Goal: Communication & Community: Answer question/provide support

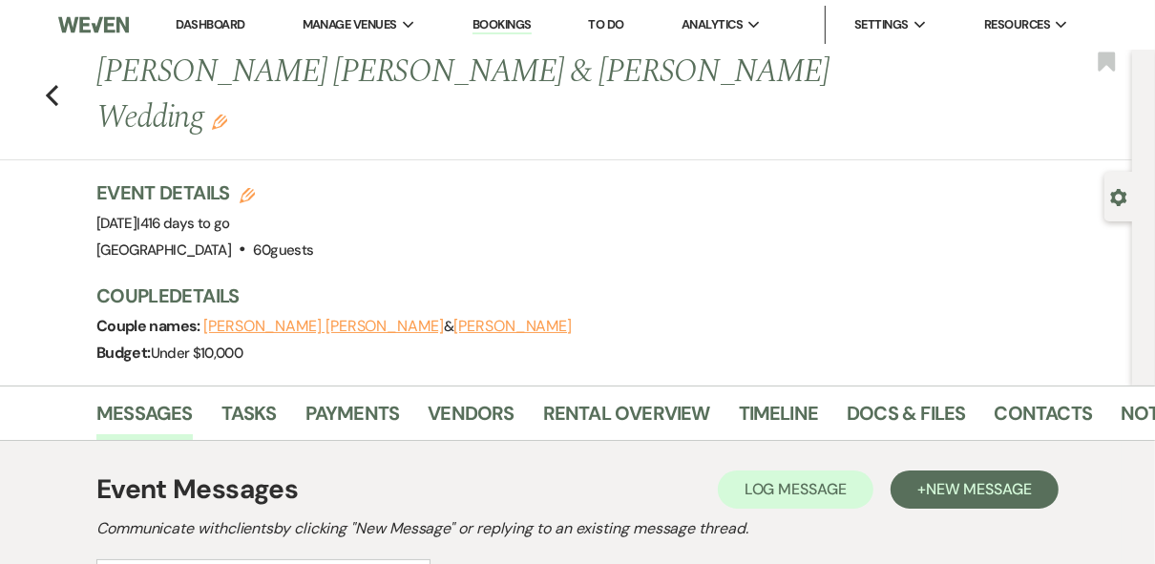
click at [217, 28] on link "Dashboard" at bounding box center [210, 24] width 69 height 16
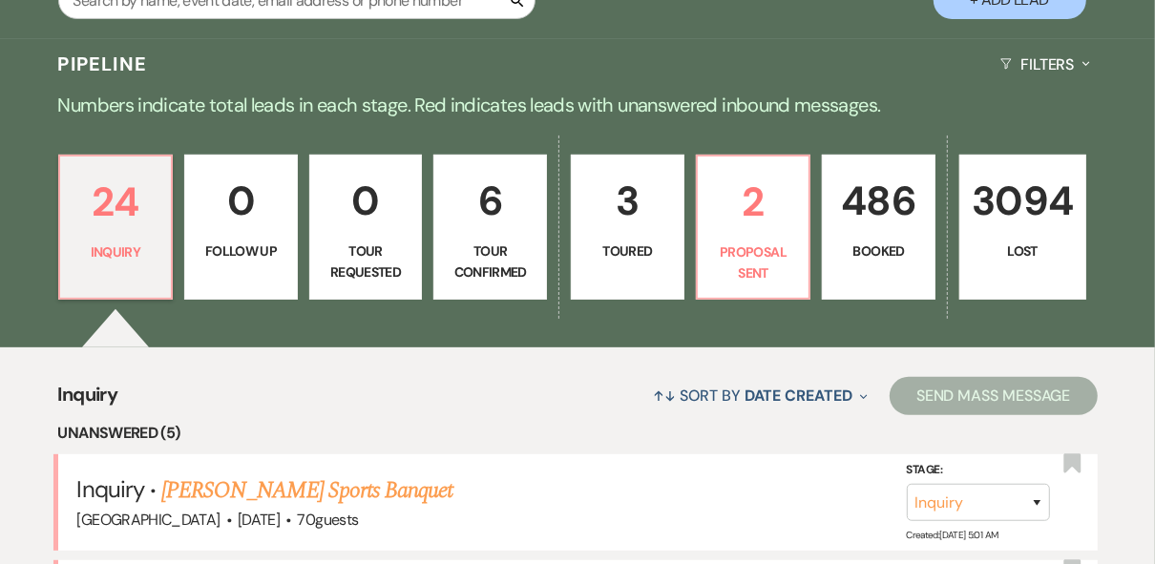
scroll to position [534, 0]
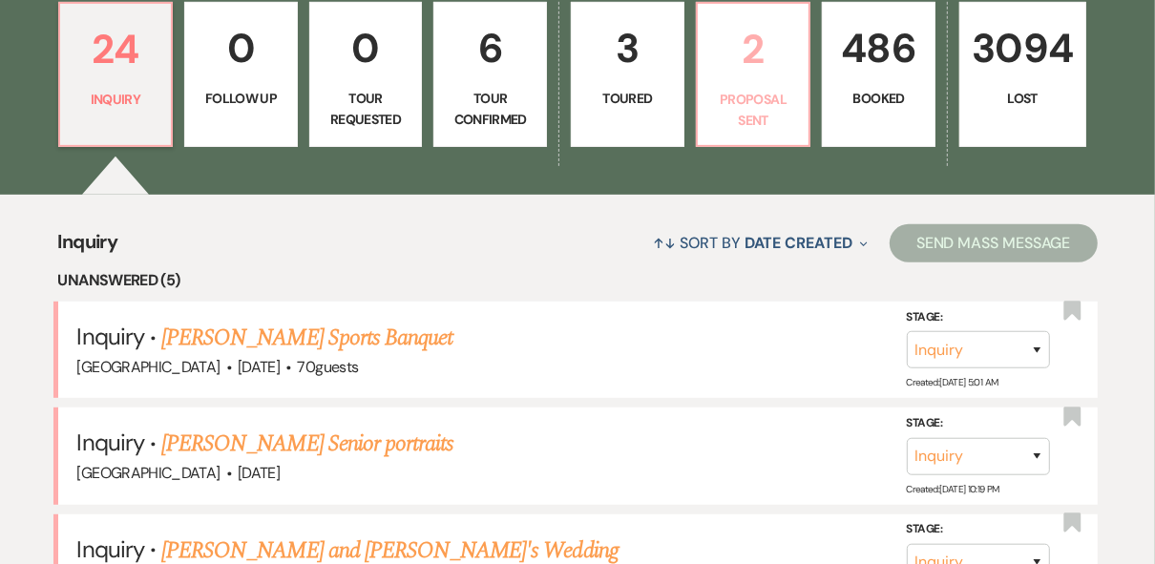
click at [754, 107] on p "Proposal Sent" at bounding box center [753, 110] width 89 height 43
select select "6"
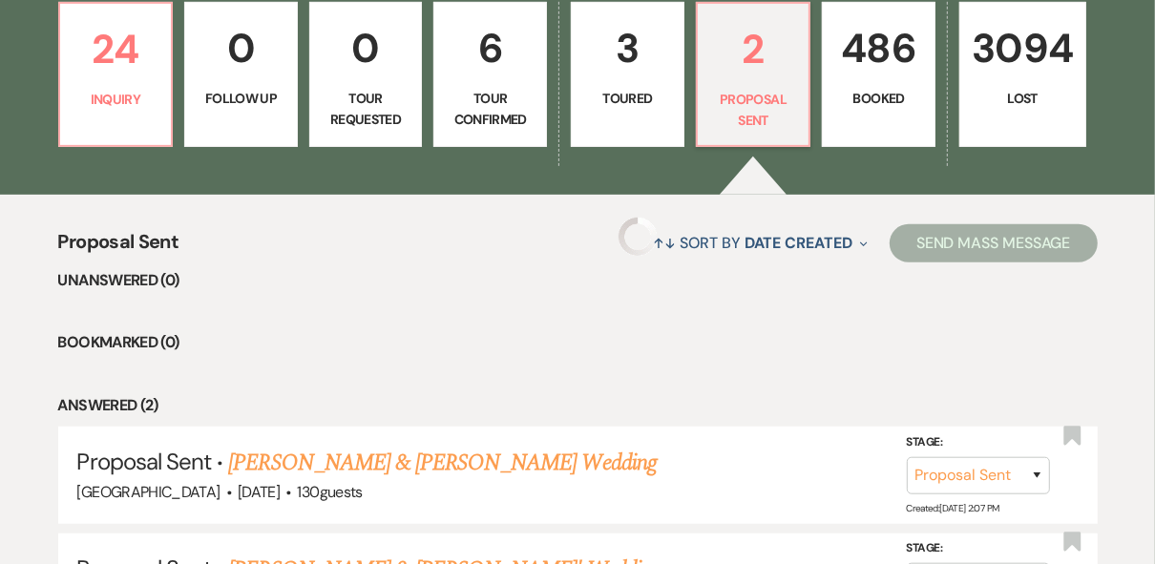
select select "6"
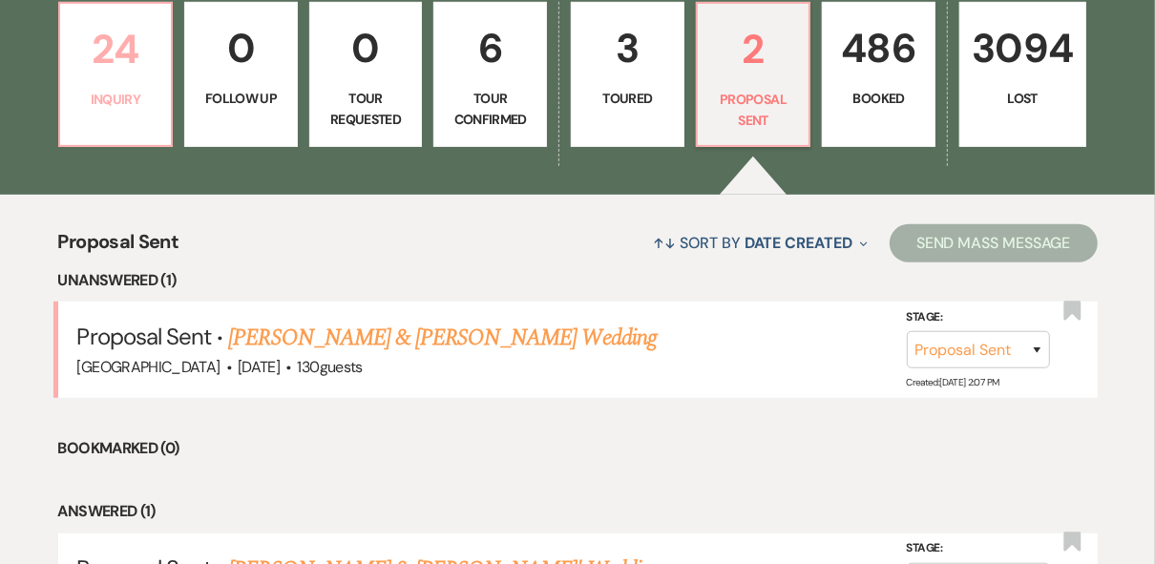
click at [106, 125] on link "24 Inquiry" at bounding box center [115, 74] width 115 height 145
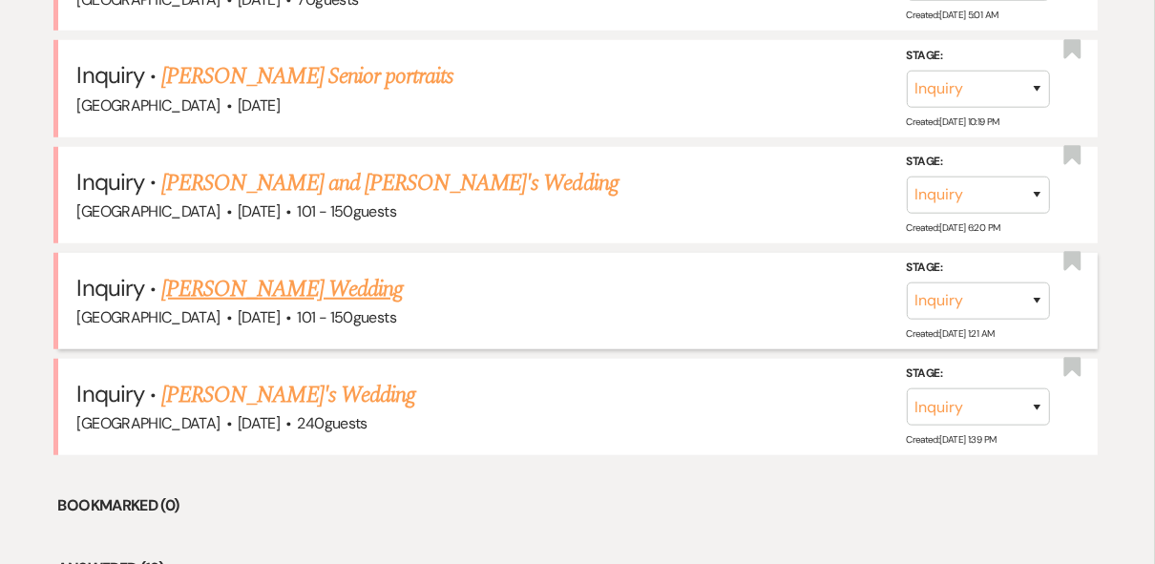
scroll to position [916, 0]
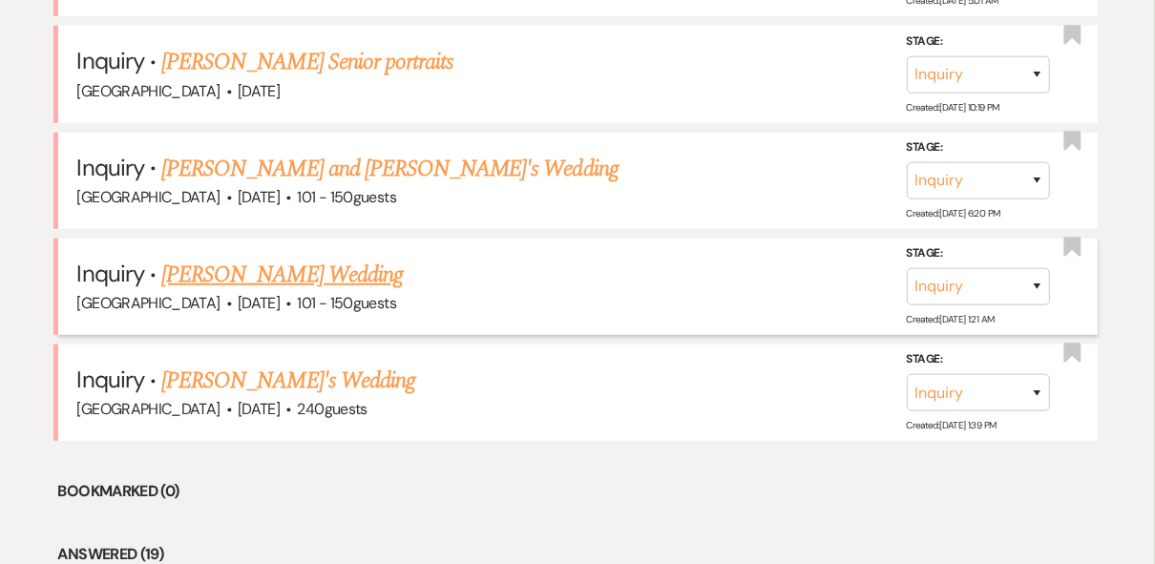
click at [252, 270] on link "[PERSON_NAME] Wedding" at bounding box center [281, 275] width 241 height 34
select select "2"
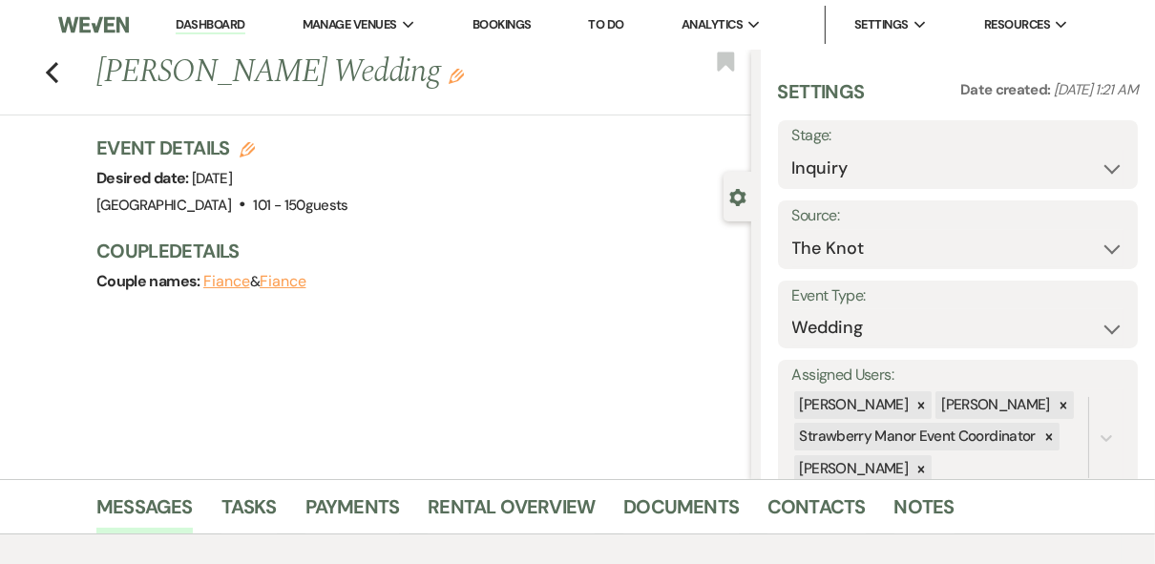
drag, startPoint x: 374, startPoint y: 67, endPoint x: 98, endPoint y: 74, distance: 275.9
click at [98, 74] on div "Previous [PERSON_NAME] Wedding Edit" at bounding box center [419, 73] width 664 height 46
copy h1 "[PERSON_NAME] Wedding"
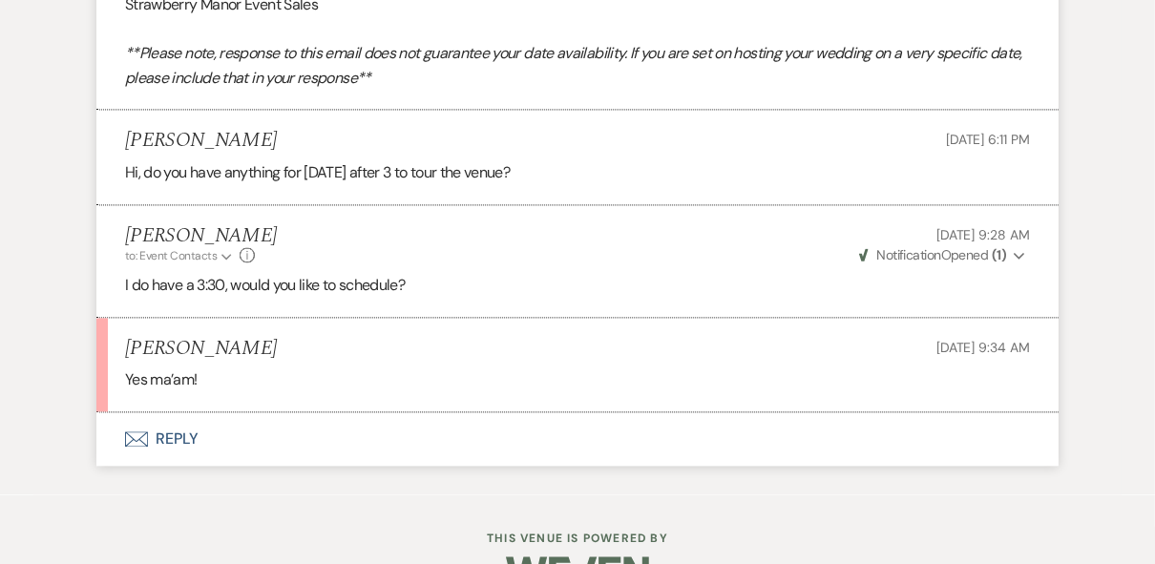
scroll to position [2725, 0]
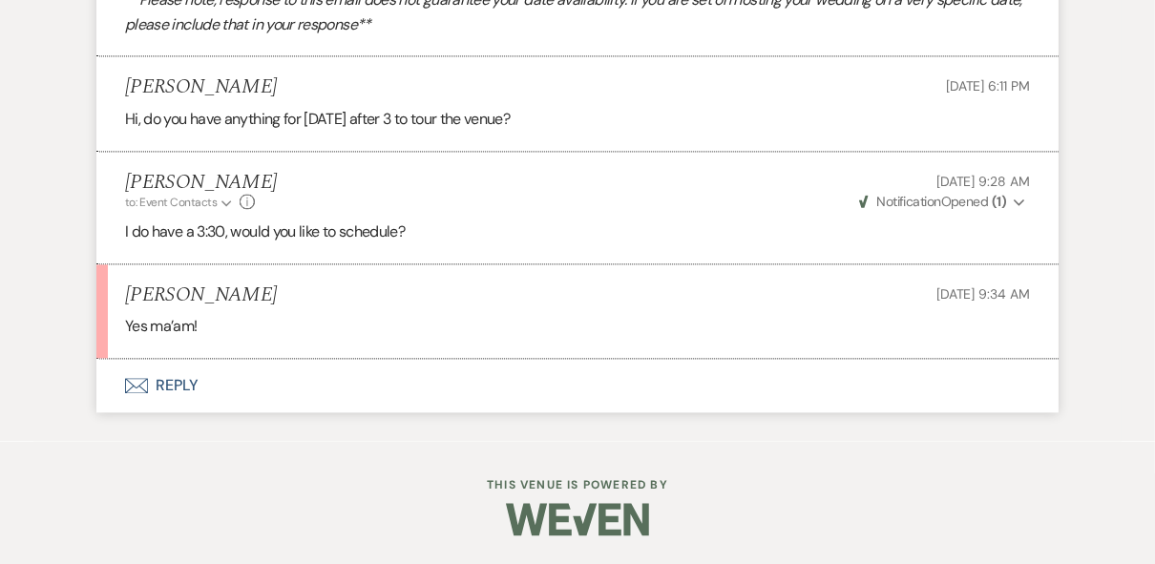
click at [176, 386] on button "Envelope Reply" at bounding box center [577, 385] width 962 height 53
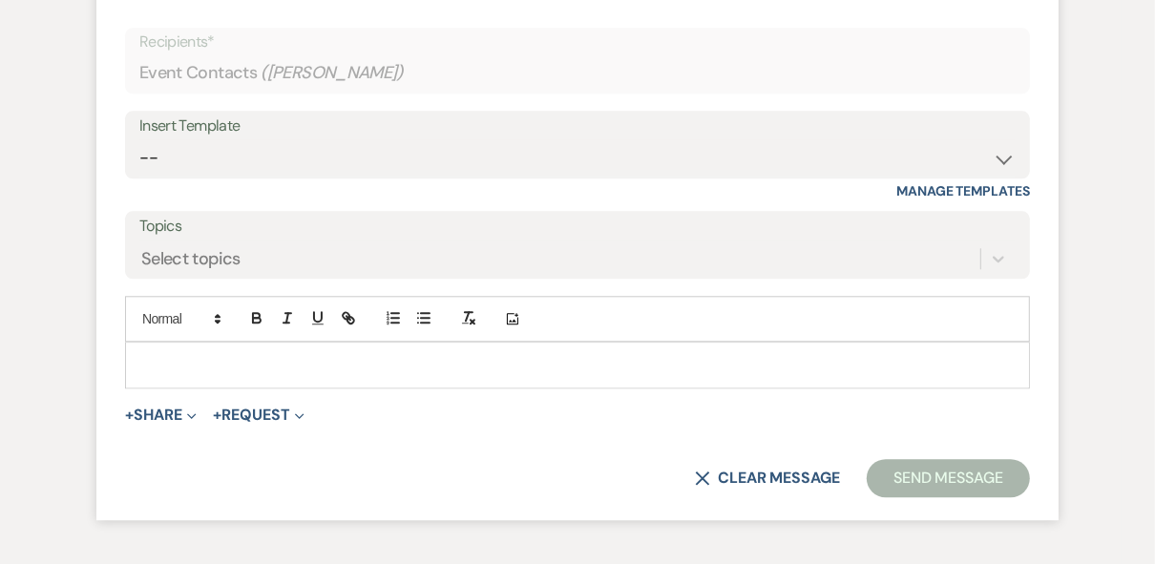
scroll to position [3085, 0]
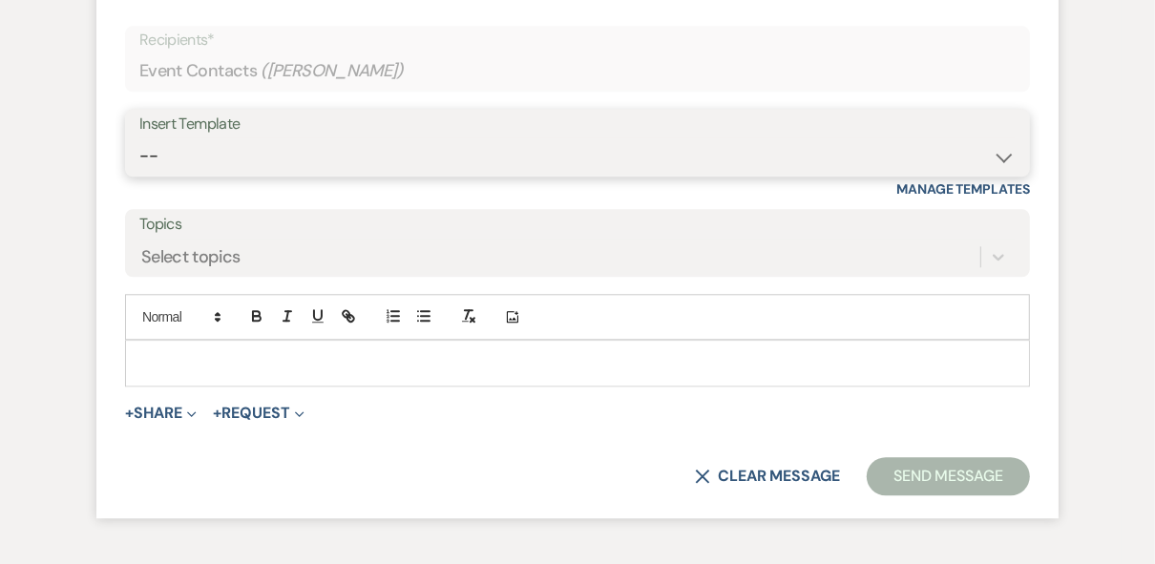
drag, startPoint x: 212, startPoint y: 194, endPoint x: 230, endPoint y: 222, distance: 33.9
click at [212, 175] on select "-- Weven Planning Portal Introduction (Booked Events) Private Party Inquiry Res…" at bounding box center [577, 155] width 876 height 37
select select "6122"
click at [139, 175] on select "-- Weven Planning Portal Introduction (Booked Events) Private Party Inquiry Res…" at bounding box center [577, 155] width 876 height 37
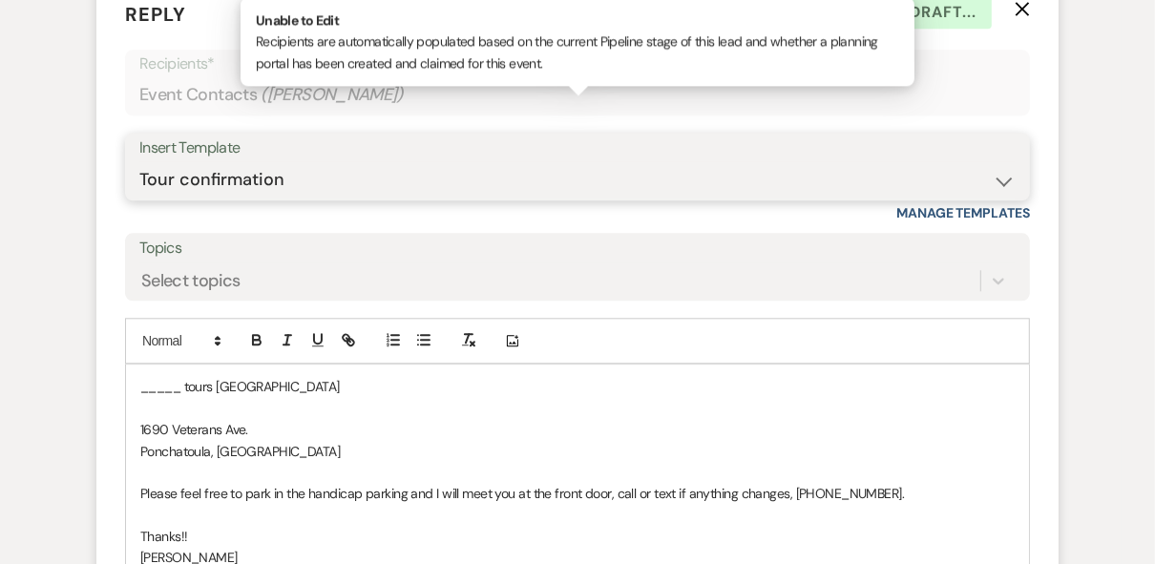
scroll to position [3161, 0]
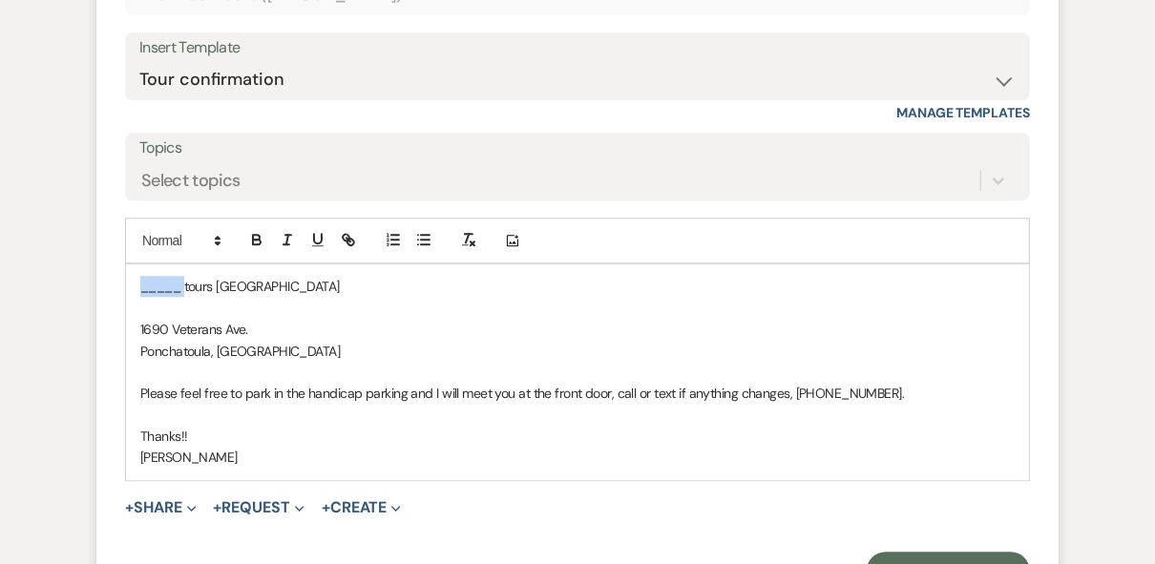
drag, startPoint x: 183, startPoint y: 341, endPoint x: 118, endPoint y: 342, distance: 64.9
click at [118, 342] on form "Reply X Draft saved! Recipients* Event Contacts ( [PERSON_NAME] ) Insert Templa…" at bounding box center [577, 245] width 962 height 736
click at [327, 297] on p "Tyra tours [GEOGRAPHIC_DATA]" at bounding box center [577, 286] width 874 height 21
click at [431, 297] on p "Tyra tours [GEOGRAPHIC_DATA] [DATE] at" at bounding box center [577, 286] width 874 height 21
click at [304, 297] on p "Tyra tours [GEOGRAPHIC_DATA] [DATE] 3:30PM" at bounding box center [577, 286] width 874 height 21
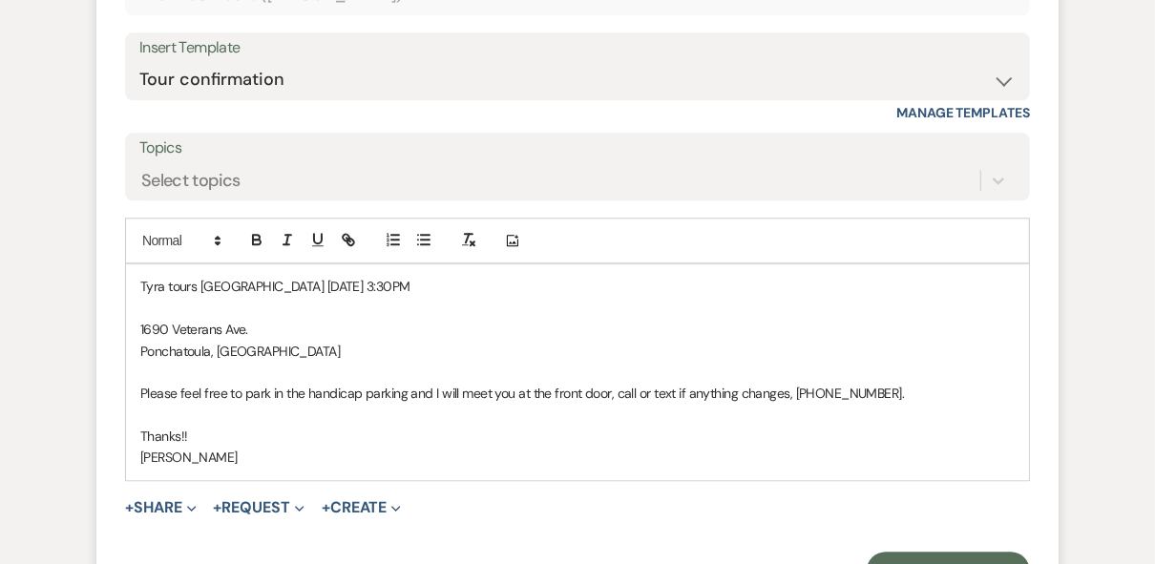
click at [546, 297] on p "Tyra tours [GEOGRAPHIC_DATA] [DATE] 3:30PM" at bounding box center [577, 286] width 874 height 21
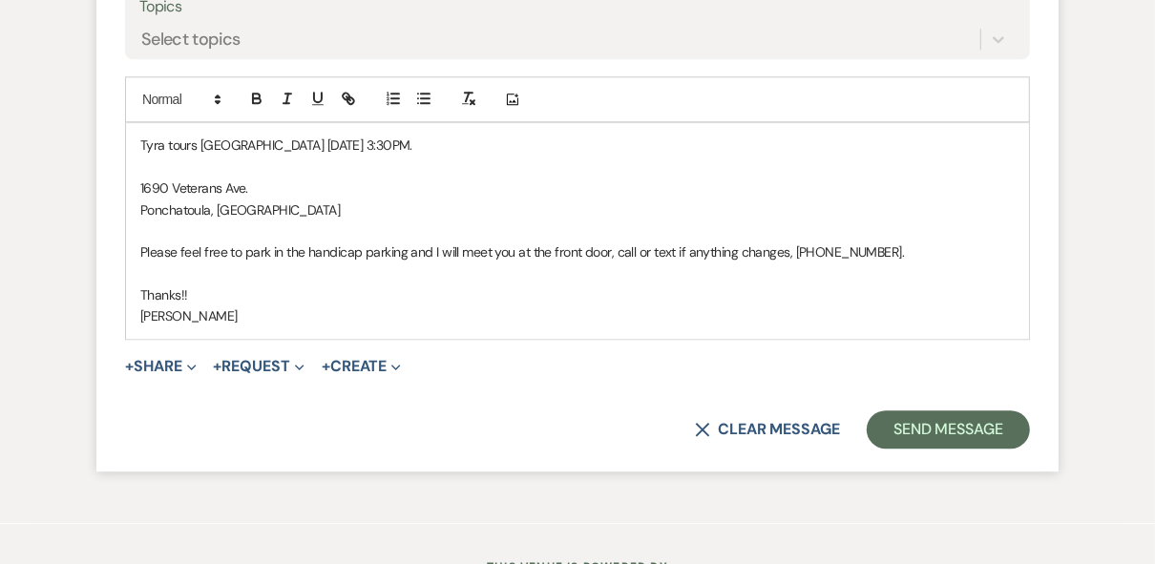
scroll to position [3430, 0]
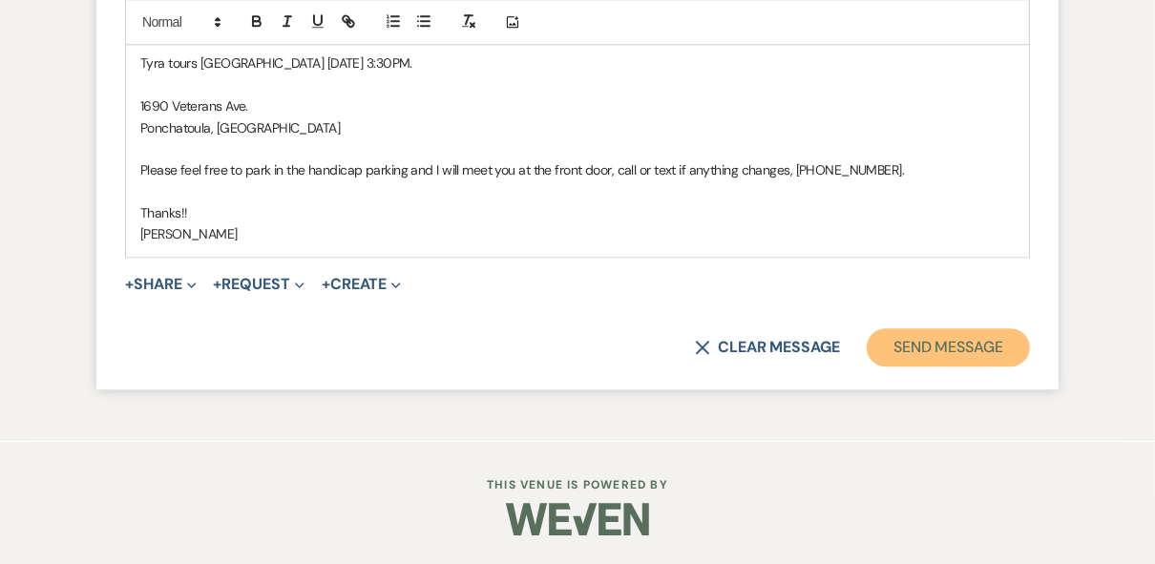
click at [918, 357] on button "Send Message" at bounding box center [947, 347] width 163 height 38
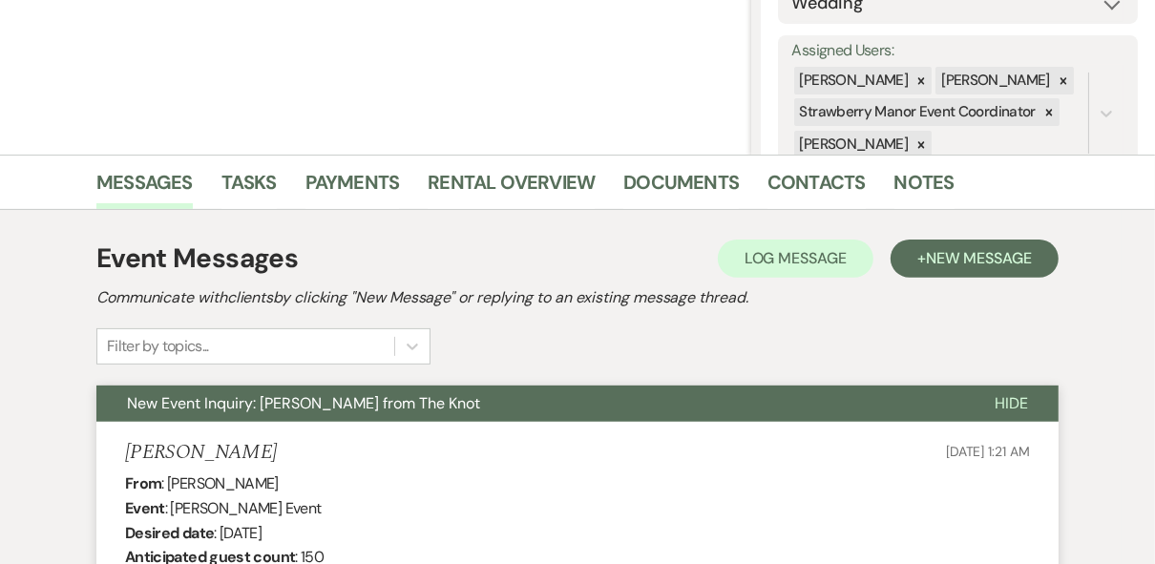
scroll to position [0, 0]
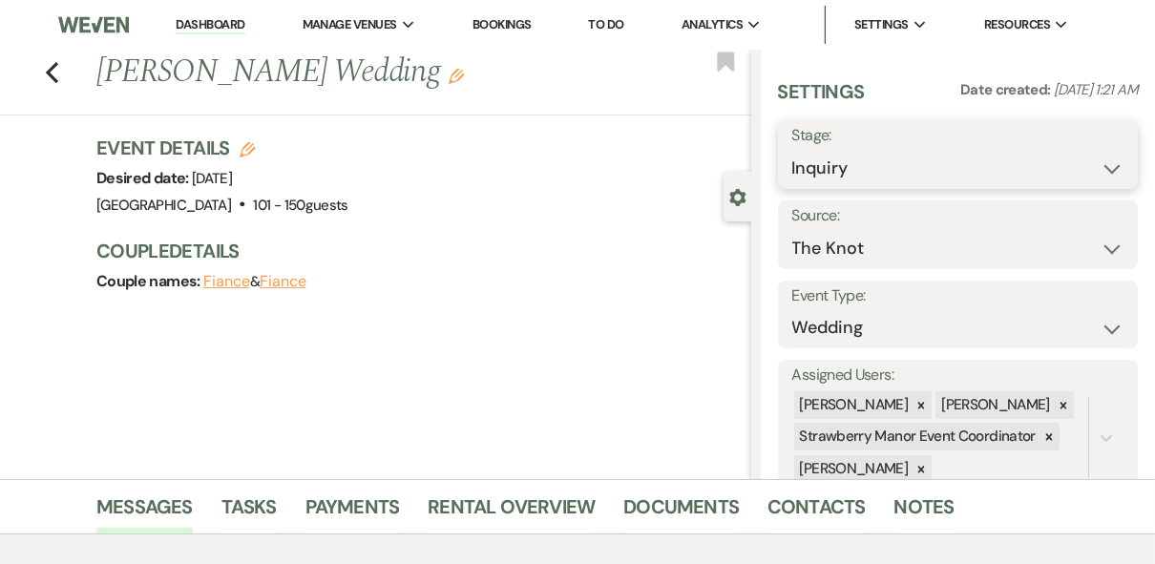
click at [1083, 166] on select "Inquiry Follow Up Tour Requested Tour Confirmed Toured Proposal Sent Booked Lost" at bounding box center [958, 168] width 332 height 37
select select "4"
click at [792, 150] on select "Inquiry Follow Up Tour Requested Tour Confirmed Toured Proposal Sent Booked Lost" at bounding box center [958, 168] width 332 height 37
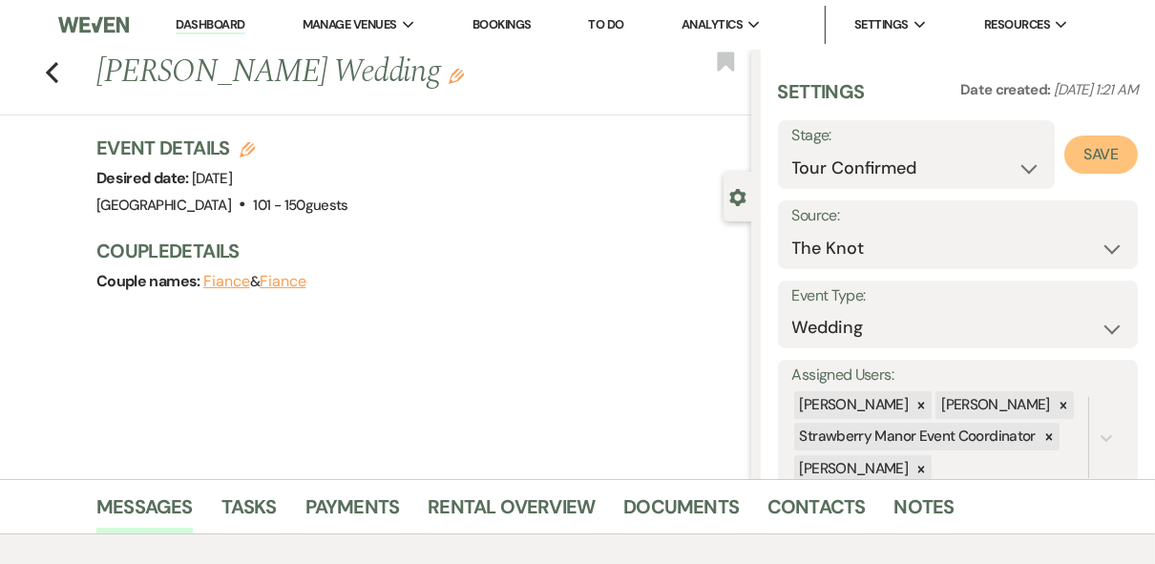
click at [1084, 158] on button "Save" at bounding box center [1100, 155] width 73 height 38
click at [55, 63] on icon "Previous" at bounding box center [52, 72] width 14 height 23
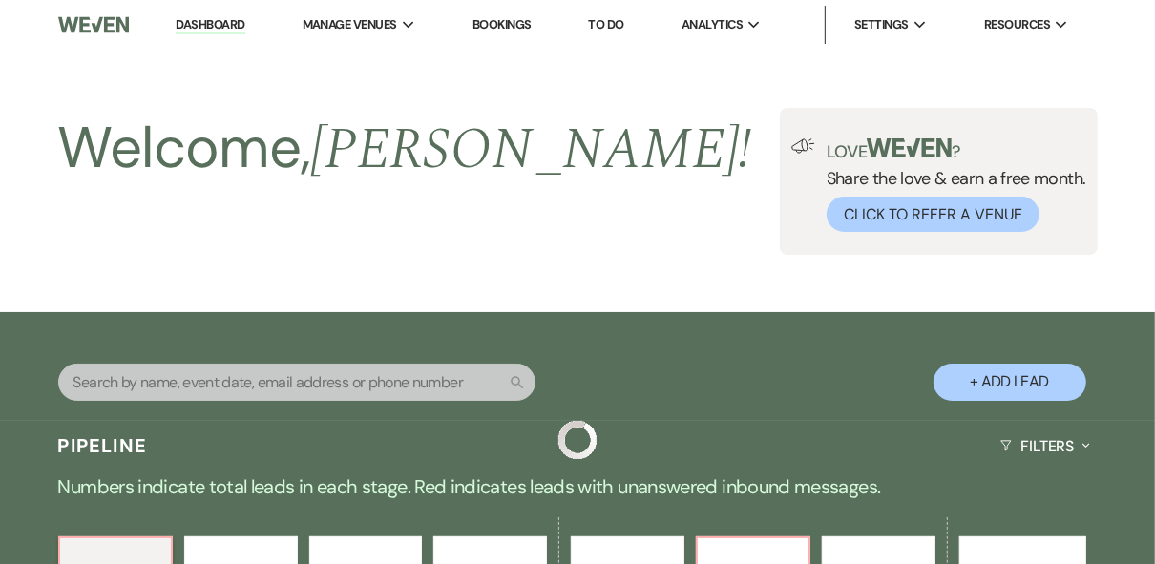
scroll to position [916, 0]
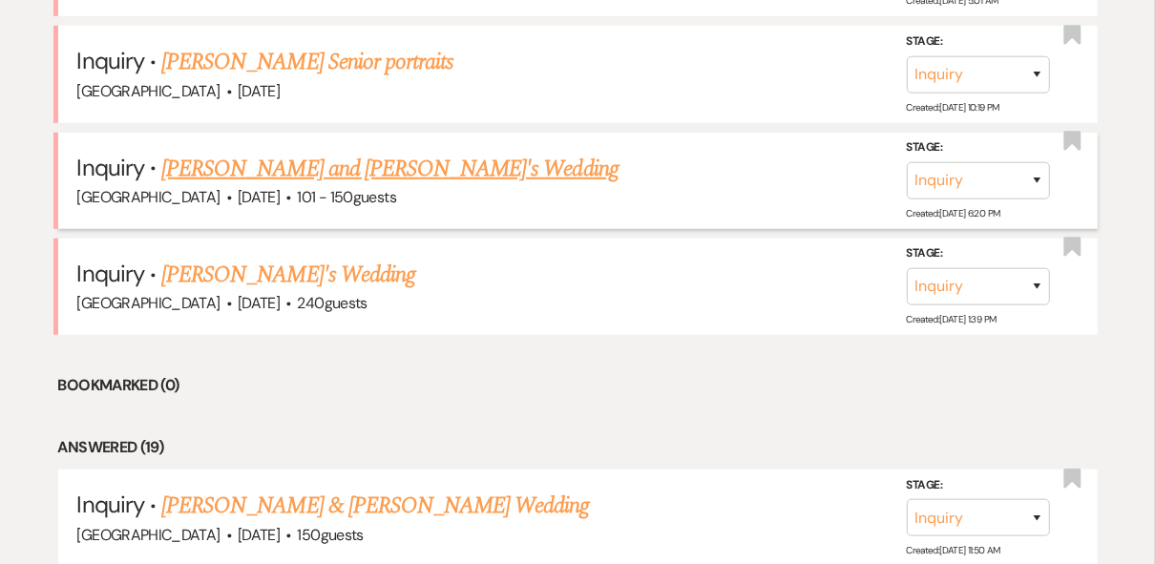
click at [315, 158] on link "[PERSON_NAME] and [PERSON_NAME]'s Wedding" at bounding box center [389, 169] width 457 height 34
select select "2"
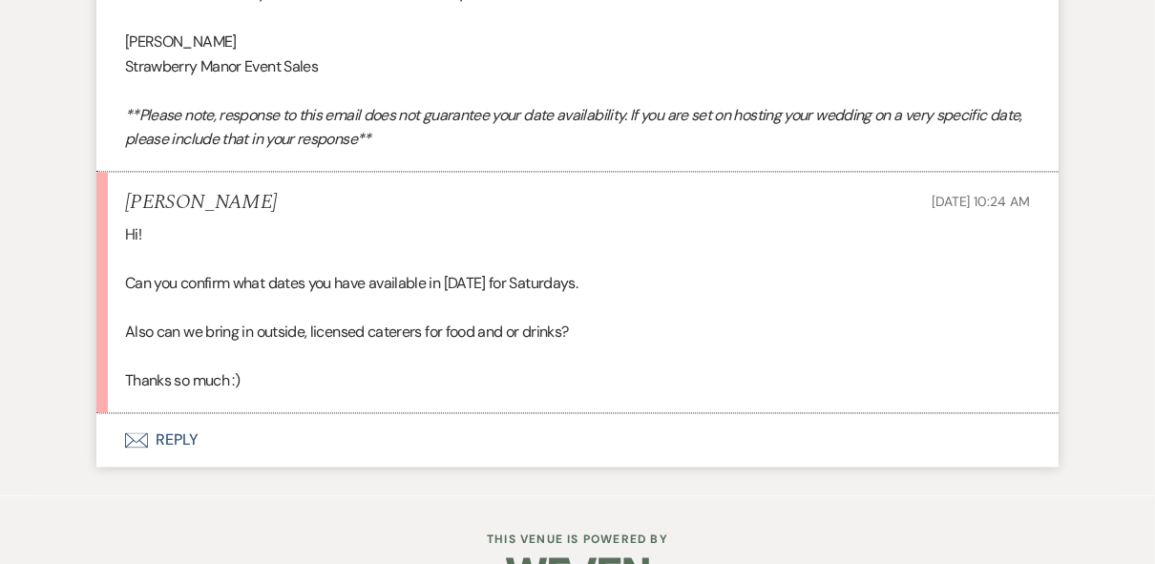
scroll to position [2541, 0]
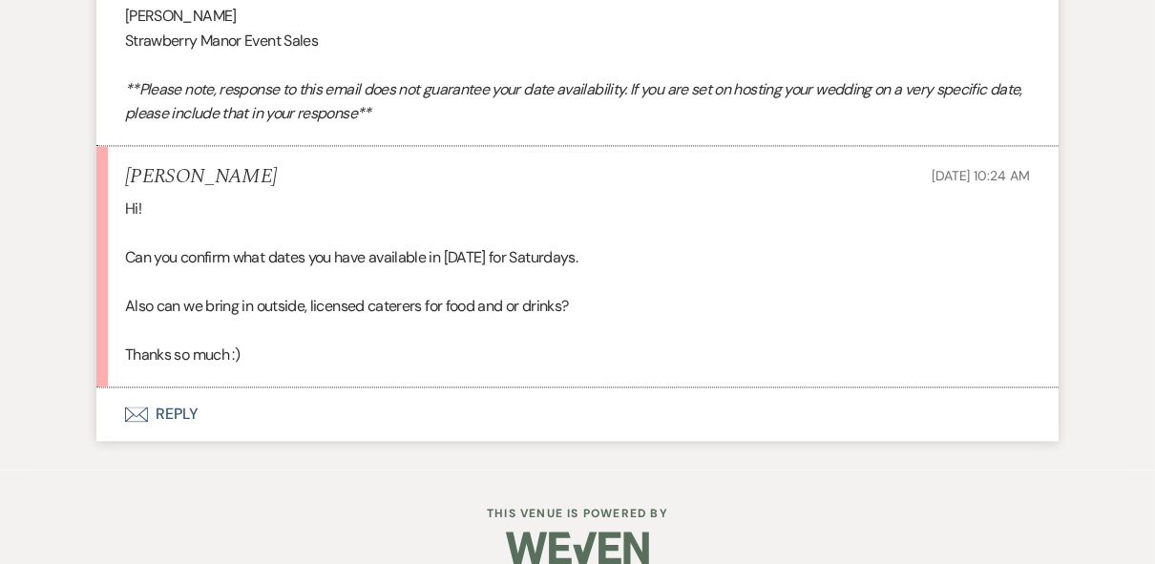
click at [172, 441] on button "Envelope Reply" at bounding box center [577, 413] width 962 height 53
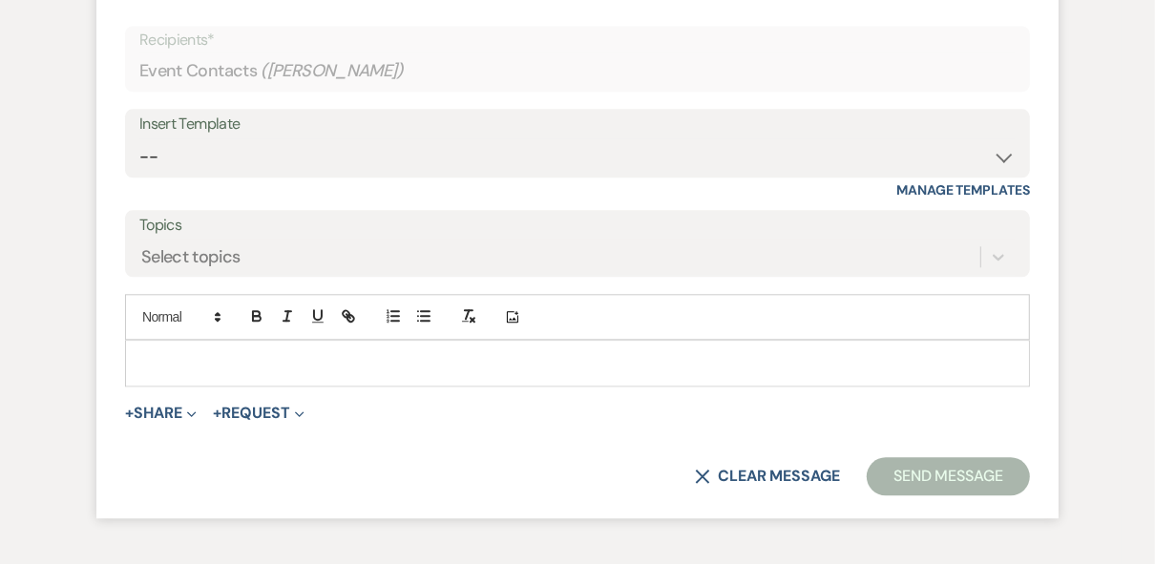
scroll to position [2976, 0]
click at [196, 372] on p at bounding box center [577, 361] width 874 height 21
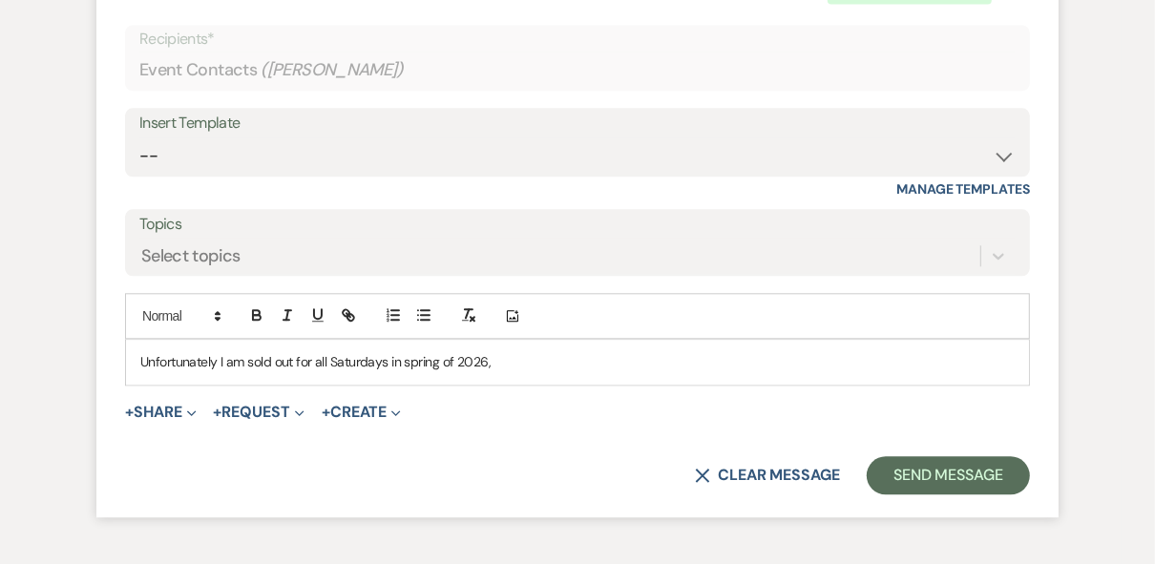
click at [520, 372] on p "Unfortunately I am sold out for all Saturdays in spring of 2026," at bounding box center [577, 361] width 874 height 21
click at [657, 372] on p "Unfortunately I am sold out for all Saturdays in spring of 2026, I do have [DAT…" at bounding box center [577, 361] width 874 height 21
click at [861, 372] on p "Unfortunately, I am sold out for all Saturdays in spring of 2026, I do have [DA…" at bounding box center [577, 361] width 874 height 21
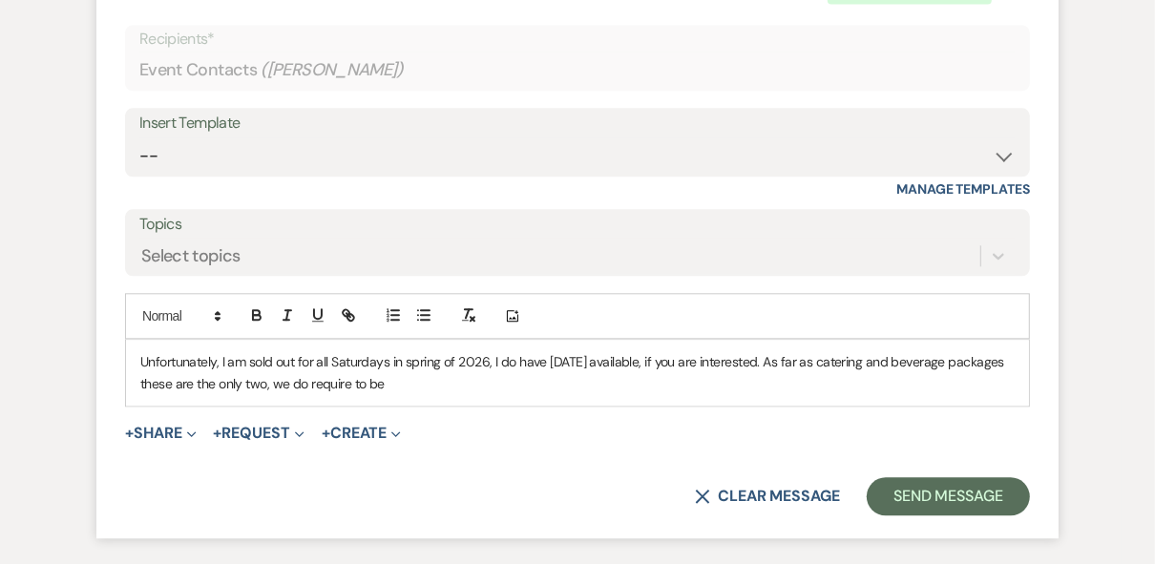
click at [466, 394] on p "Unfortunately, I am sold out for all Saturdays in spring of 2026, I do have [DA…" at bounding box center [577, 372] width 874 height 43
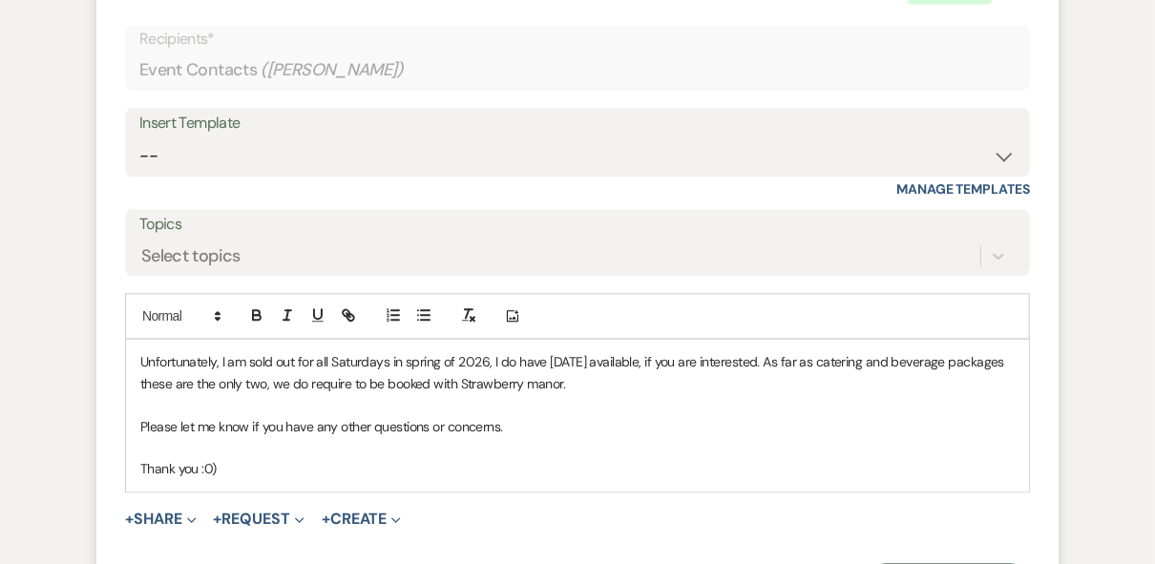
click at [328, 394] on p "Unfortunately, I am sold out for all Saturdays in spring of 2026, I do have [DA…" at bounding box center [577, 372] width 874 height 43
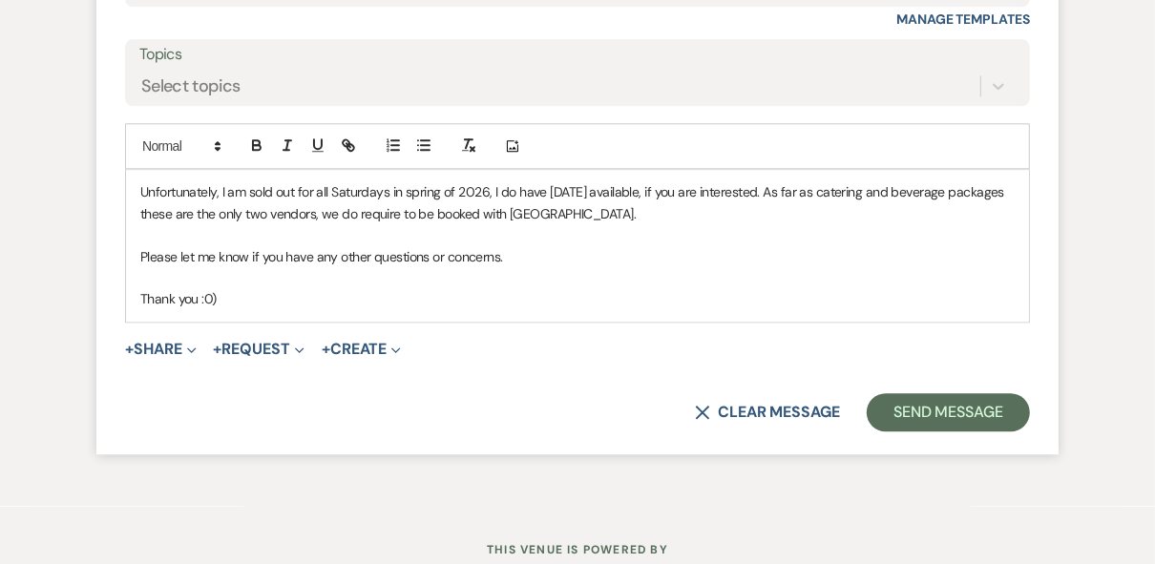
scroll to position [3257, 0]
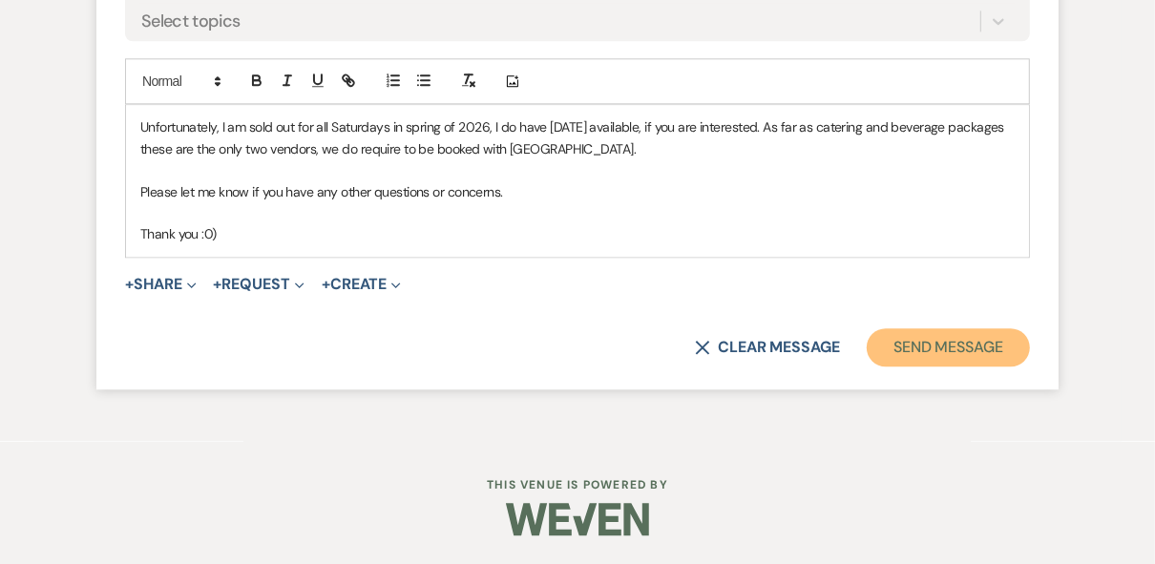
click at [906, 359] on button "Send Message" at bounding box center [947, 347] width 163 height 38
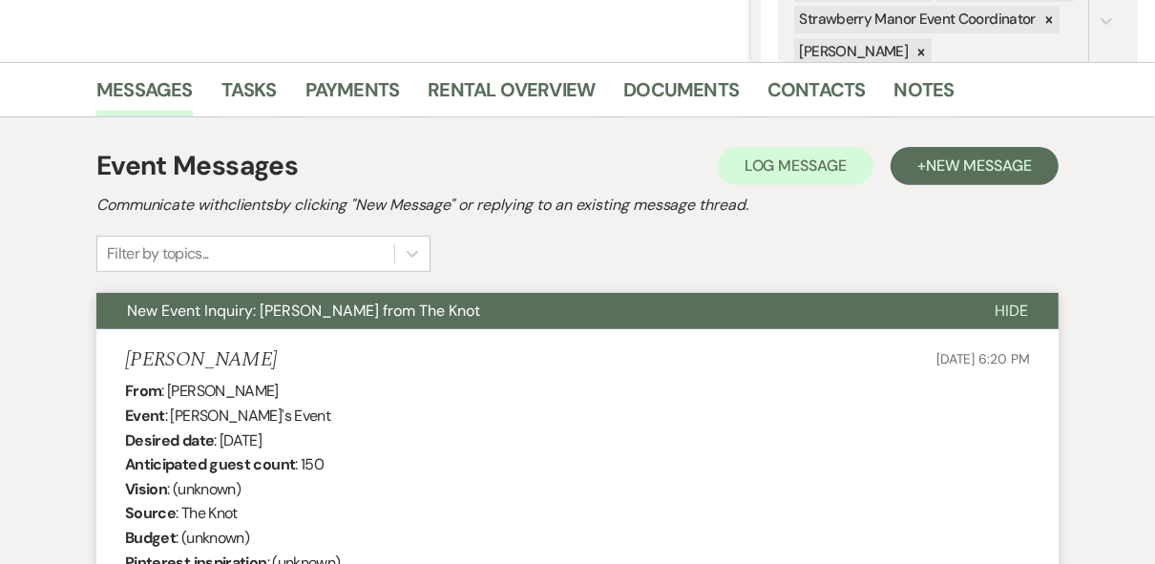
scroll to position [0, 0]
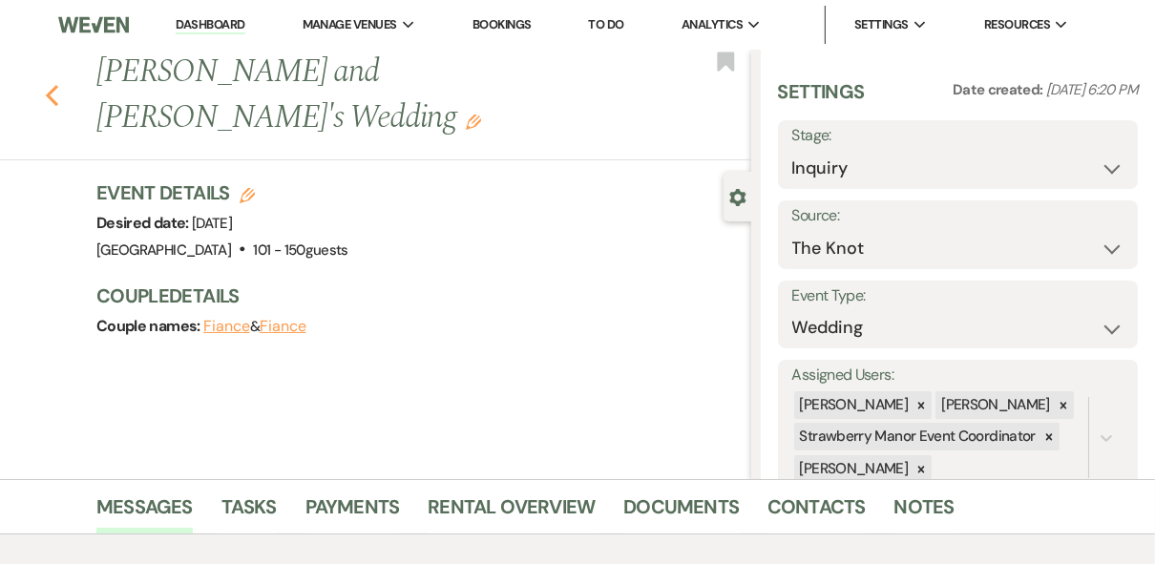
click at [53, 94] on use "button" at bounding box center [52, 95] width 12 height 21
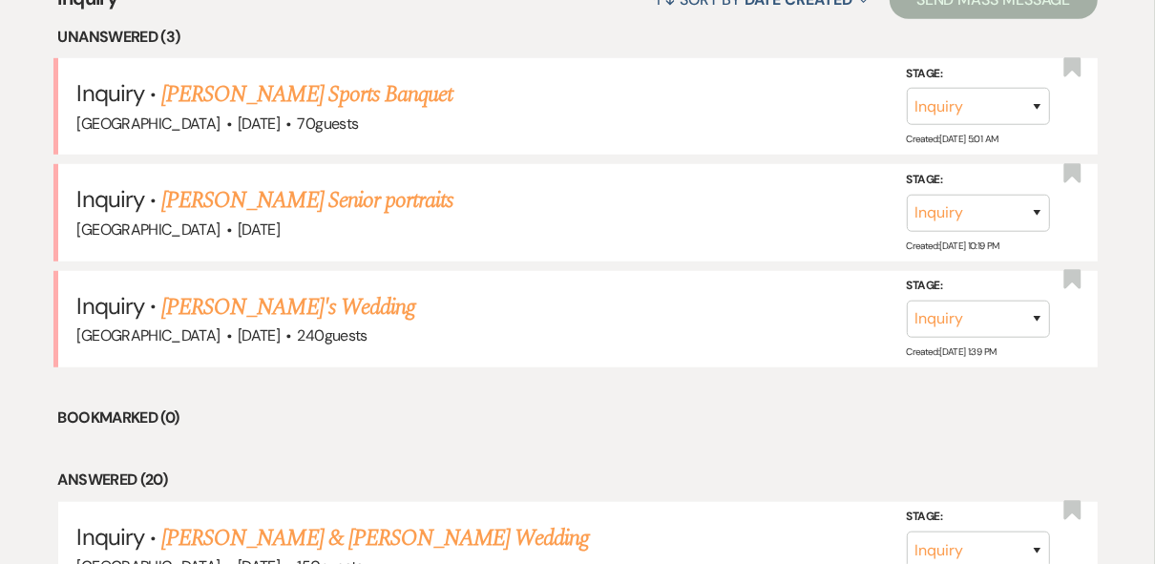
scroll to position [687, 0]
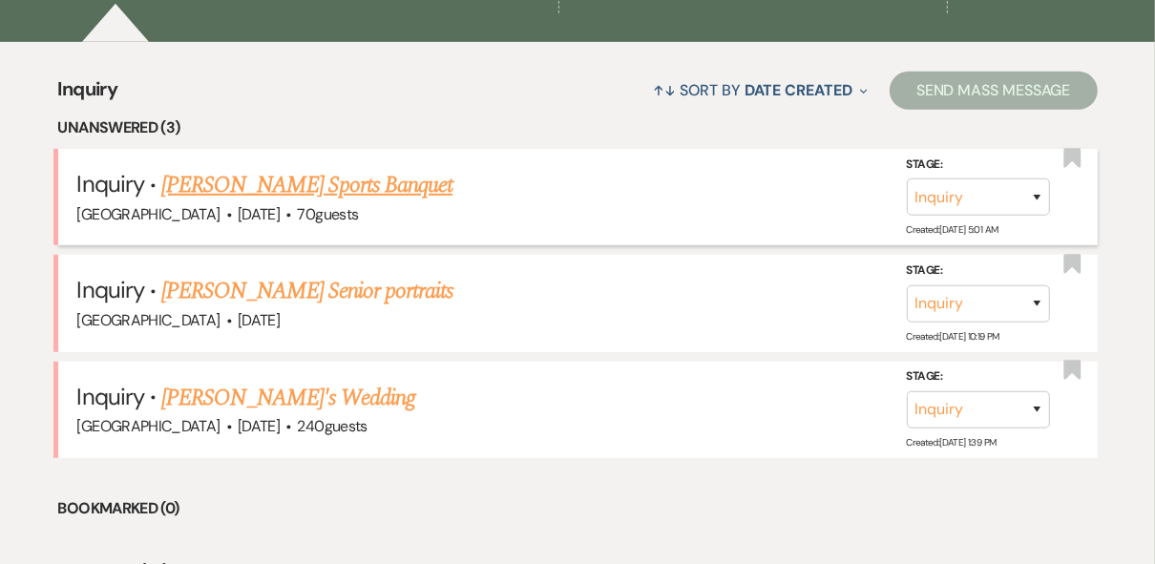
click at [286, 184] on link "[PERSON_NAME] Sports Banquet" at bounding box center [306, 185] width 291 height 34
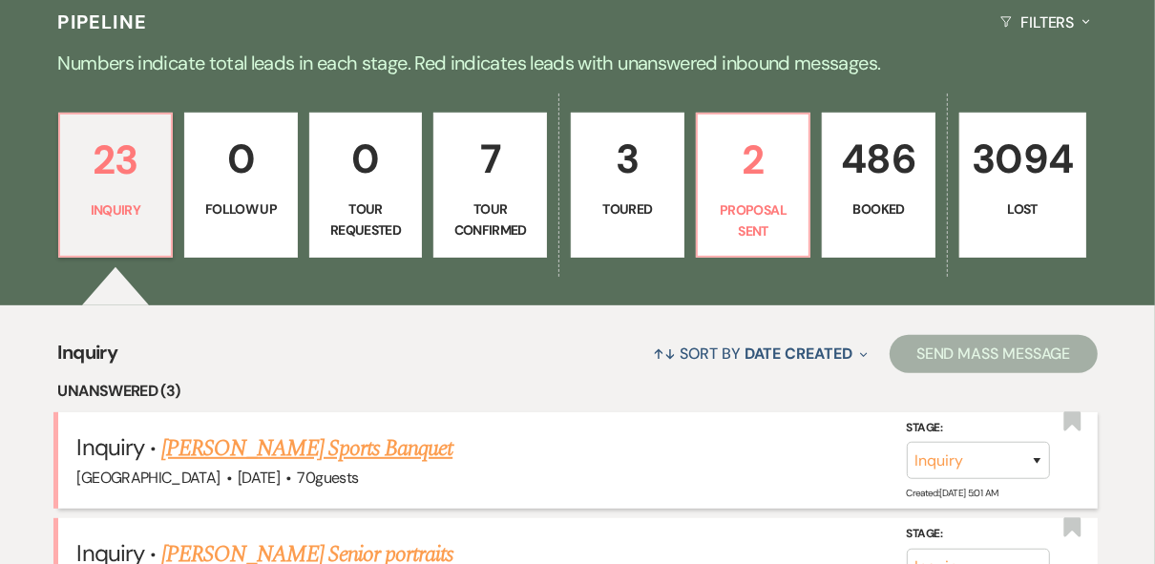
select select "5"
select select "13"
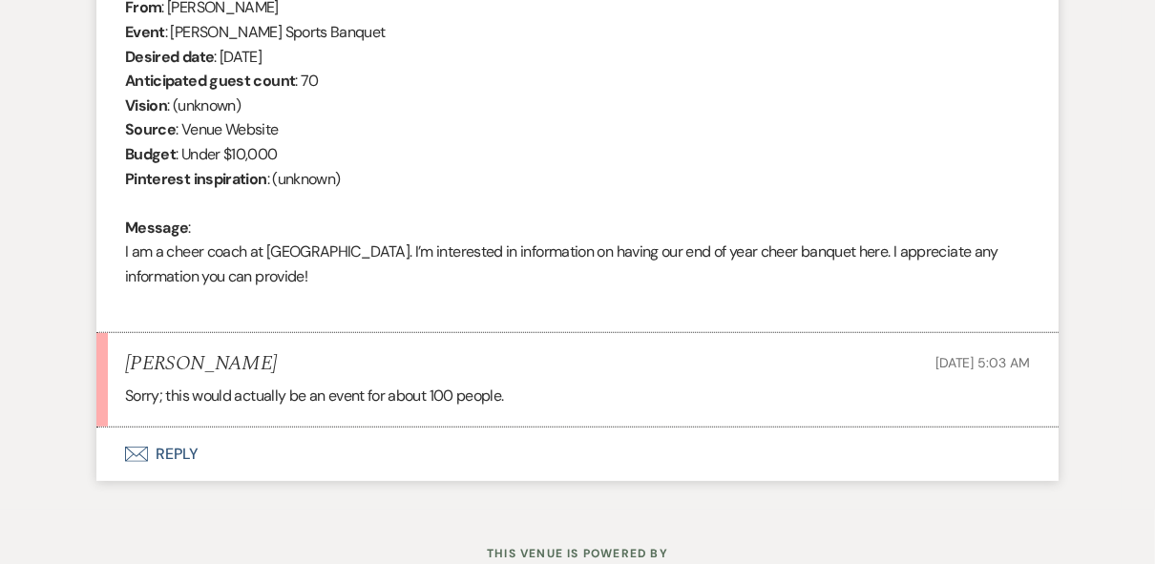
scroll to position [868, 0]
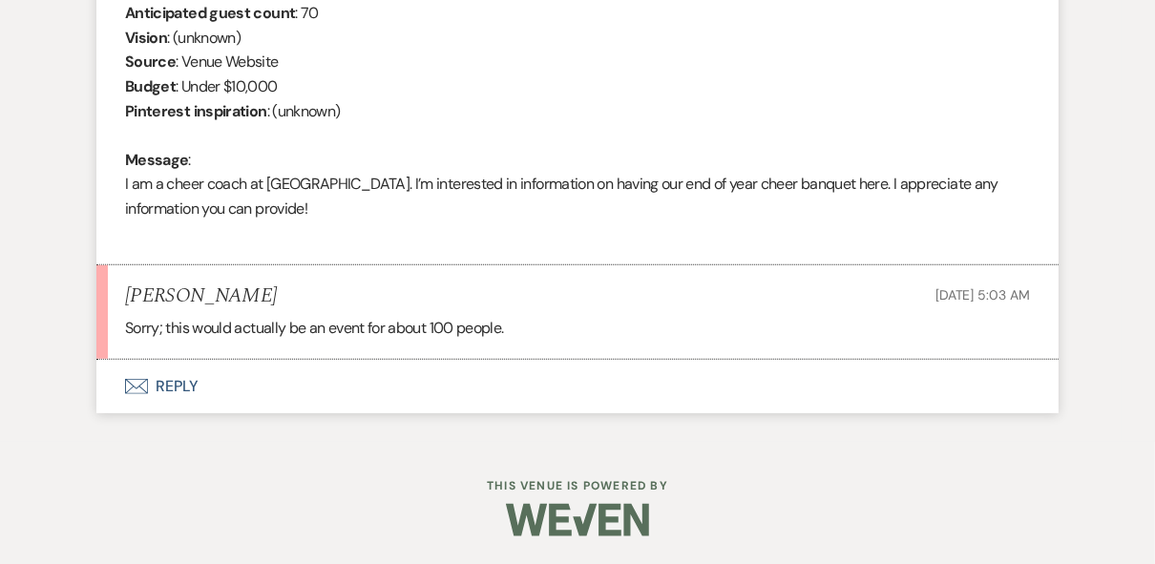
click at [173, 386] on button "Envelope Reply" at bounding box center [577, 386] width 962 height 53
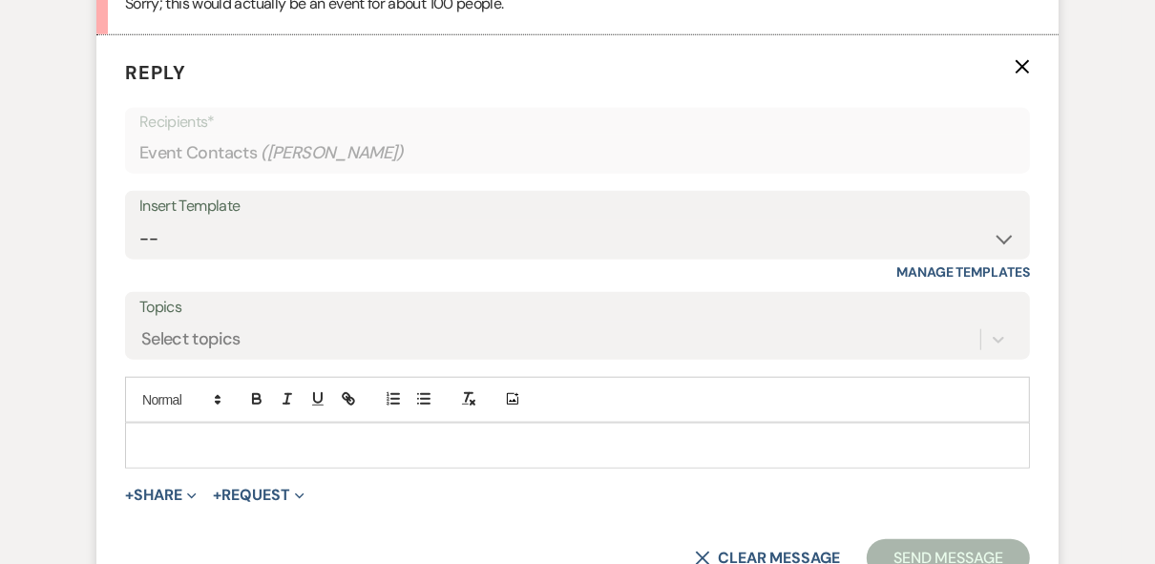
scroll to position [1227, 0]
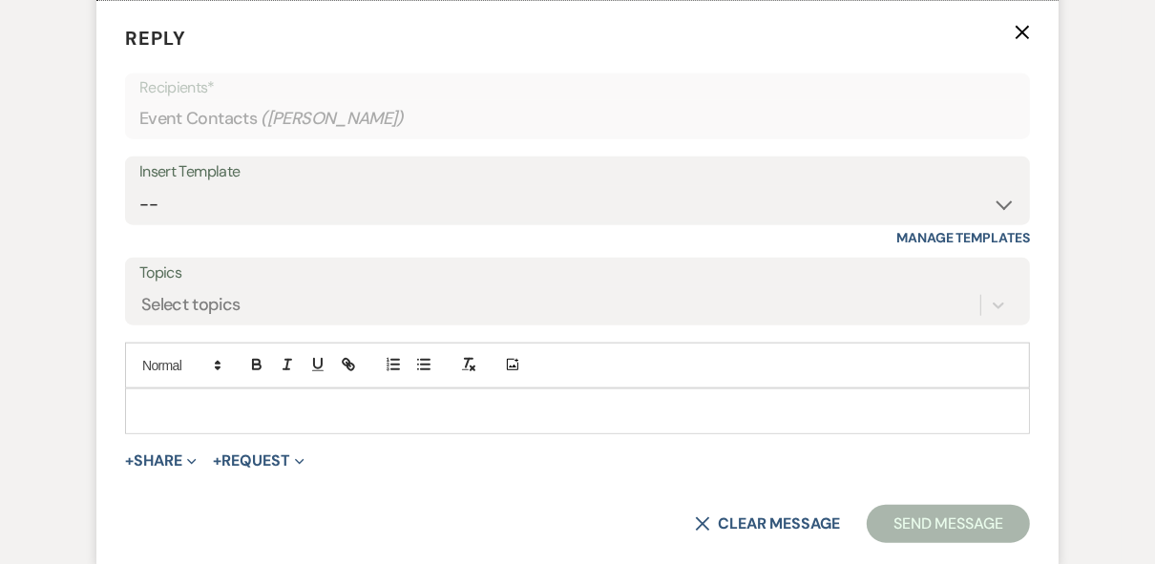
click at [177, 401] on p at bounding box center [577, 411] width 874 height 21
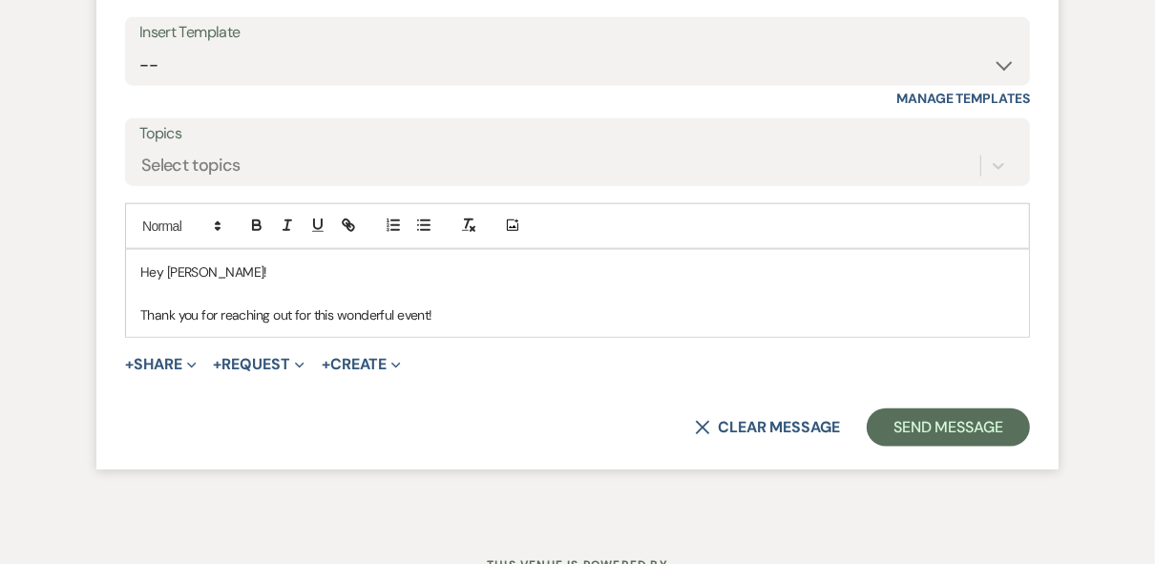
scroll to position [1380, 0]
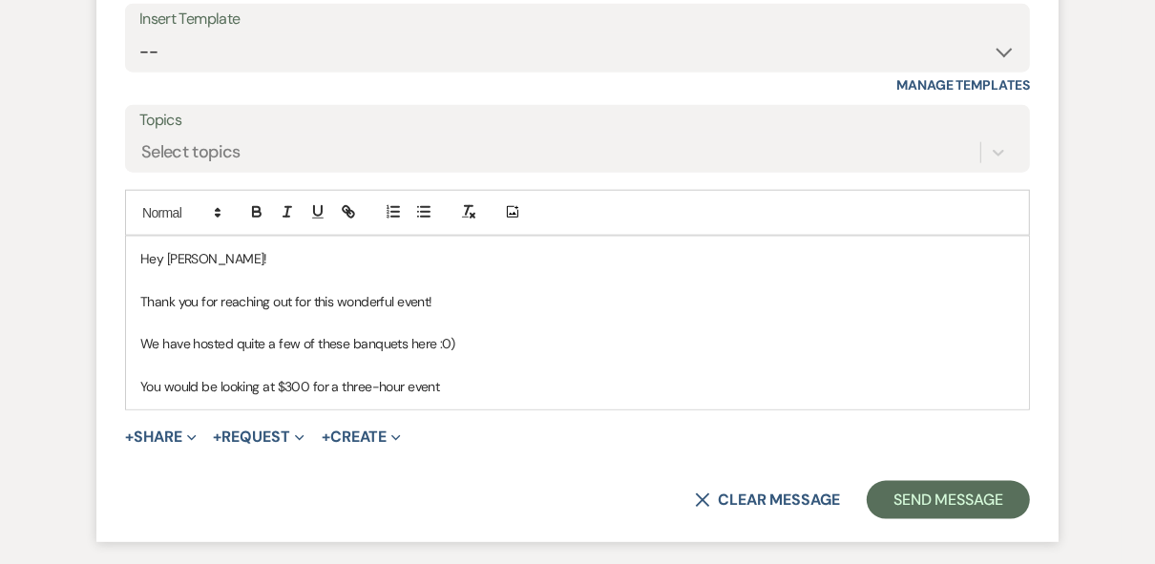
click at [309, 386] on p "You would be looking at $300 for a three-hour event" at bounding box center [577, 386] width 874 height 21
click at [307, 384] on p "You would be looking at $300veneu fees for a three-hour event" at bounding box center [577, 386] width 874 height 21
click at [510, 381] on p "You would be looking at $300 venue fees for a three-hour event" at bounding box center [577, 386] width 874 height 21
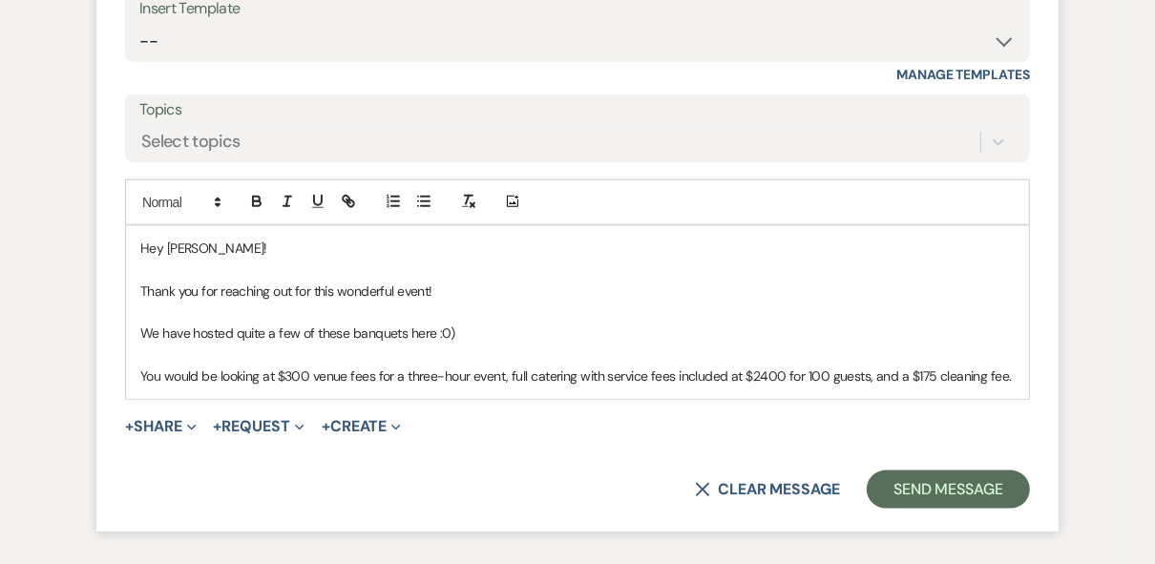
scroll to position [1456, 0]
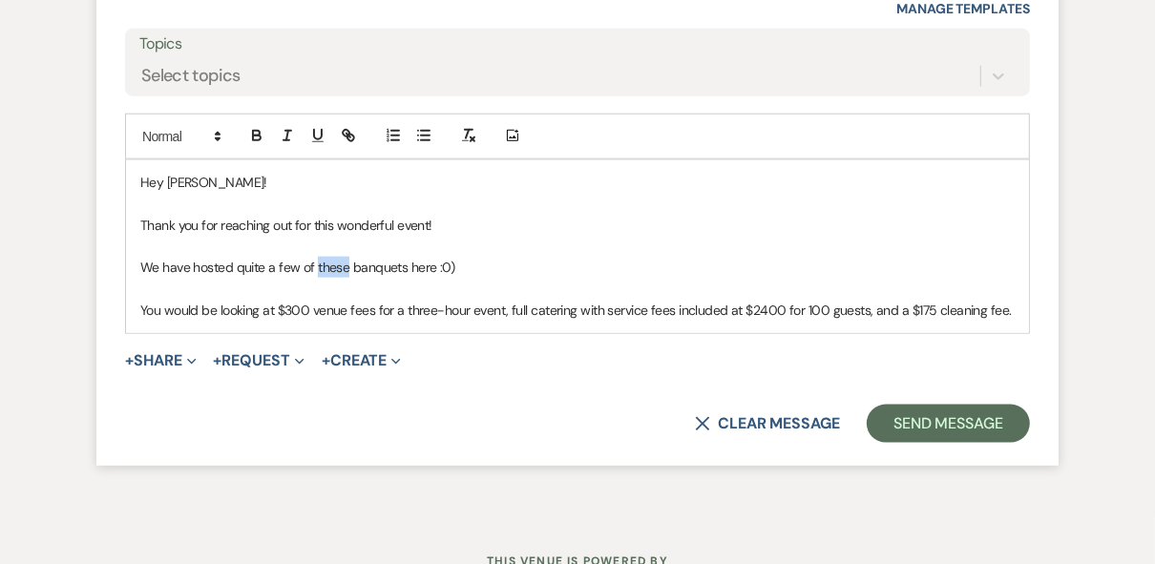
drag, startPoint x: 344, startPoint y: 261, endPoint x: 316, endPoint y: 268, distance: 28.5
click at [316, 268] on p "We have hosted quite a few of these banquets here :0)" at bounding box center [577, 267] width 874 height 21
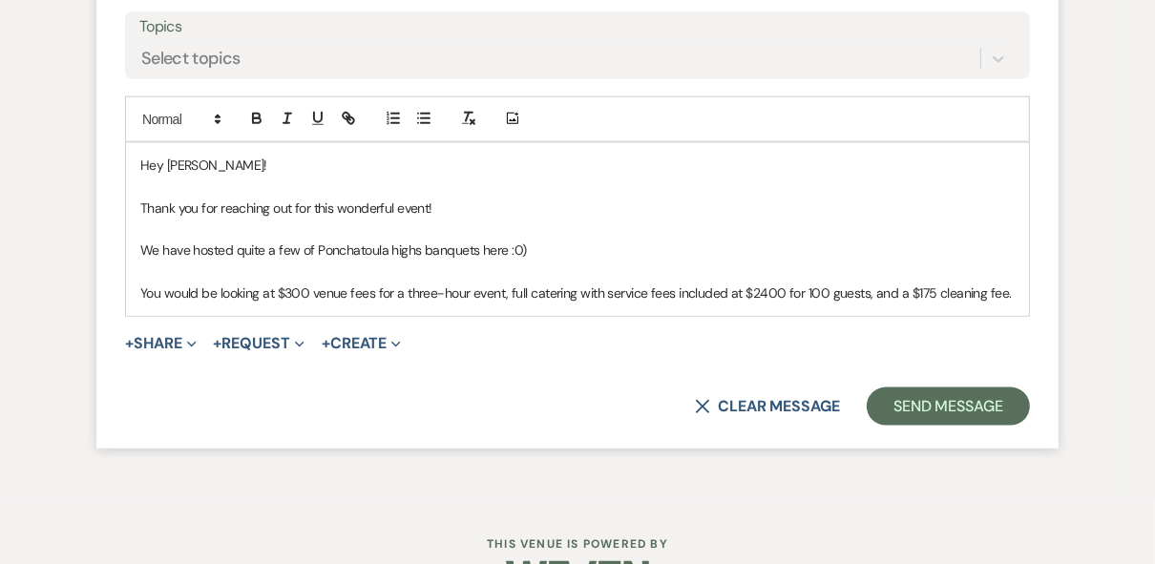
scroll to position [1530, 0]
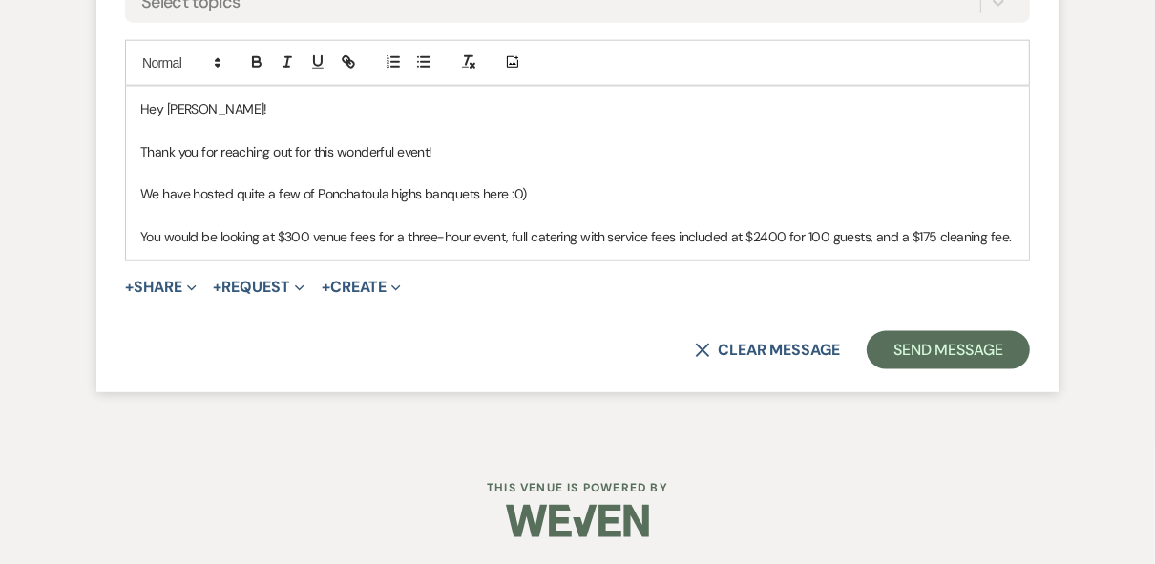
click at [1012, 229] on p "You would be looking at $300 venue fees for a three-hour event, full catering w…" at bounding box center [577, 236] width 874 height 21
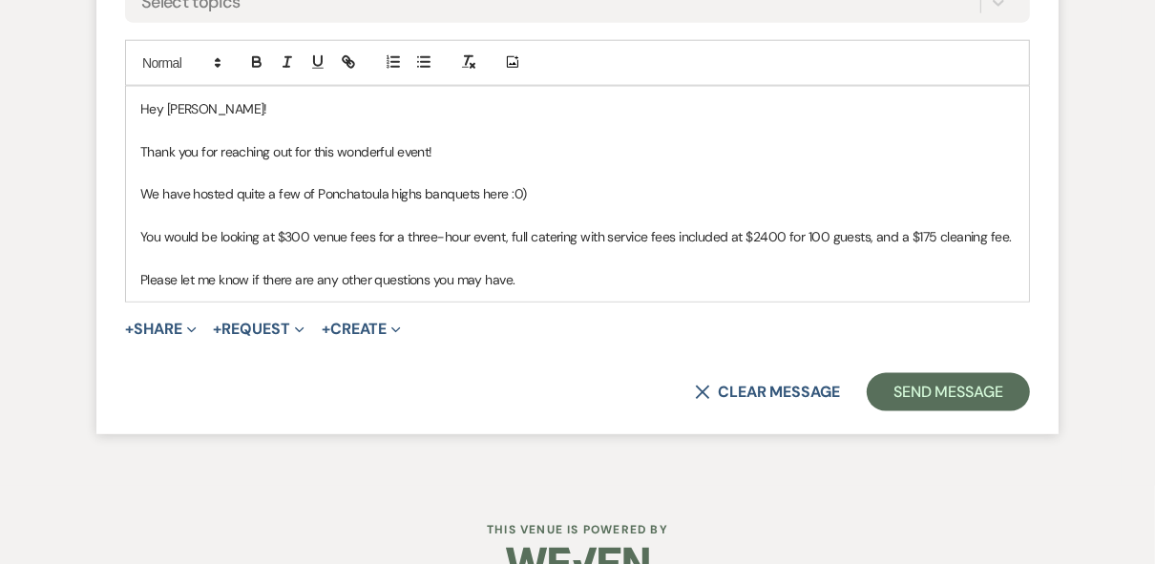
click at [140, 232] on p "You would be looking at $300 venue fees for a three-hour event, full catering w…" at bounding box center [577, 236] width 874 height 21
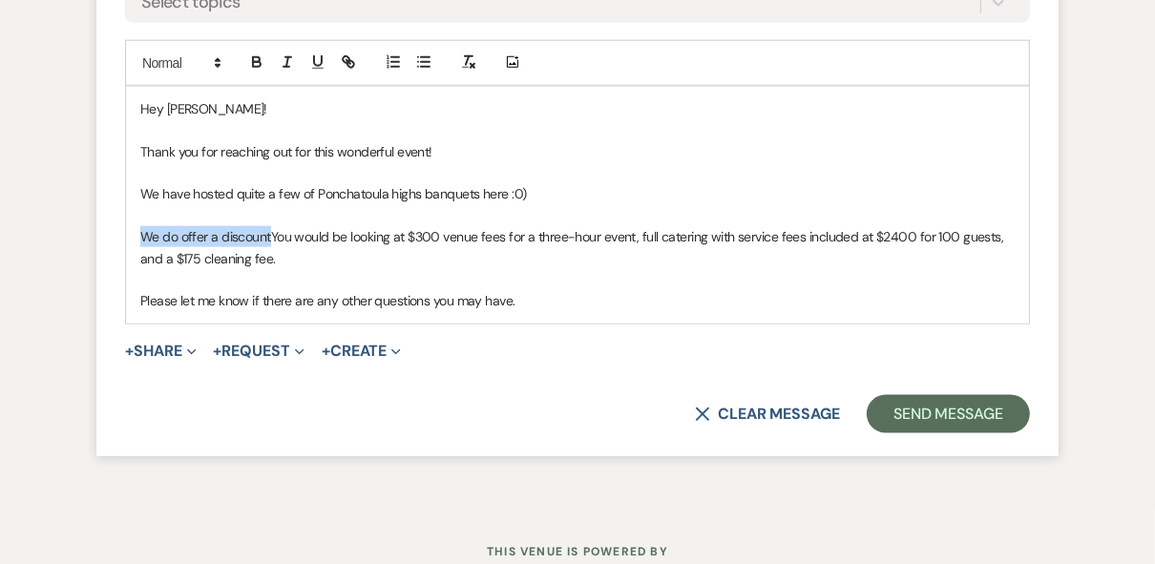
drag, startPoint x: 268, startPoint y: 235, endPoint x: 139, endPoint y: 235, distance: 128.8
click at [140, 235] on p "We do offer a discountYou would be looking at $300 venue fees for a three-hour …" at bounding box center [577, 247] width 874 height 43
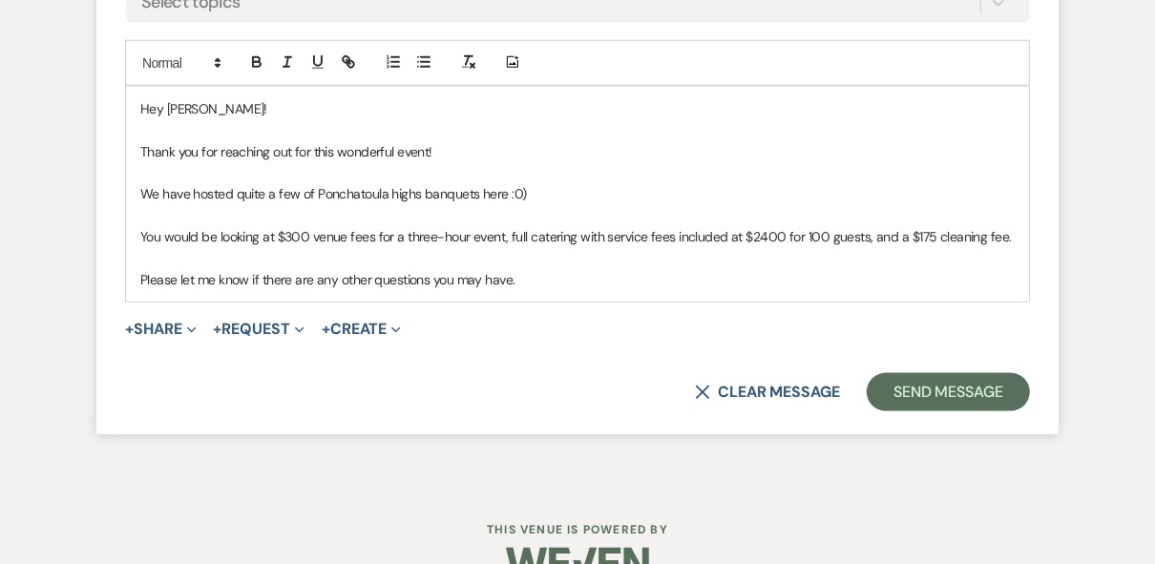
click at [545, 189] on p "We have hosted quite a few of Ponchatoula highs banquets here :0)" at bounding box center [577, 193] width 874 height 21
drag, startPoint x: 530, startPoint y: 191, endPoint x: 552, endPoint y: 201, distance: 24.3
click at [522, 189] on p "We have hosted quite a few of Ponchatoula highs banquets here, We do offer a di…" at bounding box center [577, 193] width 874 height 21
drag, startPoint x: 543, startPoint y: 191, endPoint x: 511, endPoint y: 193, distance: 32.5
click at [511, 193] on p "We have hosted quite a few of Ponchatoula highs banquets here, We do offer a di…" at bounding box center [577, 193] width 874 height 21
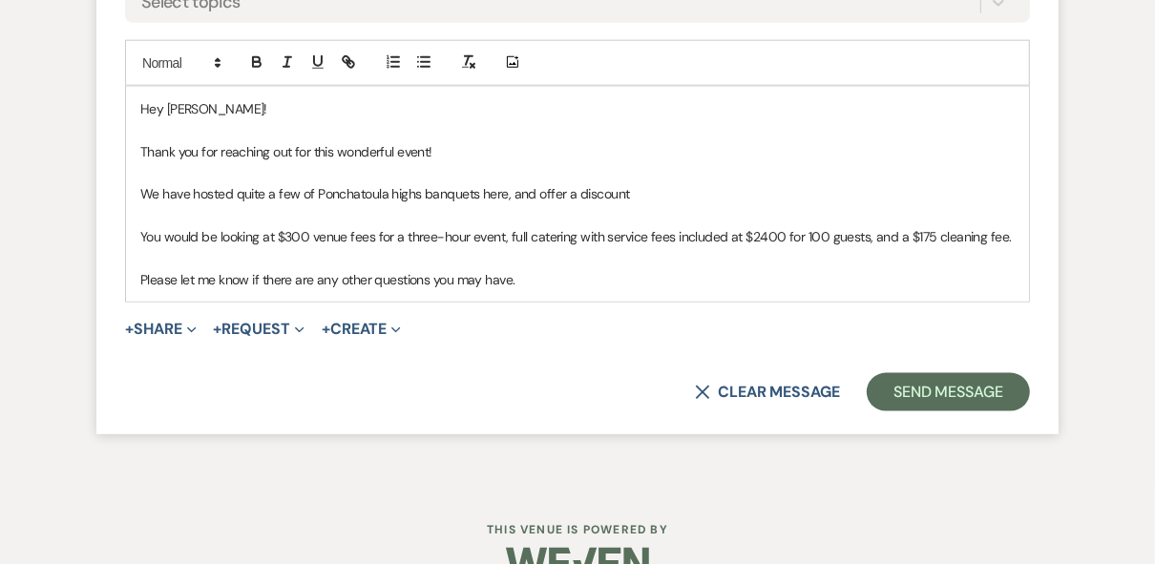
click at [631, 192] on p "We have hosted quite a few of Ponchatoula highs banquets here, and offer a disc…" at bounding box center [577, 193] width 874 height 21
click at [563, 187] on p "We have hosted quite a few of Ponchatoula highs banquets here, and offer a disc…" at bounding box center [577, 193] width 874 height 21
click at [572, 188] on p "We have hosted quite a few of Ponchatoula highs banquets here, and offer a disc…" at bounding box center [577, 193] width 874 height 21
drag, startPoint x: 761, startPoint y: 191, endPoint x: 683, endPoint y: 192, distance: 78.3
click at [683, 192] on p "We have hosted quite a few of Ponchatoula highs banquets here, and offer a non-…" at bounding box center [577, 193] width 874 height 21
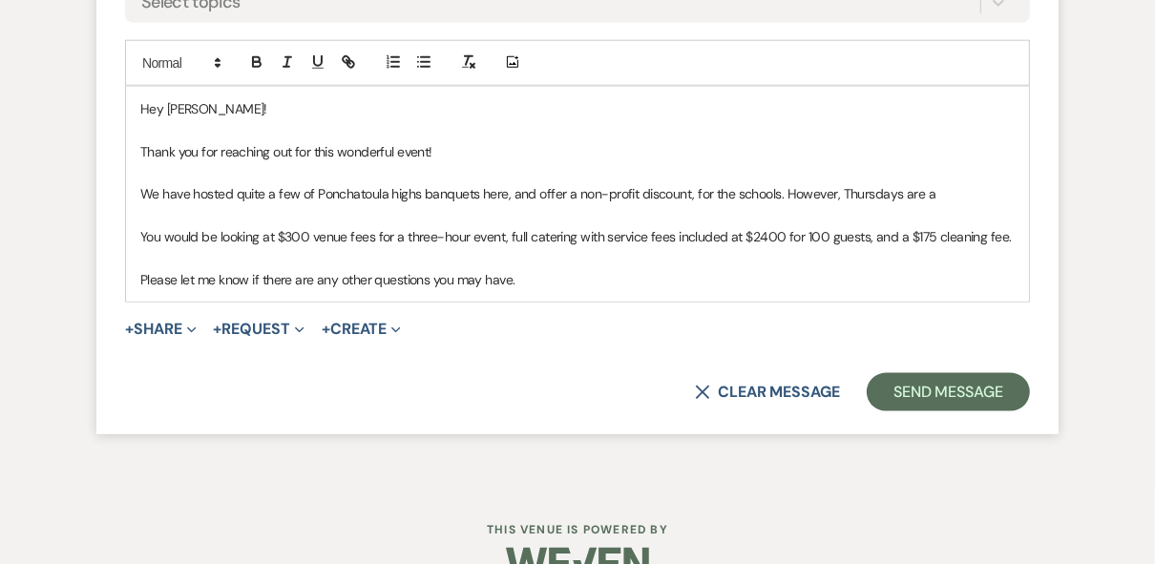
drag, startPoint x: 940, startPoint y: 191, endPoint x: 917, endPoint y: 192, distance: 22.9
click at [917, 192] on p "We have hosted quite a few of Ponchatoula highs banquets here, and offer a non-…" at bounding box center [577, 193] width 874 height 21
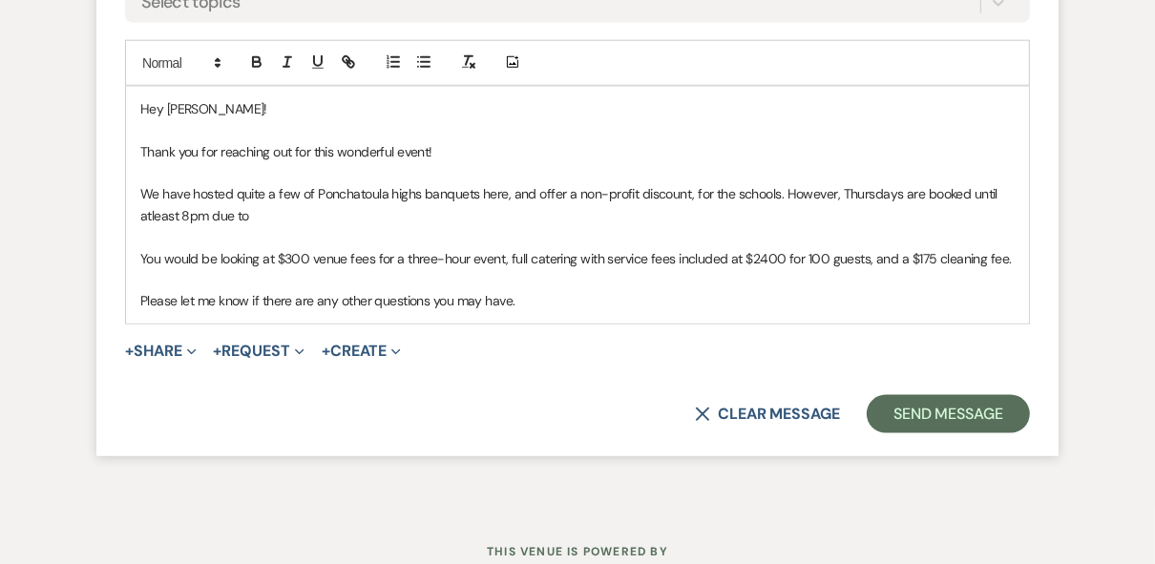
drag, startPoint x: 159, startPoint y: 222, endPoint x: 380, endPoint y: 225, distance: 220.4
click at [386, 226] on p at bounding box center [577, 236] width 874 height 21
click at [274, 214] on p "We have hosted quite a few of Ponchatoula highs banquets here, and offer a non-…" at bounding box center [577, 204] width 874 height 43
click at [615, 219] on p "We have hosted quite a few of Ponchatoula highs banquets here, and offer a non-…" at bounding box center [577, 204] width 874 height 43
click at [145, 249] on p "You would be looking at $300 venue fees for a three-hour event, full catering w…" at bounding box center [577, 258] width 874 height 21
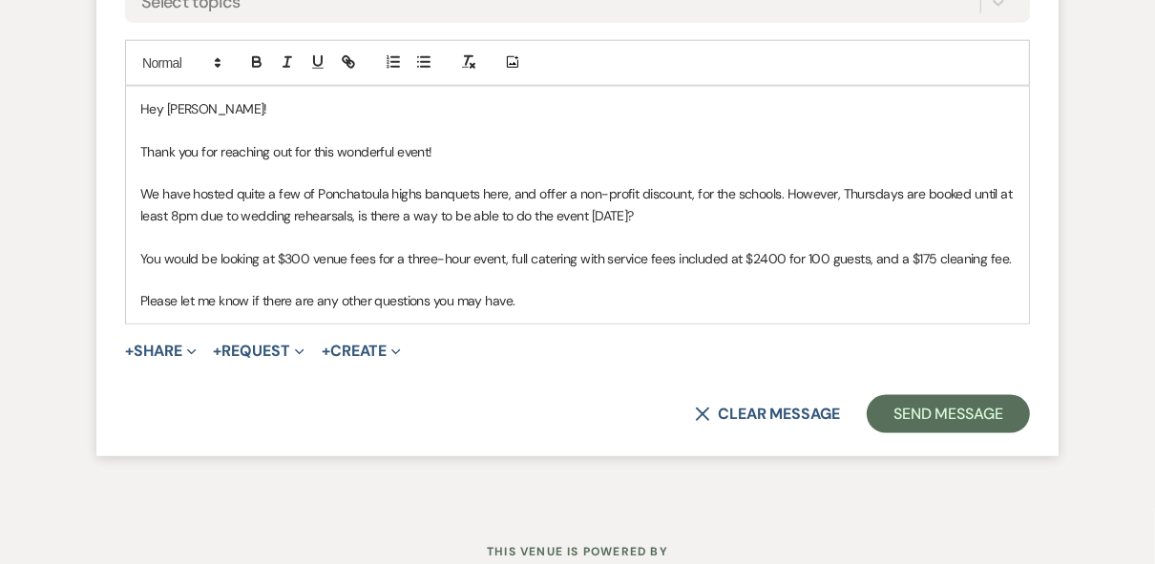
click at [140, 254] on p "You would be looking at $300 venue fees for a three-hour event, full catering w…" at bounding box center [577, 258] width 874 height 21
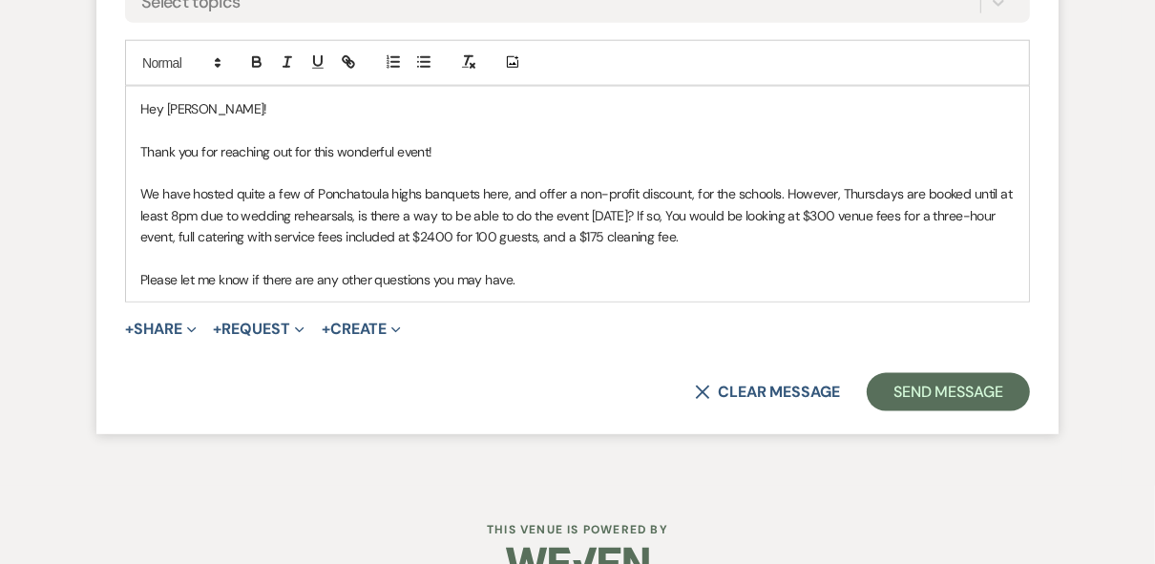
click at [765, 211] on p "We have hosted quite a few of Ponchatoula highs banquets here, and offer a non-…" at bounding box center [577, 215] width 874 height 64
click at [810, 271] on p "Please let me know if there are any other questions you may have." at bounding box center [577, 279] width 874 height 21
click at [142, 188] on p "We have hosted quite a few of Ponchatoula highs banquets here, and offer a non-…" at bounding box center [577, 215] width 874 height 64
click at [535, 190] on p "We have hosted quite a few of Ponchatoula highs banquets here, and offer a non-…" at bounding box center [577, 215] width 874 height 64
click at [725, 194] on p "We have hosted quite a few of Ponchatoula highs banquets here, and we do offer …" at bounding box center [577, 215] width 874 height 64
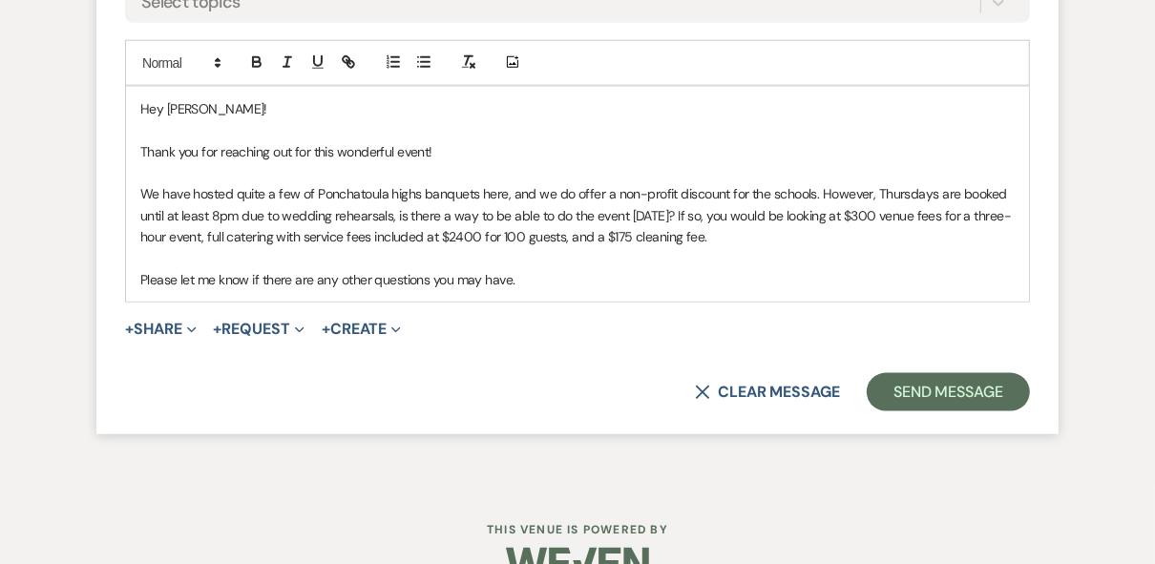
click at [476, 209] on p "We have hosted quite a few of Ponchatoula highs banquets here, and we do offer …" at bounding box center [577, 215] width 874 height 64
click at [553, 213] on p "We have hosted quite a few of Ponchatoula highs banquets here, and we do offer …" at bounding box center [577, 215] width 874 height 64
click at [547, 277] on p "Please let me know if there are any other questions you may have." at bounding box center [577, 279] width 874 height 21
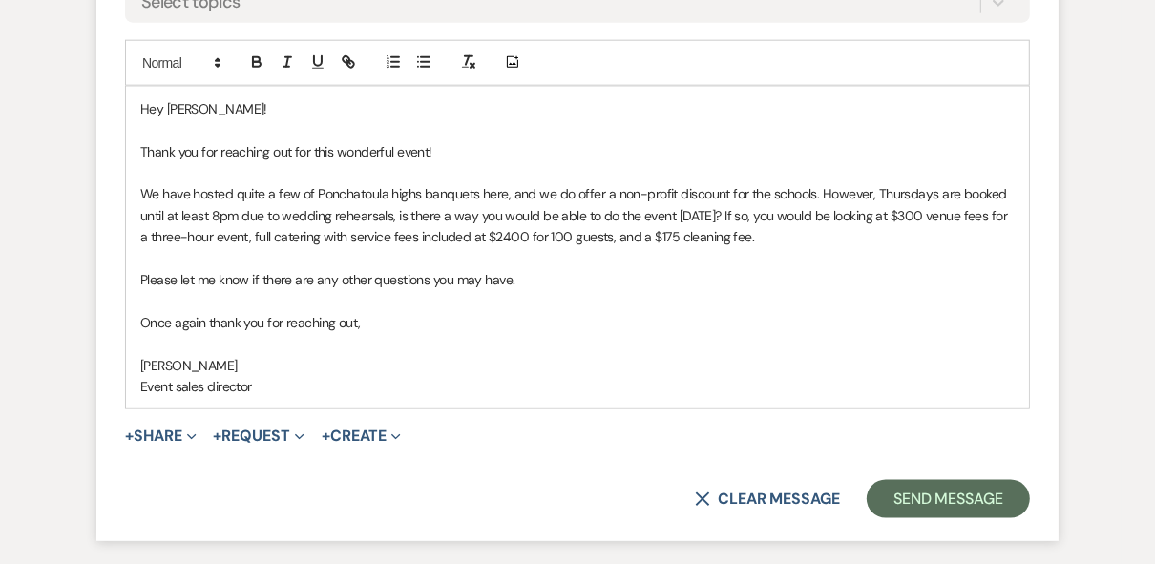
click at [180, 382] on p "Event sales director" at bounding box center [577, 386] width 874 height 21
click at [213, 382] on p "Event Sales director" at bounding box center [577, 386] width 874 height 21
click at [812, 191] on p "We have hosted quite a few of Ponchatoula highs banquets here, and we do offer …" at bounding box center [577, 215] width 874 height 64
drag, startPoint x: 864, startPoint y: 191, endPoint x: 817, endPoint y: 189, distance: 46.8
click at [817, 189] on p "We have hosted quite a few of Ponchatoula highs banquets here, and we do offer …" at bounding box center [577, 215] width 874 height 64
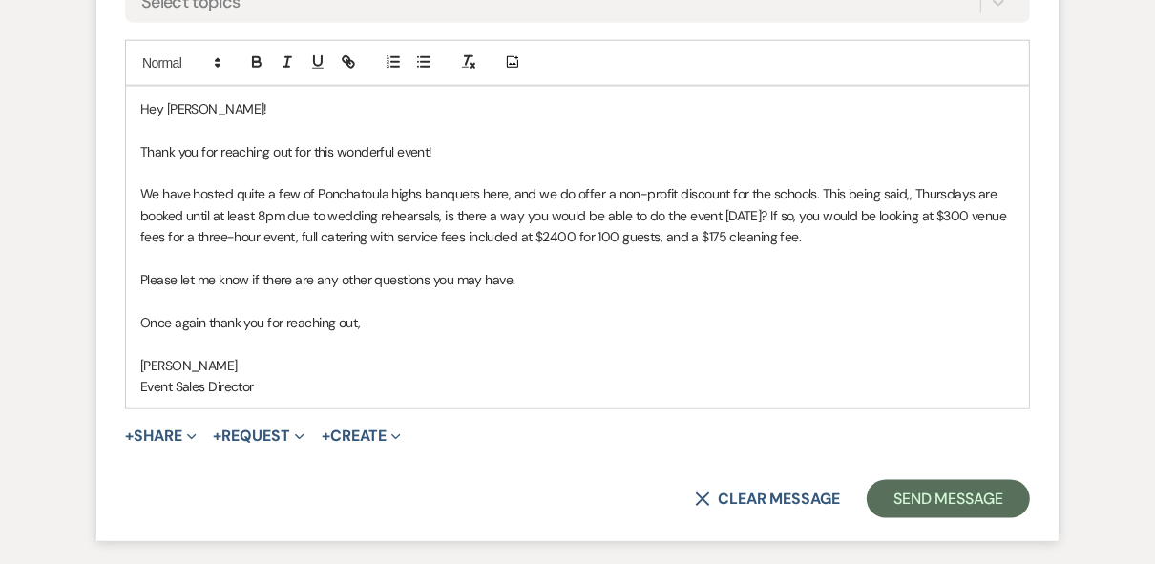
click at [909, 194] on p "We have hosted quite a few of Ponchatoula highs banquets here, and we do offer …" at bounding box center [577, 215] width 874 height 64
click at [902, 196] on p "We have hosted quite a few of Ponchatoula highs banquets here, and we do offer …" at bounding box center [577, 215] width 874 height 64
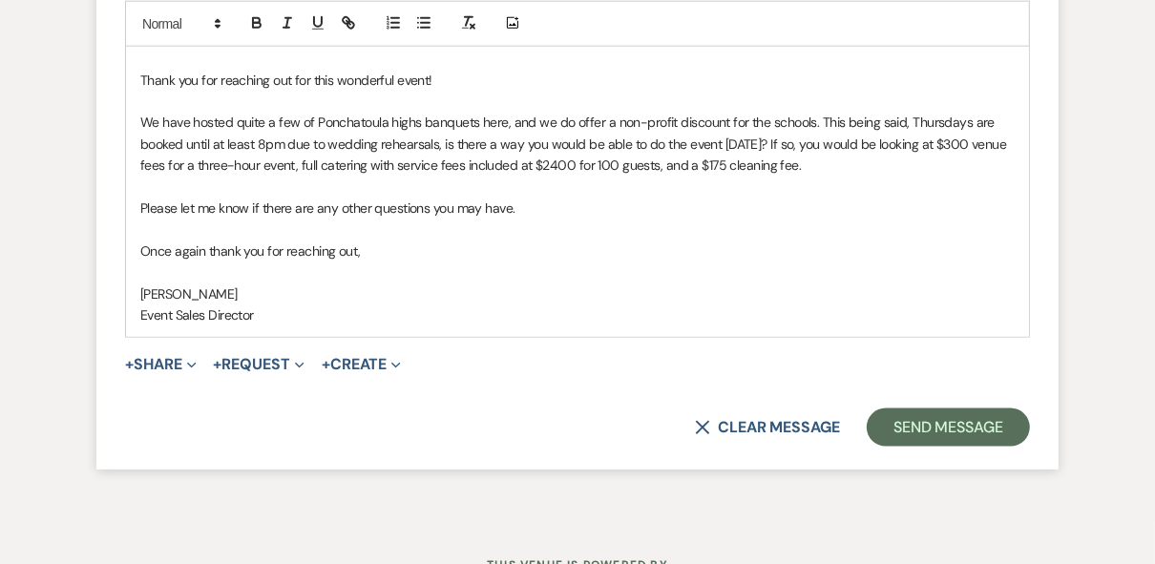
scroll to position [1679, 0]
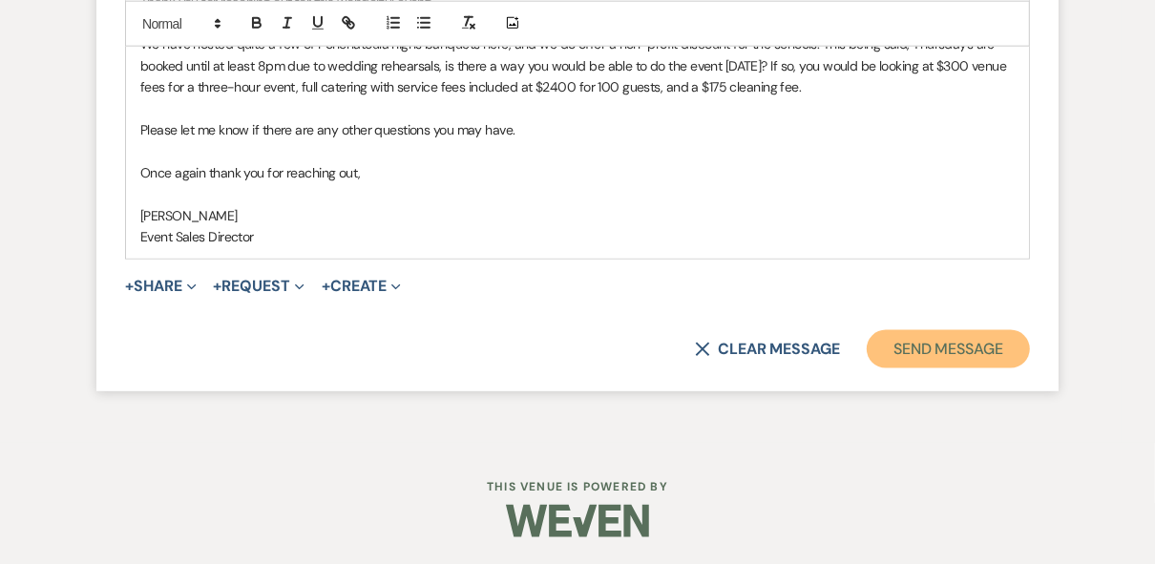
click at [949, 344] on button "Send Message" at bounding box center [947, 349] width 163 height 38
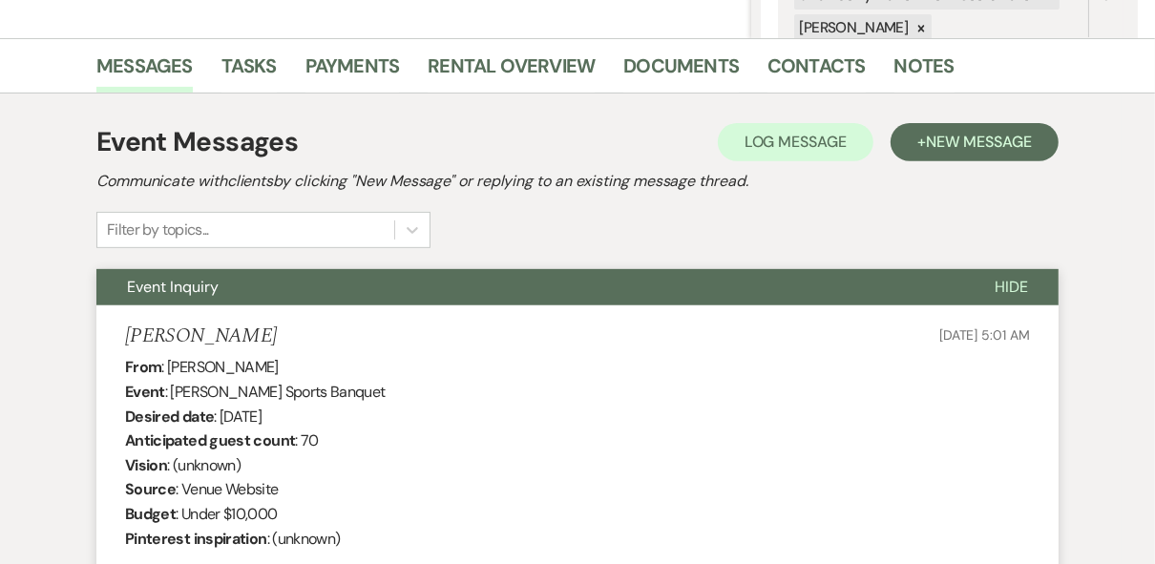
scroll to position [0, 0]
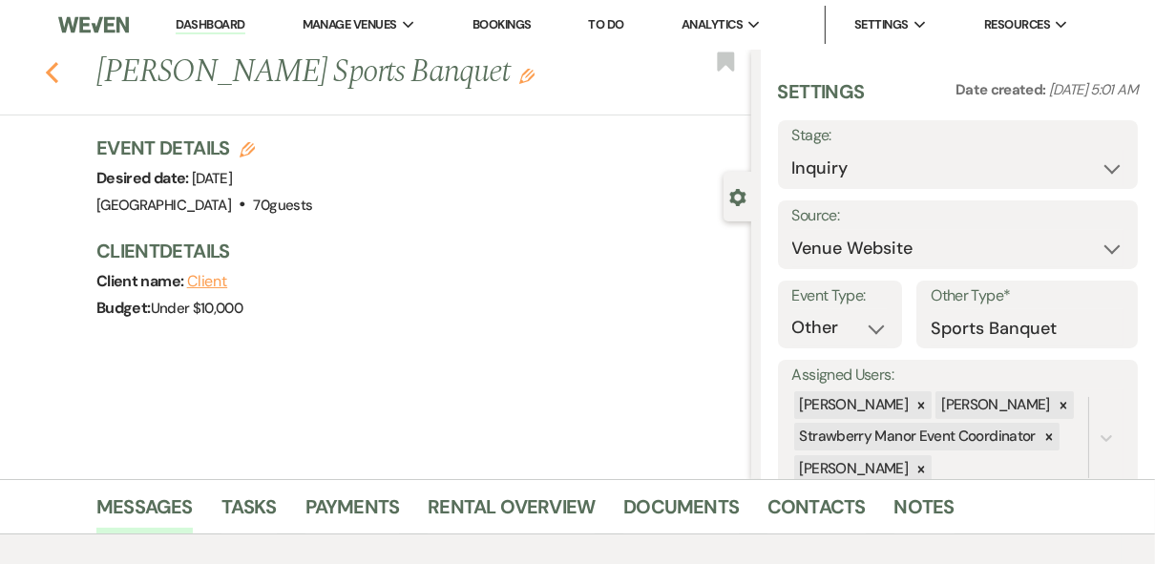
click at [57, 72] on icon "Previous" at bounding box center [52, 72] width 14 height 23
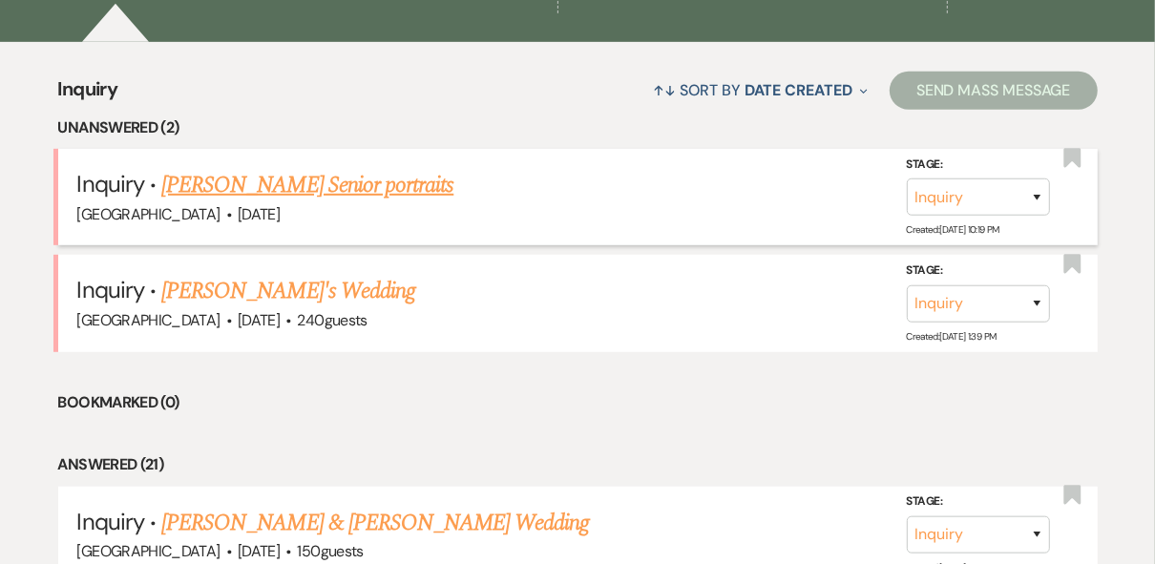
click at [281, 189] on link "[PERSON_NAME] Senior portraits" at bounding box center [307, 185] width 292 height 34
select select "5"
select select "13"
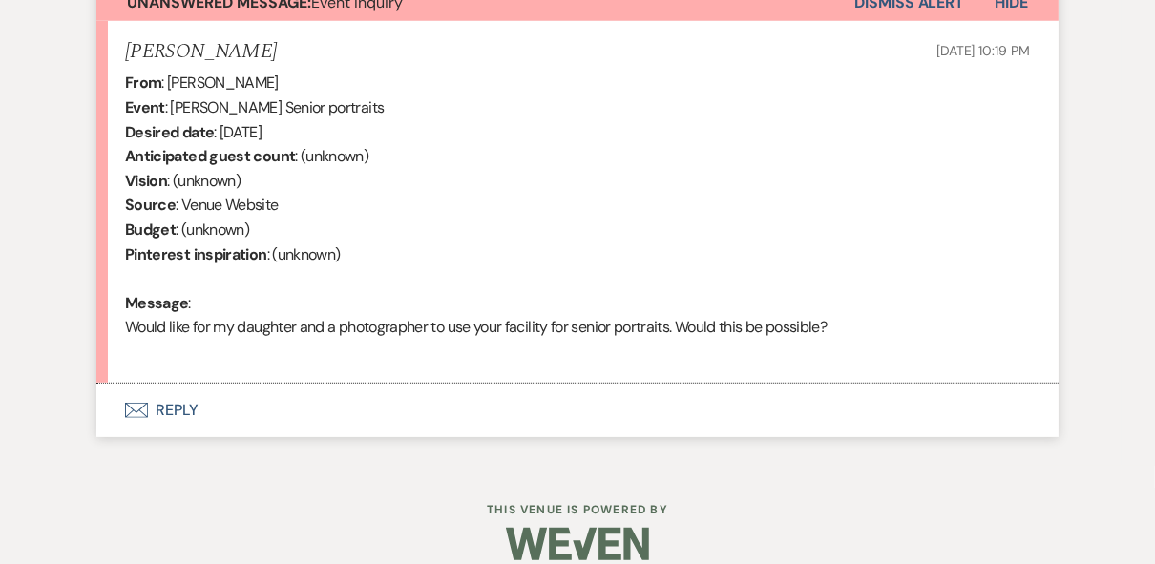
scroll to position [749, 0]
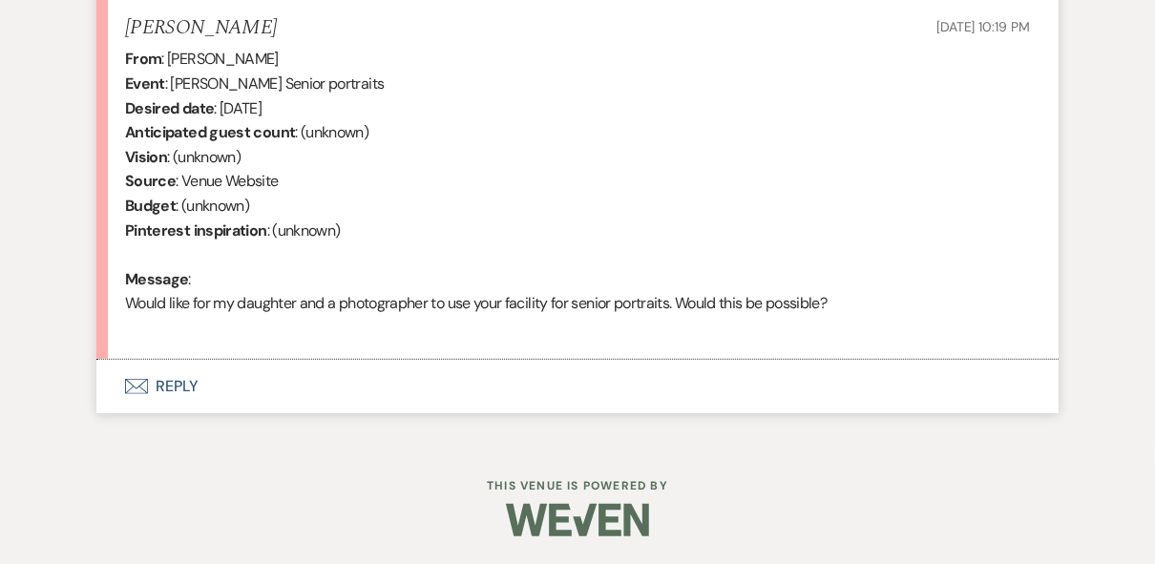
click at [183, 388] on button "Envelope Reply" at bounding box center [577, 386] width 962 height 53
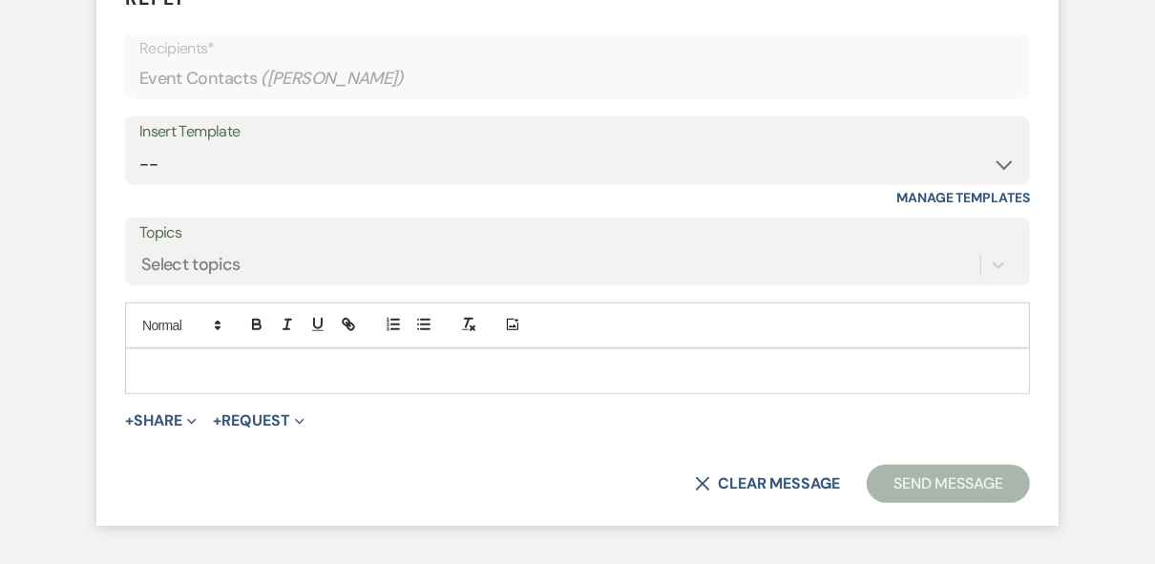
scroll to position [1261, 0]
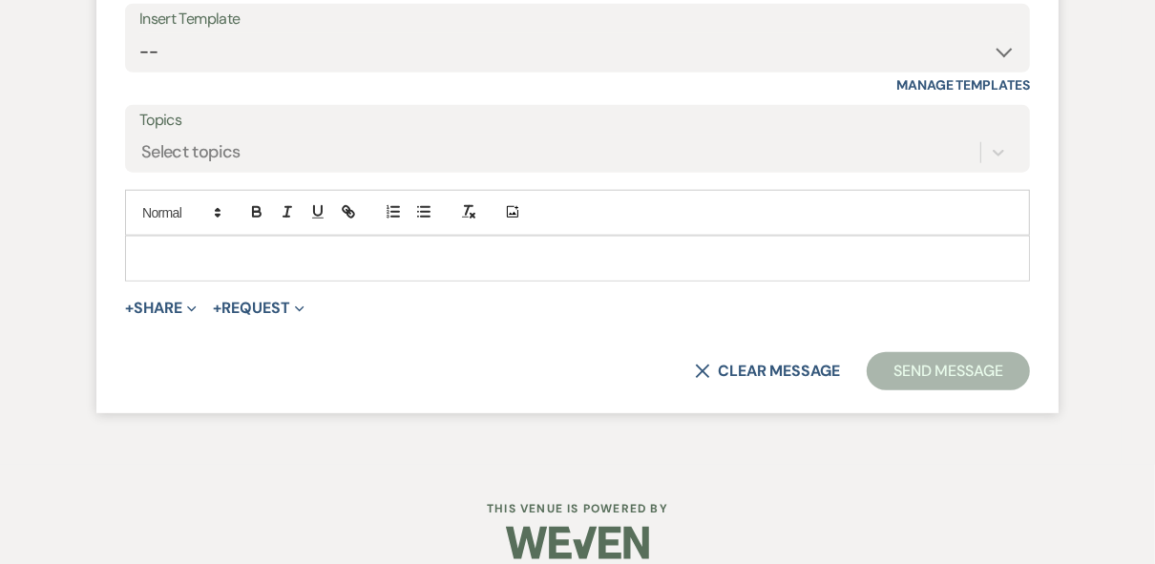
click at [215, 248] on p at bounding box center [577, 258] width 874 height 21
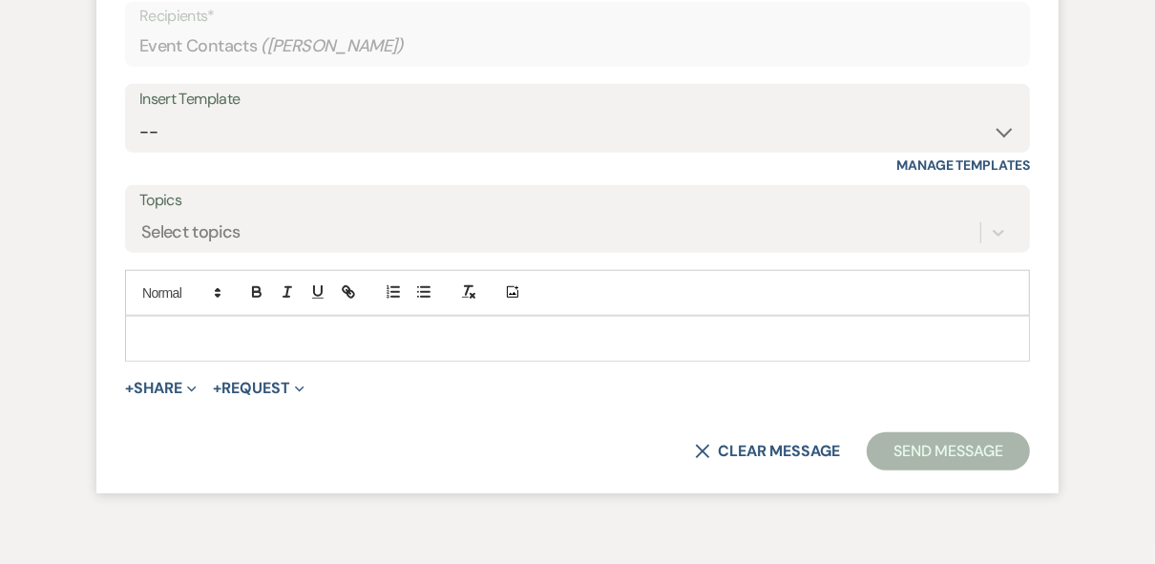
scroll to position [1282, 0]
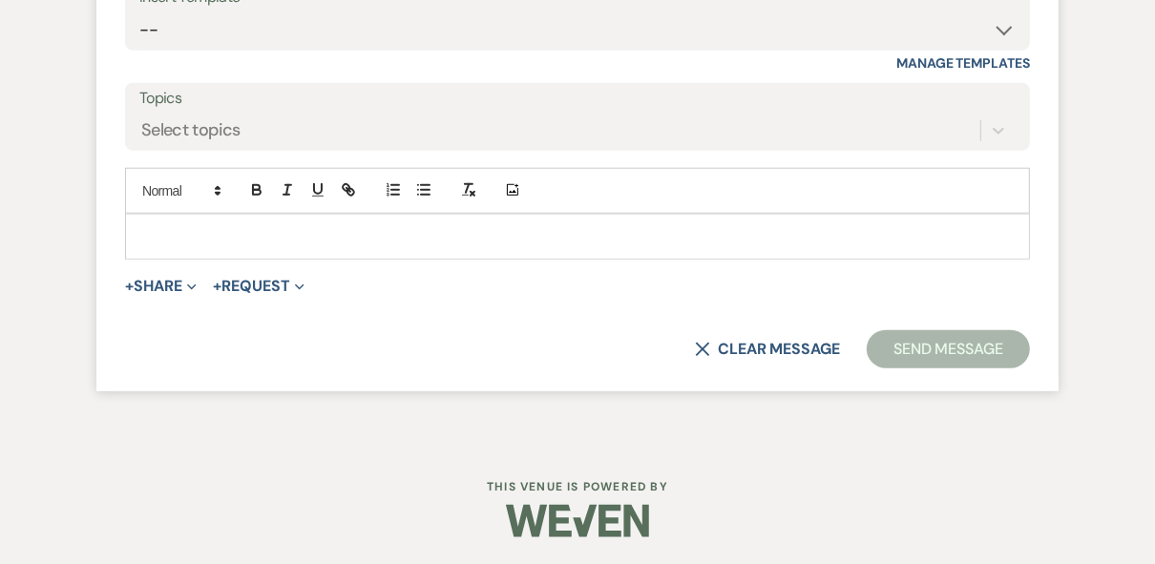
click at [169, 230] on p at bounding box center [577, 236] width 874 height 21
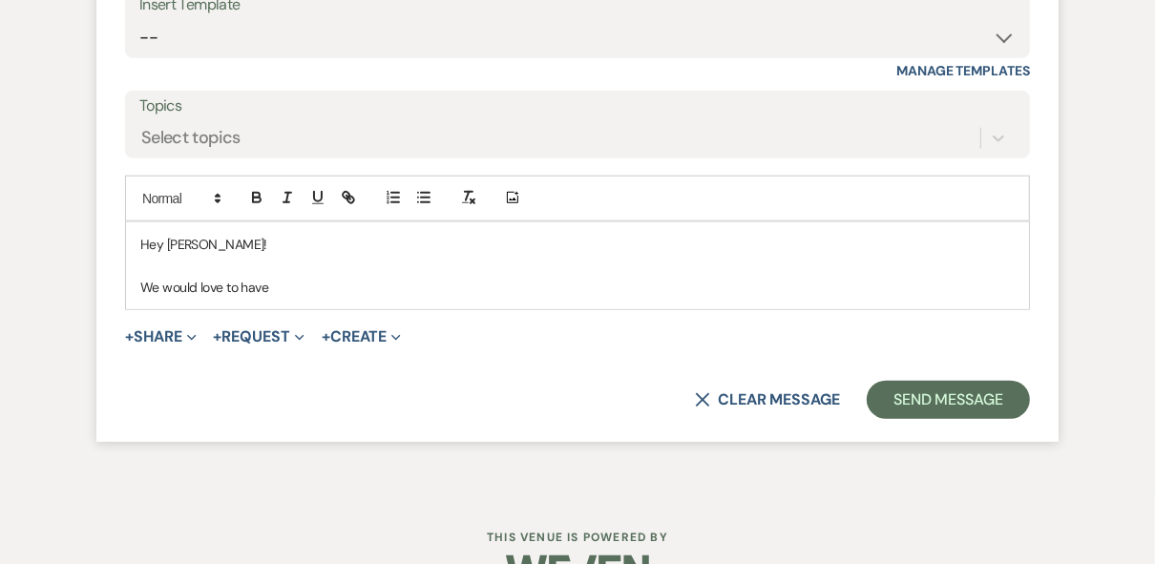
scroll to position [1248, 0]
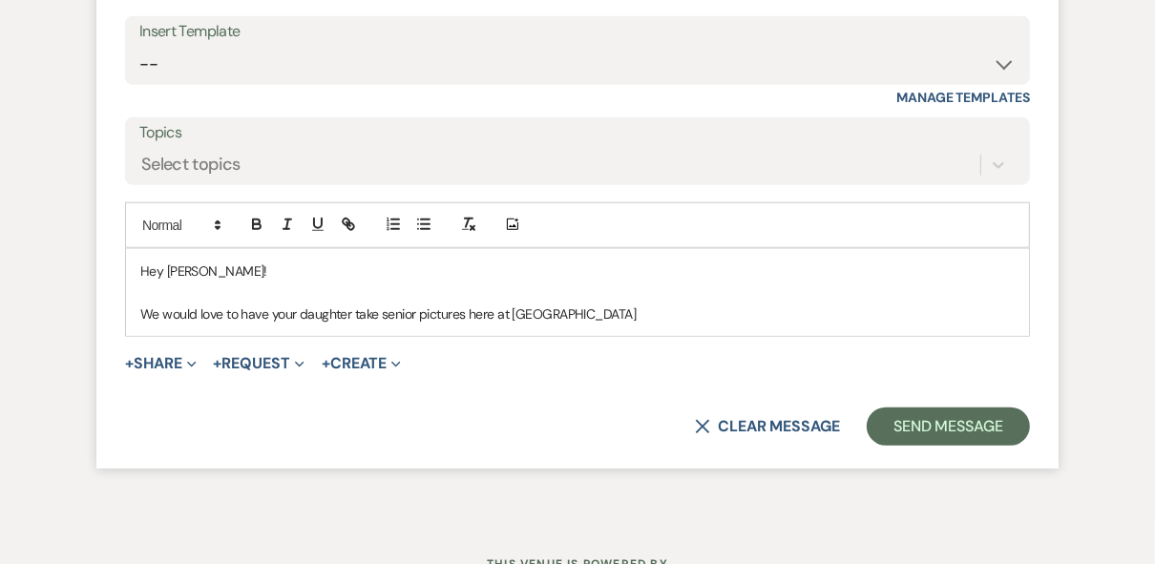
click at [635, 309] on p "We would love to have your daughter take senior pictures here at [GEOGRAPHIC_DA…" at bounding box center [577, 313] width 874 height 21
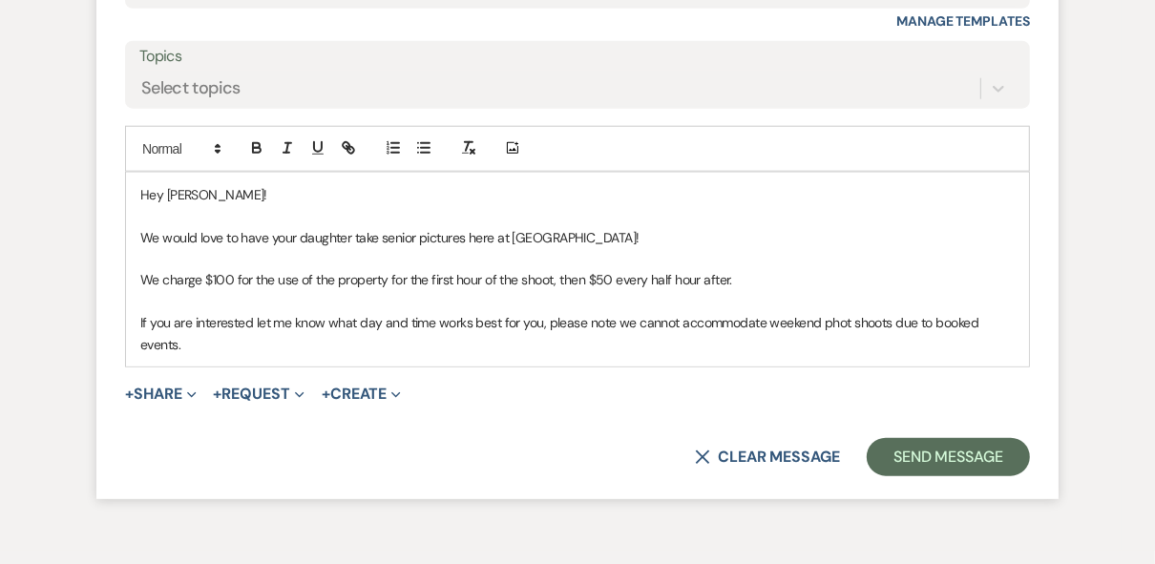
scroll to position [1401, 0]
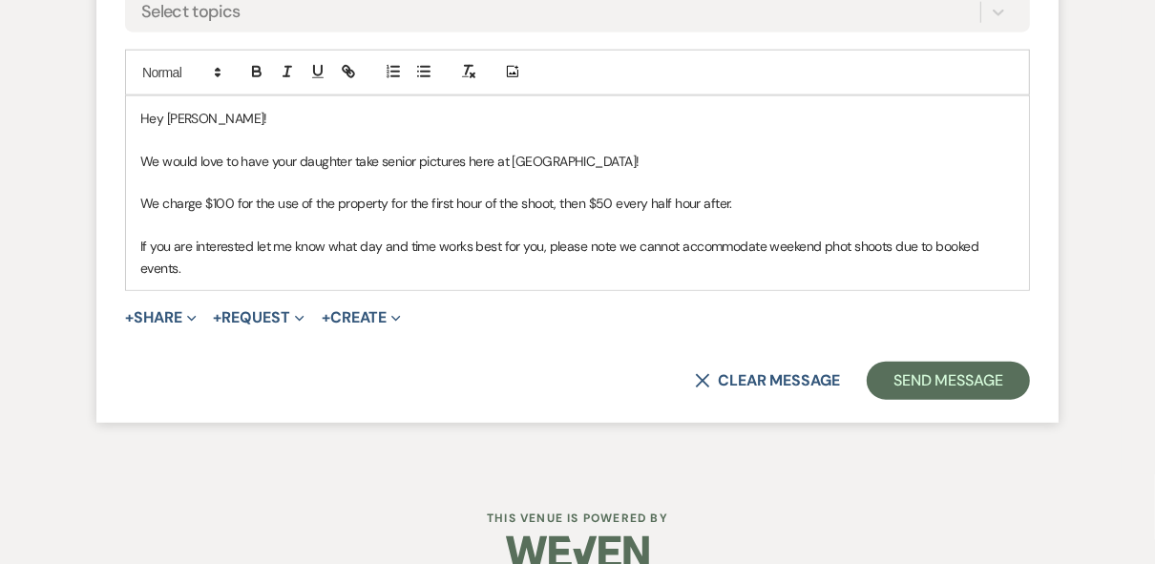
click at [267, 274] on p "If you are interested let me know what day and time works best for you, please …" at bounding box center [577, 257] width 874 height 43
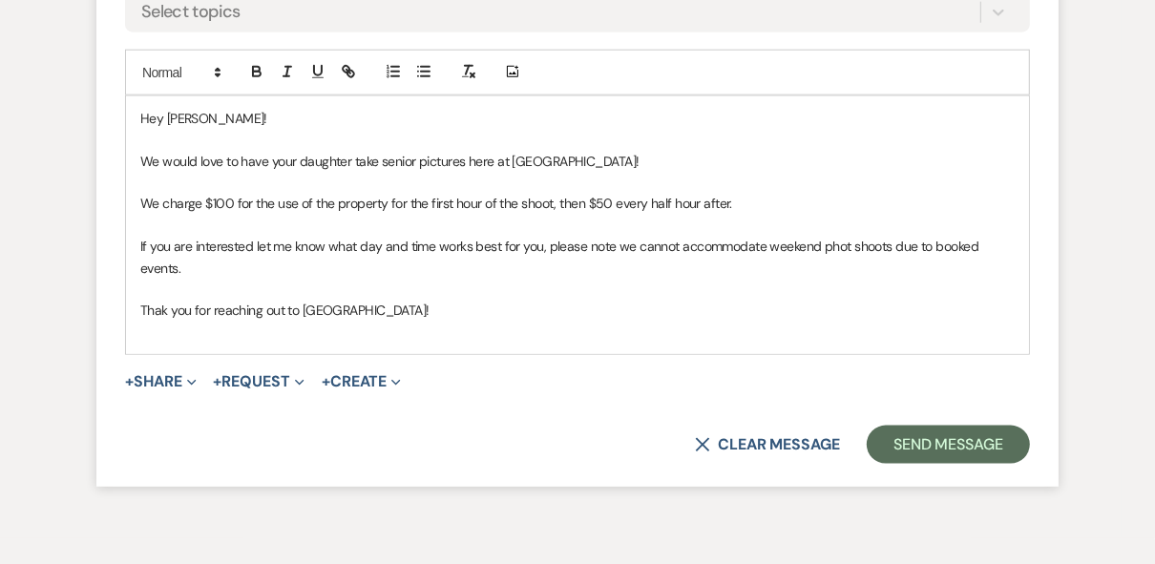
click at [159, 307] on p "Thak you for reaching out to [GEOGRAPHIC_DATA]!" at bounding box center [577, 310] width 874 height 21
click at [169, 326] on p at bounding box center [577, 332] width 874 height 21
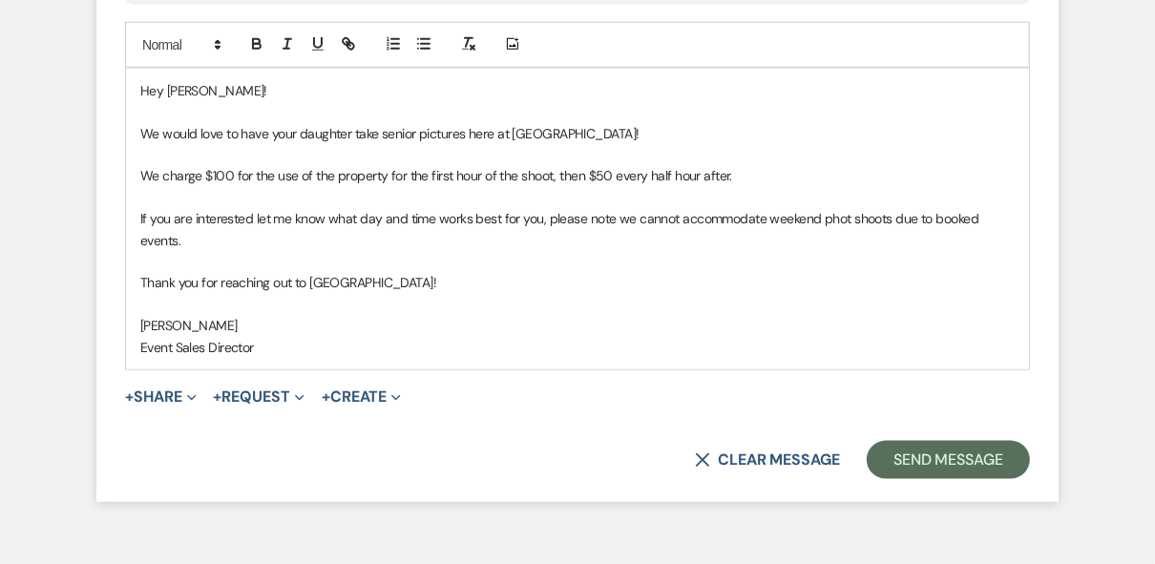
scroll to position [1477, 0]
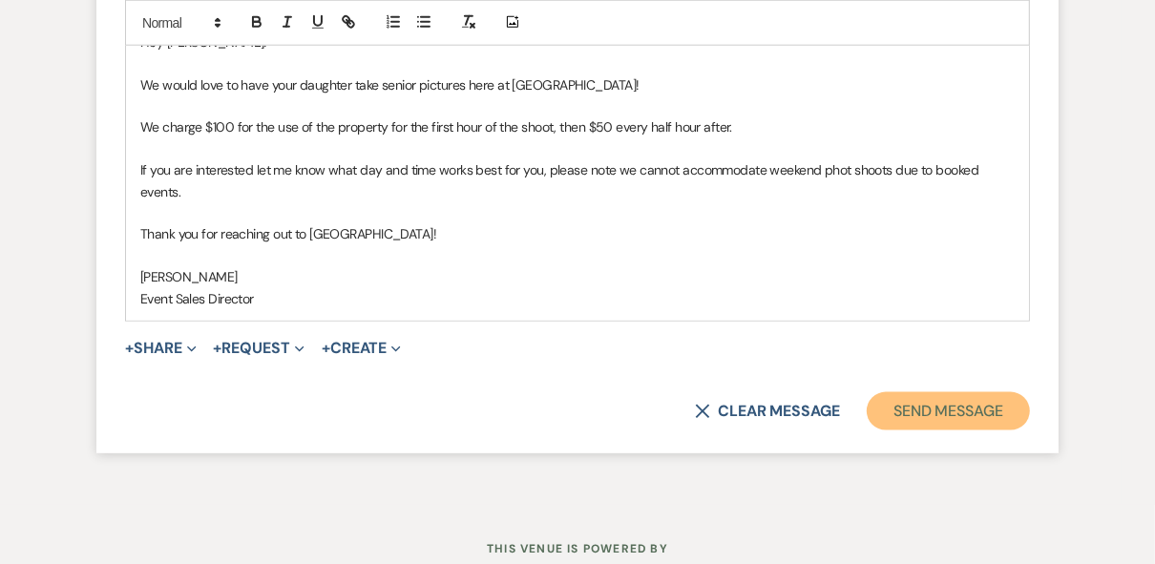
click at [907, 412] on button "Send Message" at bounding box center [947, 411] width 163 height 38
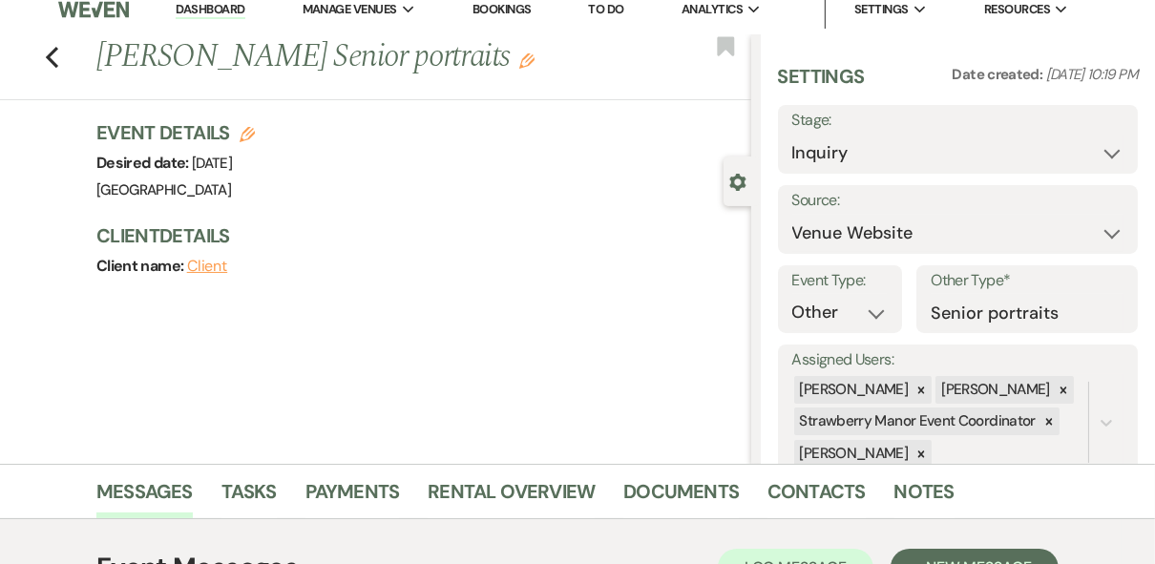
scroll to position [0, 0]
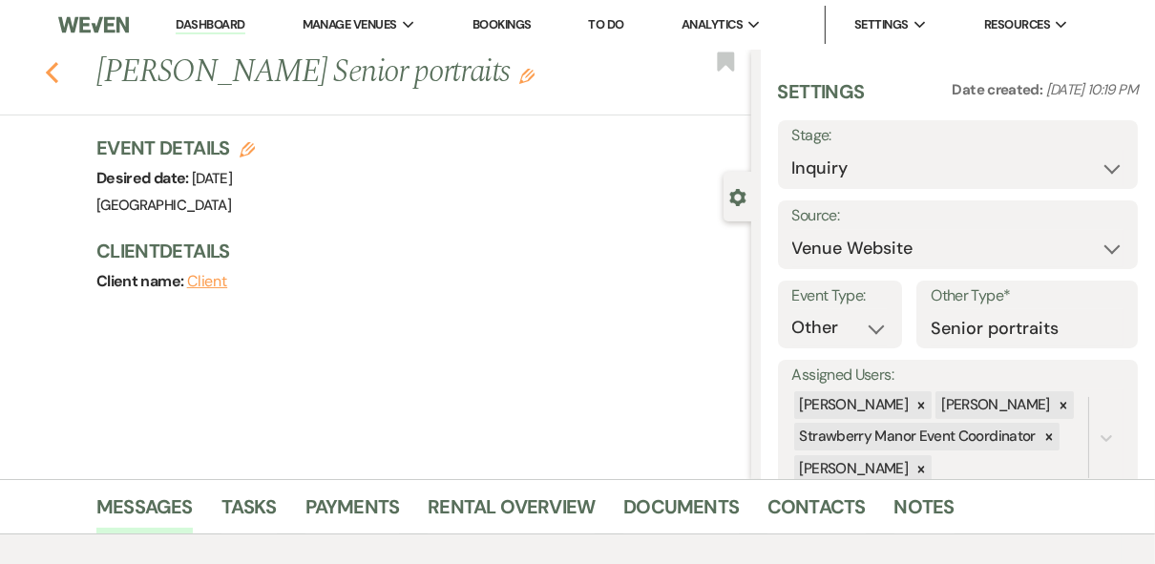
click at [54, 73] on use "button" at bounding box center [52, 72] width 12 height 21
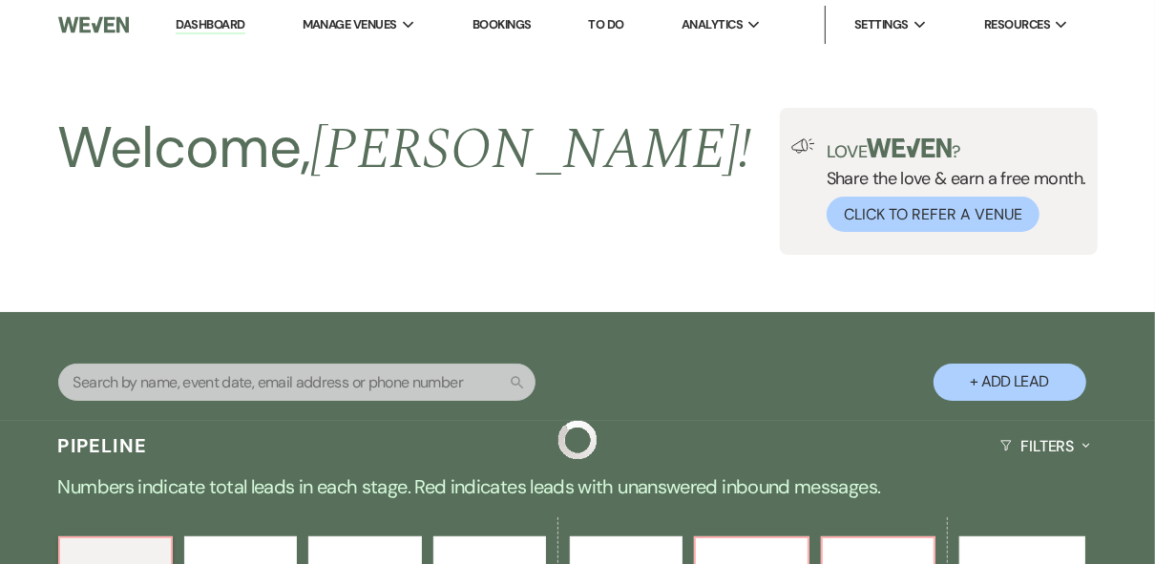
scroll to position [687, 0]
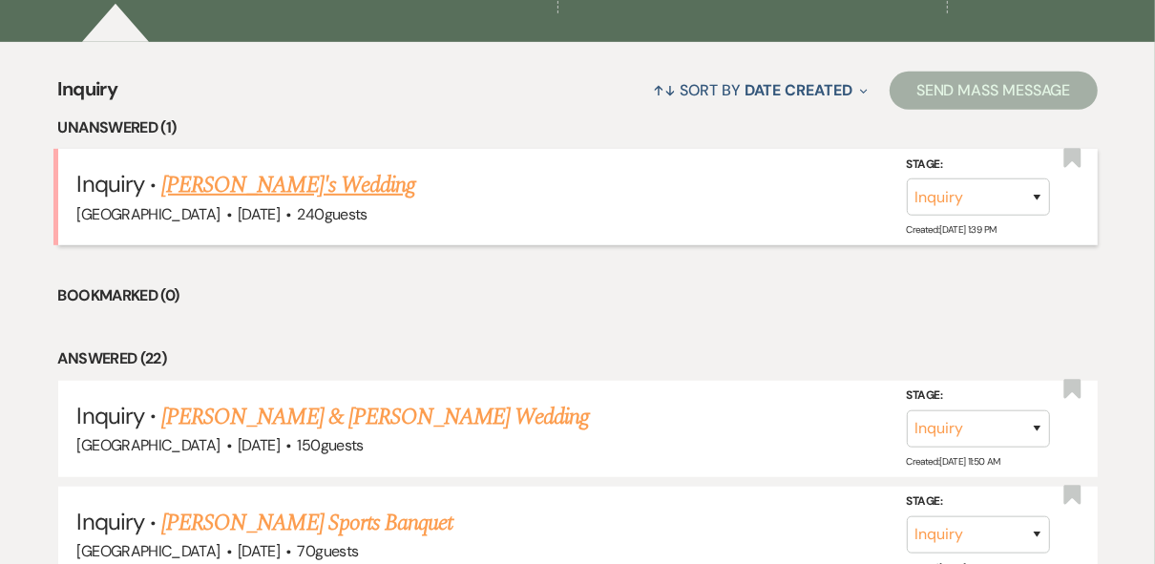
click at [260, 183] on link "[PERSON_NAME]'s Wedding" at bounding box center [288, 185] width 254 height 34
select select "5"
select select "10"
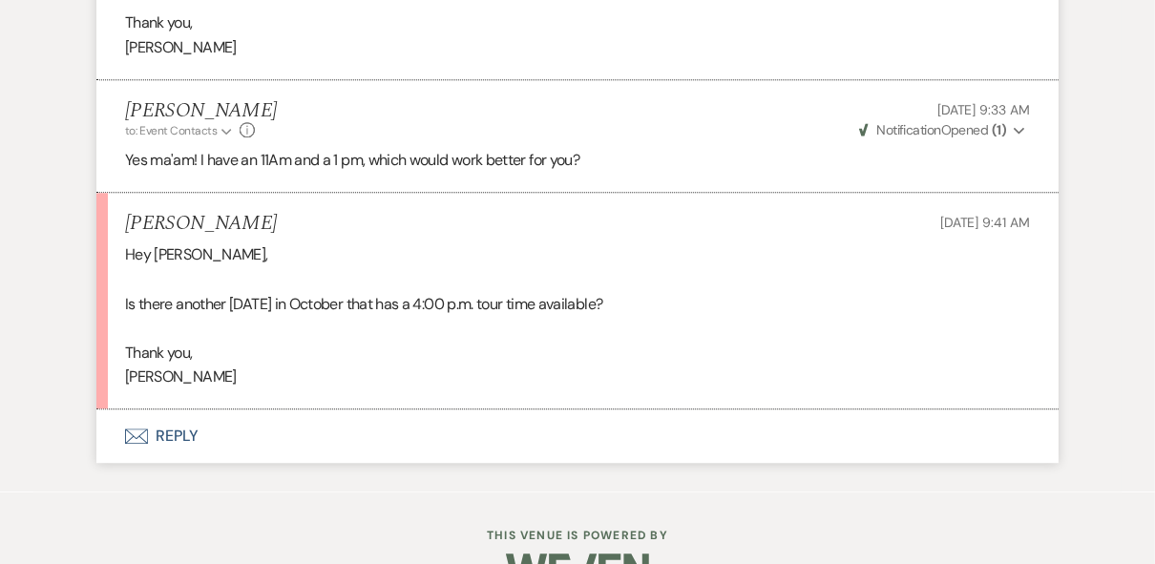
scroll to position [3343, 0]
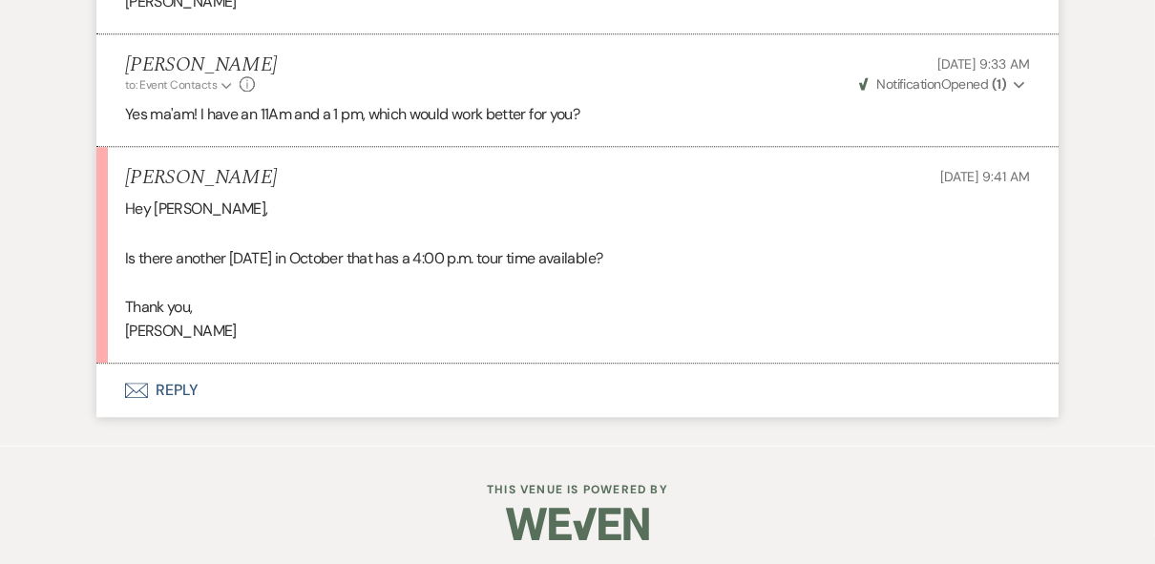
click at [168, 389] on button "Envelope Reply" at bounding box center [577, 390] width 962 height 53
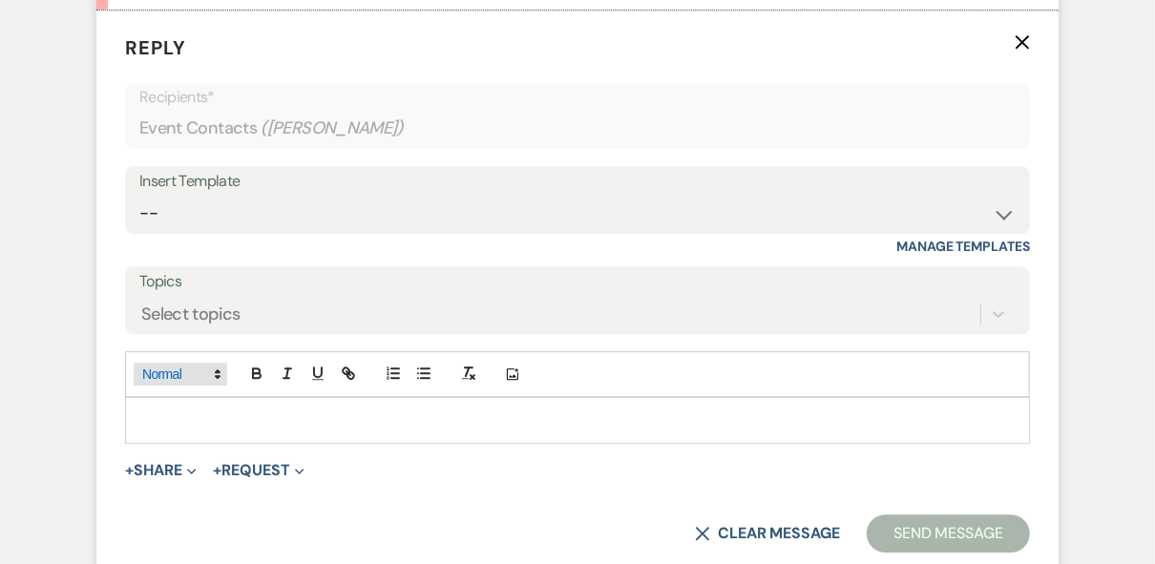
scroll to position [3701, 0]
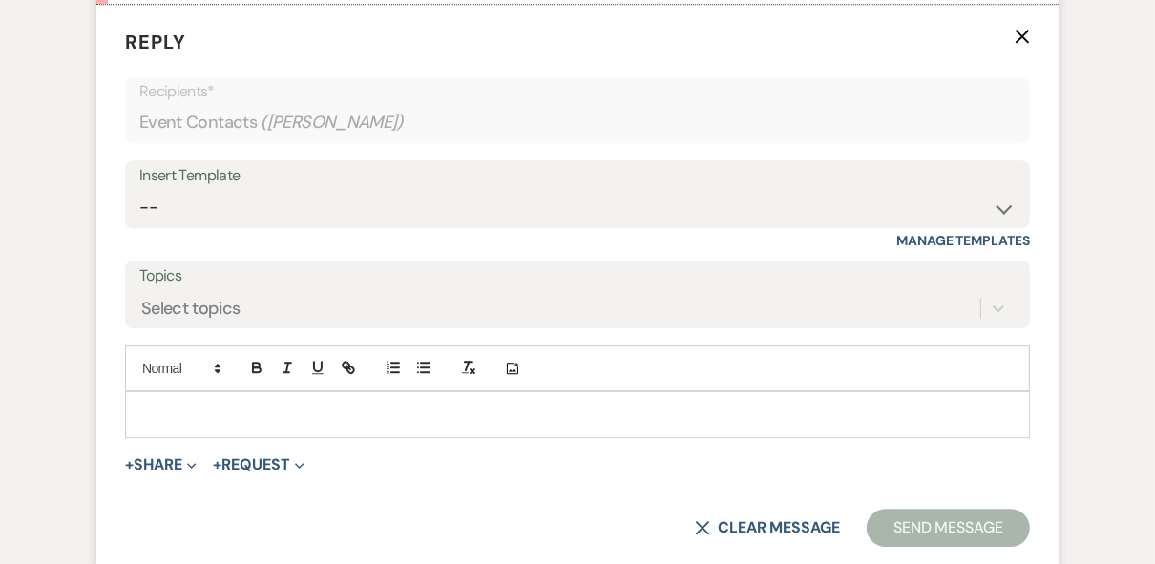
click at [177, 409] on p at bounding box center [577, 414] width 874 height 21
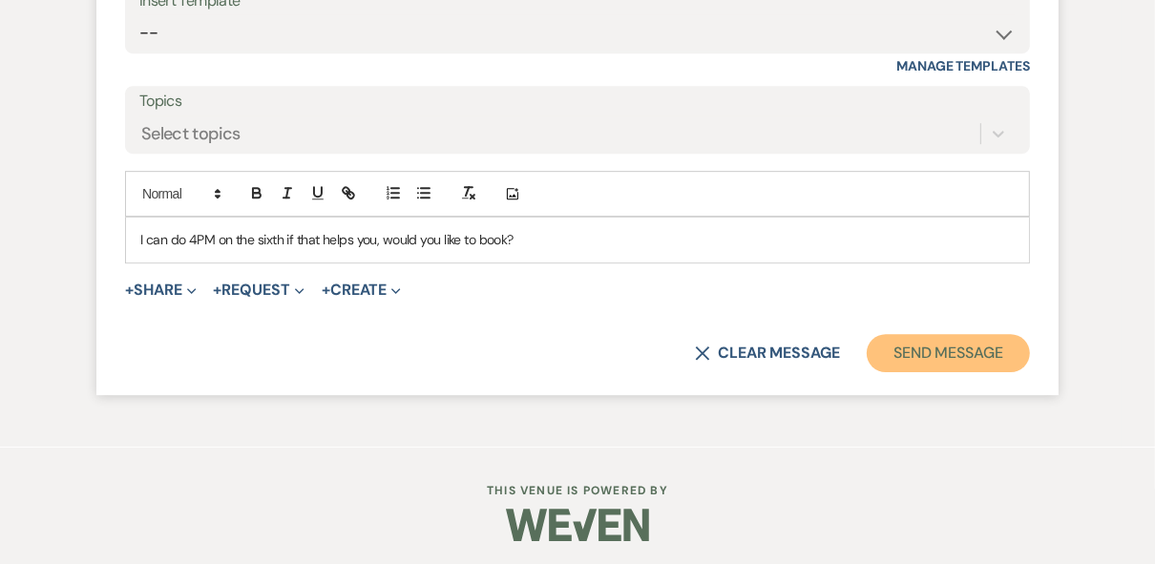
click at [916, 341] on button "Send Message" at bounding box center [947, 353] width 163 height 38
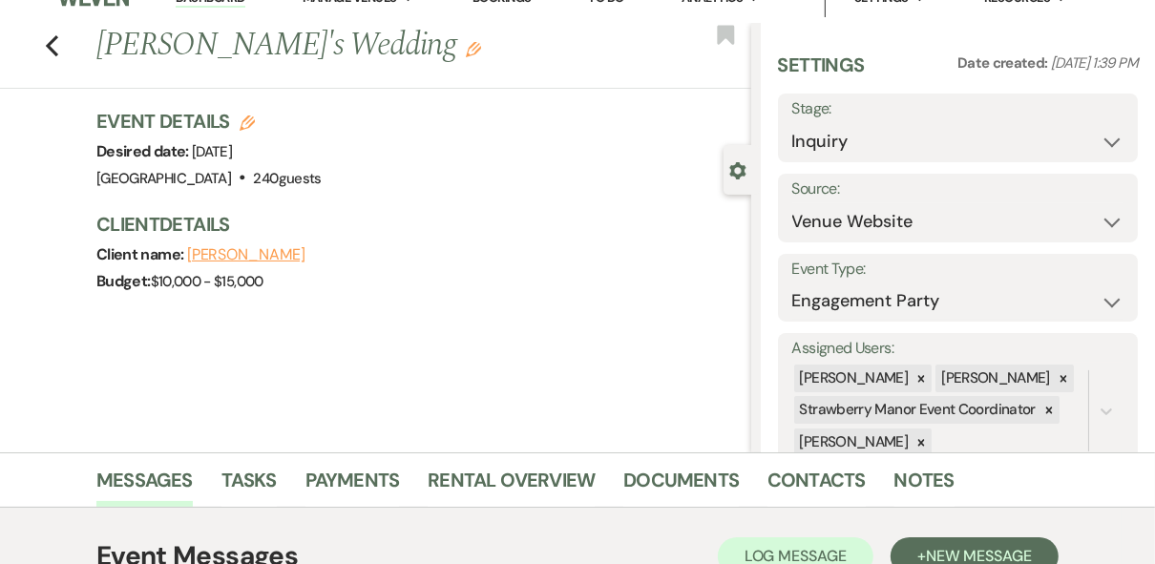
scroll to position [0, 0]
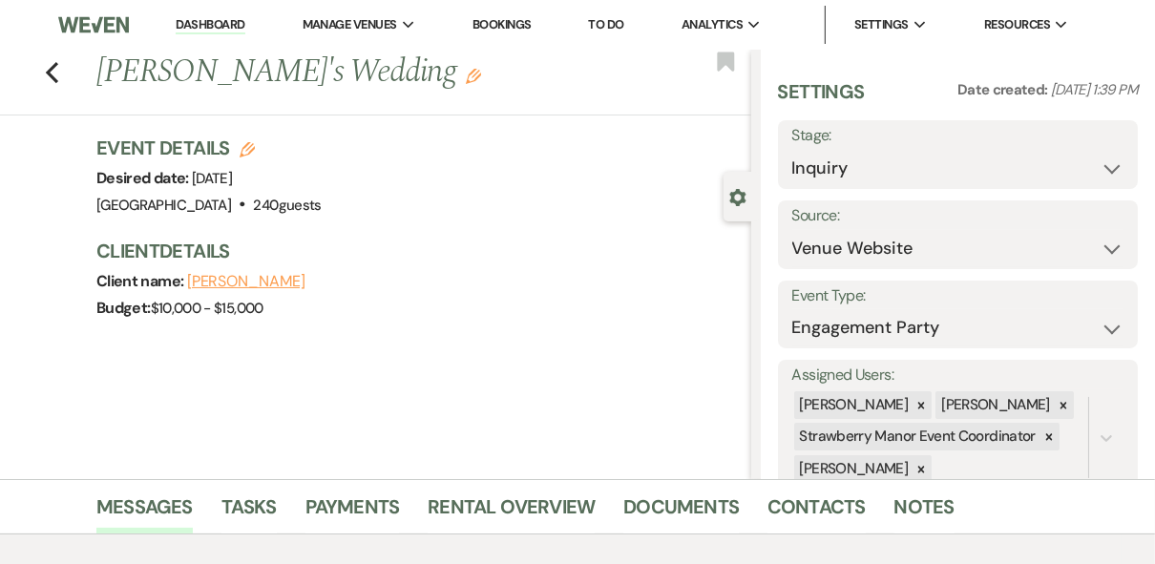
click at [211, 18] on link "Dashboard" at bounding box center [210, 25] width 69 height 18
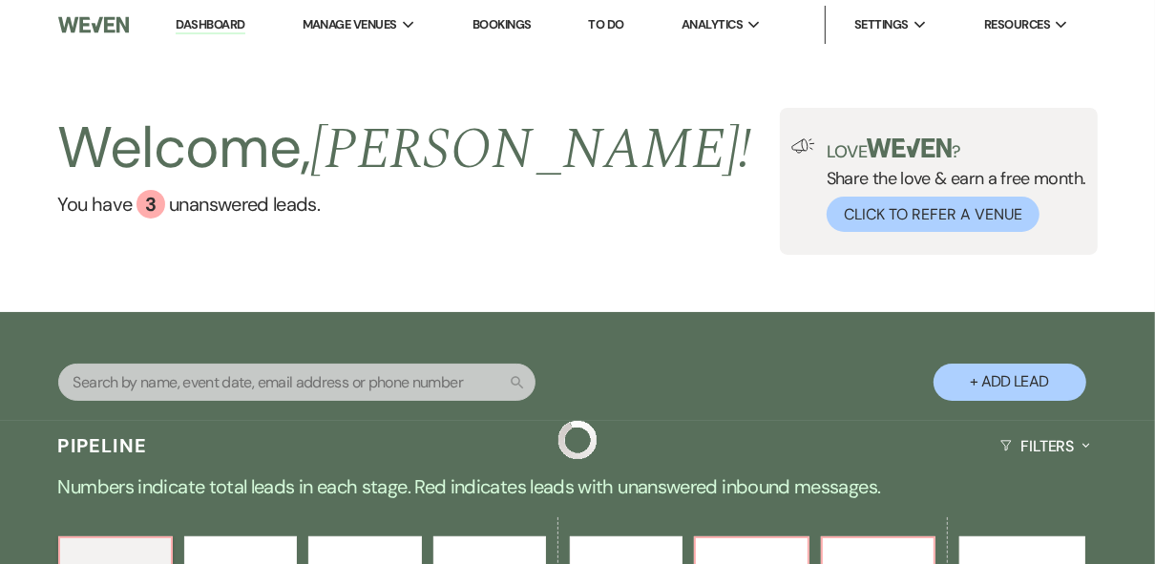
scroll to position [382, 0]
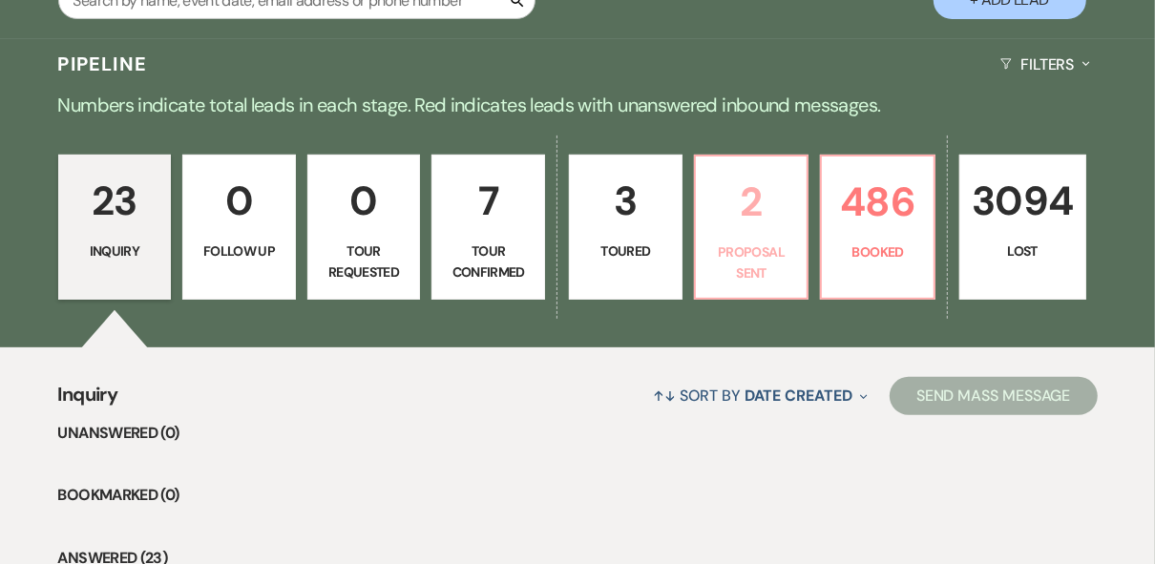
click at [764, 224] on p "2" at bounding box center [751, 202] width 89 height 64
select select "6"
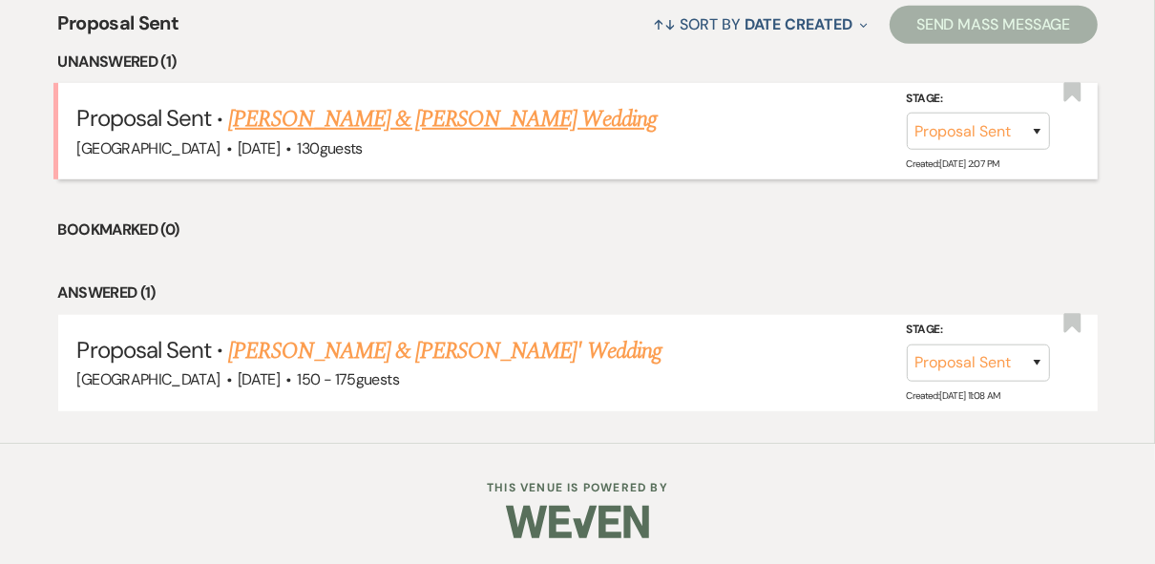
click at [380, 131] on link "[PERSON_NAME] & [PERSON_NAME] Wedding" at bounding box center [441, 119] width 427 height 34
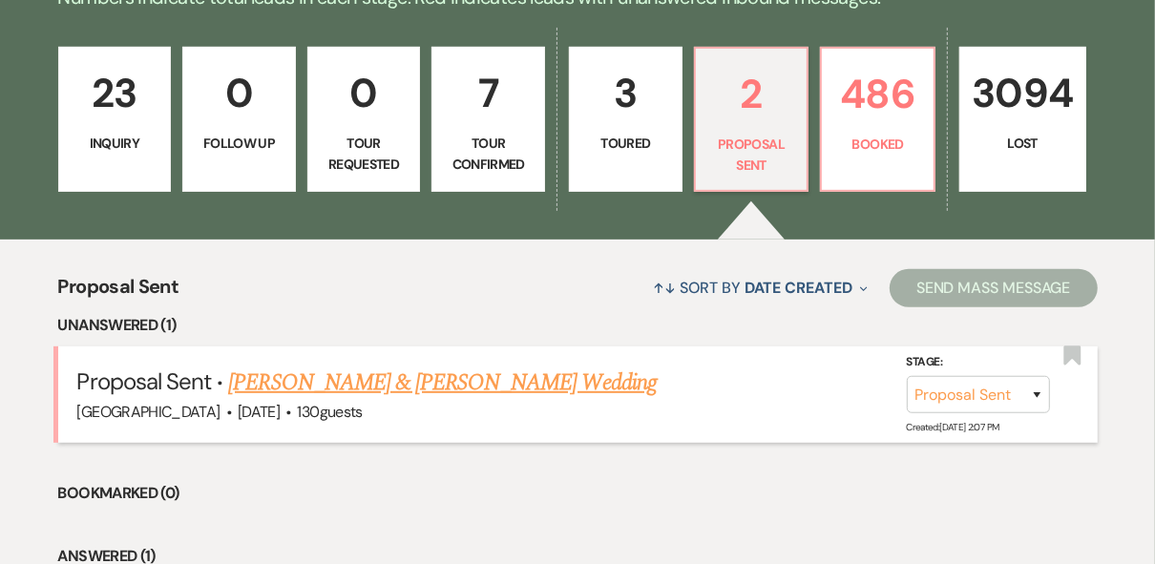
select select "6"
select select "12"
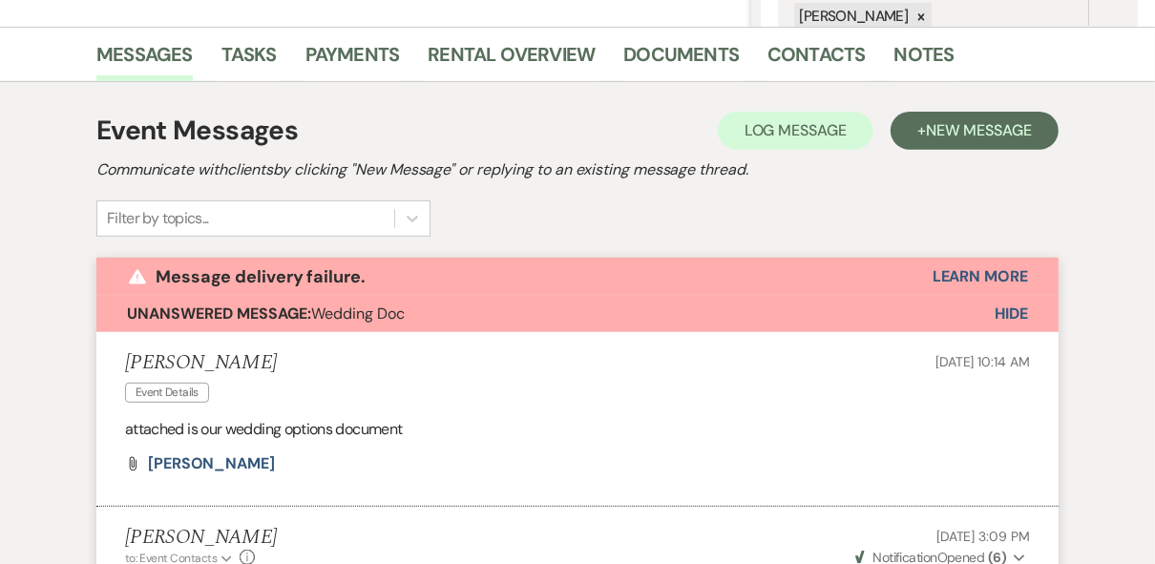
scroll to position [428, 0]
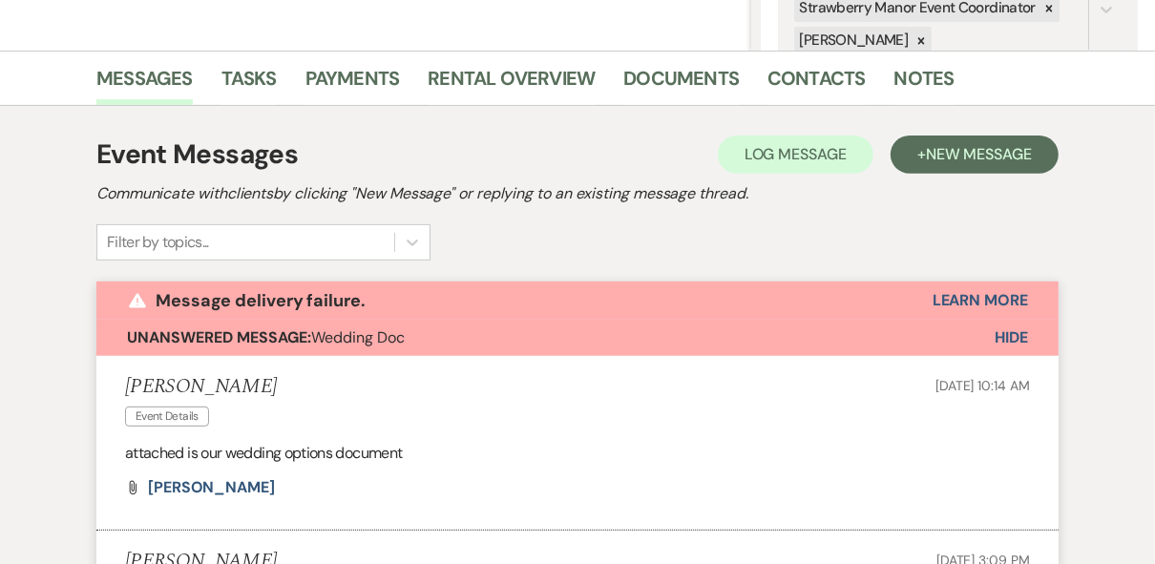
click at [1007, 333] on span "Hide" at bounding box center [1010, 337] width 33 height 20
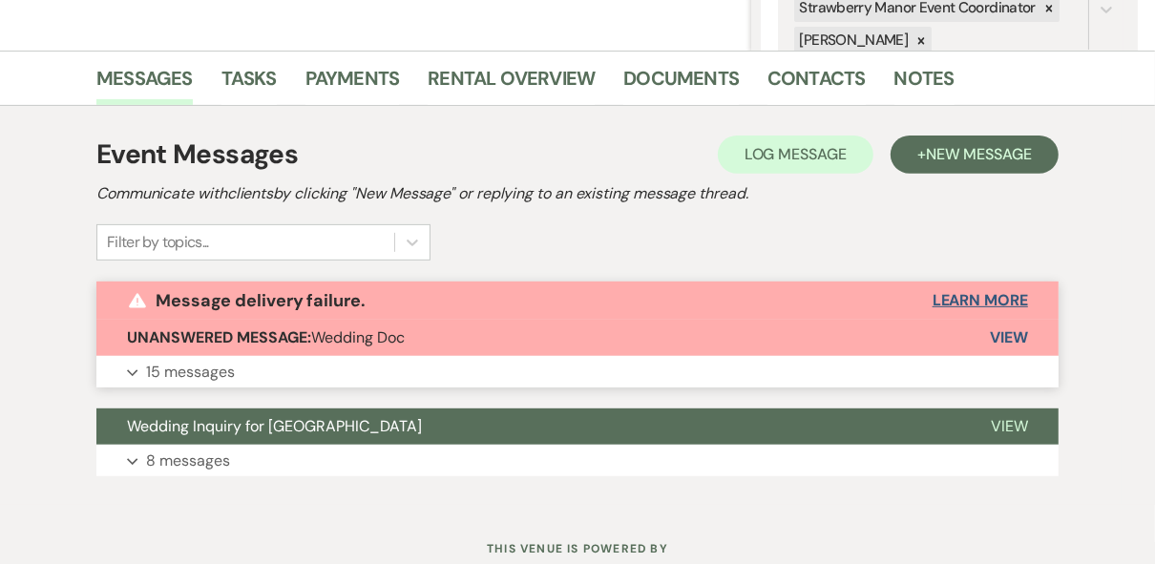
click at [985, 293] on button "Learn More" at bounding box center [979, 300] width 95 height 15
click at [980, 298] on button "Learn More" at bounding box center [979, 300] width 95 height 15
click at [1010, 332] on span "View" at bounding box center [1009, 337] width 38 height 20
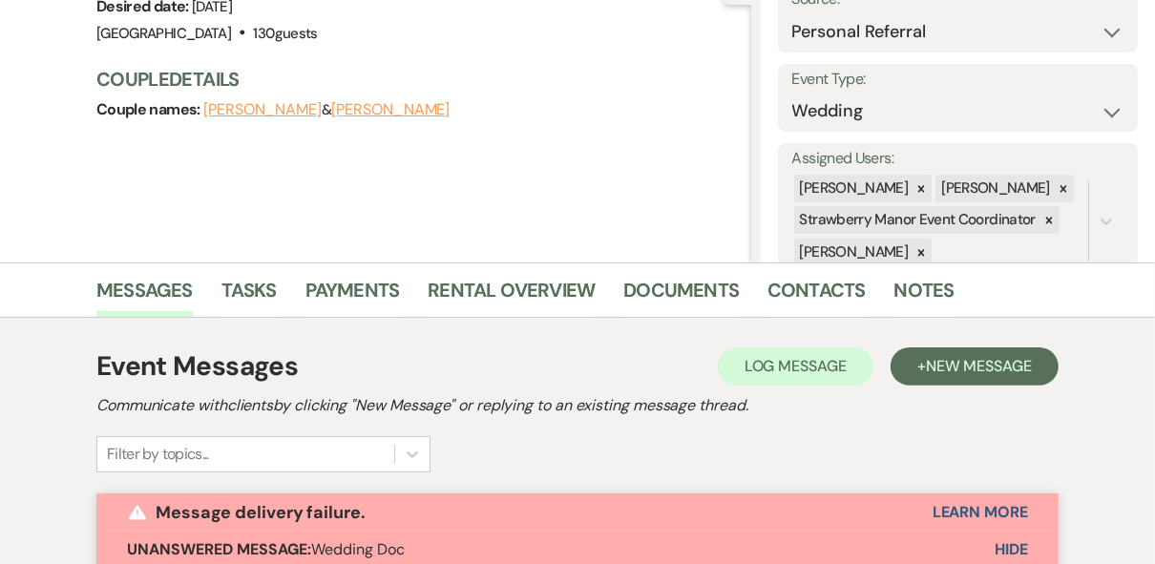
scroll to position [382, 0]
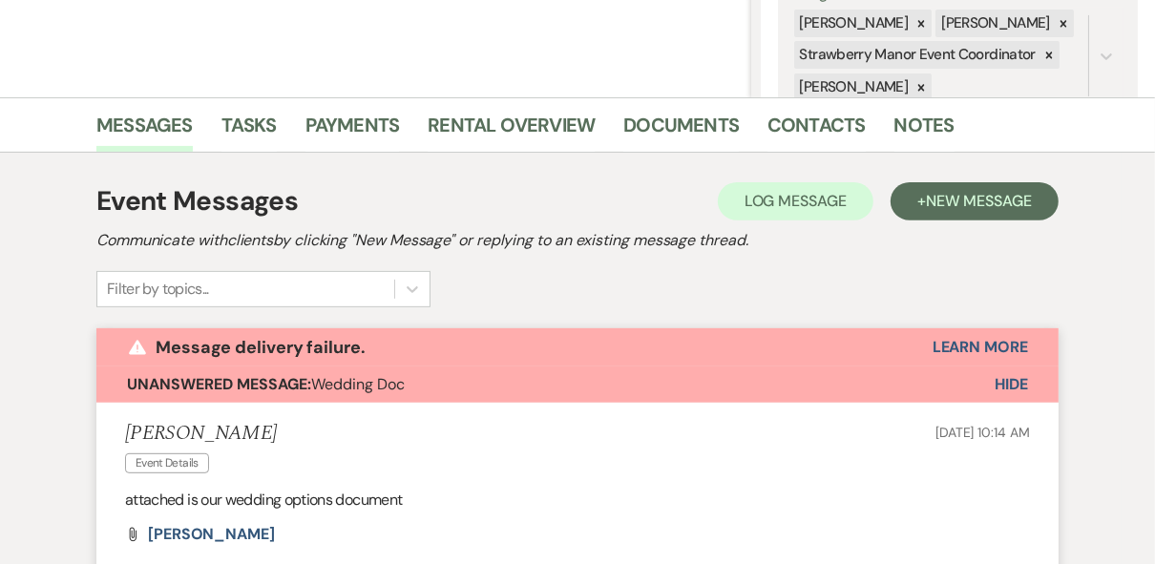
click at [1023, 385] on span "Hide" at bounding box center [1010, 384] width 33 height 20
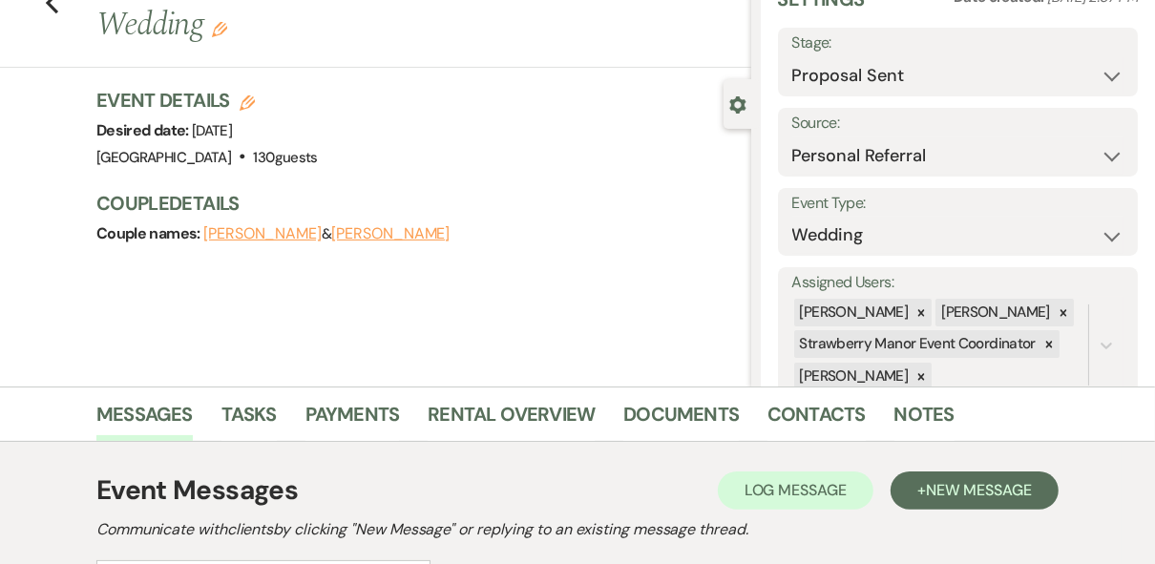
scroll to position [0, 0]
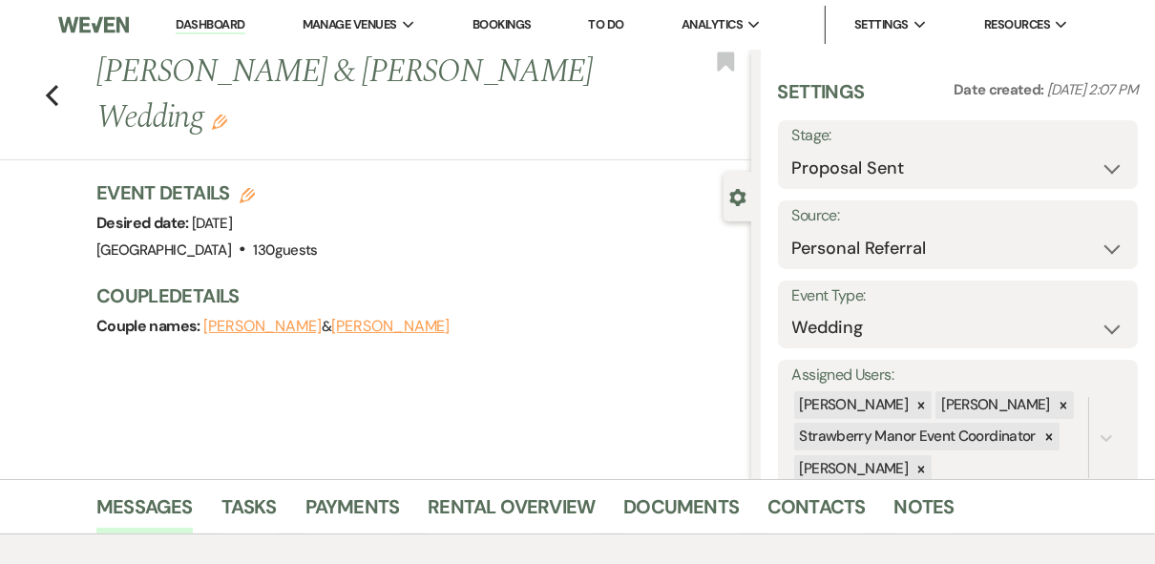
click at [204, 25] on link "Dashboard" at bounding box center [210, 25] width 69 height 18
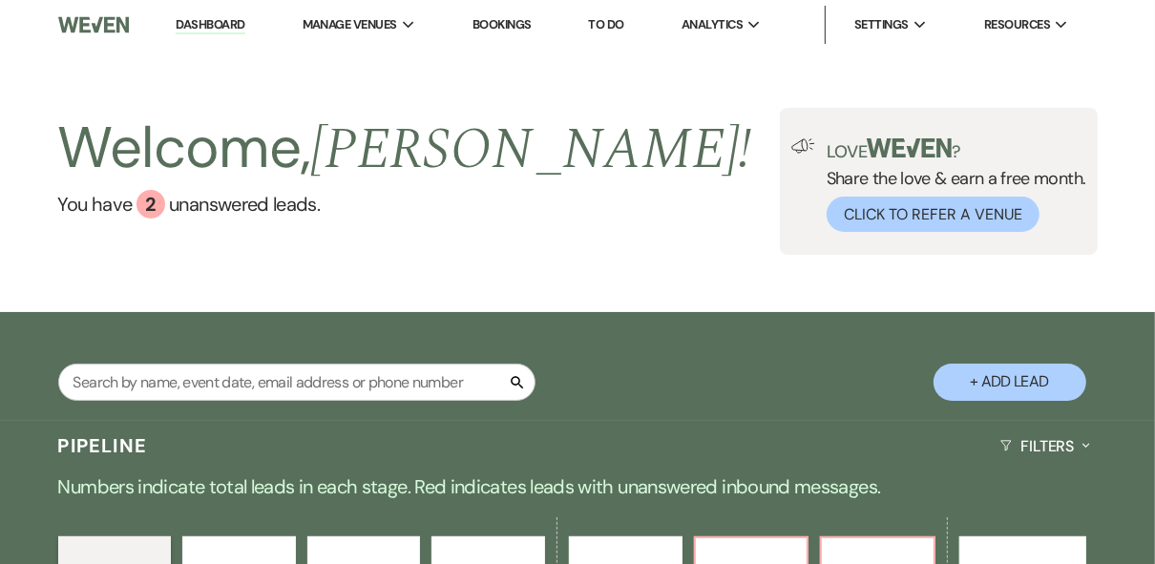
click at [563, 180] on div "Welcome, [PERSON_NAME] ! You have 2 unanswered lead s . Love ? Share the love &…" at bounding box center [577, 181] width 1155 height 147
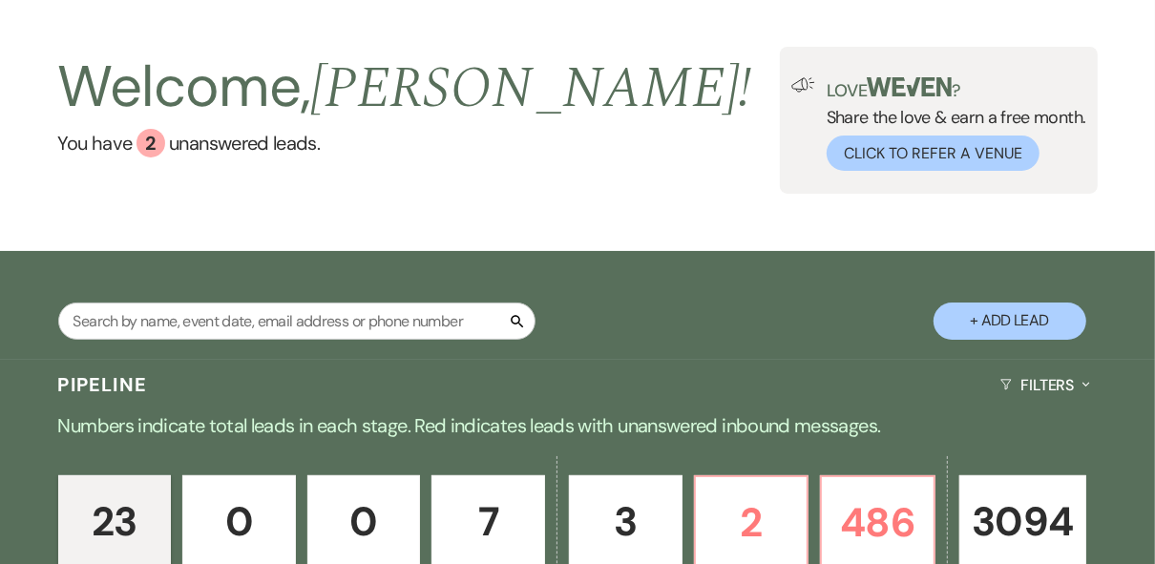
scroll to position [458, 0]
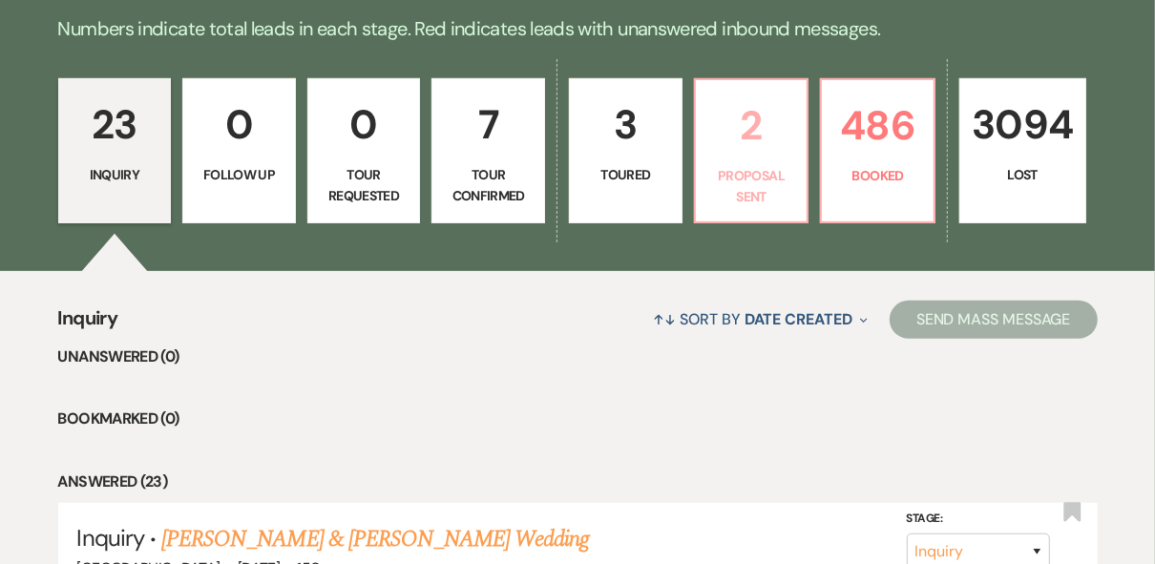
click at [780, 188] on p "Proposal Sent" at bounding box center [751, 186] width 89 height 43
select select "6"
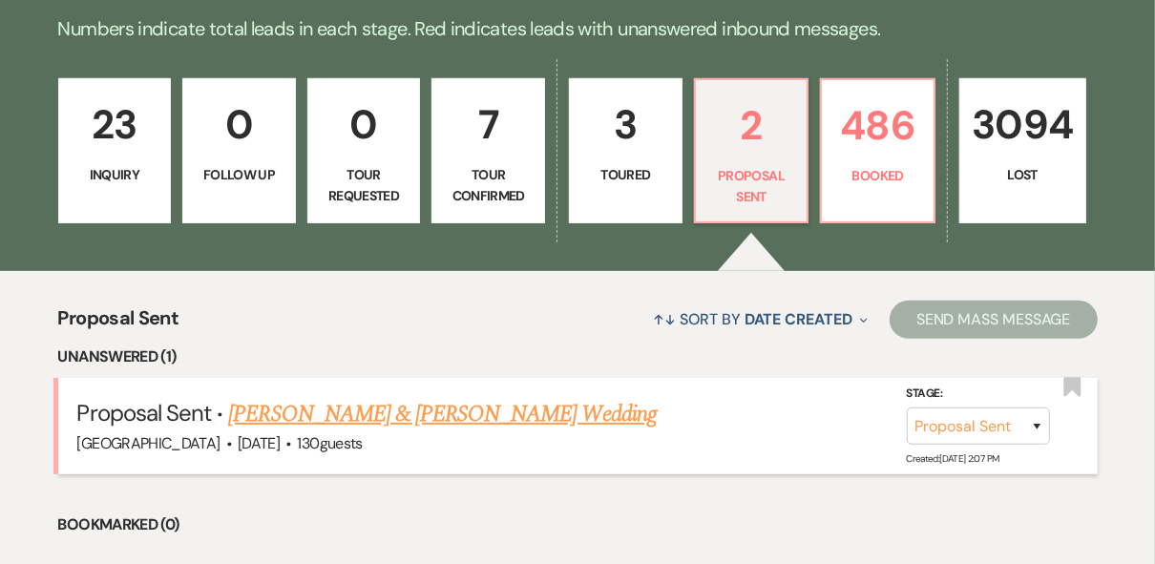
click at [489, 402] on link "[PERSON_NAME] & [PERSON_NAME] Wedding" at bounding box center [441, 414] width 427 height 34
select select "6"
select select "12"
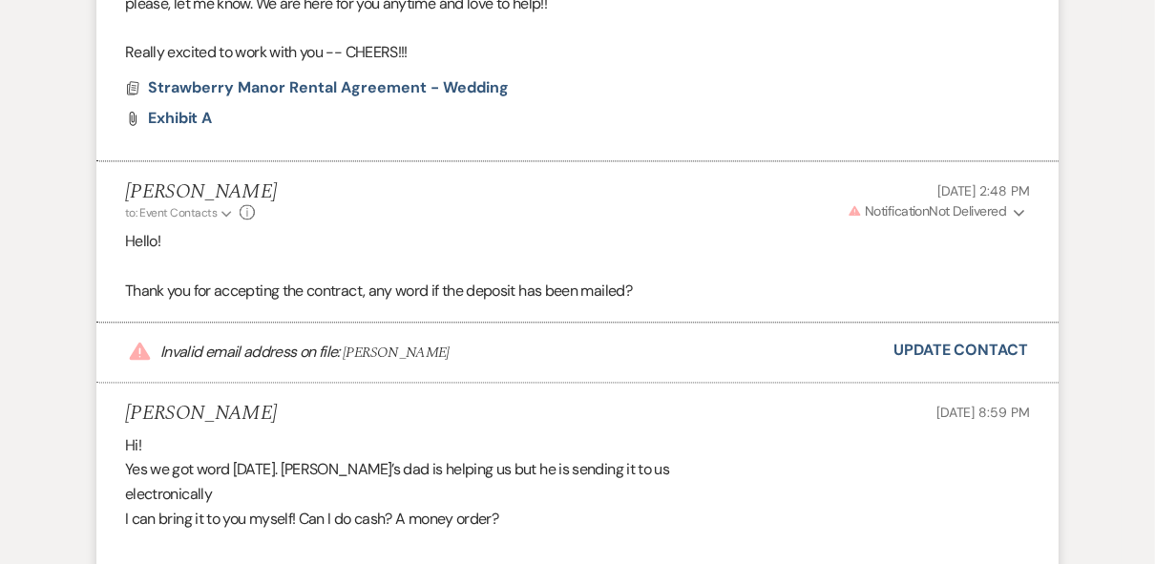
scroll to position [2843, 0]
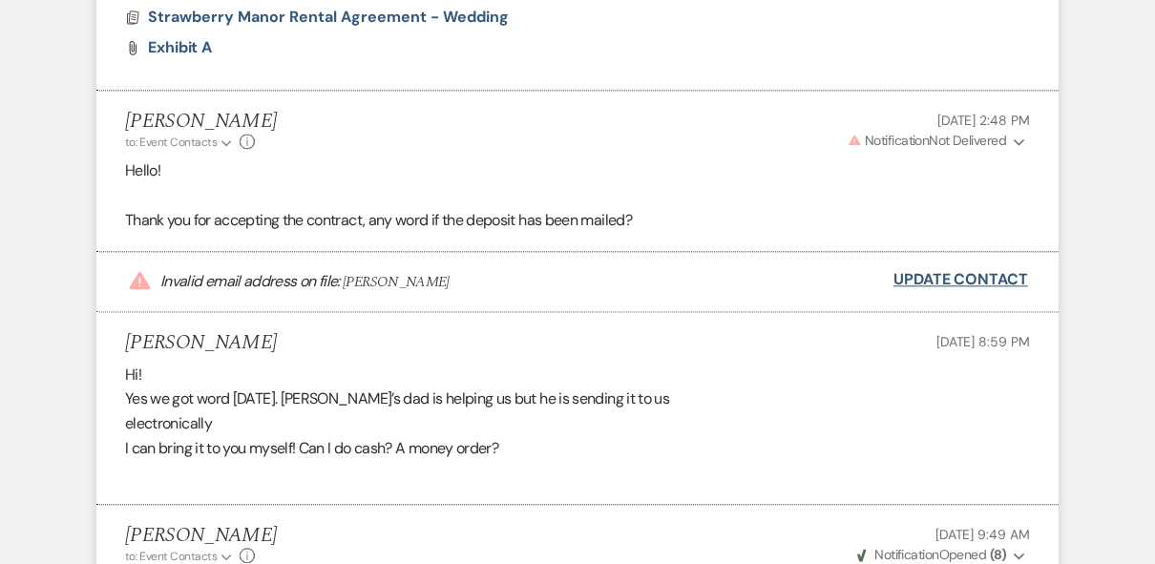
click at [943, 275] on link "Update Contact" at bounding box center [960, 279] width 135 height 25
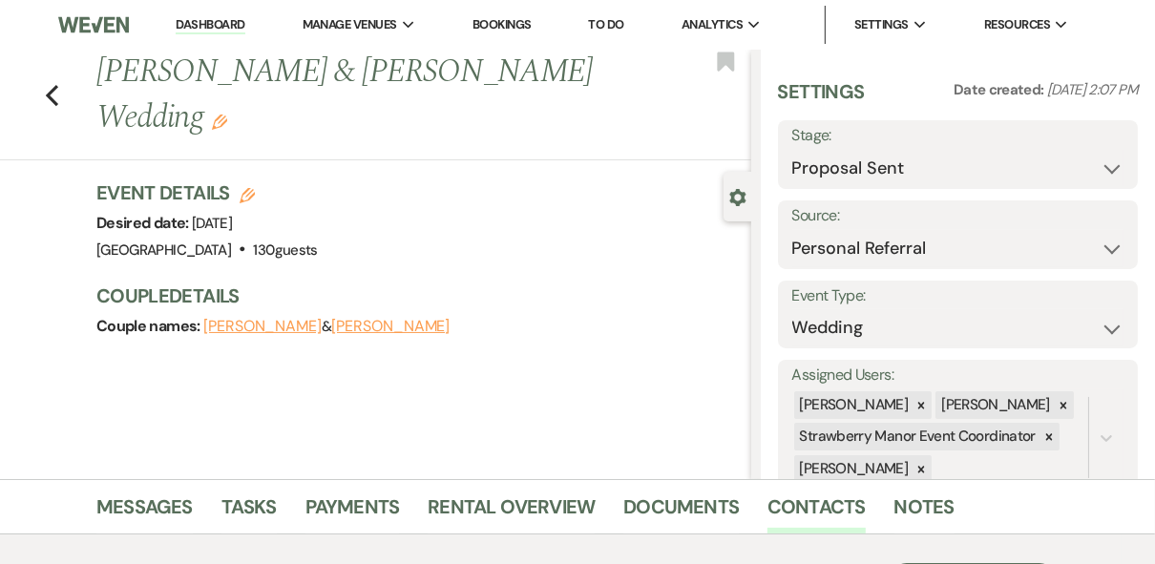
scroll to position [382, 0]
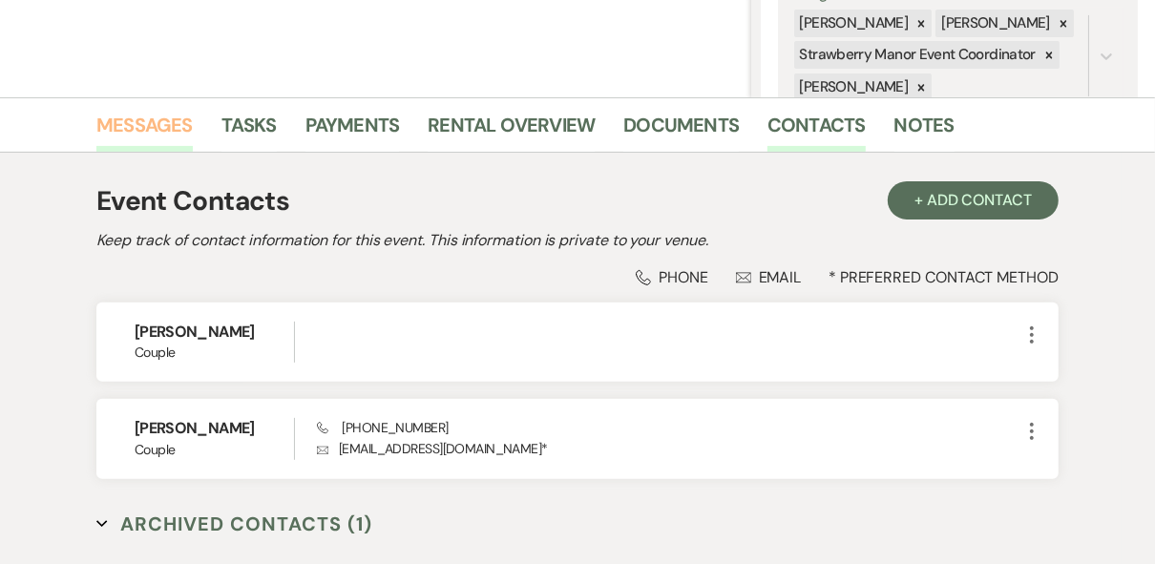
click at [143, 118] on link "Messages" at bounding box center [144, 131] width 96 height 42
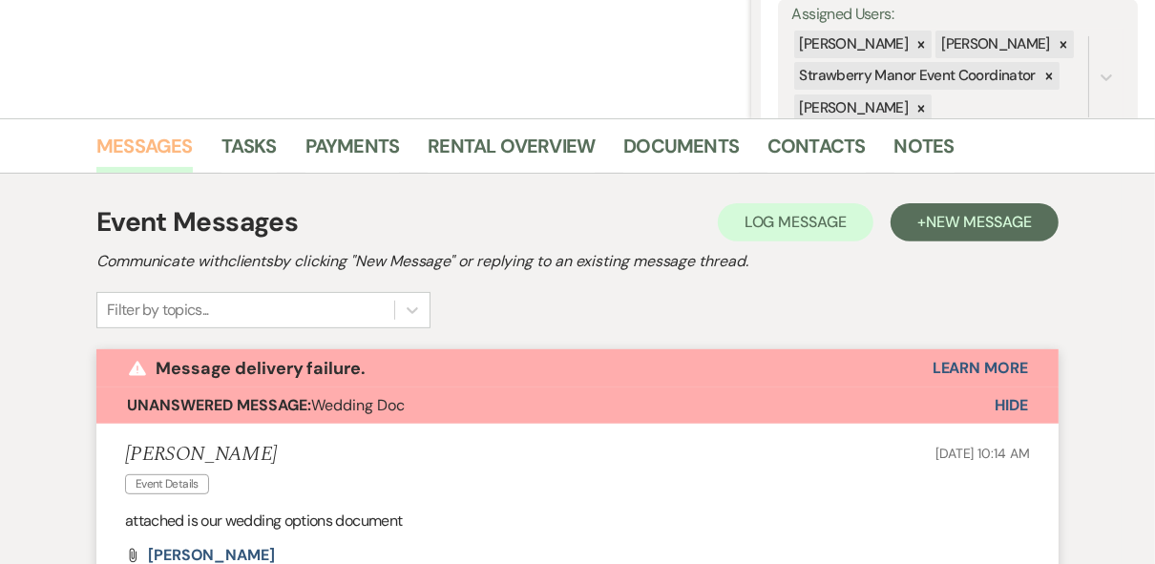
scroll to position [359, 0]
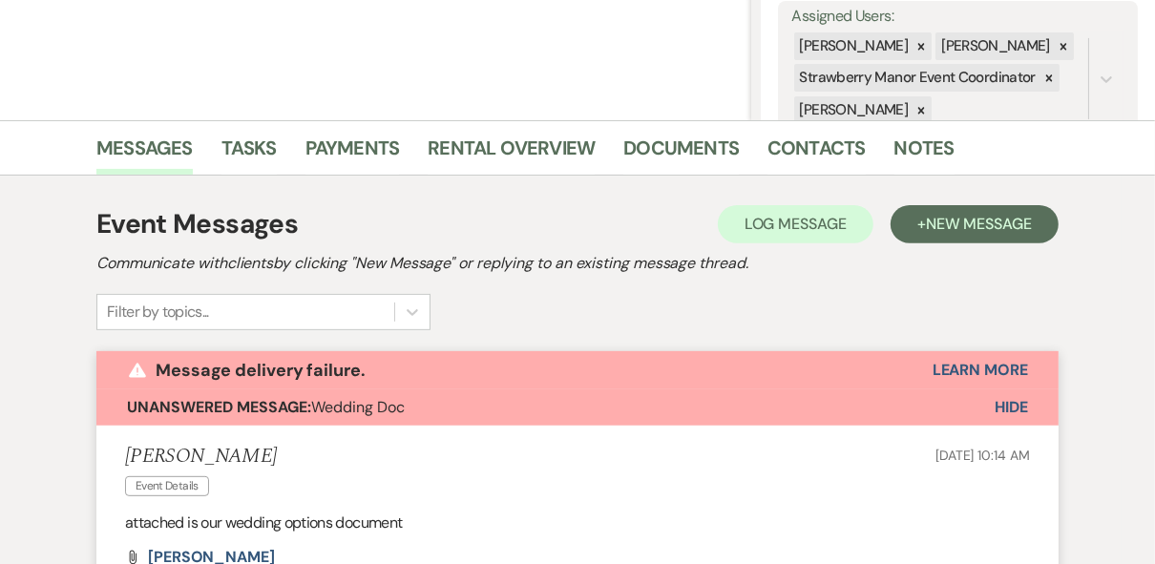
click at [1004, 407] on span "Hide" at bounding box center [1010, 407] width 33 height 20
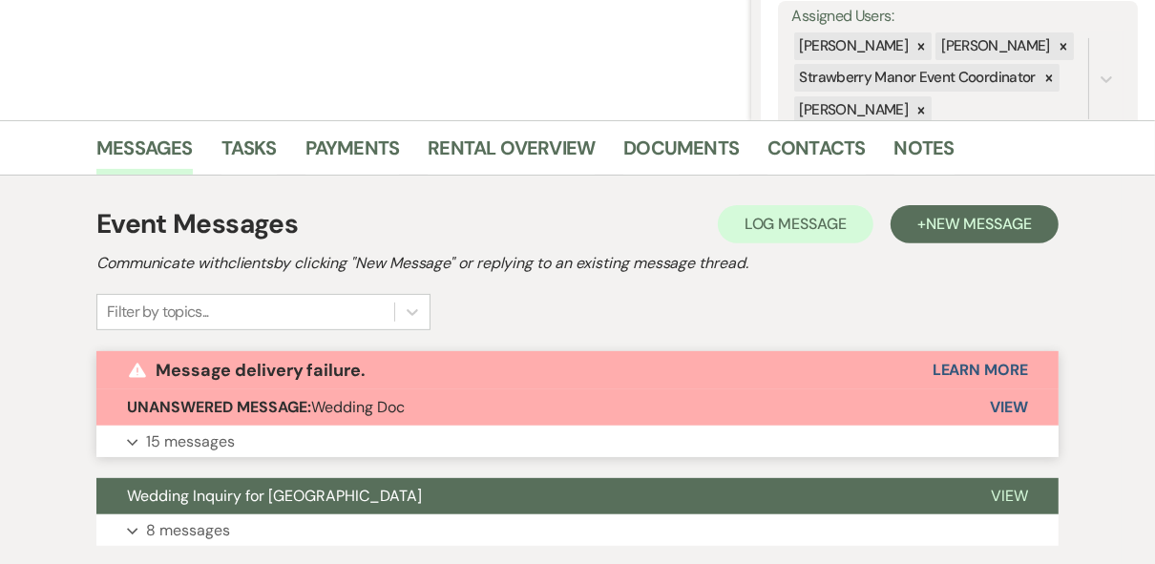
scroll to position [491, 0]
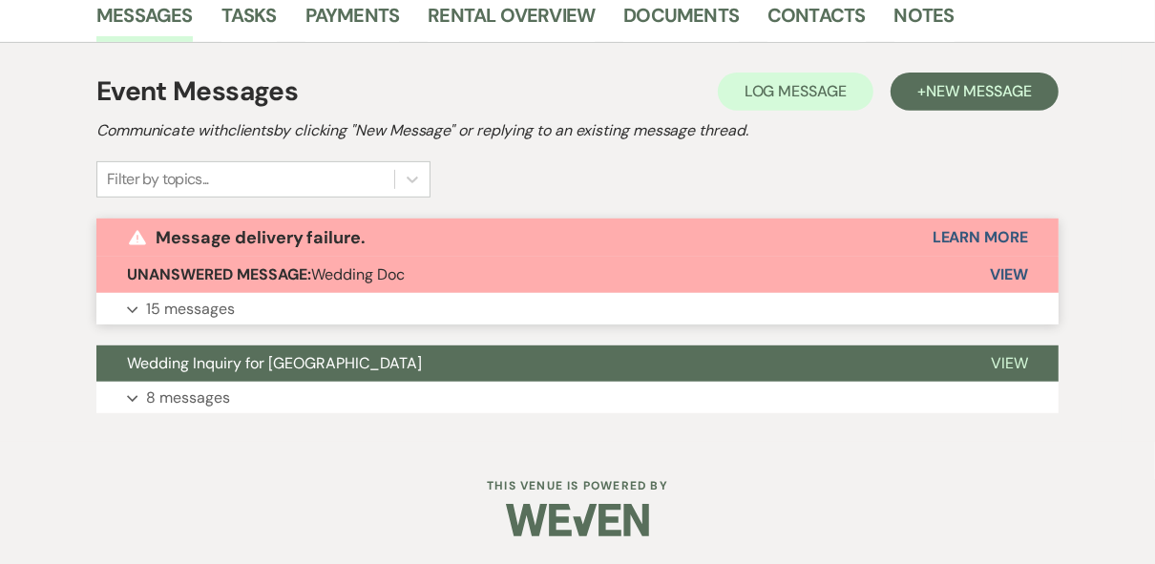
click at [1015, 272] on span "View" at bounding box center [1009, 274] width 38 height 20
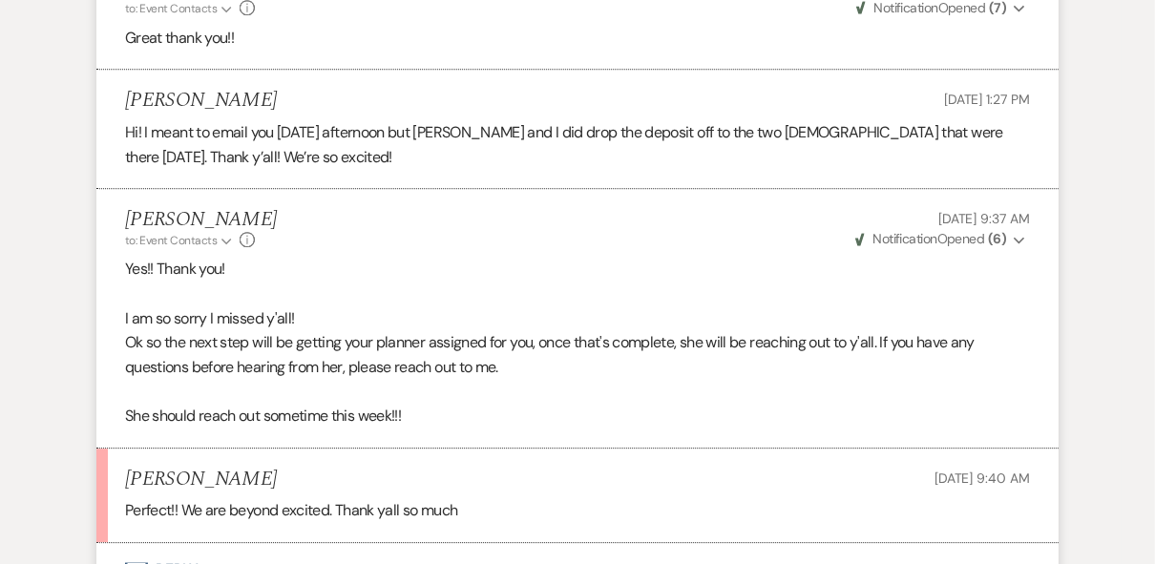
scroll to position [3698, 0]
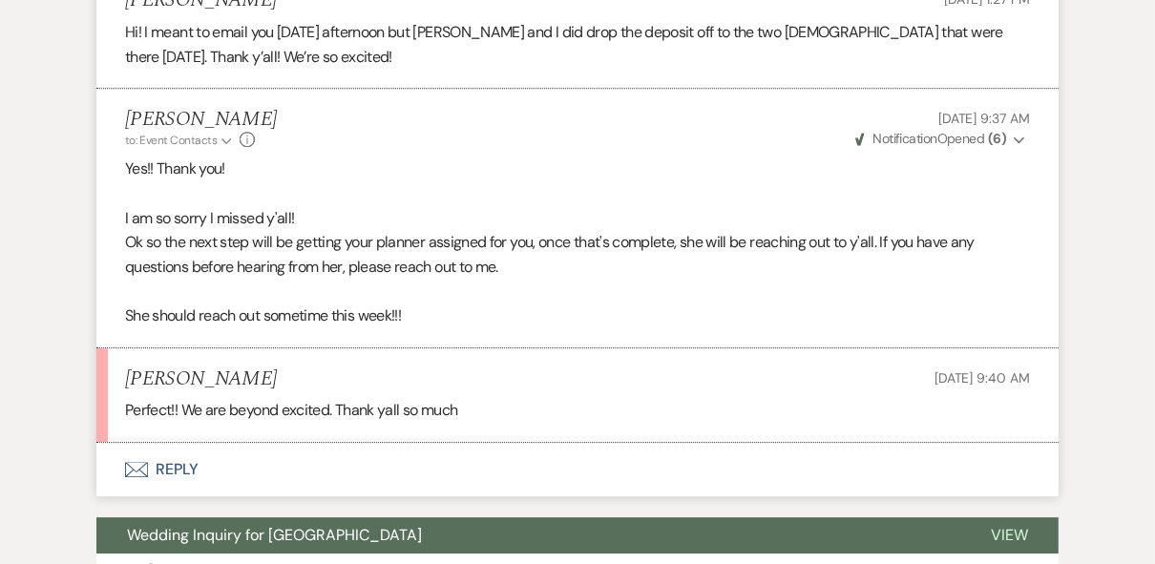
click at [190, 460] on button "Envelope Reply" at bounding box center [577, 469] width 962 height 53
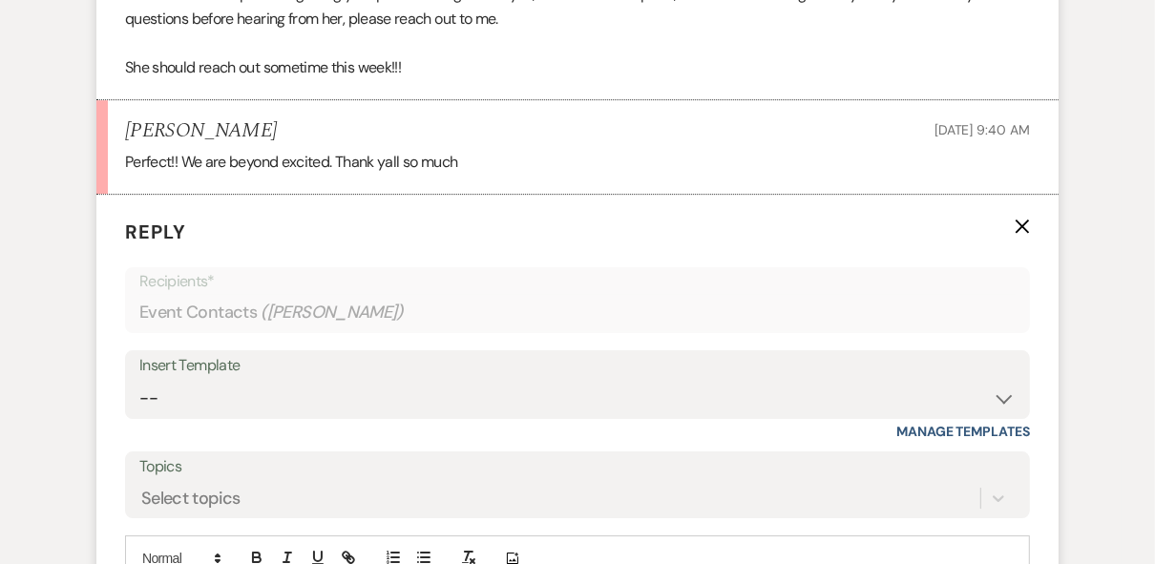
scroll to position [4050, 0]
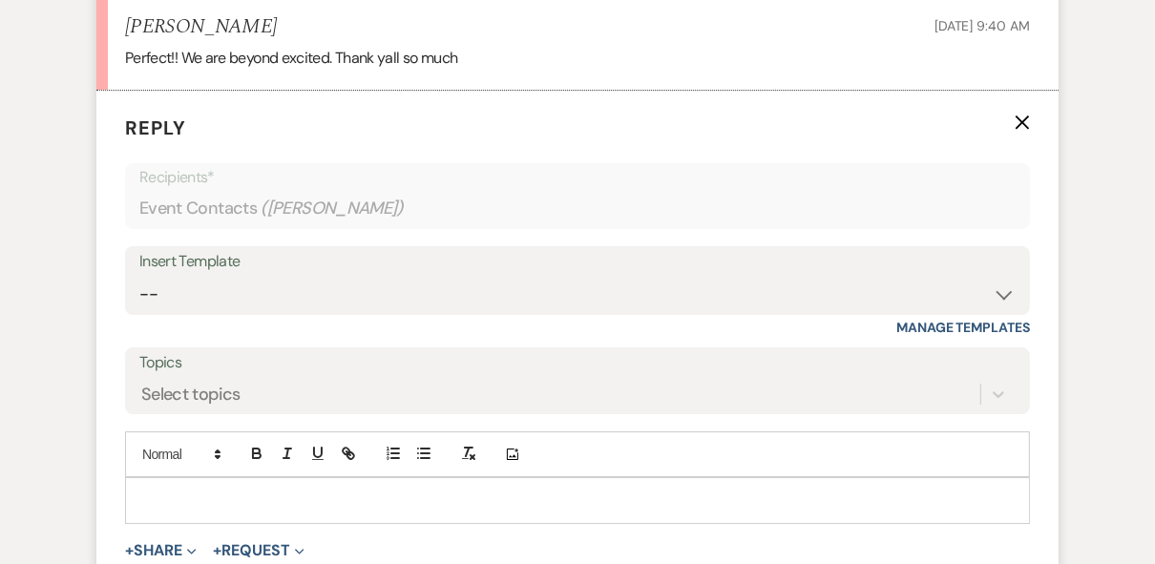
click at [241, 478] on div at bounding box center [577, 500] width 903 height 44
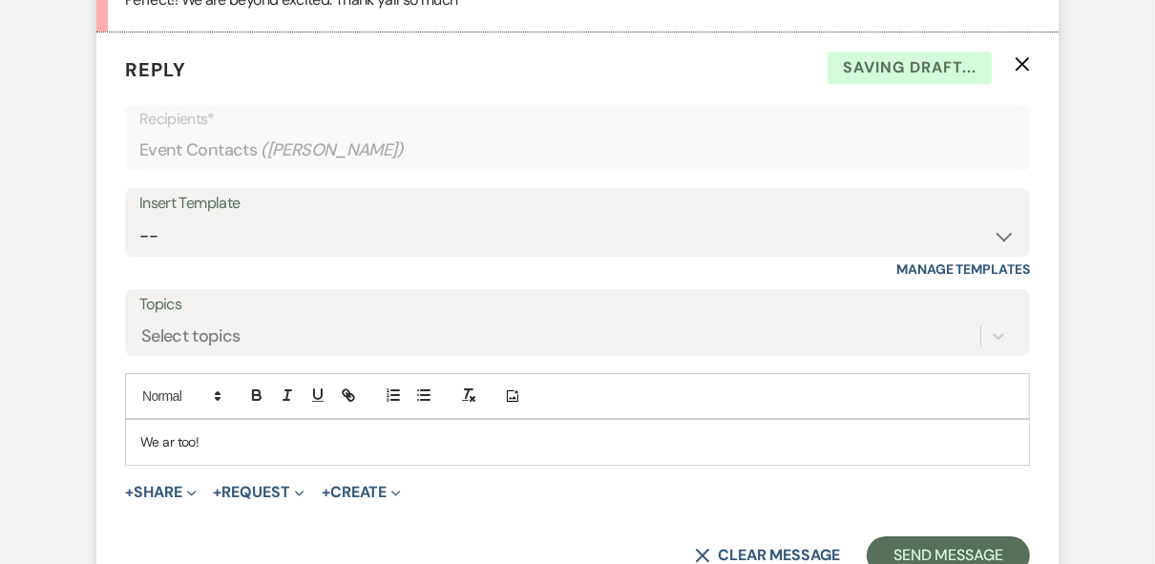
scroll to position [4202, 0]
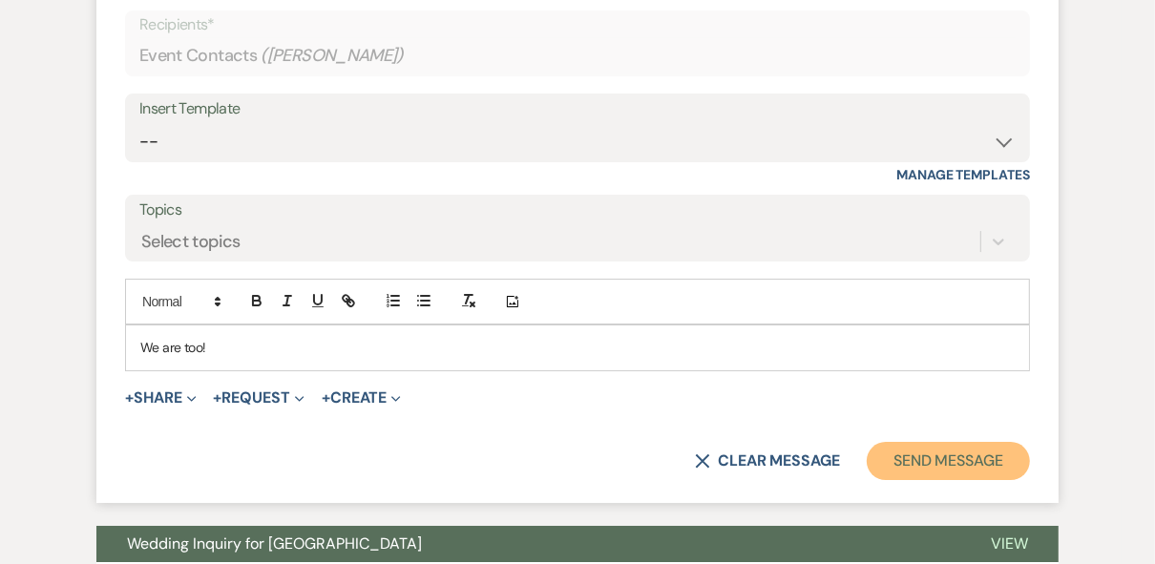
click at [929, 443] on button "Send Message" at bounding box center [947, 461] width 163 height 38
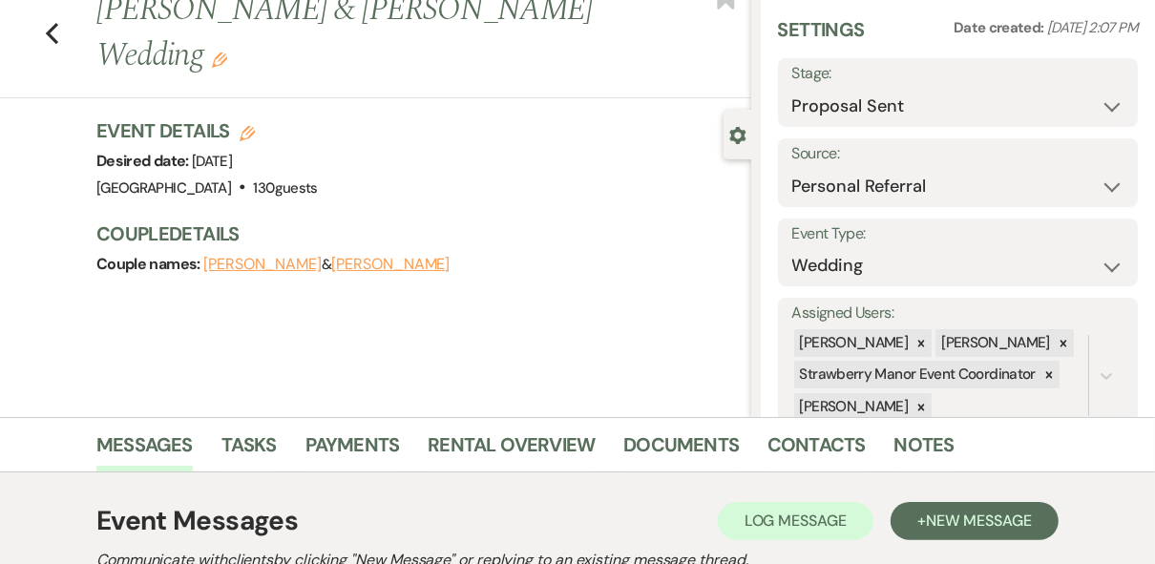
scroll to position [0, 0]
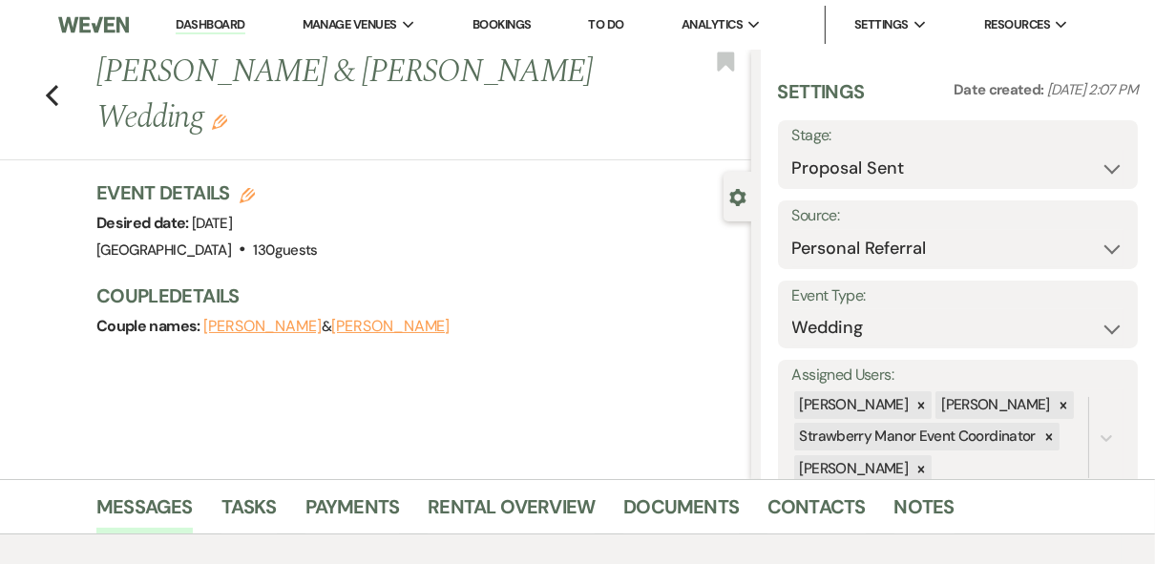
click at [229, 23] on link "Dashboard" at bounding box center [210, 25] width 69 height 18
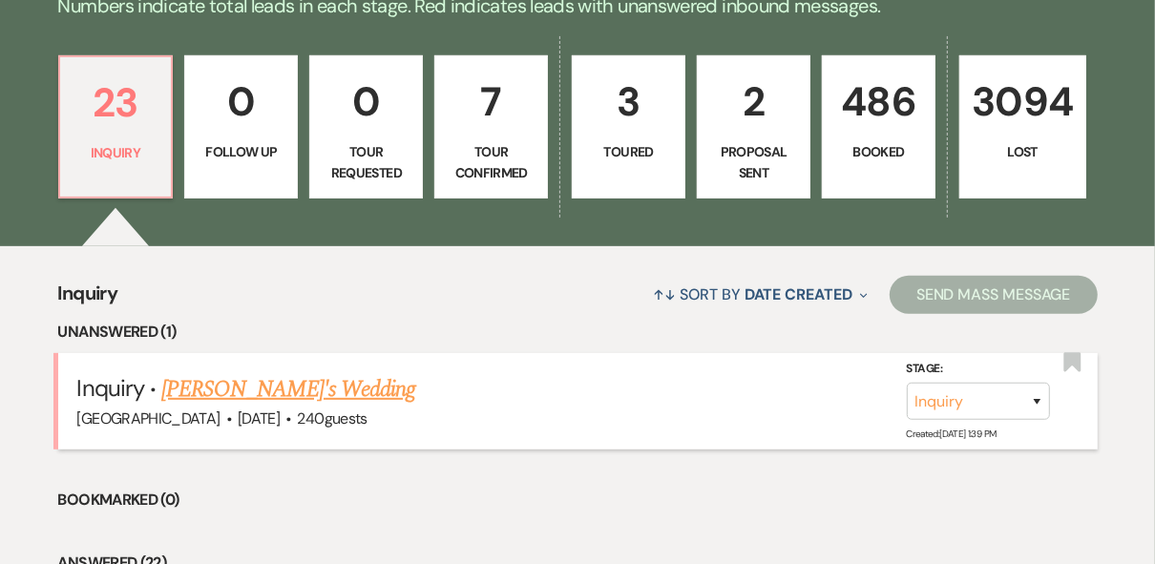
scroll to position [611, 0]
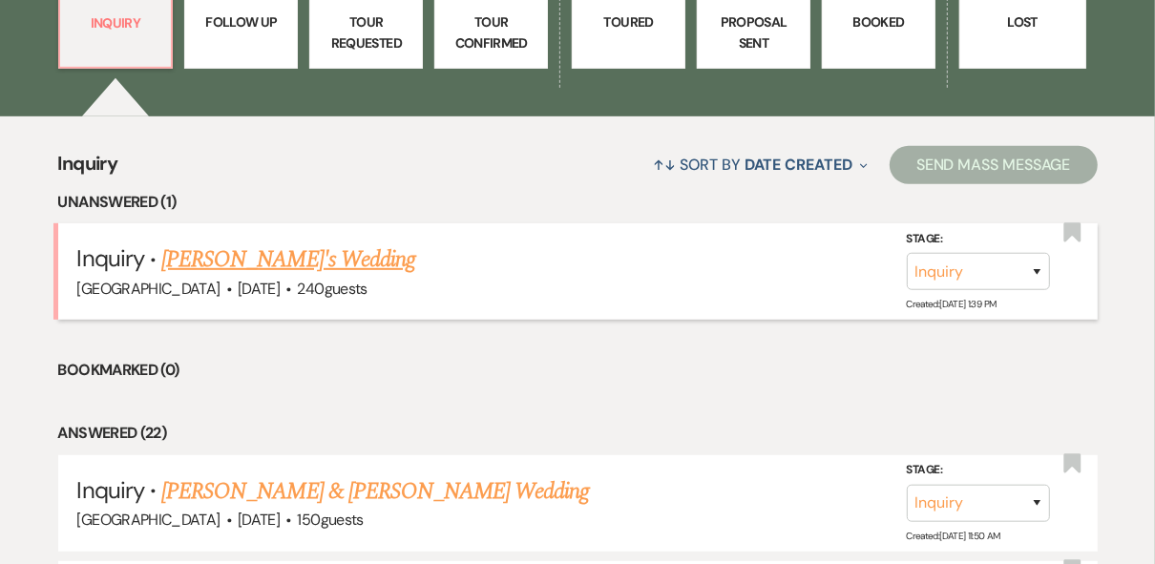
click at [234, 255] on link "[PERSON_NAME]'s Wedding" at bounding box center [288, 259] width 254 height 34
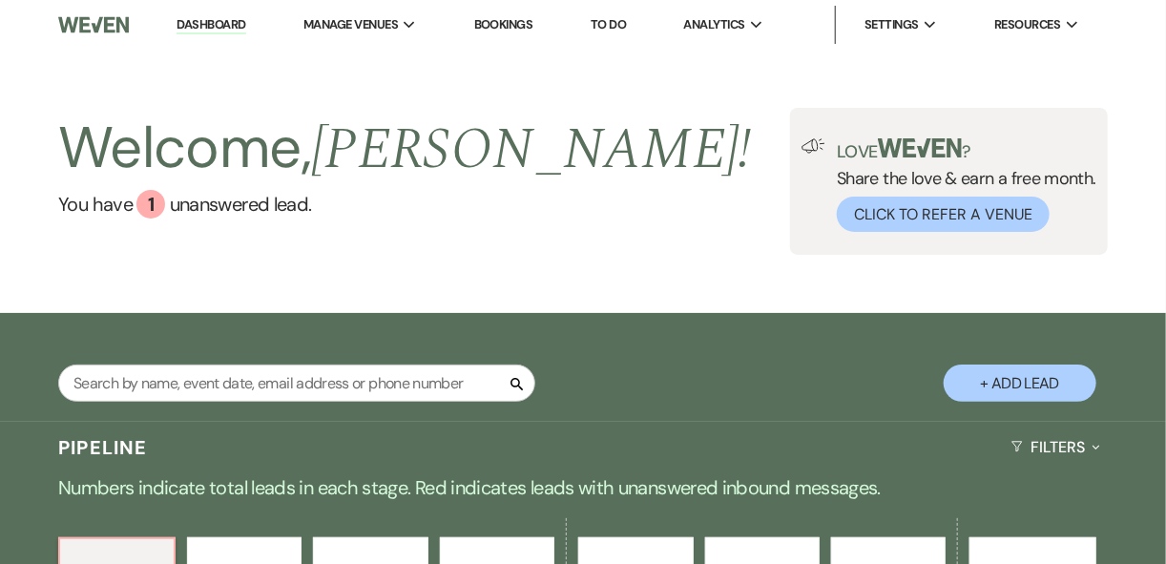
select select "5"
select select "10"
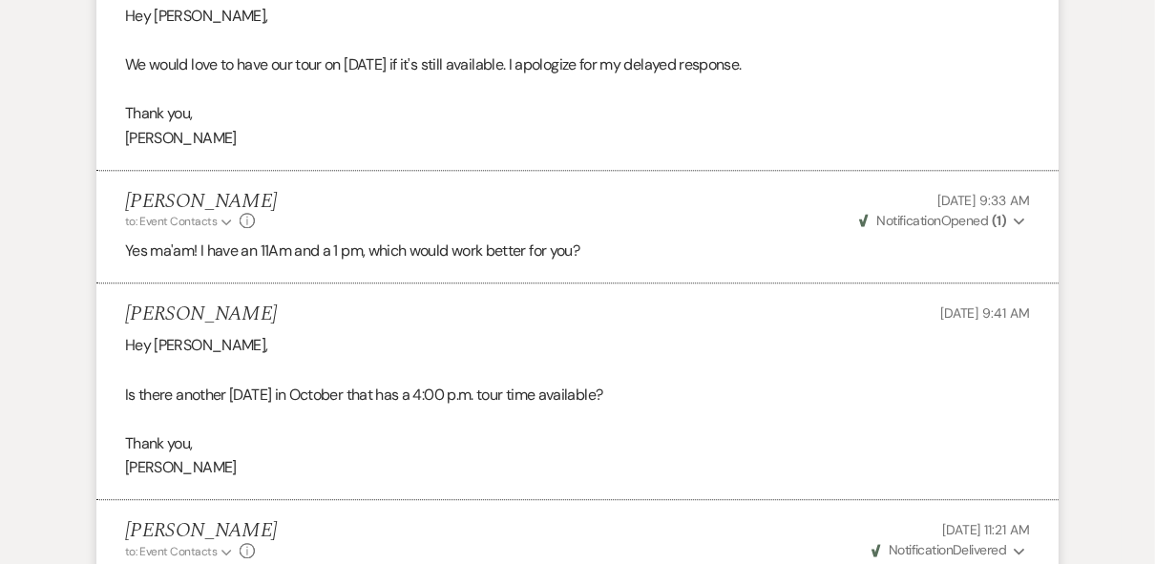
scroll to position [3549, 0]
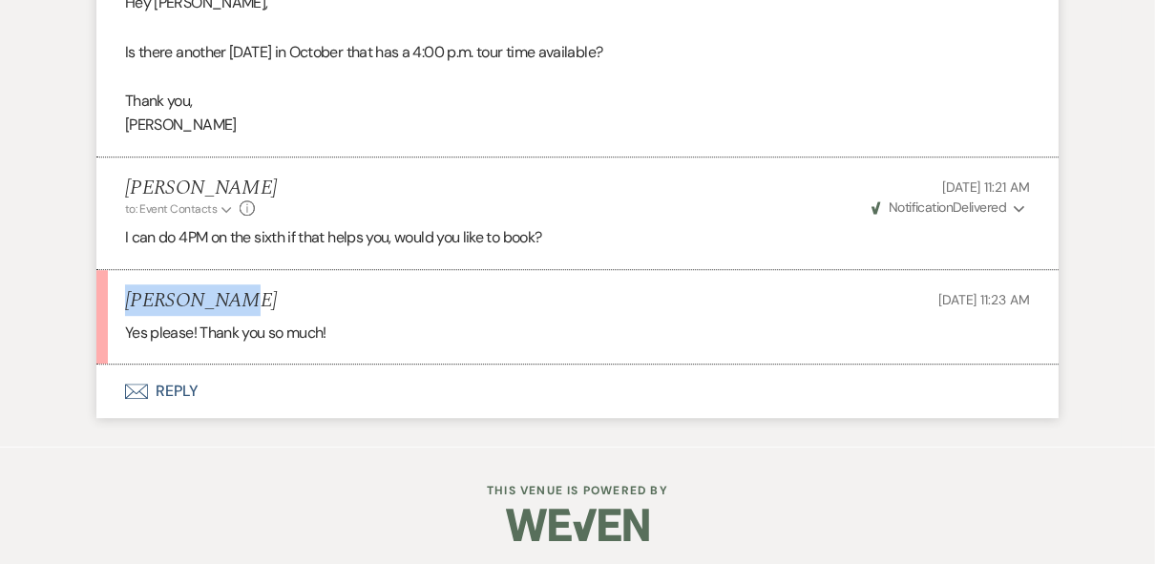
drag, startPoint x: 228, startPoint y: 294, endPoint x: 122, endPoint y: 292, distance: 105.9
click at [122, 292] on li "Miriam Silk Sep 22, 2025, 11:23 AM Yes please! Thank you so much!" at bounding box center [577, 317] width 962 height 94
drag, startPoint x: 122, startPoint y: 292, endPoint x: 154, endPoint y: 294, distance: 31.5
copy h5 "[PERSON_NAME]"
click at [175, 387] on button "Envelope Reply" at bounding box center [577, 391] width 962 height 53
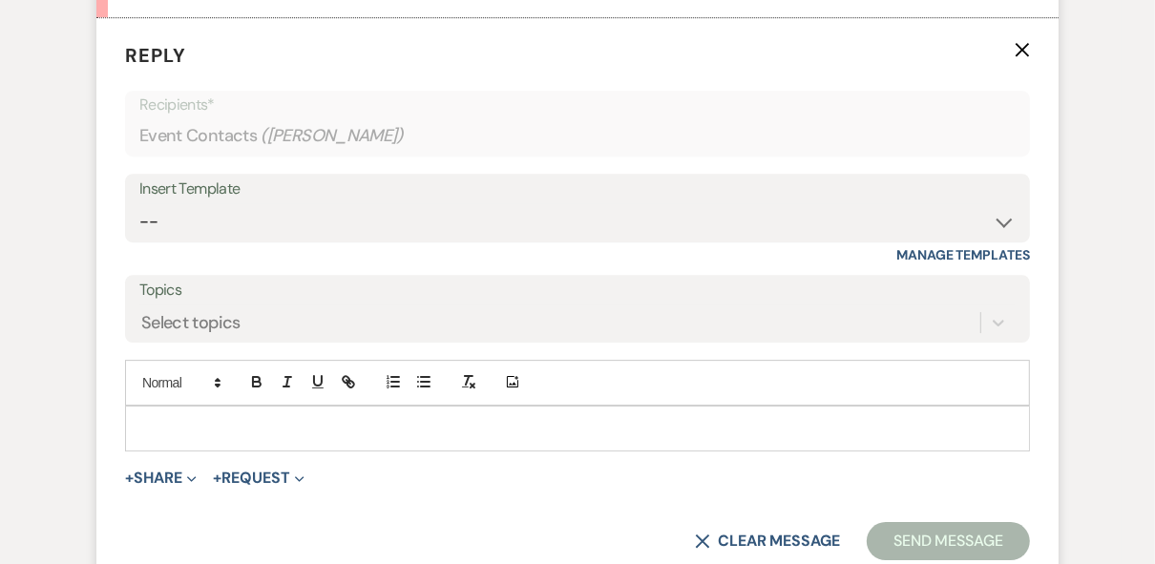
scroll to position [3909, 0]
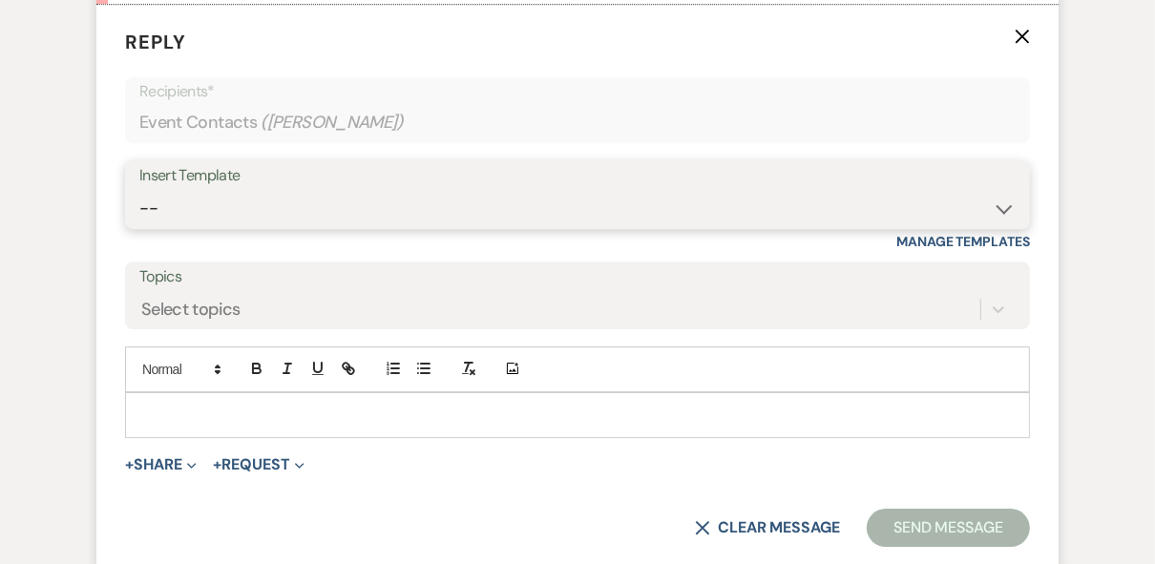
click at [222, 190] on select "-- Weven Planning Portal Introduction (Booked Events) Private Party Inquiry Res…" at bounding box center [577, 208] width 876 height 37
select select "6122"
click at [139, 190] on select "-- Weven Planning Portal Introduction (Booked Events) Private Party Inquiry Res…" at bounding box center [577, 208] width 876 height 37
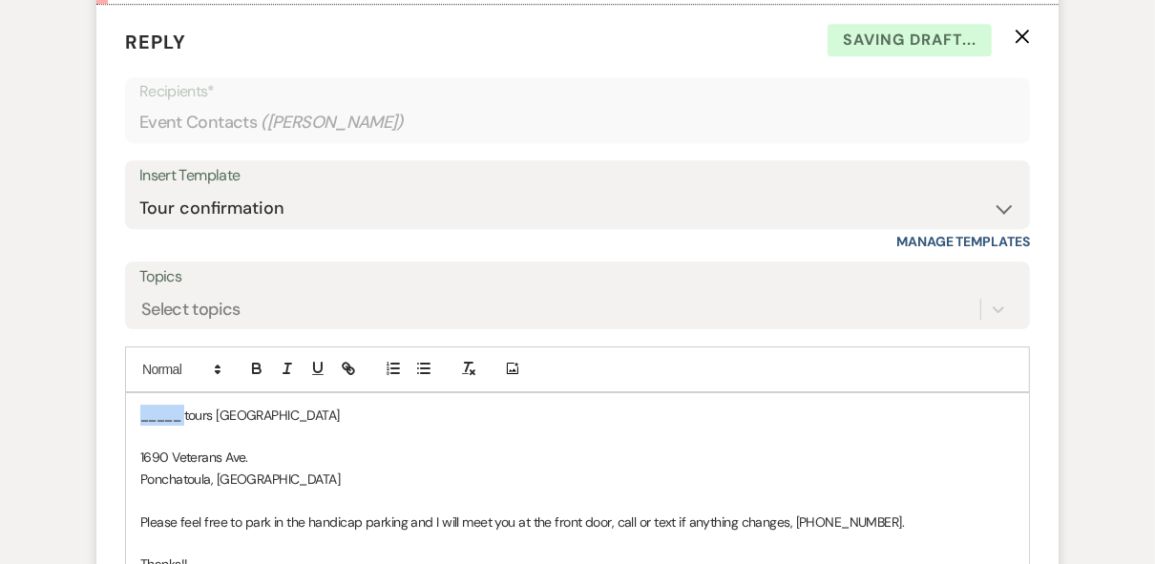
drag, startPoint x: 183, startPoint y: 411, endPoint x: 134, endPoint y: 408, distance: 49.7
click at [134, 408] on div "_____ tours [GEOGRAPHIC_DATA] [GEOGRAPHIC_DATA]. Ponchatoula, LA Please feel fr…" at bounding box center [577, 501] width 903 height 216
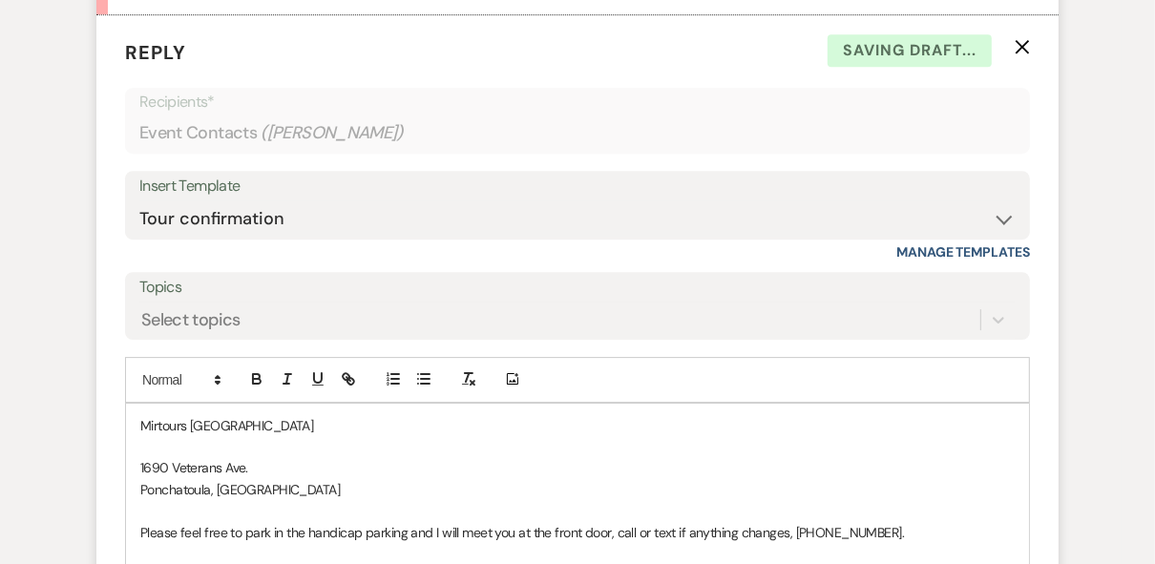
scroll to position [4061, 0]
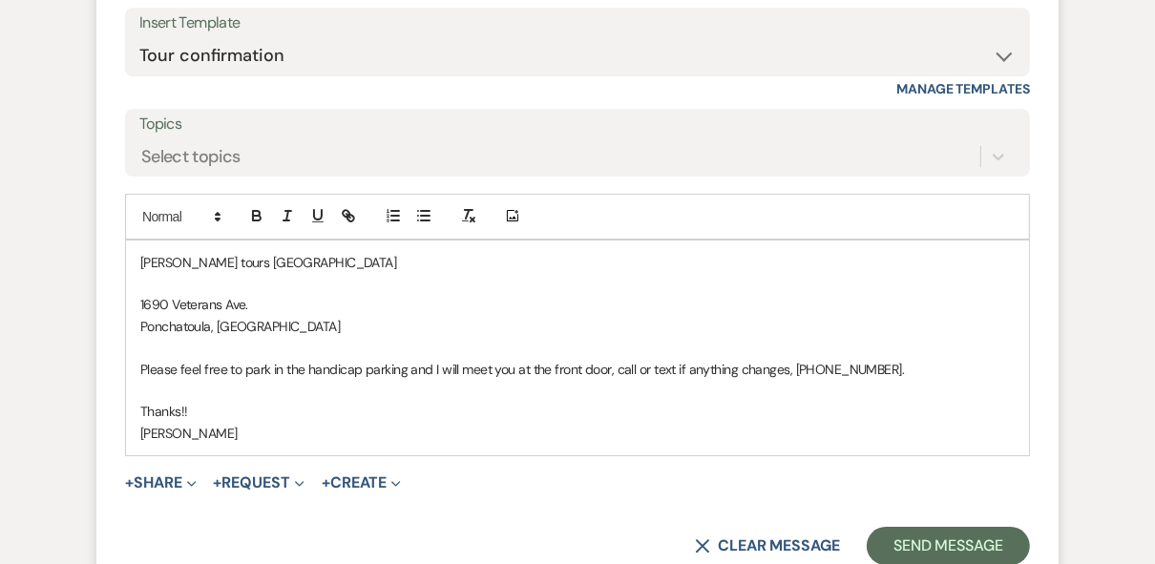
click at [140, 252] on p "Miriam tours Strawberry Manor" at bounding box center [577, 262] width 874 height 21
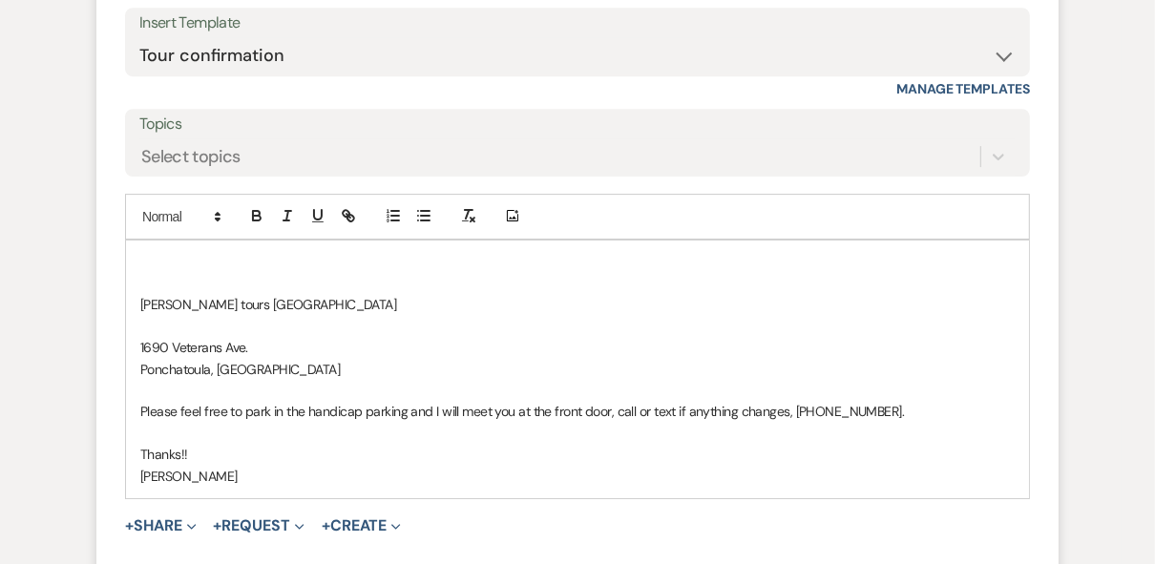
click at [136, 254] on div "Miriam tours Strawberry Manor 1690 Veterans Ave. Ponchatoula, LA Please feel fr…" at bounding box center [577, 369] width 903 height 258
click at [371, 304] on p "Miriam tours Strawberry Manor" at bounding box center [577, 304] width 874 height 21
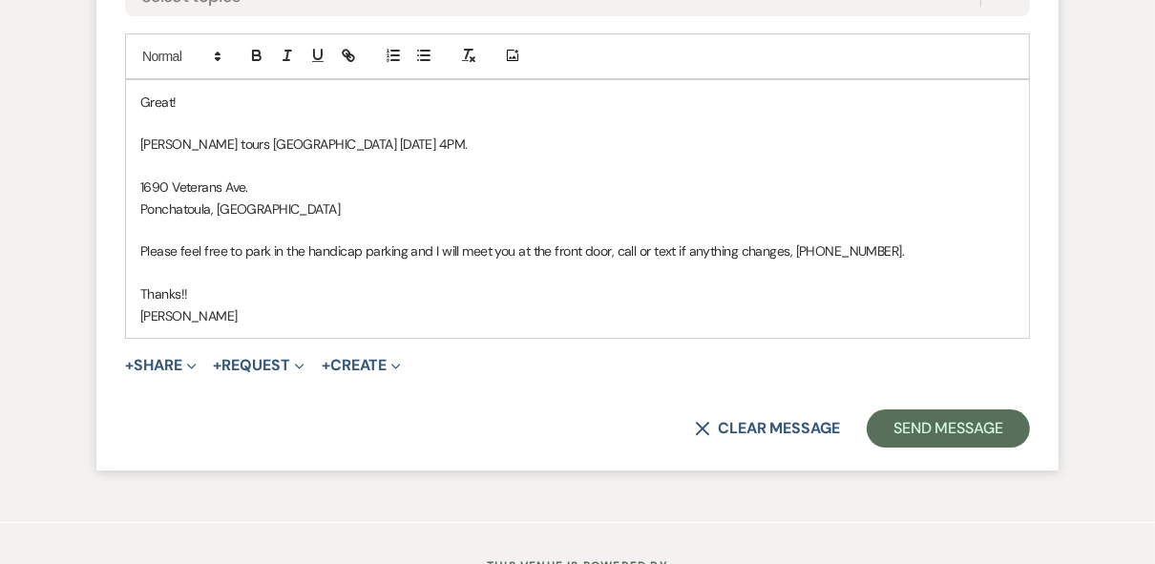
scroll to position [4296, 0]
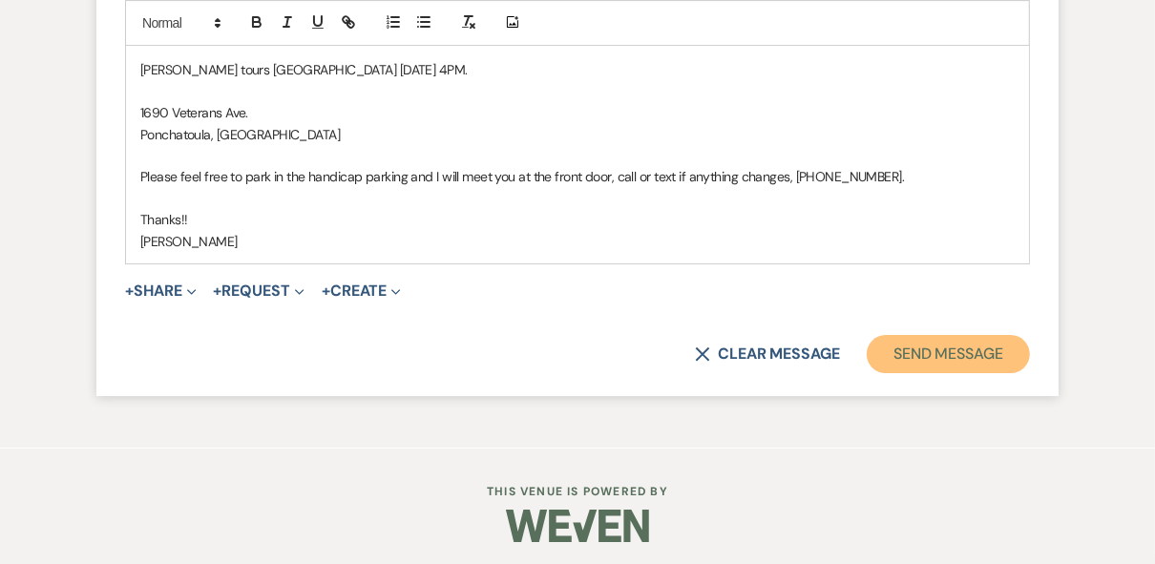
click at [906, 345] on button "Send Message" at bounding box center [947, 354] width 163 height 38
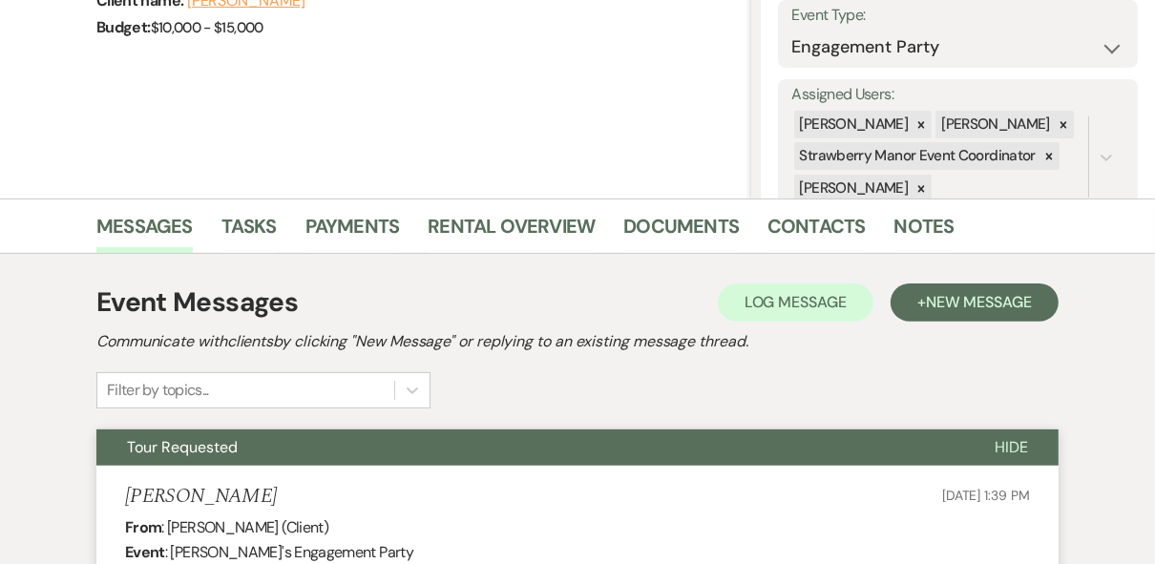
scroll to position [0, 0]
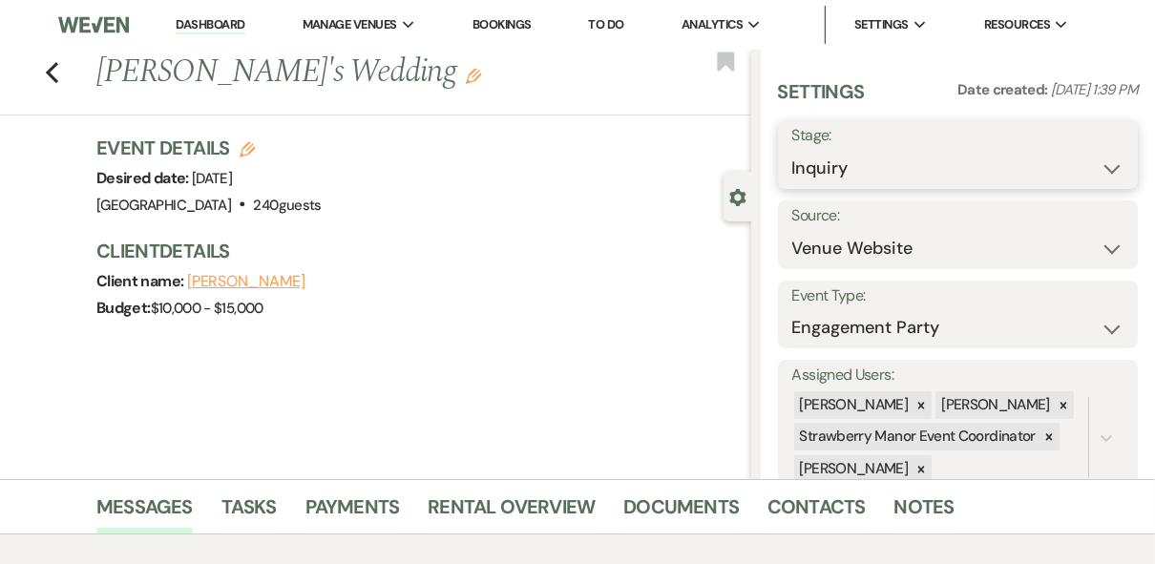
click at [941, 160] on select "Inquiry Follow Up Tour Requested Tour Confirmed Toured Proposal Sent Booked Lost" at bounding box center [958, 168] width 332 height 37
select select "4"
click at [792, 150] on select "Inquiry Follow Up Tour Requested Tour Confirmed Toured Proposal Sent Booked Lost" at bounding box center [958, 168] width 332 height 37
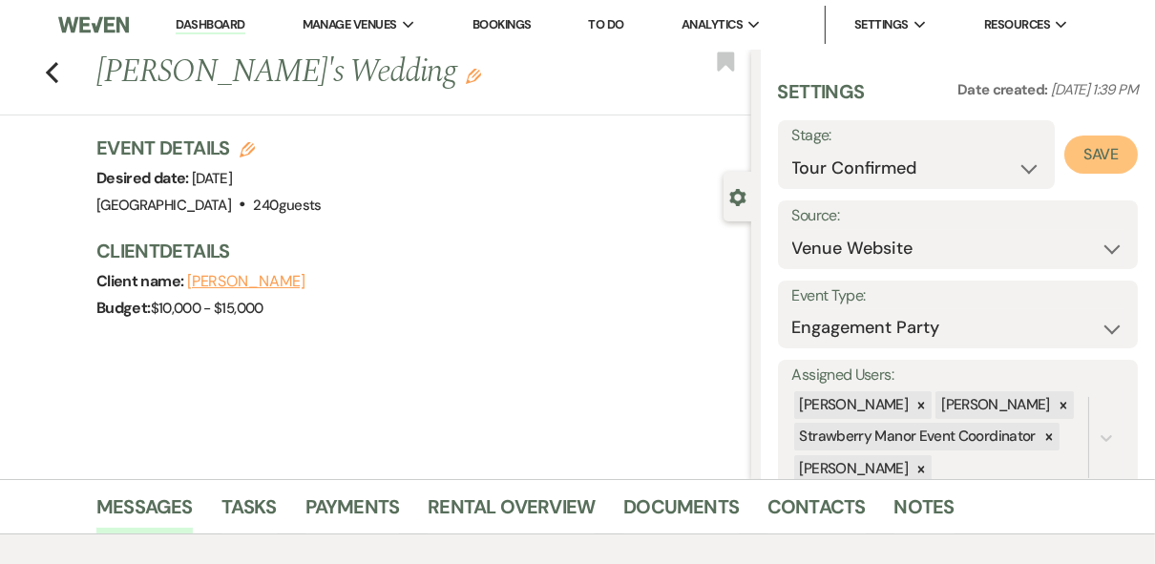
click at [1092, 156] on button "Save" at bounding box center [1100, 155] width 73 height 38
click at [57, 70] on use "button" at bounding box center [52, 72] width 12 height 21
select select "4"
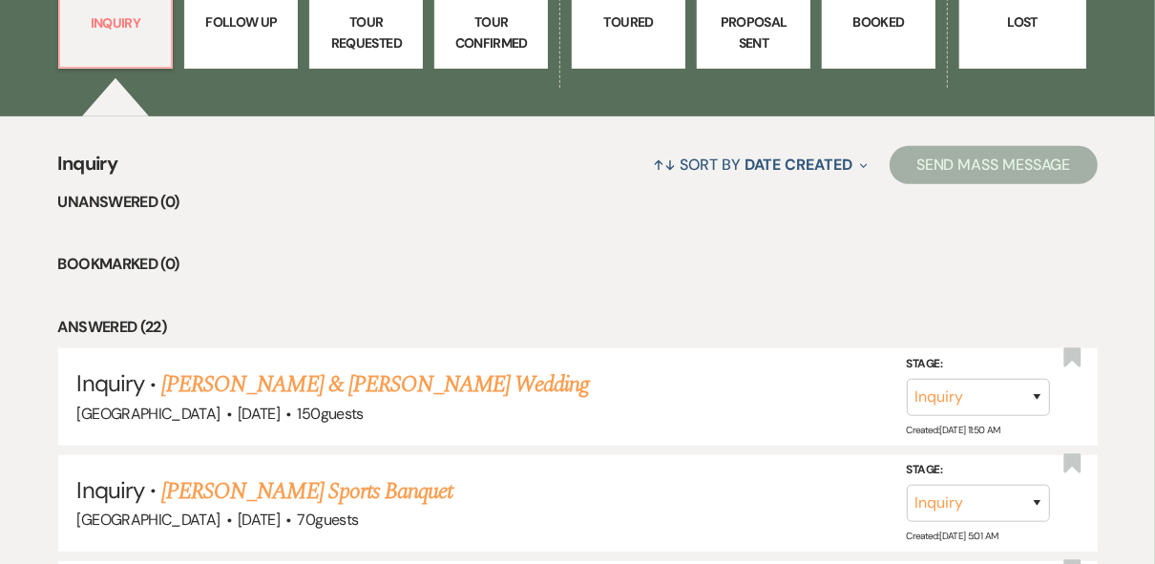
scroll to position [609, 0]
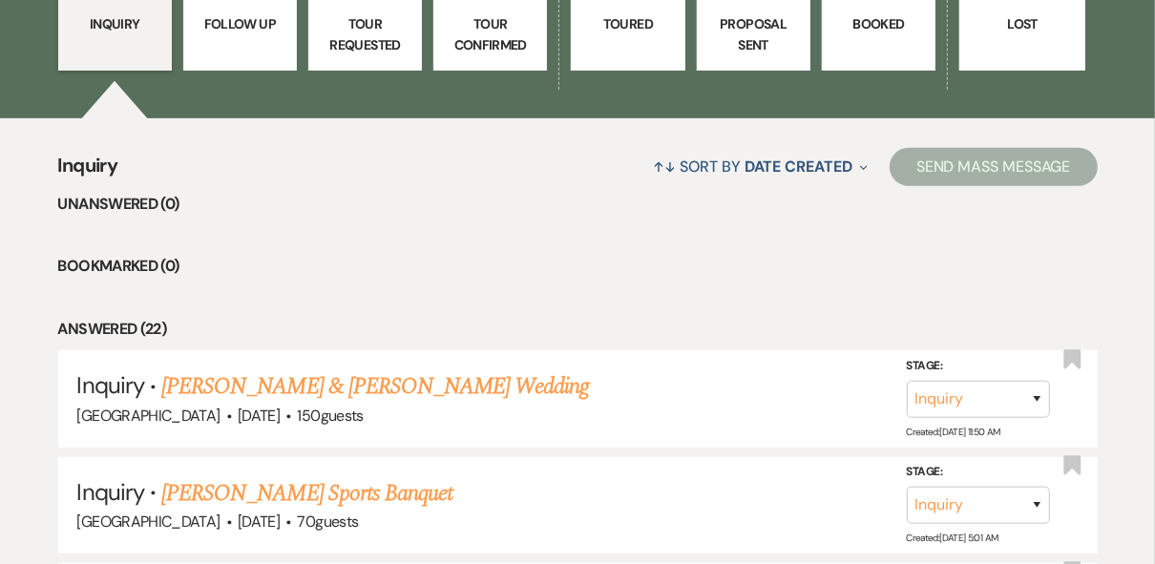
drag, startPoint x: 565, startPoint y: 162, endPoint x: 578, endPoint y: 172, distance: 16.4
click at [567, 167] on div "↑↓ Sort By Date Created Expand Send Mass Message" at bounding box center [606, 166] width 979 height 51
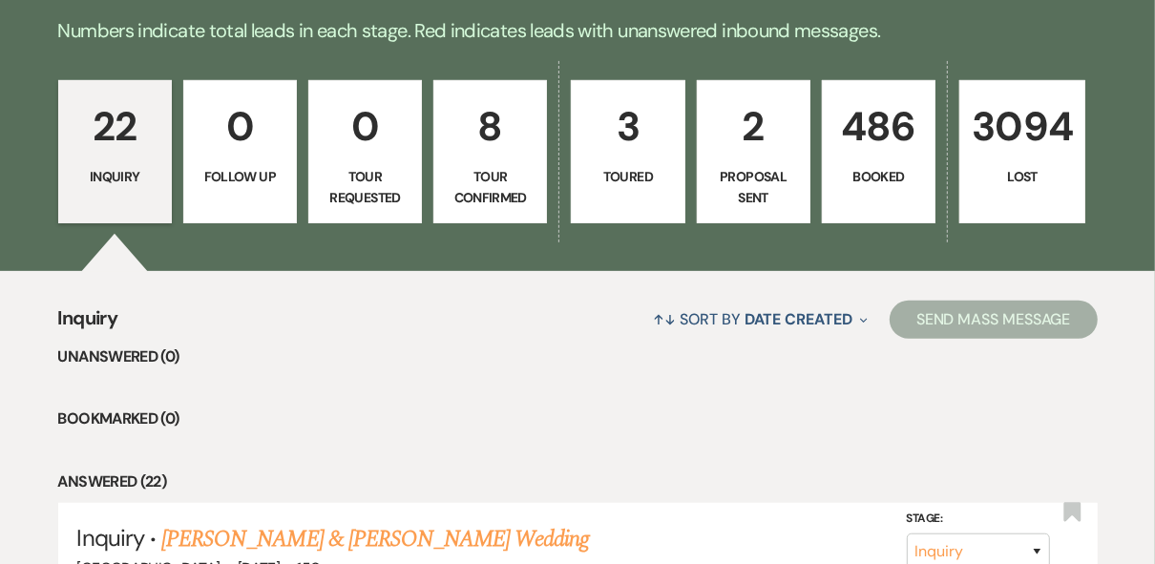
click at [538, 168] on link "8 Tour Confirmed" at bounding box center [490, 151] width 114 height 143
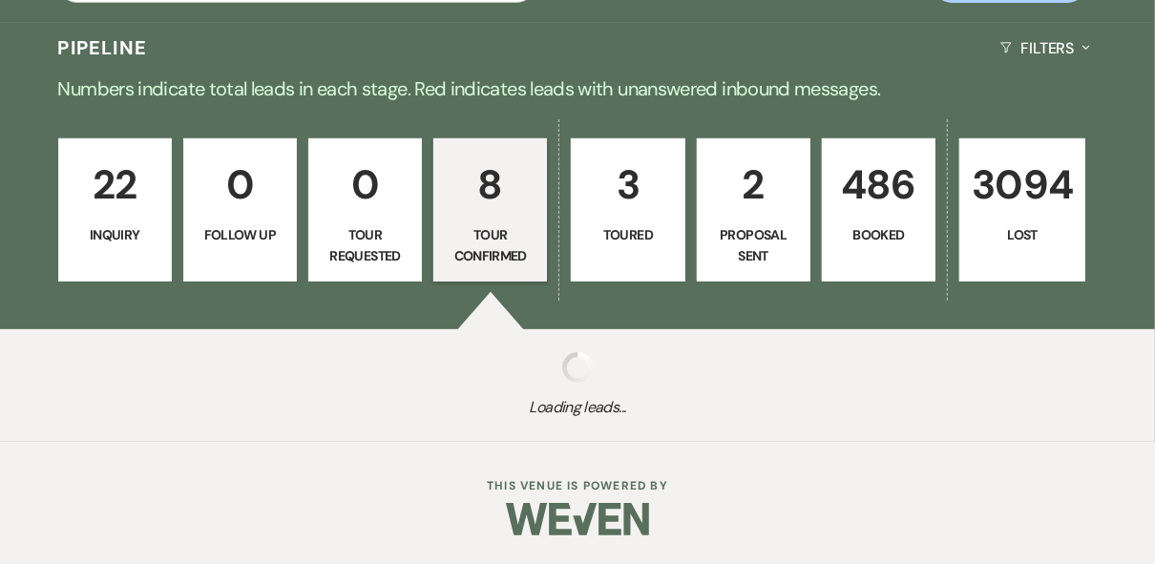
select select "4"
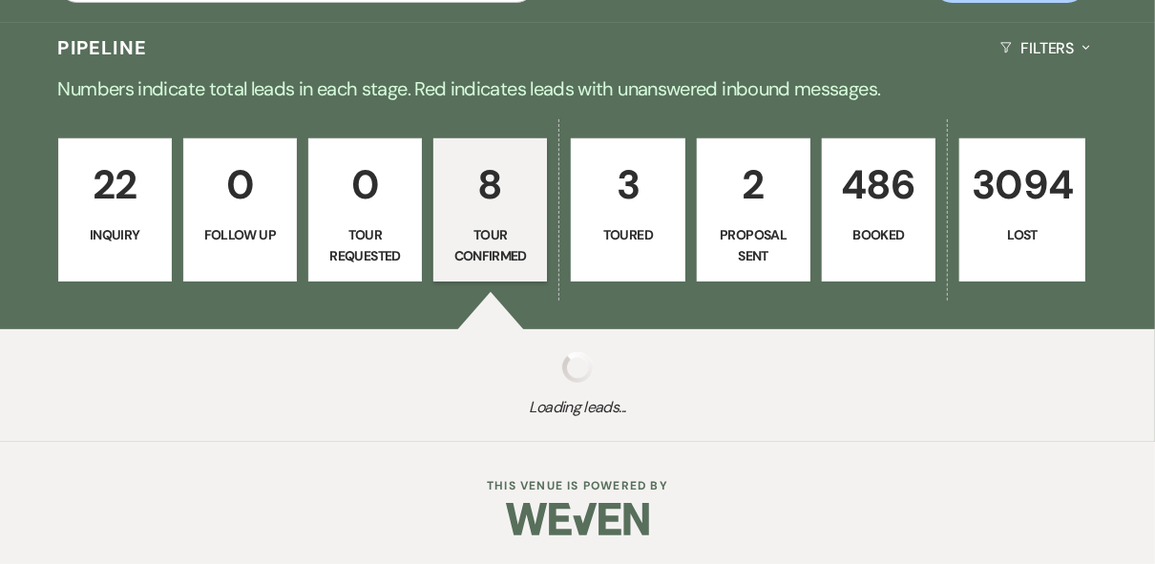
select select "4"
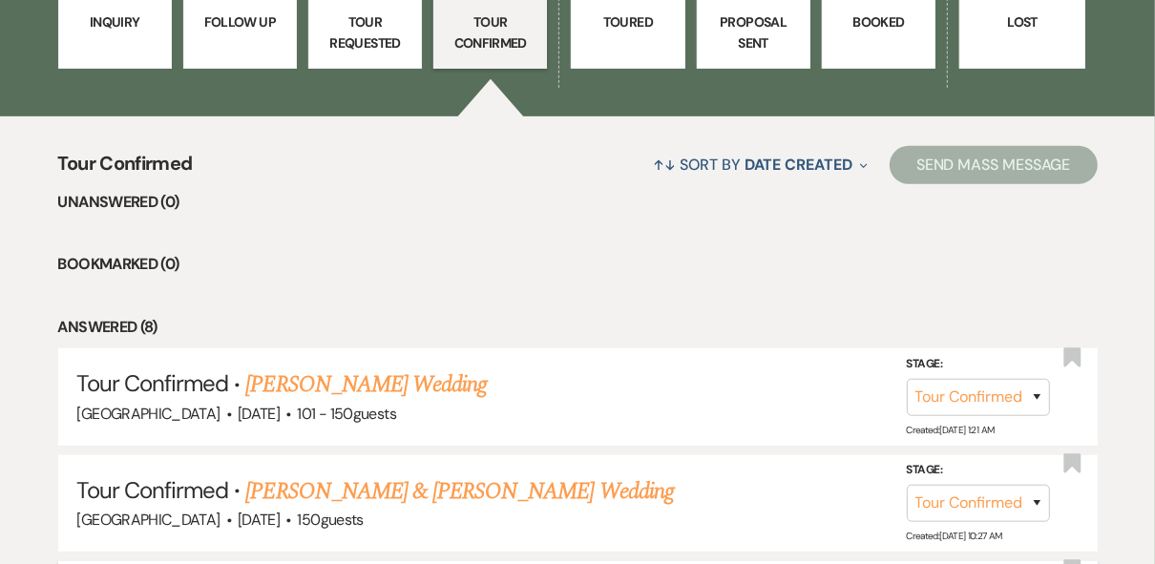
scroll to position [532, 0]
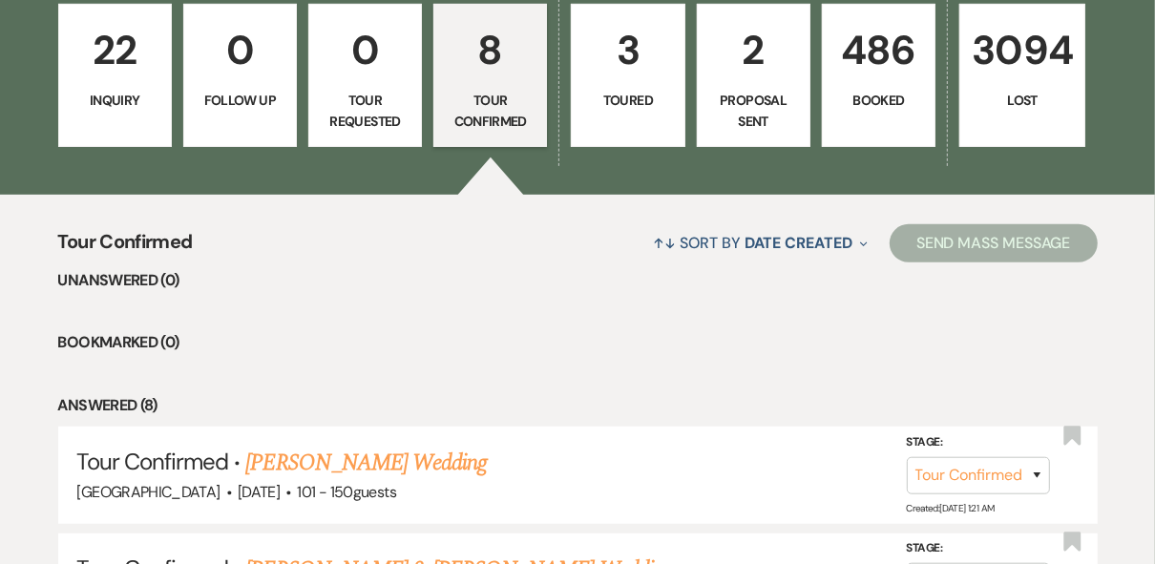
click at [664, 107] on p "Toured" at bounding box center [627, 100] width 89 height 21
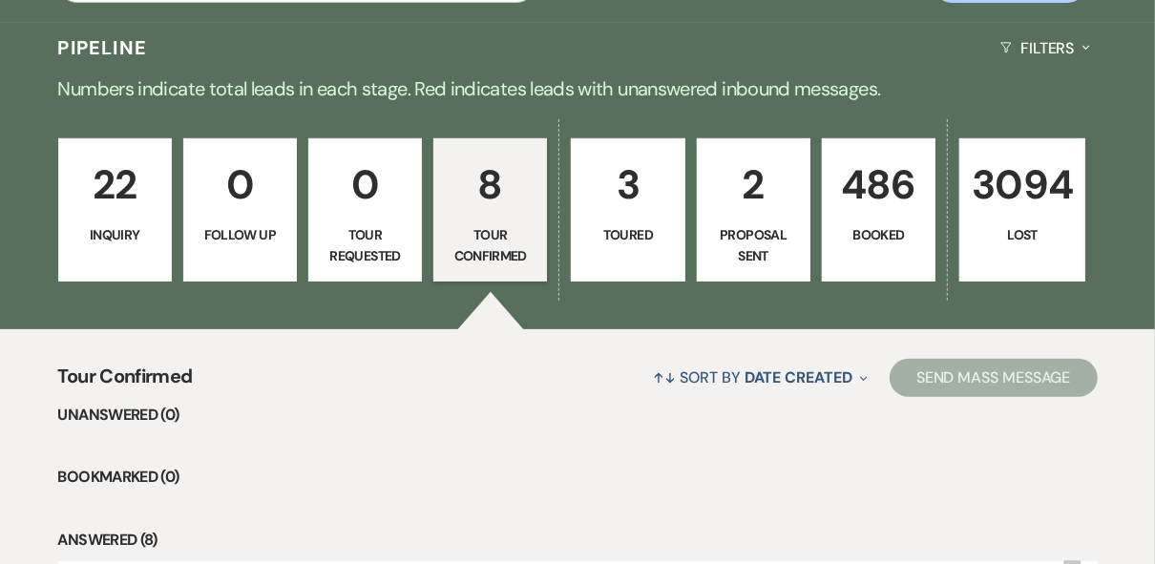
select select "5"
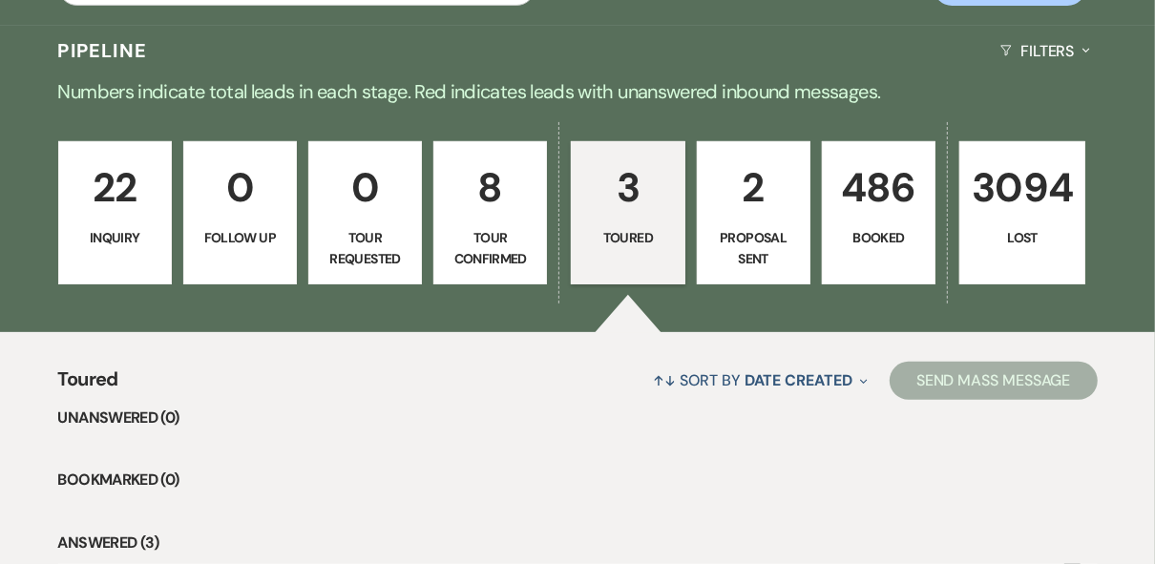
scroll to position [303, 0]
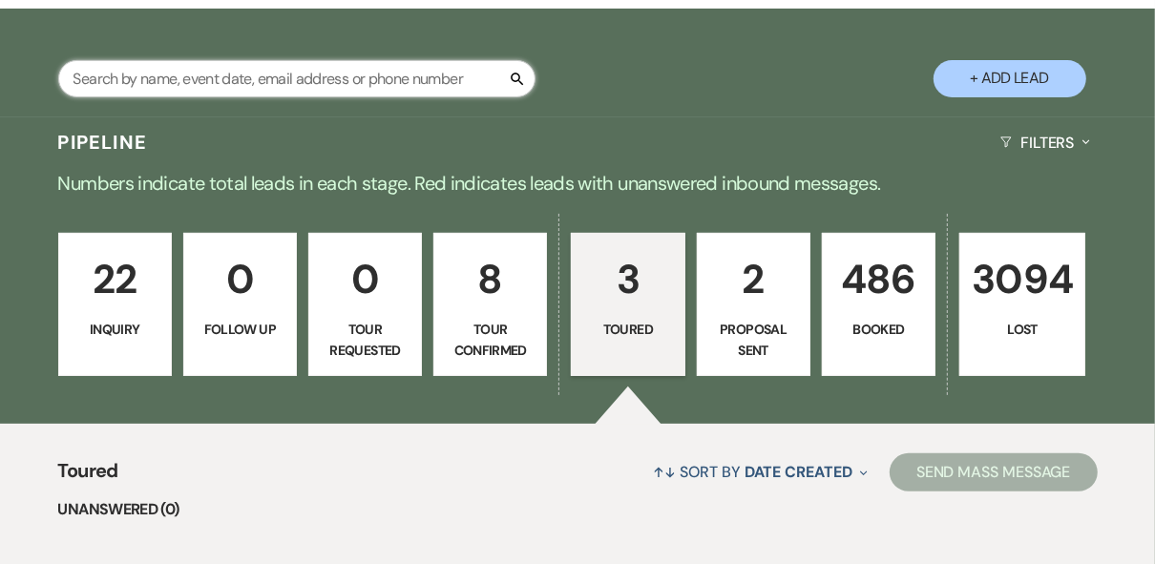
click at [197, 78] on input "text" at bounding box center [296, 78] width 477 height 37
type input "b"
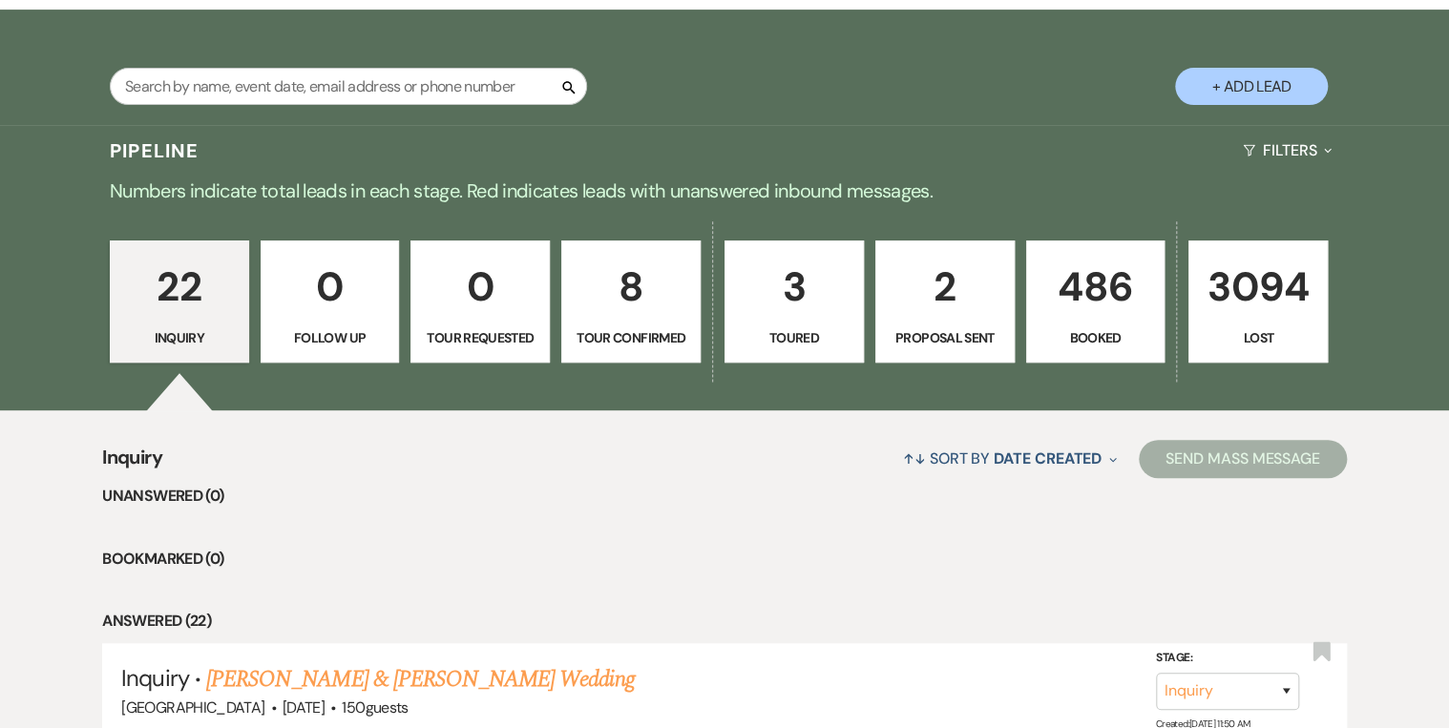
scroll to position [305, 0]
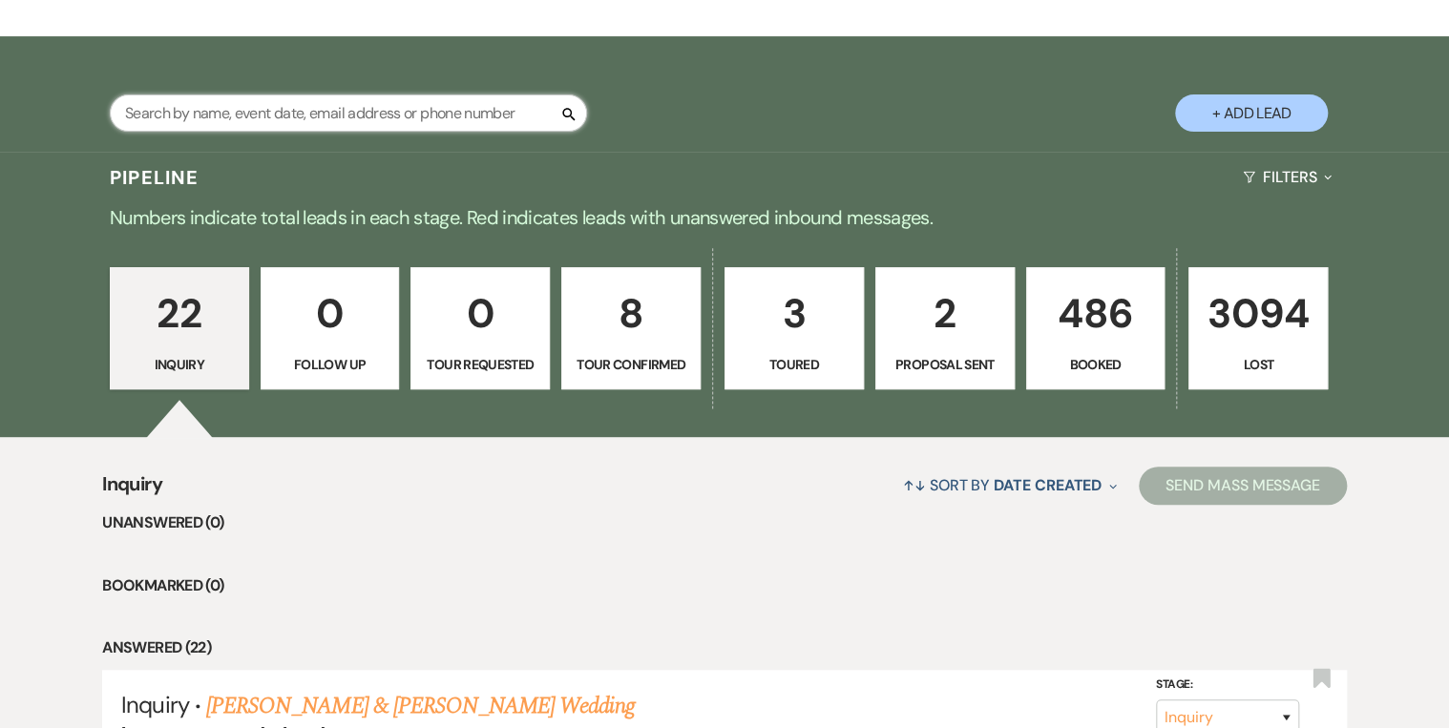
click at [308, 105] on input "text" at bounding box center [348, 112] width 477 height 37
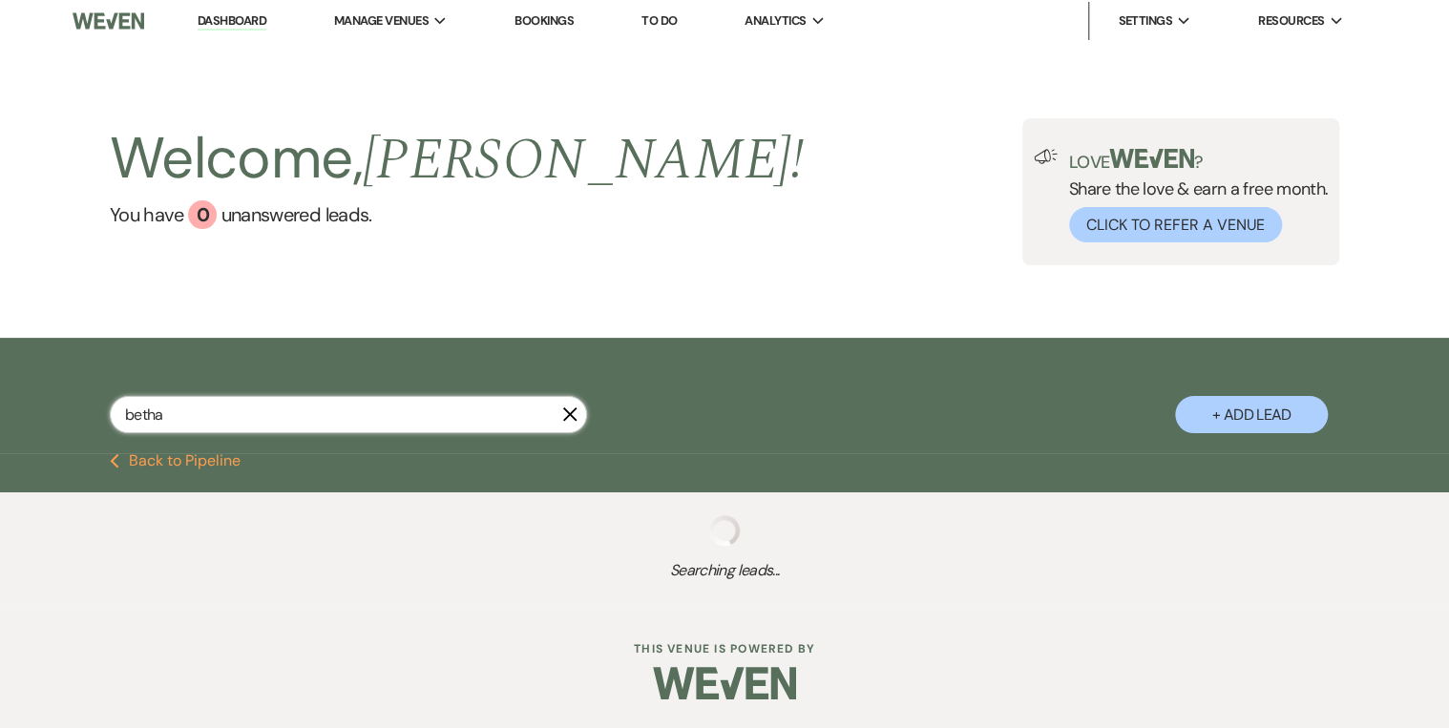
scroll to position [4, 0]
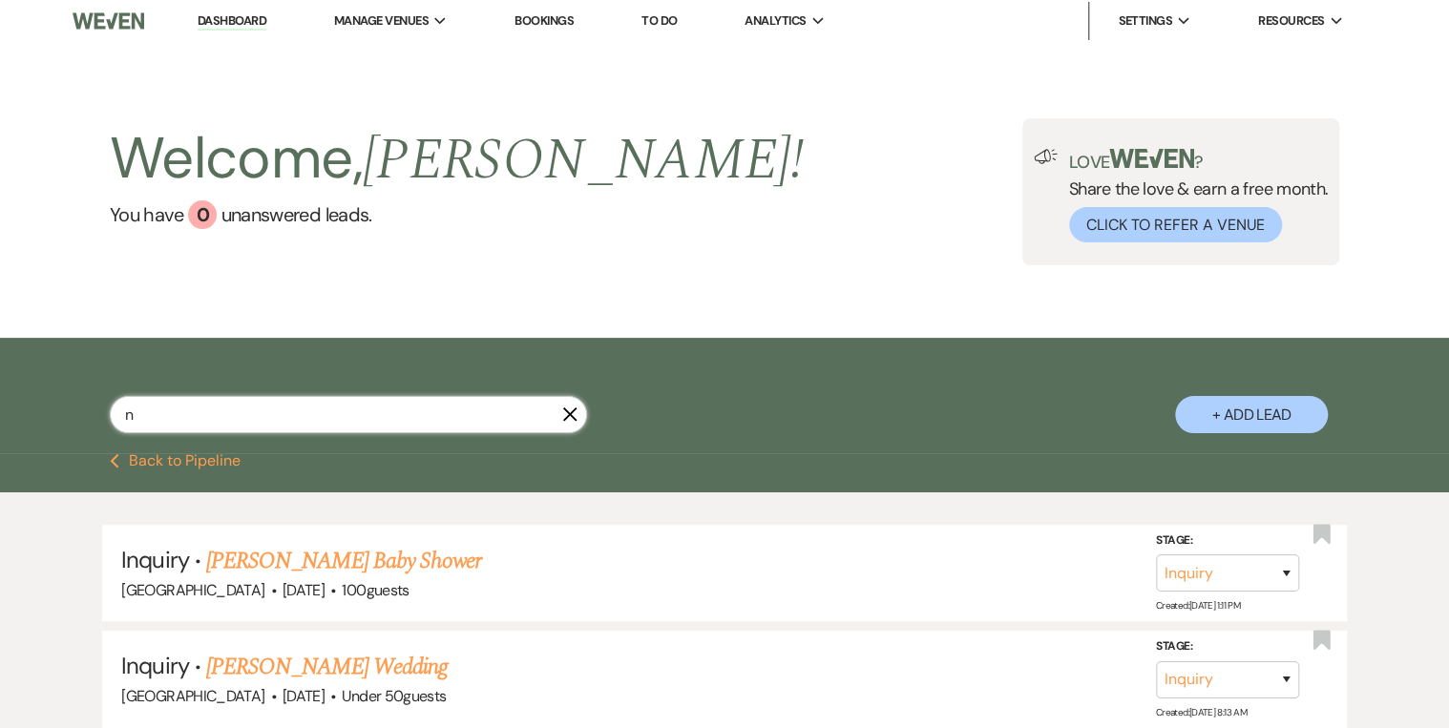
type input "y"
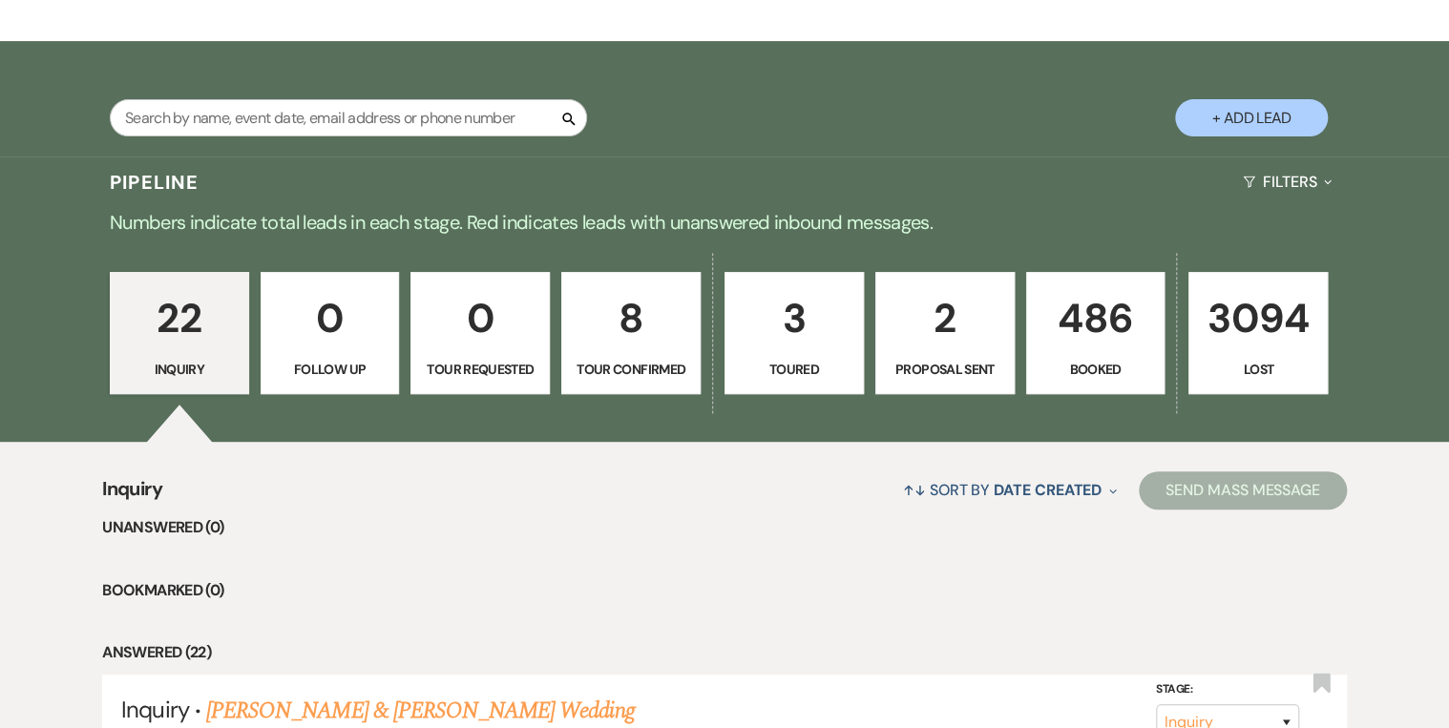
scroll to position [305, 0]
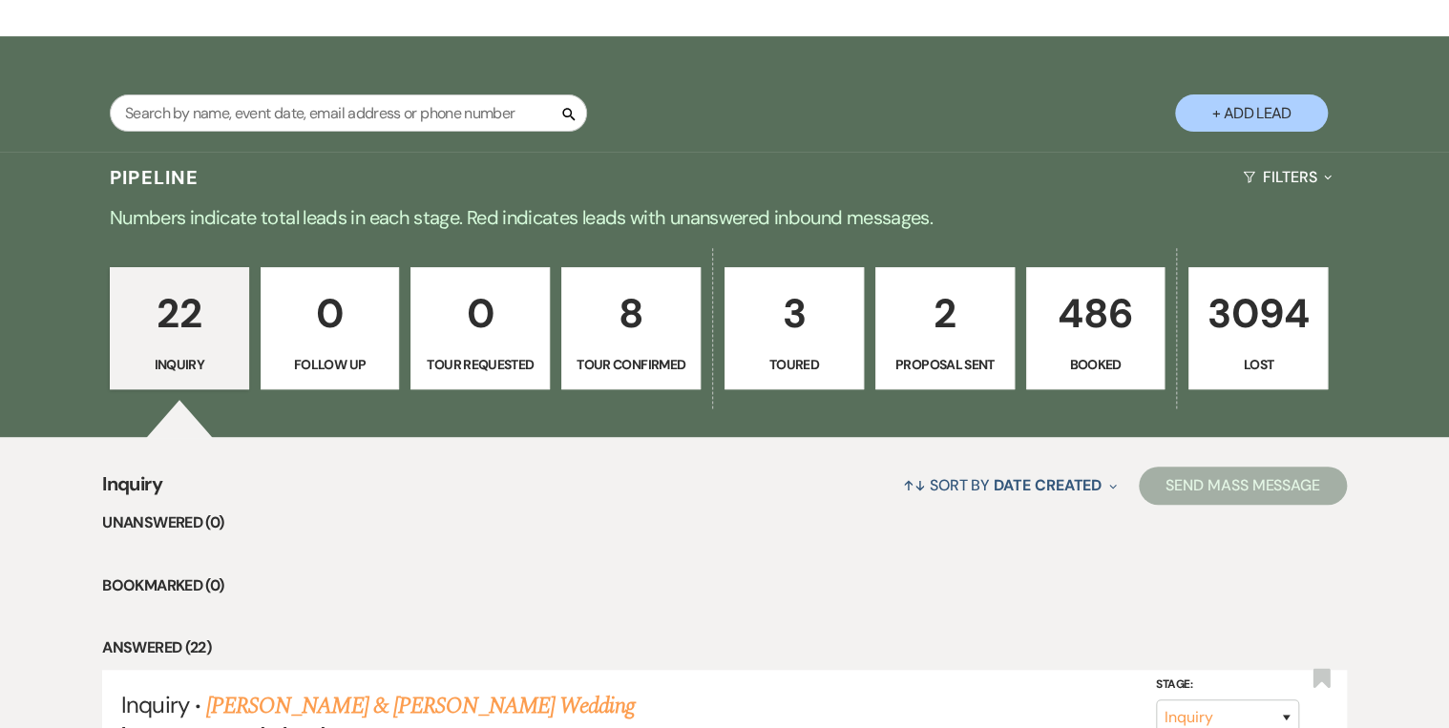
click at [610, 332] on p "8" at bounding box center [630, 313] width 115 height 64
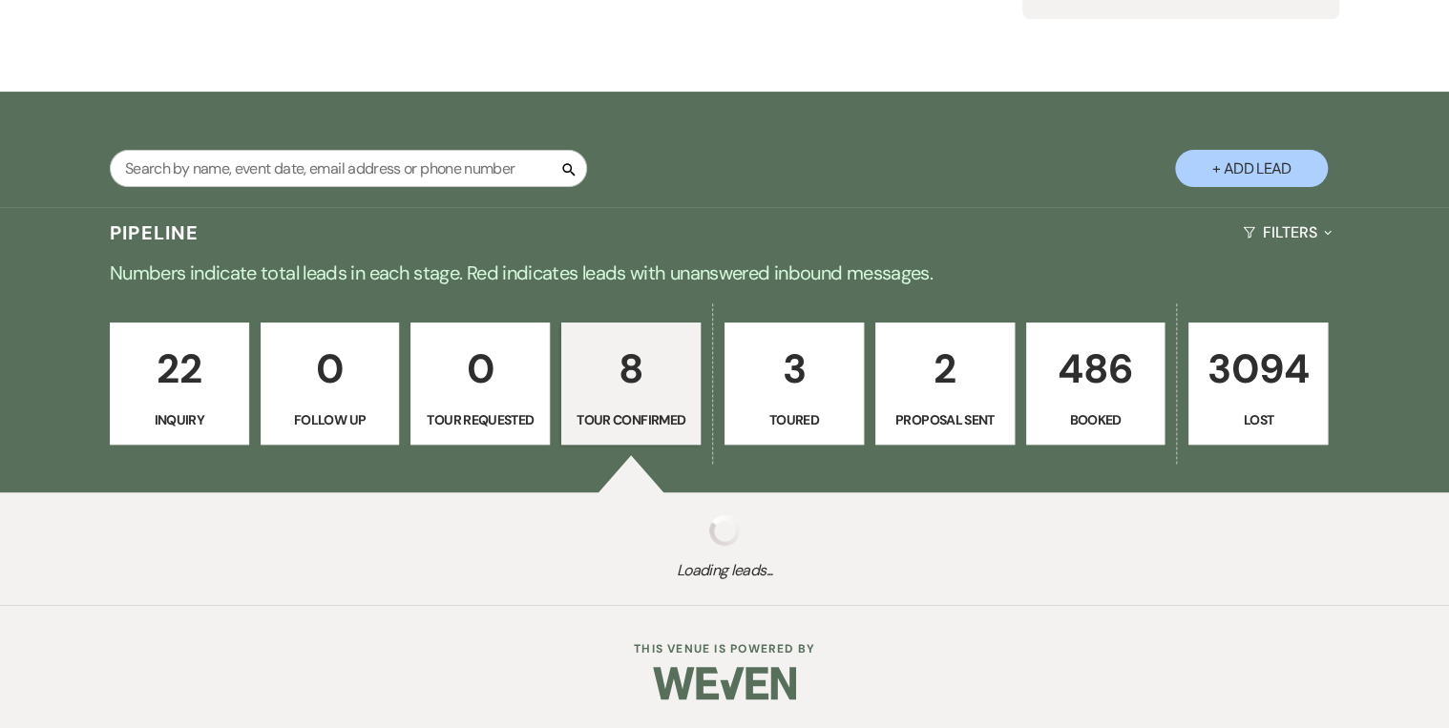
select select "4"
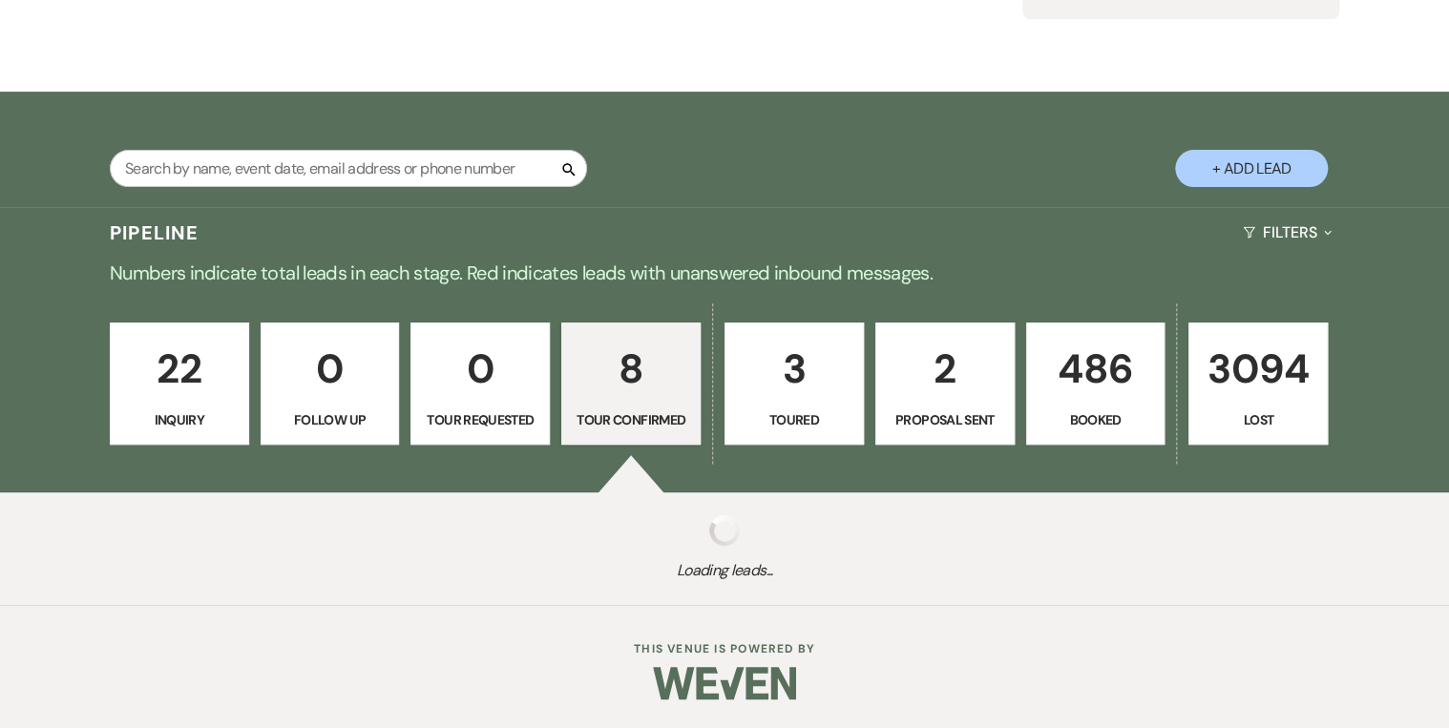
select select "4"
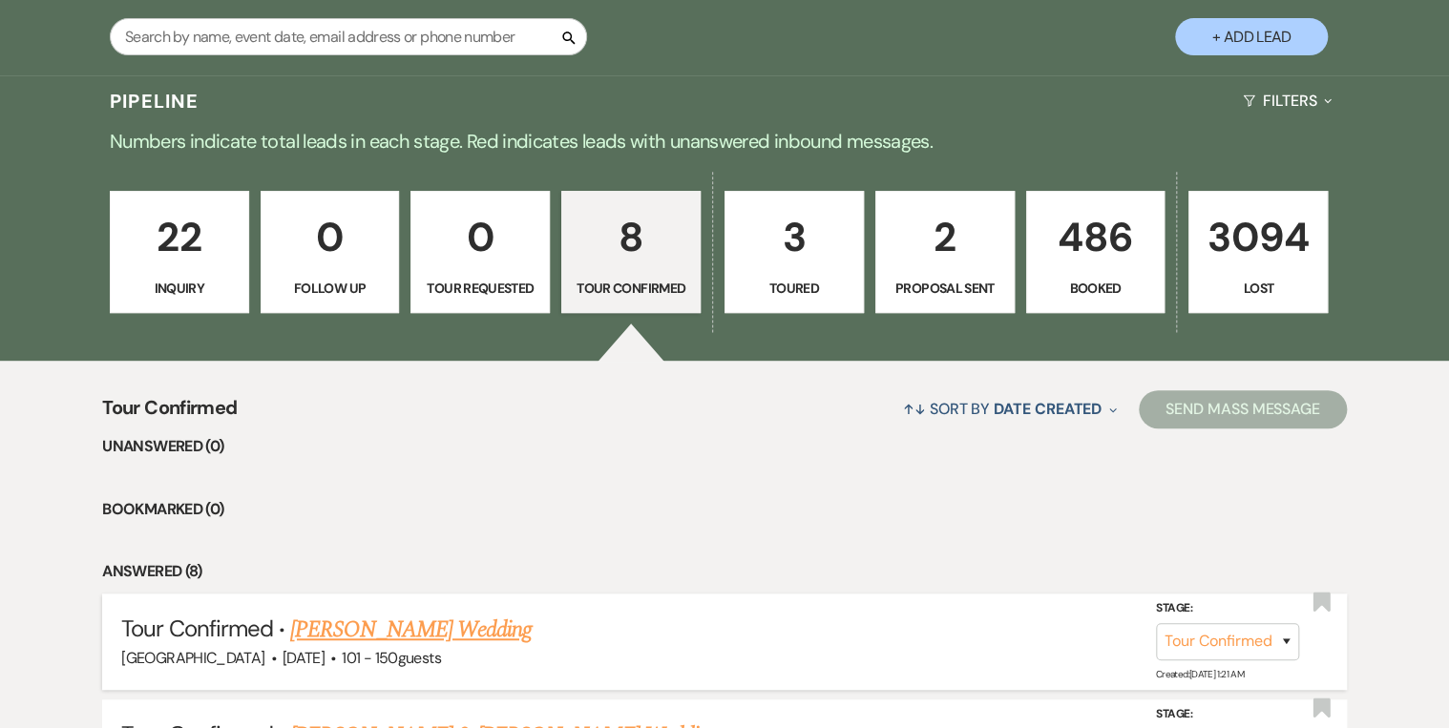
scroll to position [382, 0]
click at [225, 31] on input "text" at bounding box center [348, 36] width 477 height 37
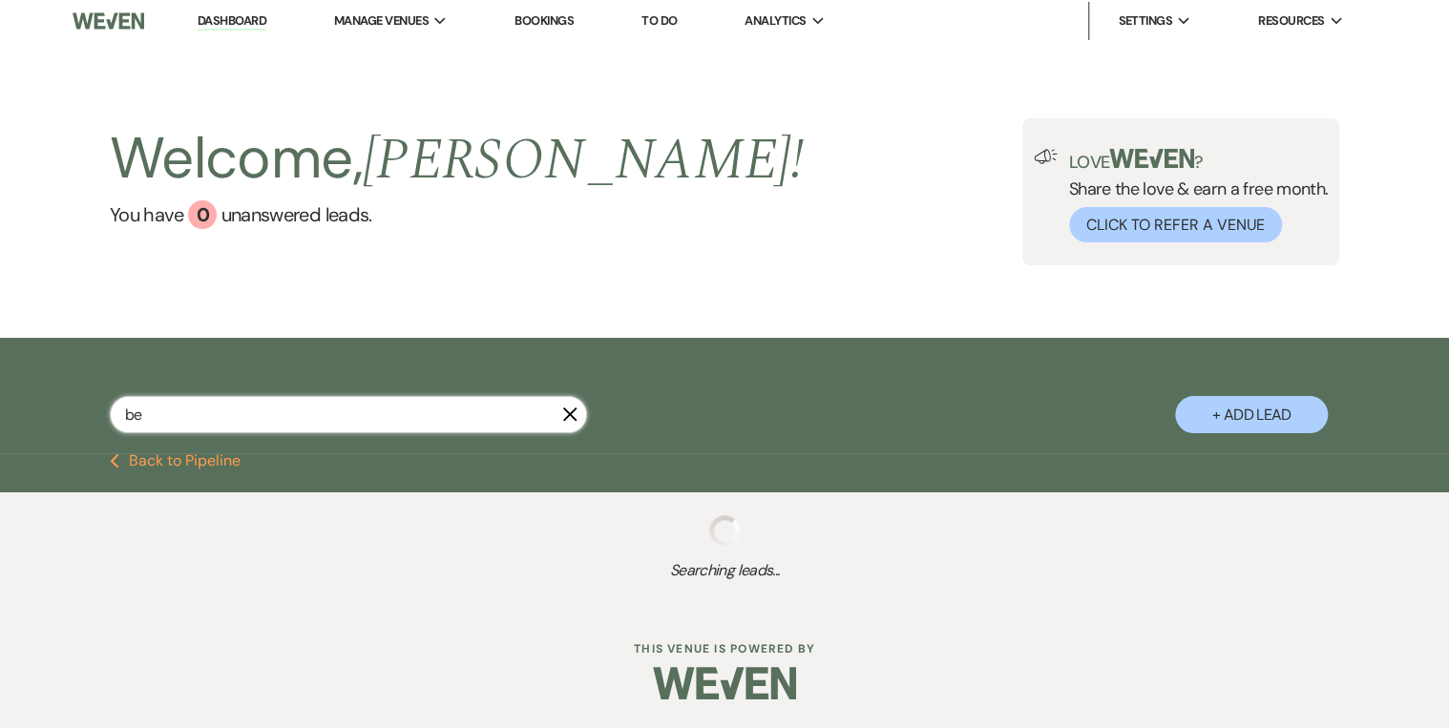
type input "bet"
select select "8"
select select "5"
select select "8"
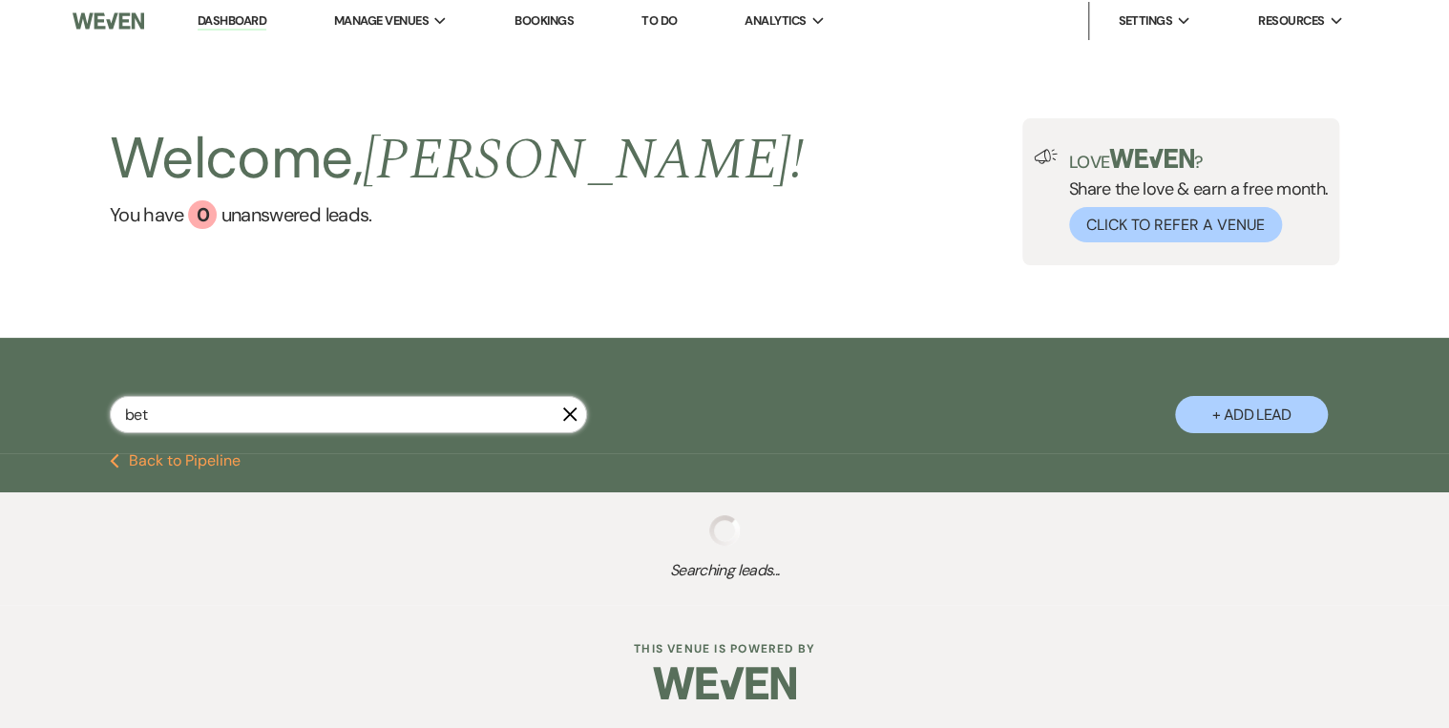
select select "5"
select select "8"
select select "5"
select select "8"
select select "5"
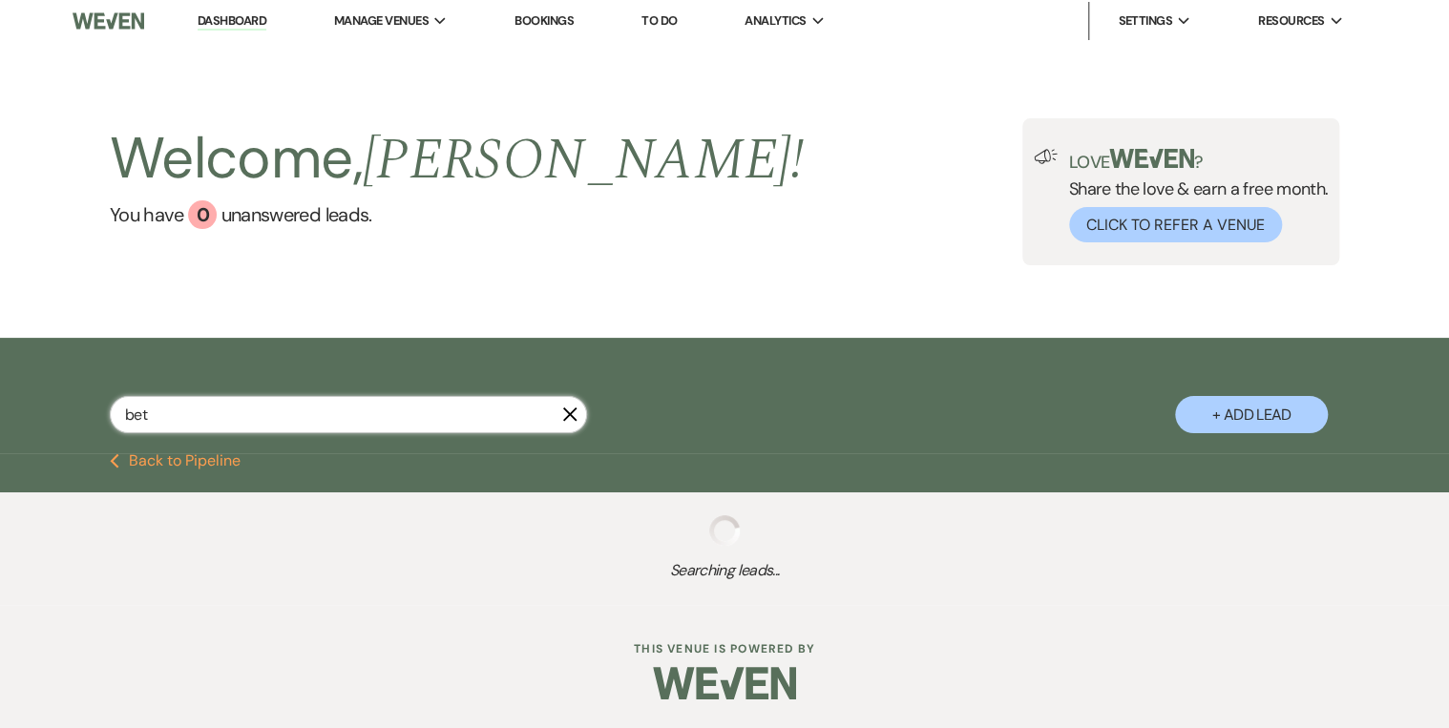
select select "8"
select select "4"
select select "8"
select select "5"
select select "8"
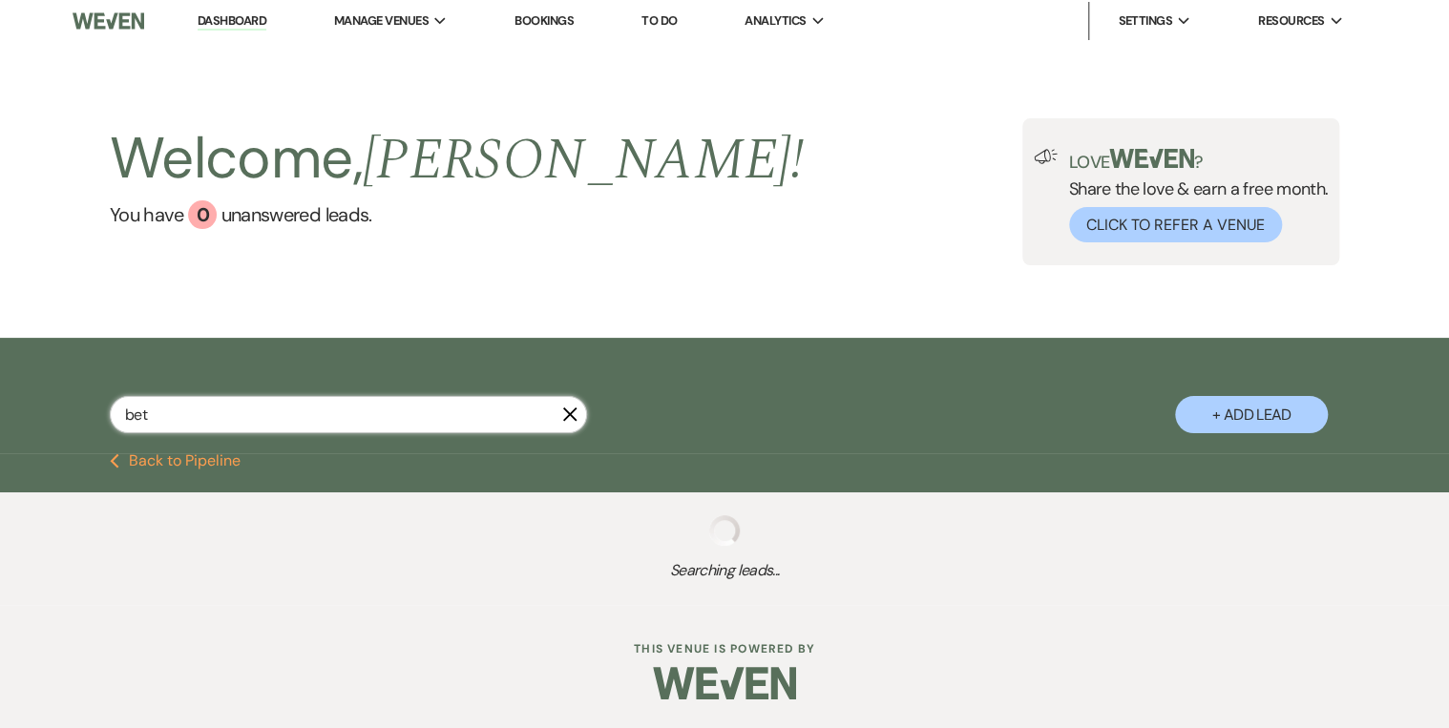
select select "5"
select select "8"
select select "3"
select select "8"
select select "5"
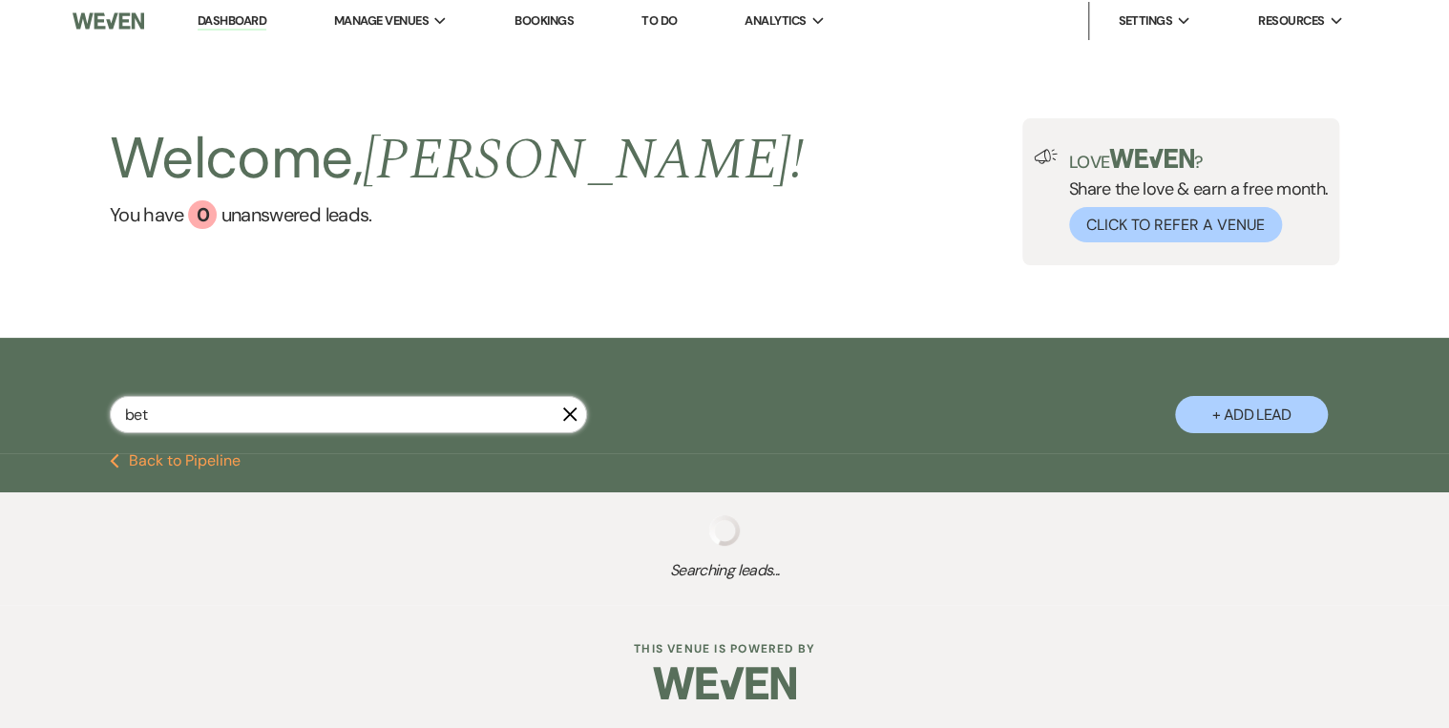
select select "8"
select select "5"
select select "8"
select select "2"
select select "8"
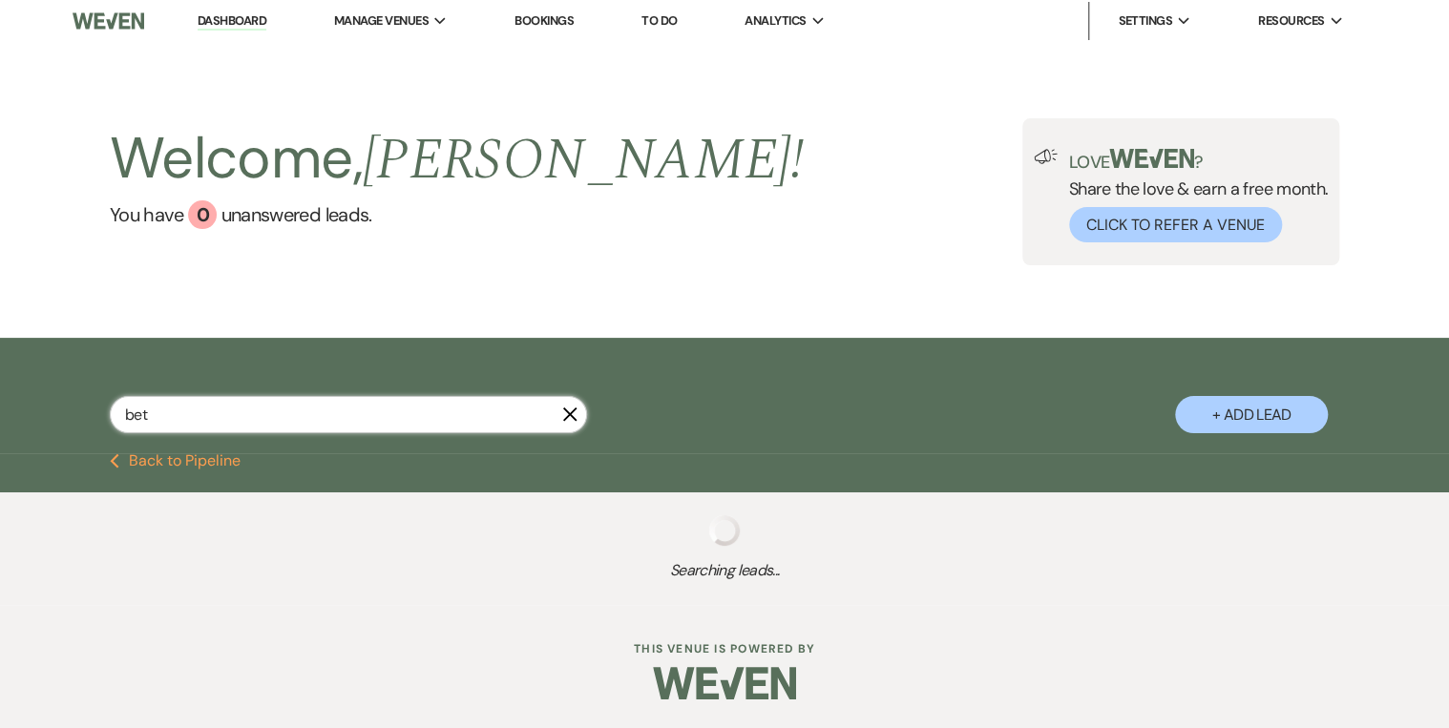
select select "5"
select select "8"
select select "5"
select select "8"
select select "5"
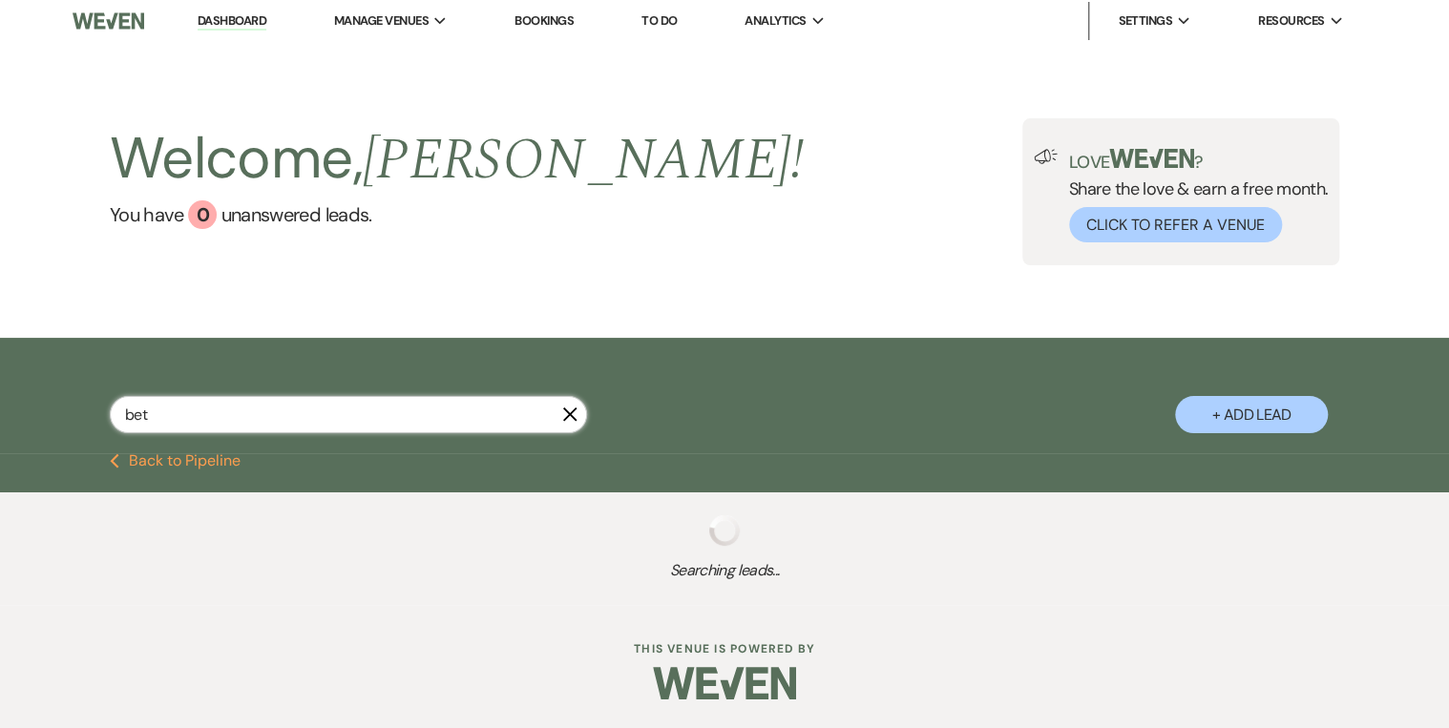
select select "8"
select select "5"
select select "8"
select select "5"
select select "8"
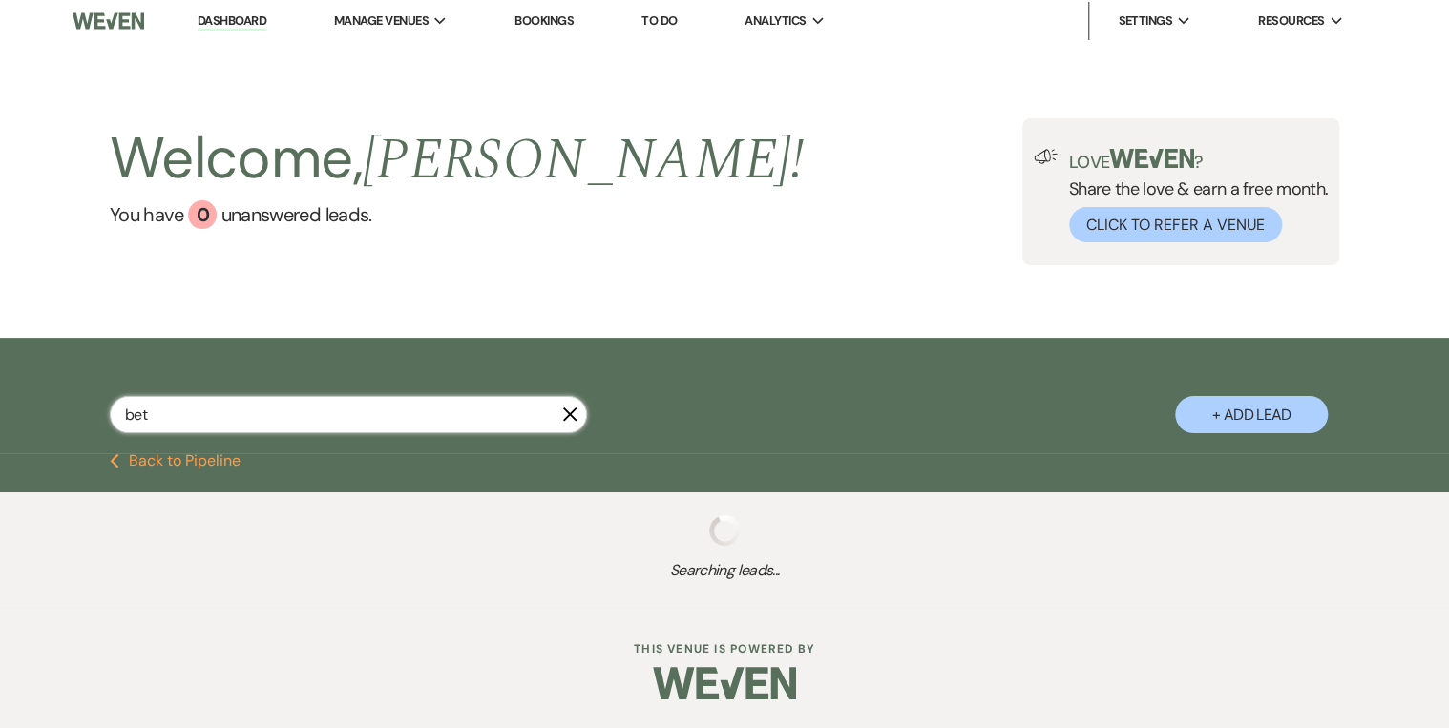
select select "5"
select select "8"
select select "5"
select select "8"
select select "5"
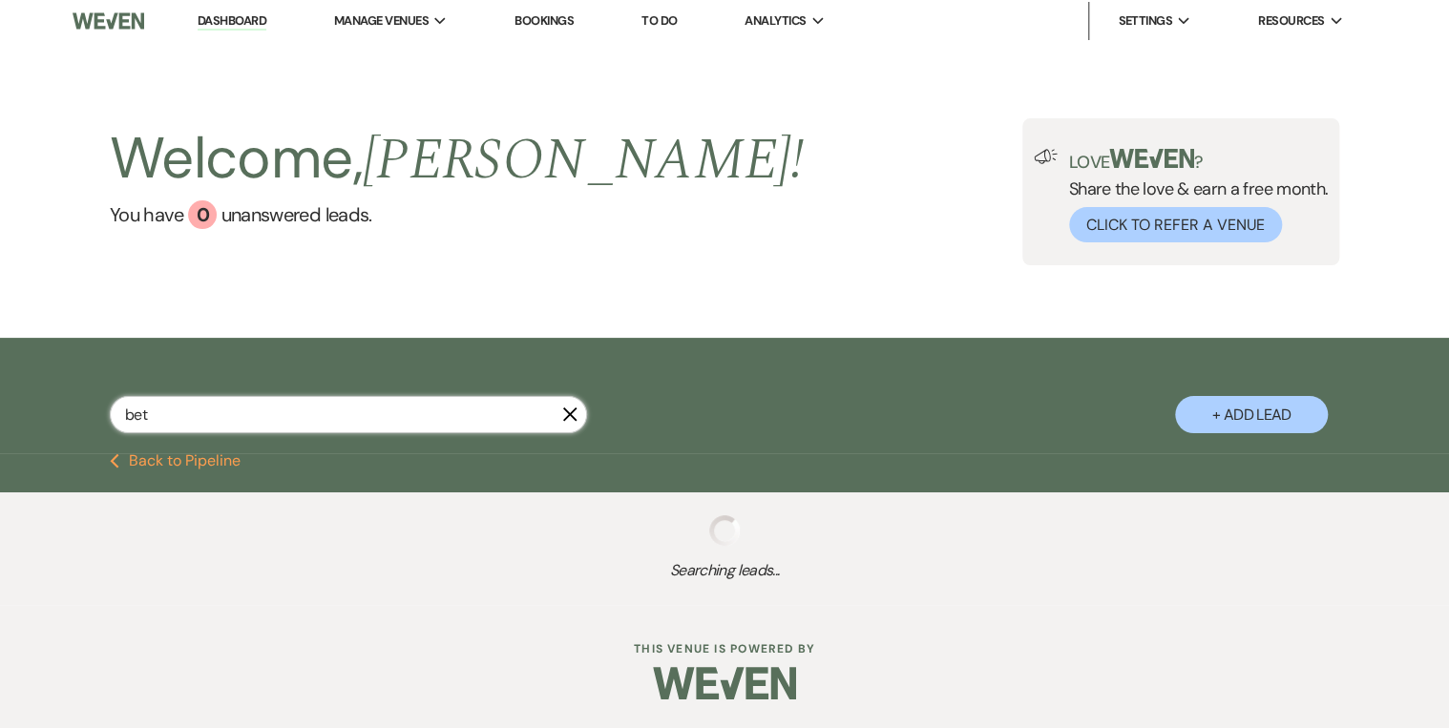
select select "8"
select select "5"
select select "8"
select select "5"
select select "8"
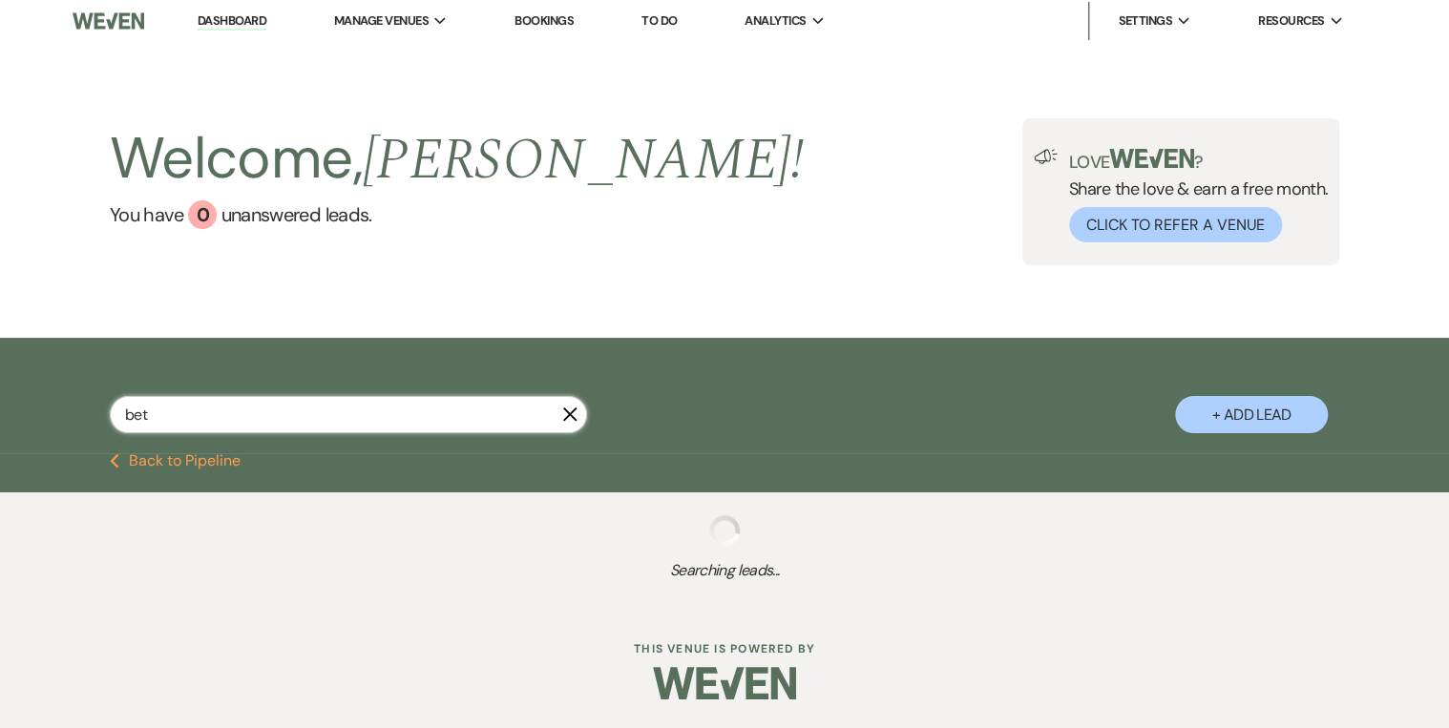
select select "5"
select select "8"
select select "5"
select select "8"
select select "5"
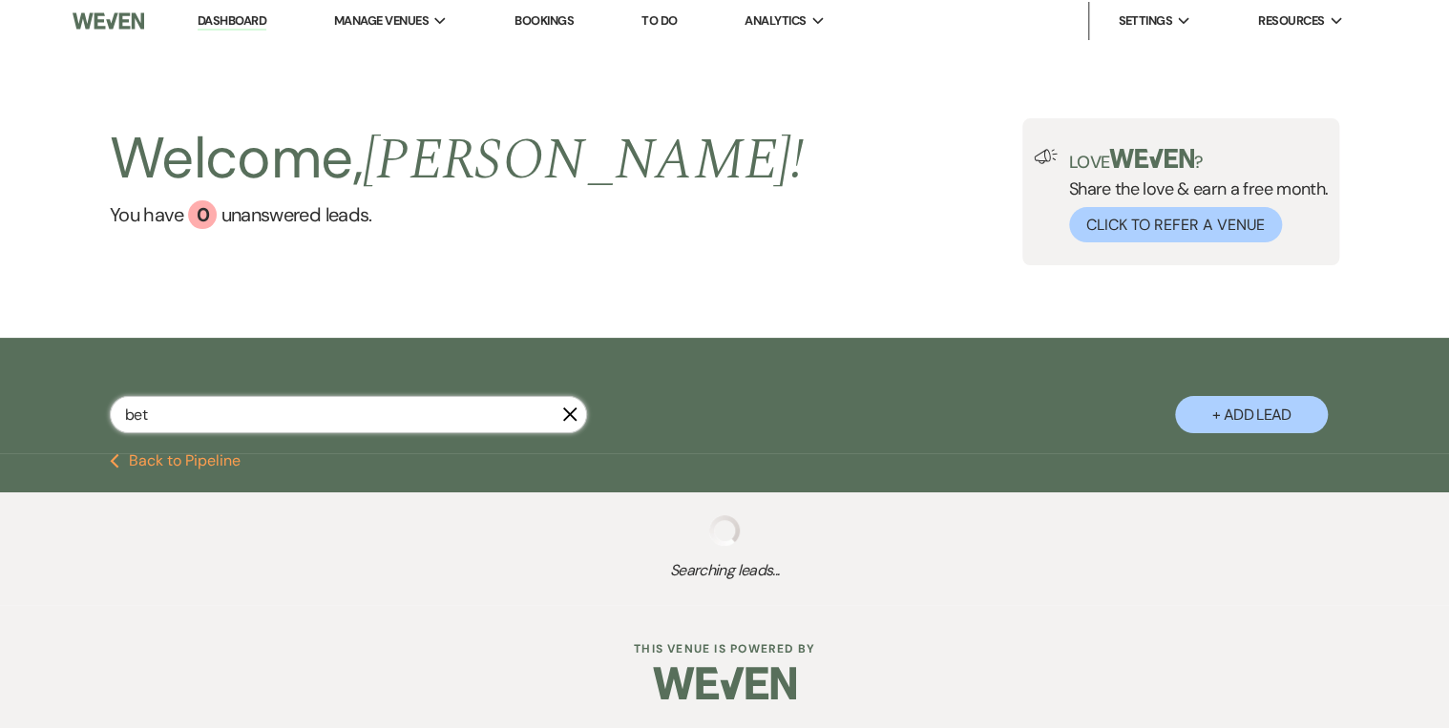
select select "8"
select select "5"
select select "8"
select select "5"
select select "8"
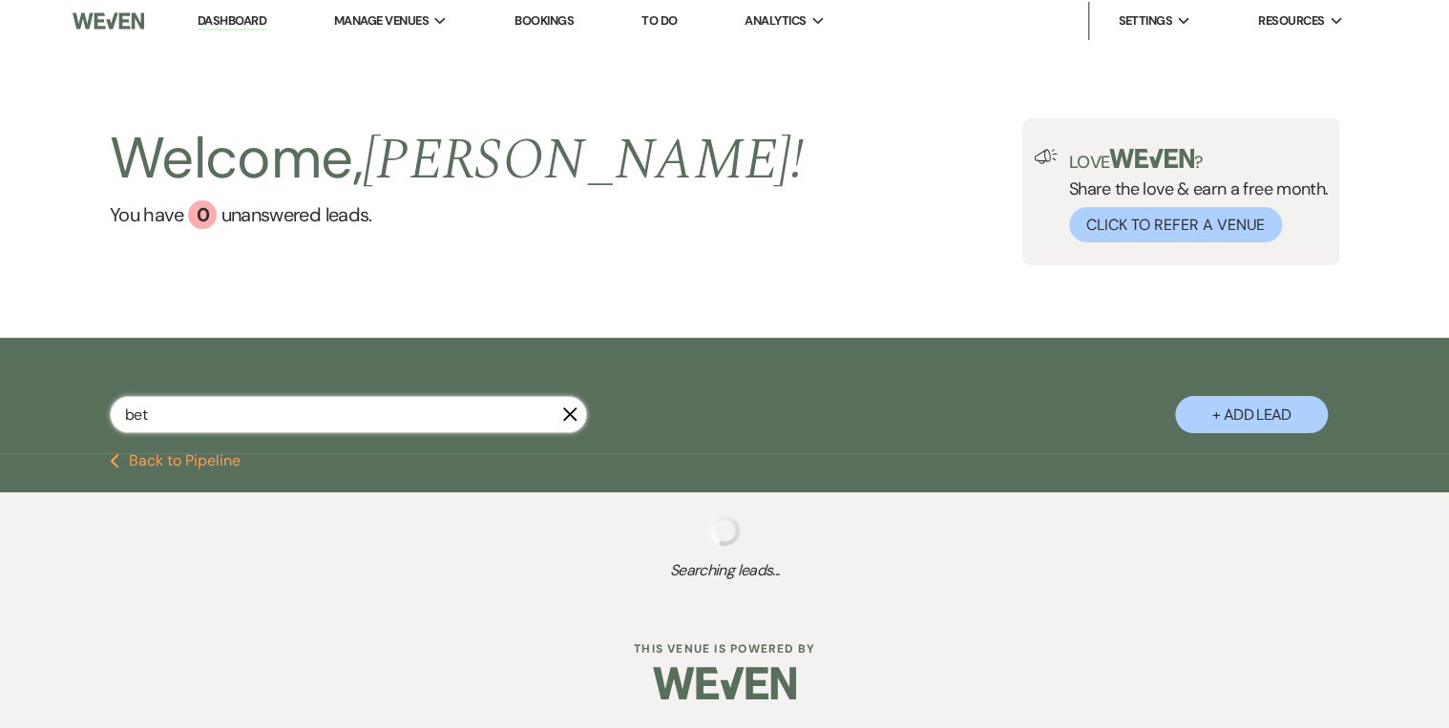
select select "3"
select select "8"
select select "5"
select select "8"
select select "5"
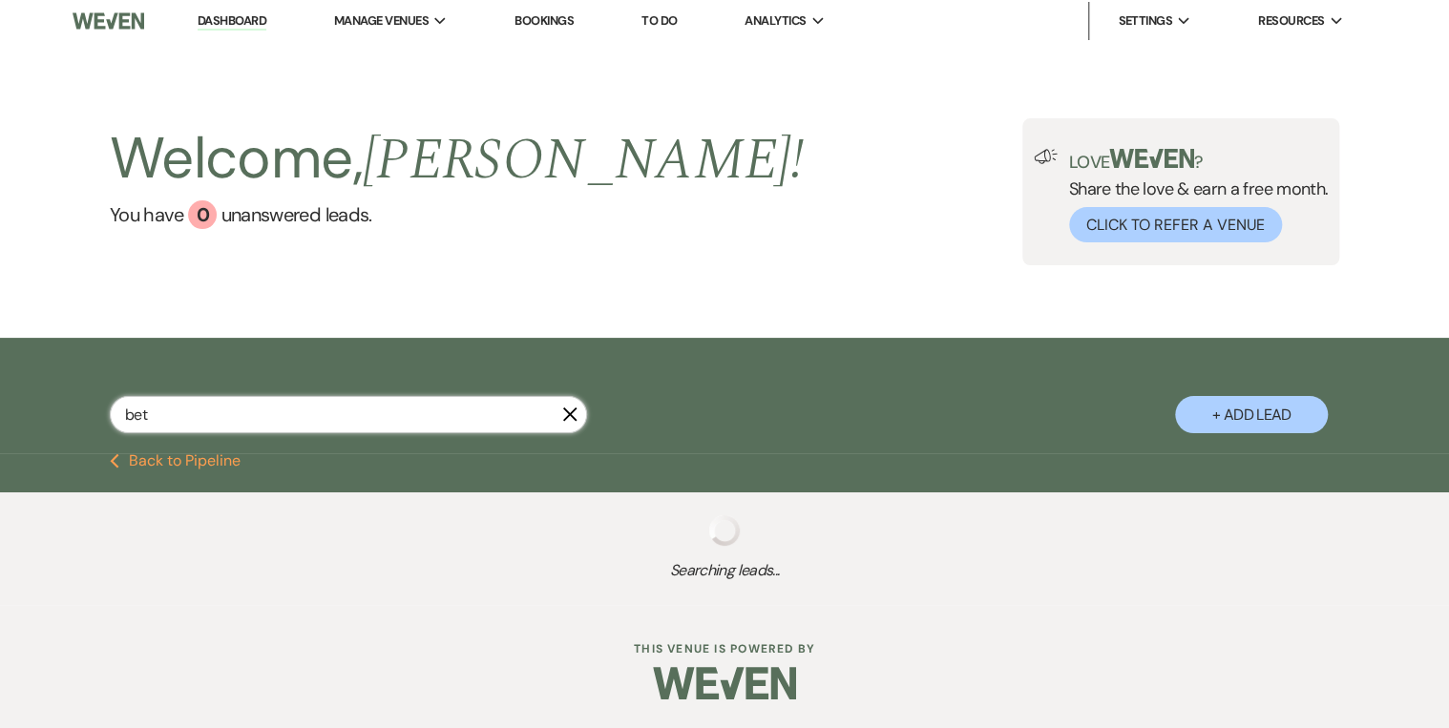
select select "8"
select select "5"
select select "8"
select select "5"
select select "8"
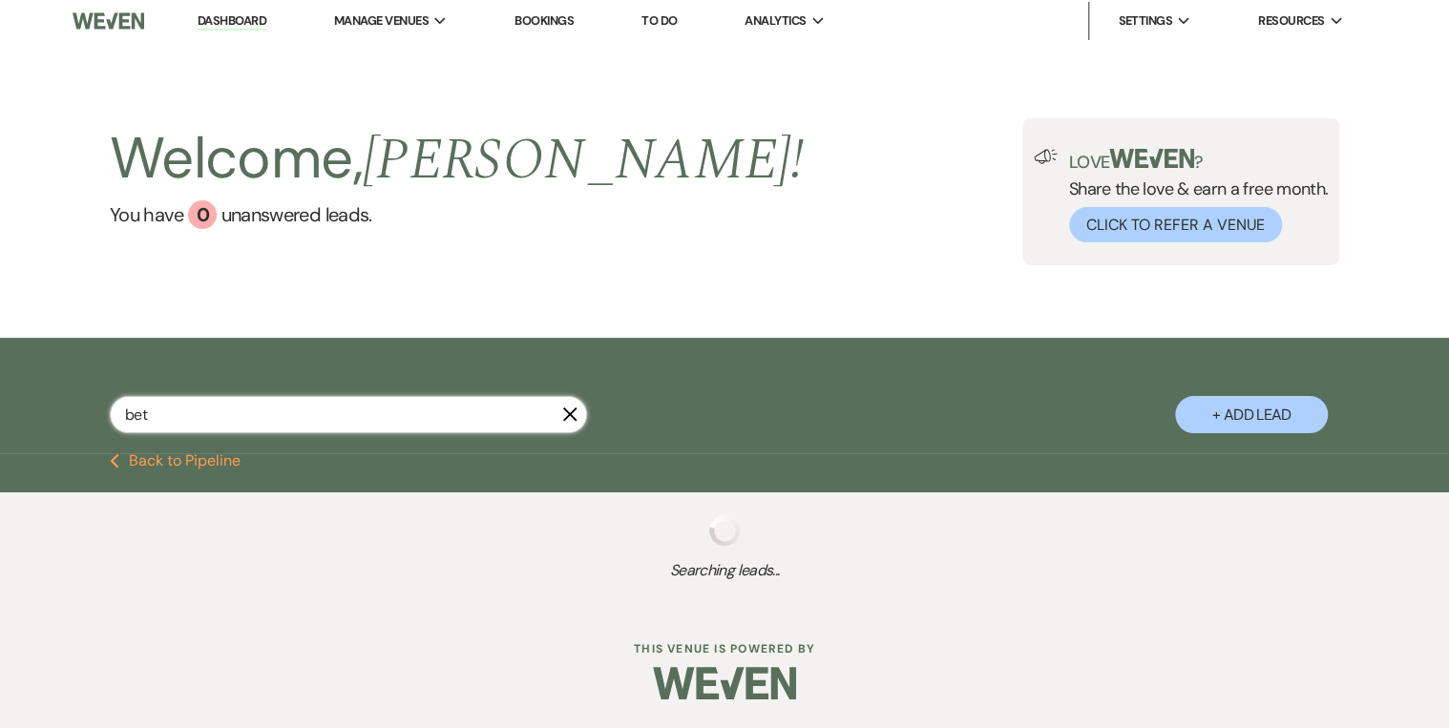
select select "5"
select select "8"
select select "5"
select select "8"
select select "5"
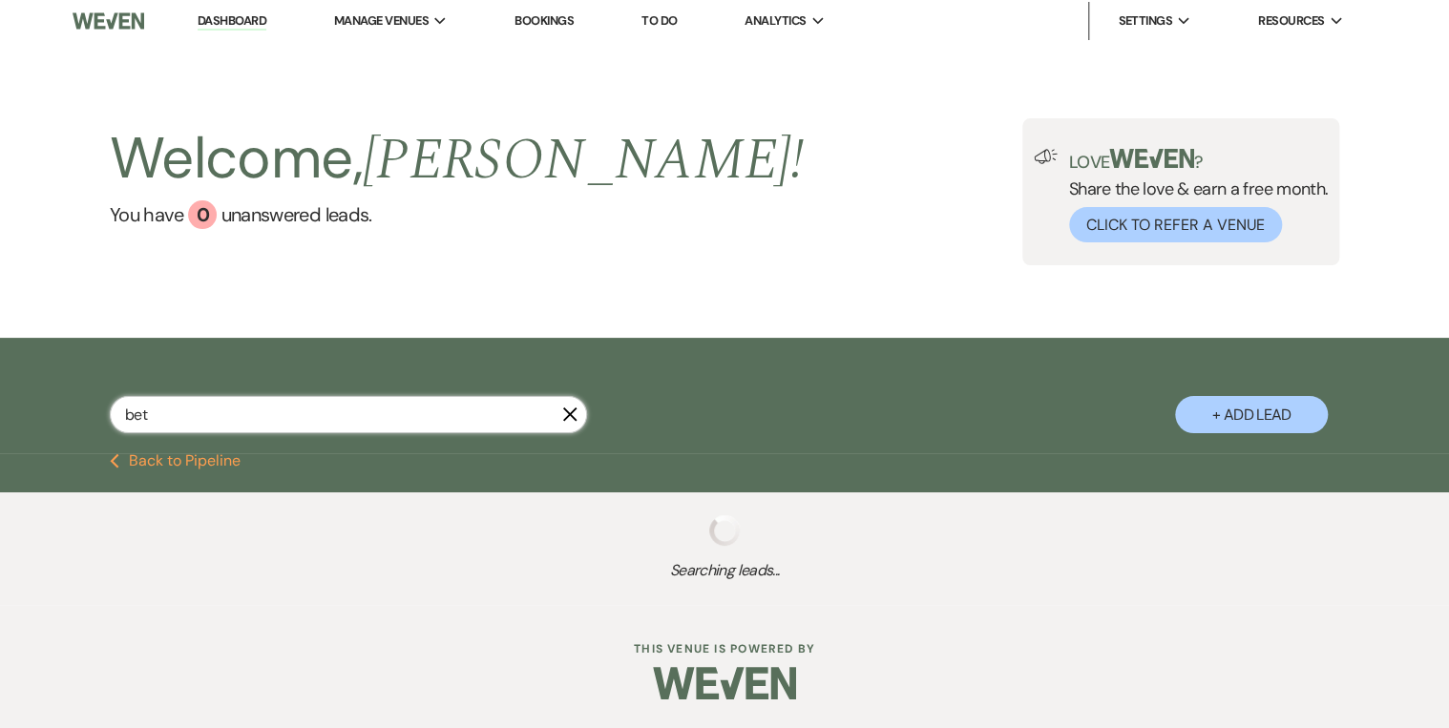
select select "8"
select select "4"
select select "8"
select select "5"
select select "8"
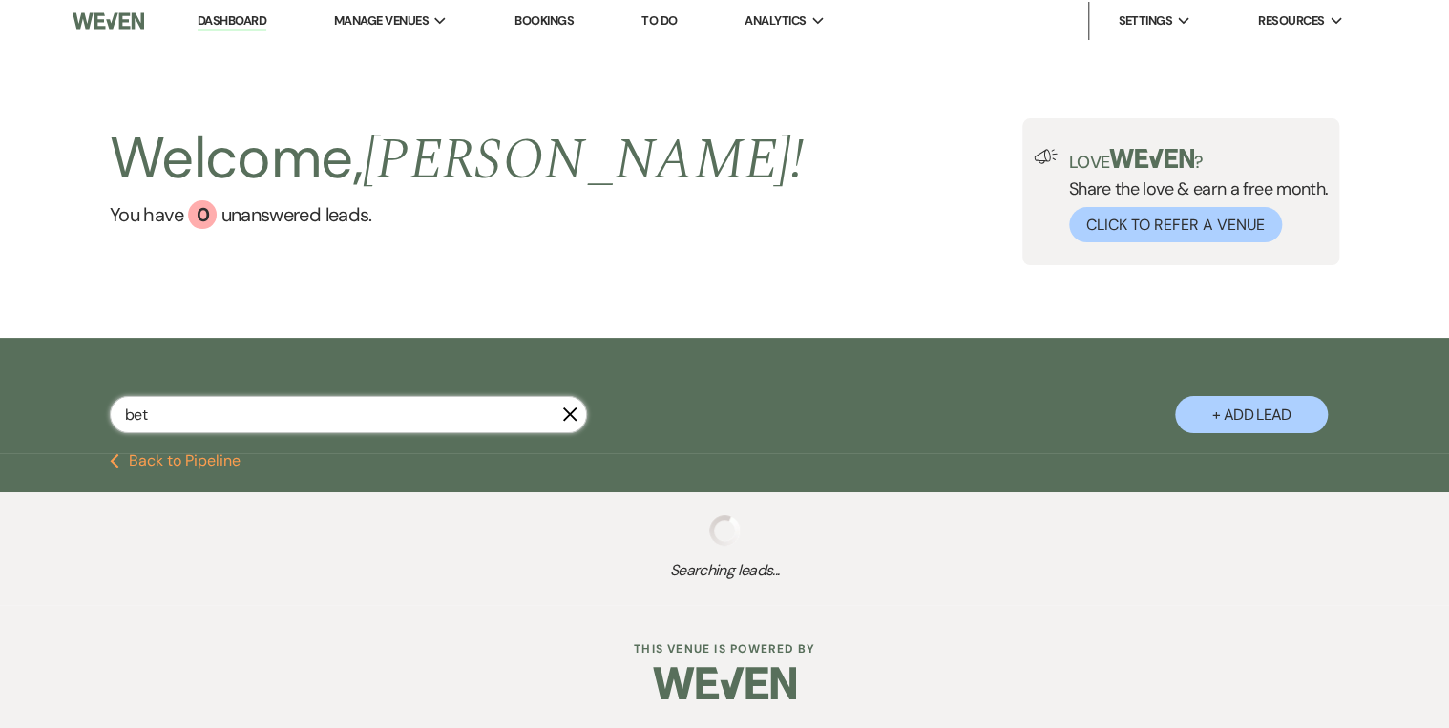
select select "5"
select select "8"
select select "5"
select select "8"
select select "5"
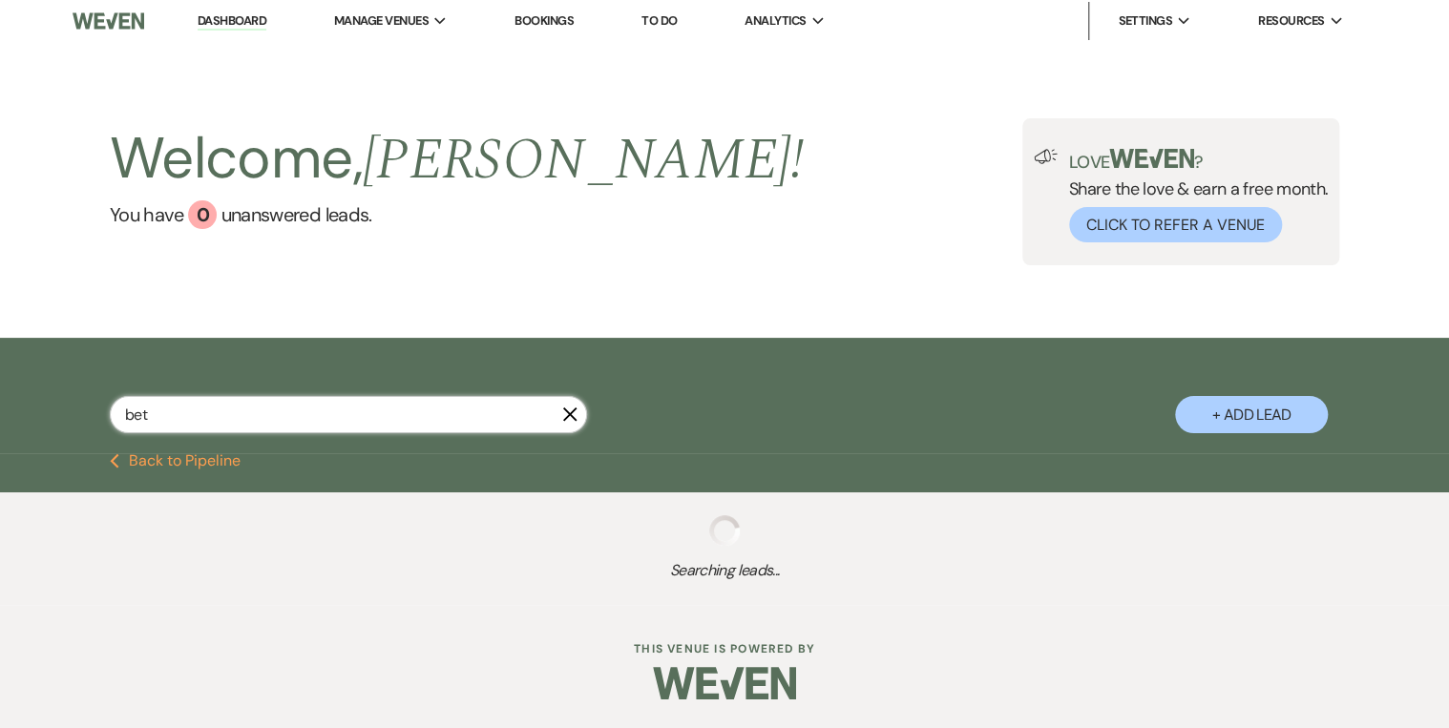
select select "8"
select select "5"
select select "8"
select select "4"
select select "8"
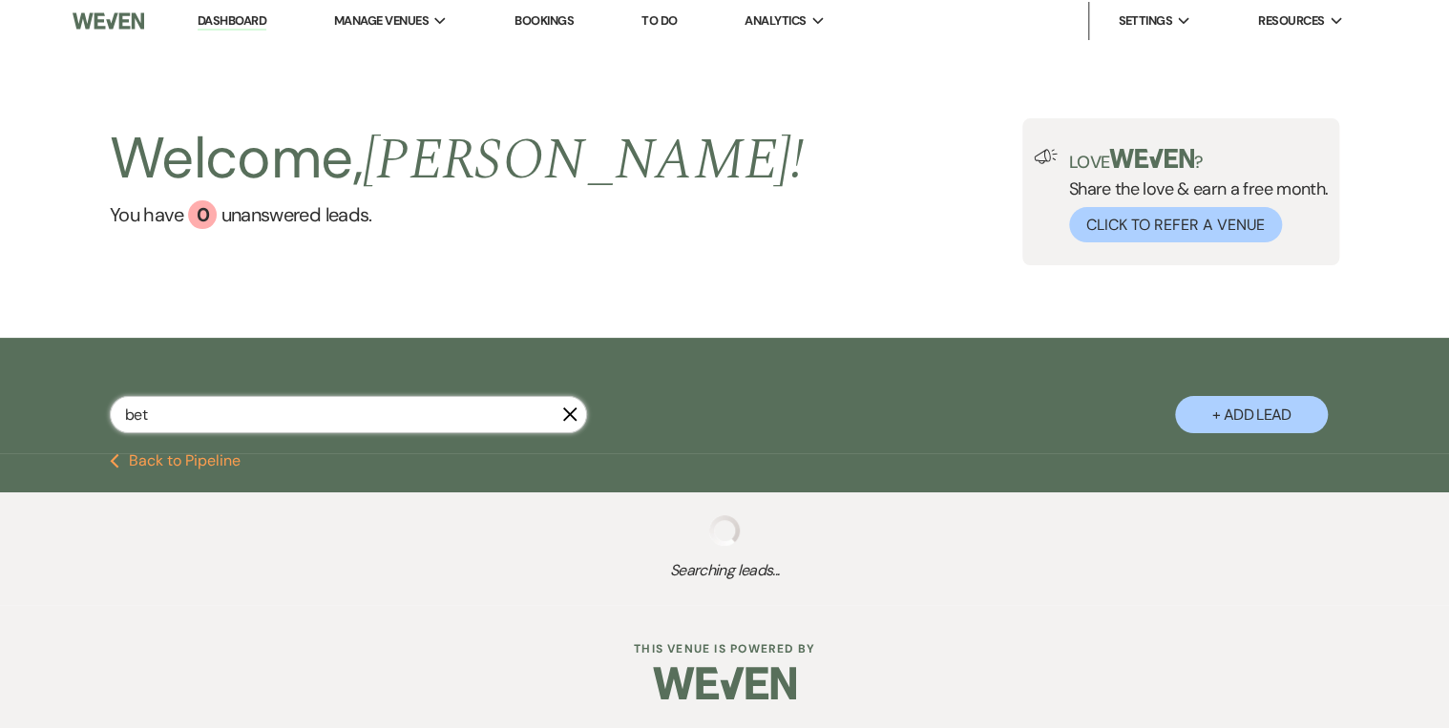
select select "5"
select select "8"
select select "5"
select select "8"
select select "4"
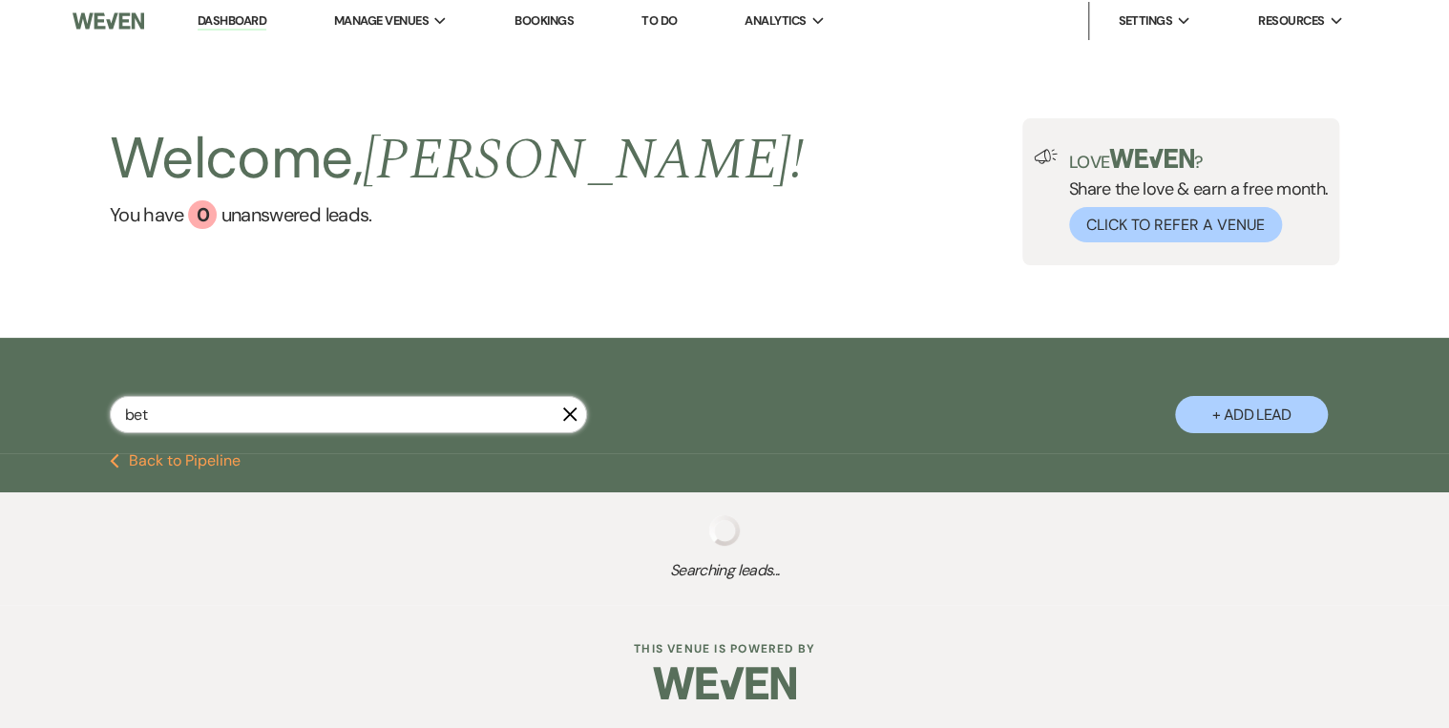
select select "8"
select select "5"
select select "8"
select select "7"
select select "8"
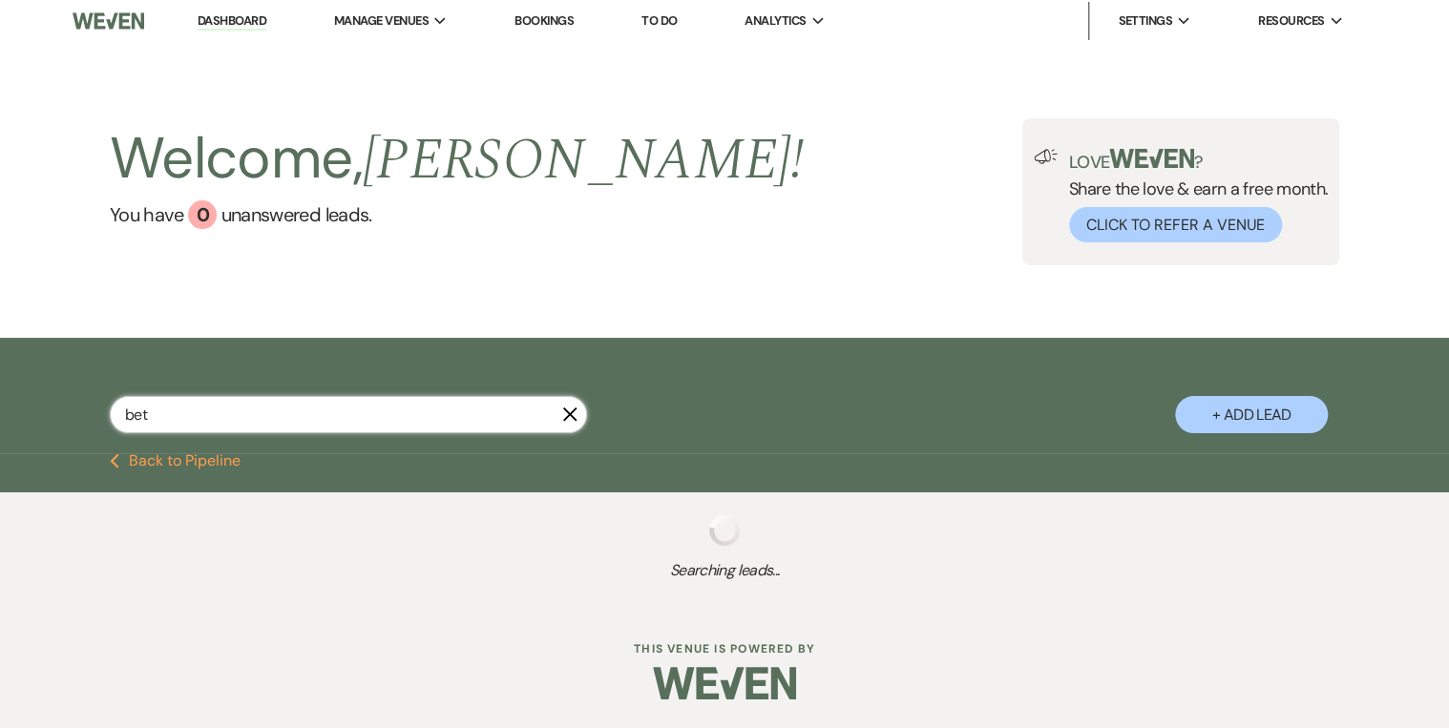
select select "5"
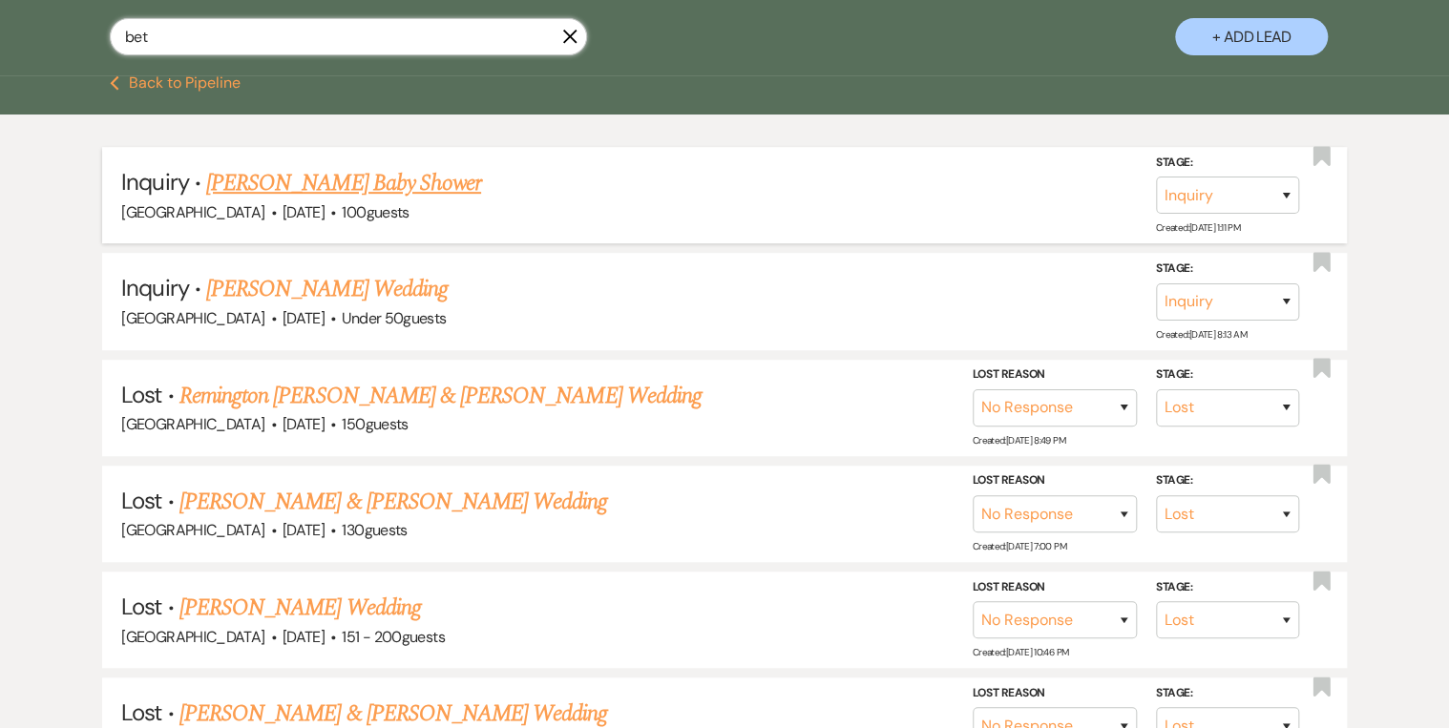
type input "bet"
click at [379, 188] on link "[PERSON_NAME] Baby Shower" at bounding box center [343, 183] width 275 height 34
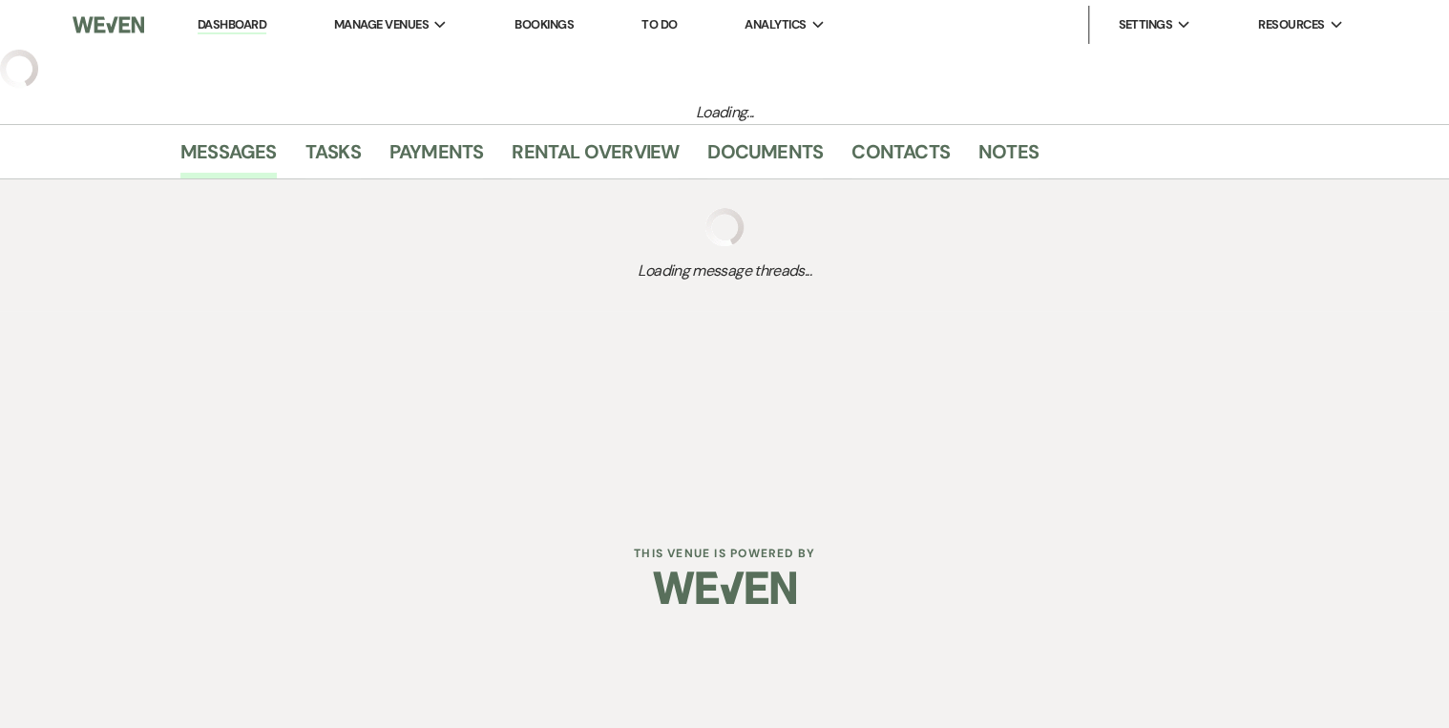
select select "5"
select select "3"
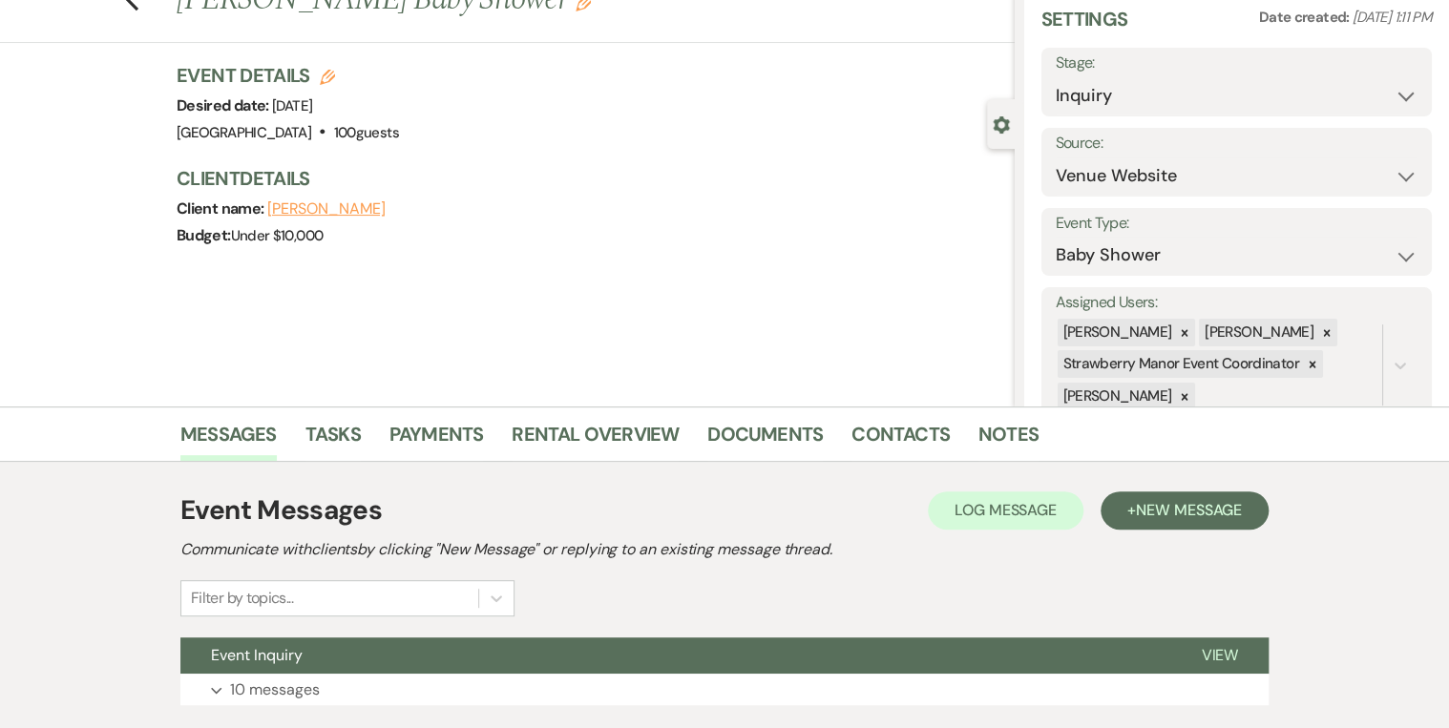
scroll to position [200, 0]
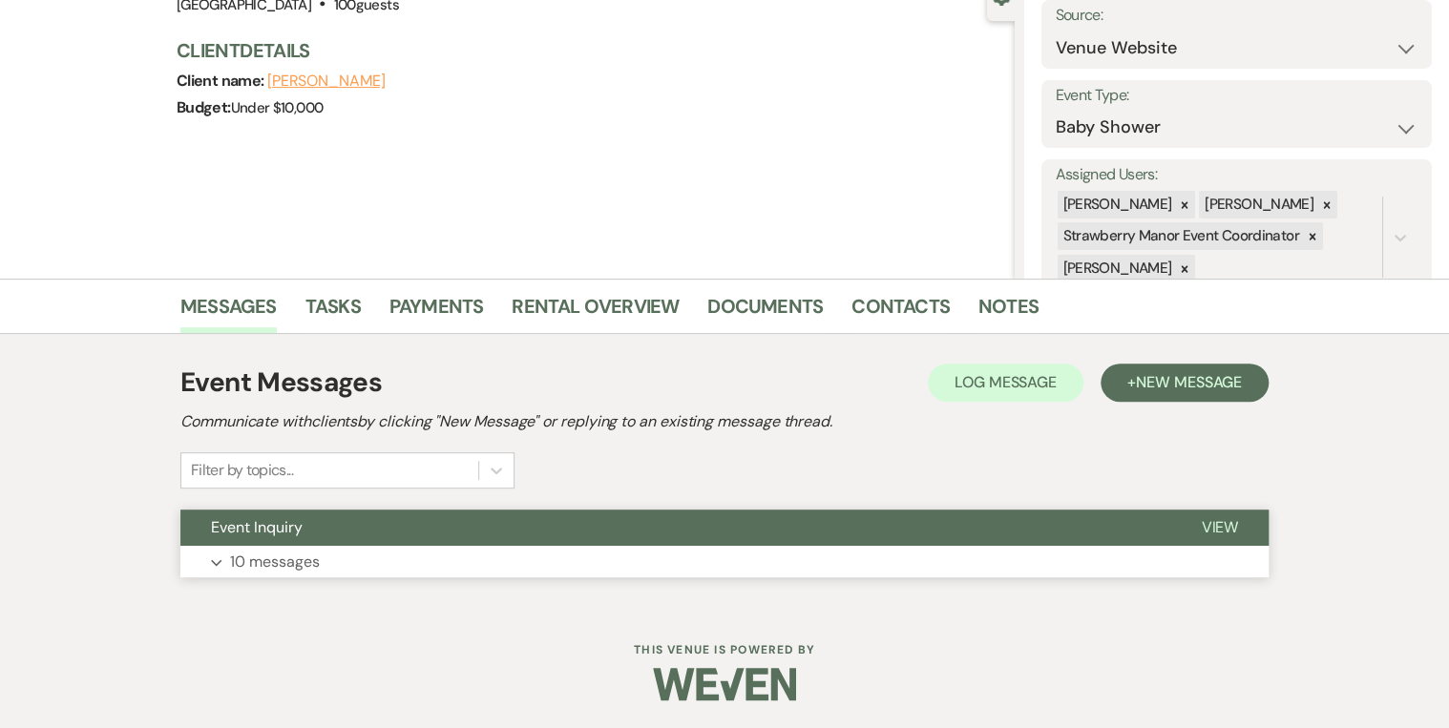
click at [1214, 517] on span "View" at bounding box center [1218, 527] width 37 height 20
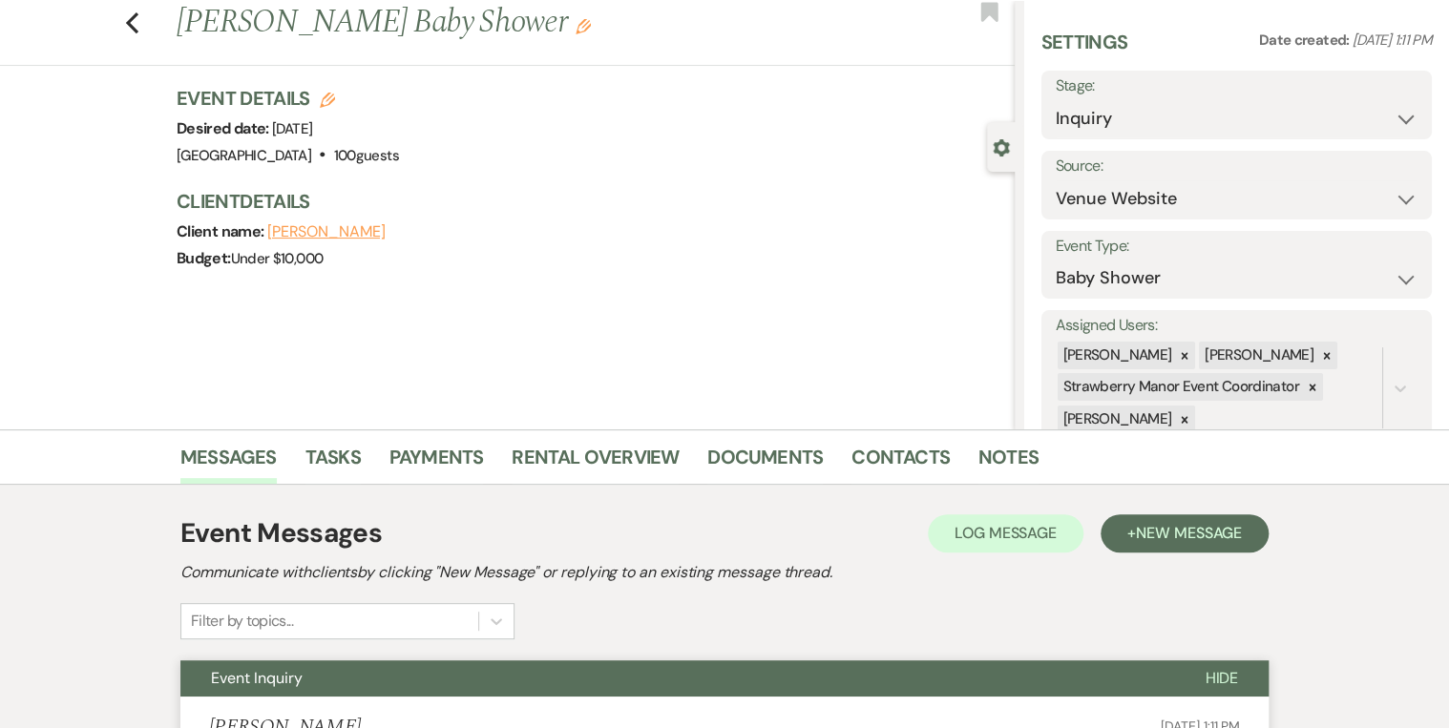
scroll to position [0, 0]
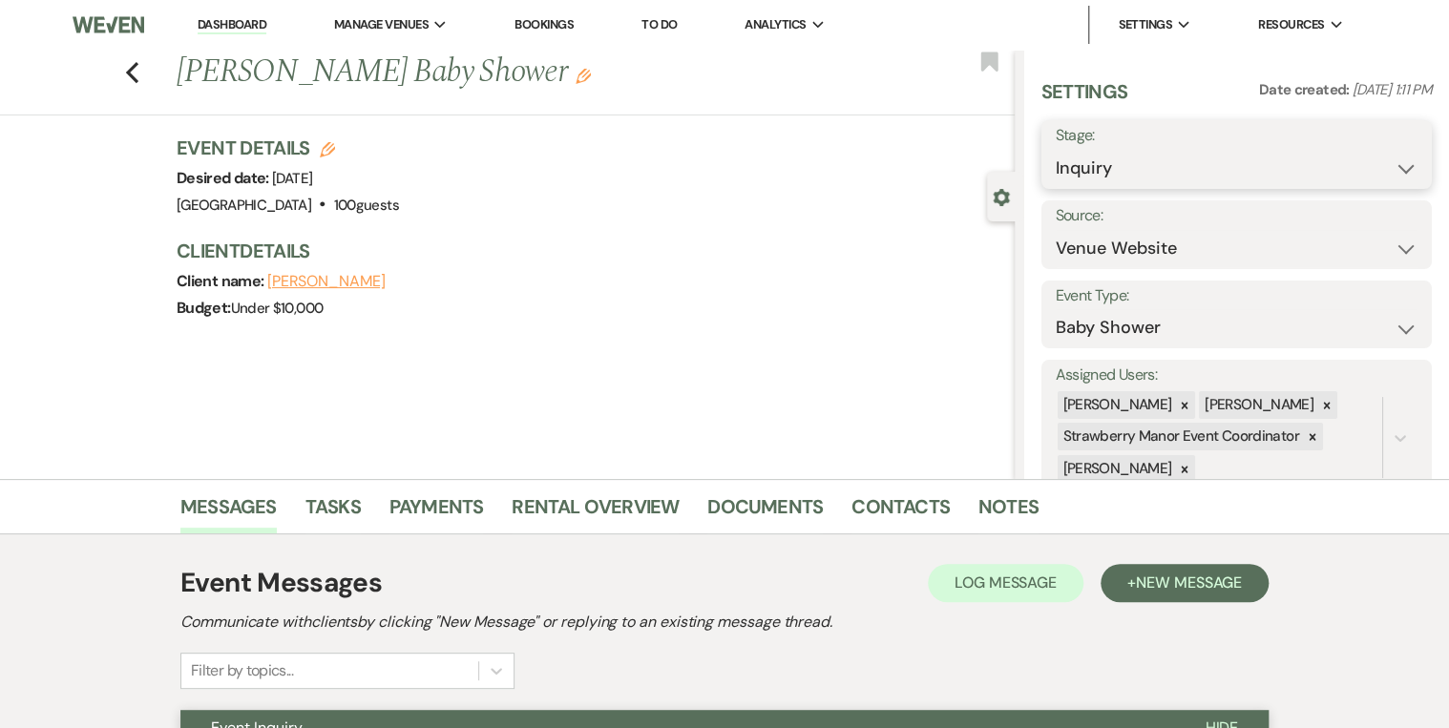
click at [1400, 168] on select "Inquiry Follow Up Tour Requested Tour Confirmed Toured Proposal Sent Booked Lost" at bounding box center [1236, 168] width 362 height 37
select select "5"
click at [1055, 150] on select "Inquiry Follow Up Tour Requested Tour Confirmed Toured Proposal Sent Booked Lost" at bounding box center [1236, 168] width 362 height 37
click at [1378, 150] on button "Save" at bounding box center [1390, 155] width 81 height 38
click at [218, 23] on link "Dashboard" at bounding box center [232, 25] width 69 height 18
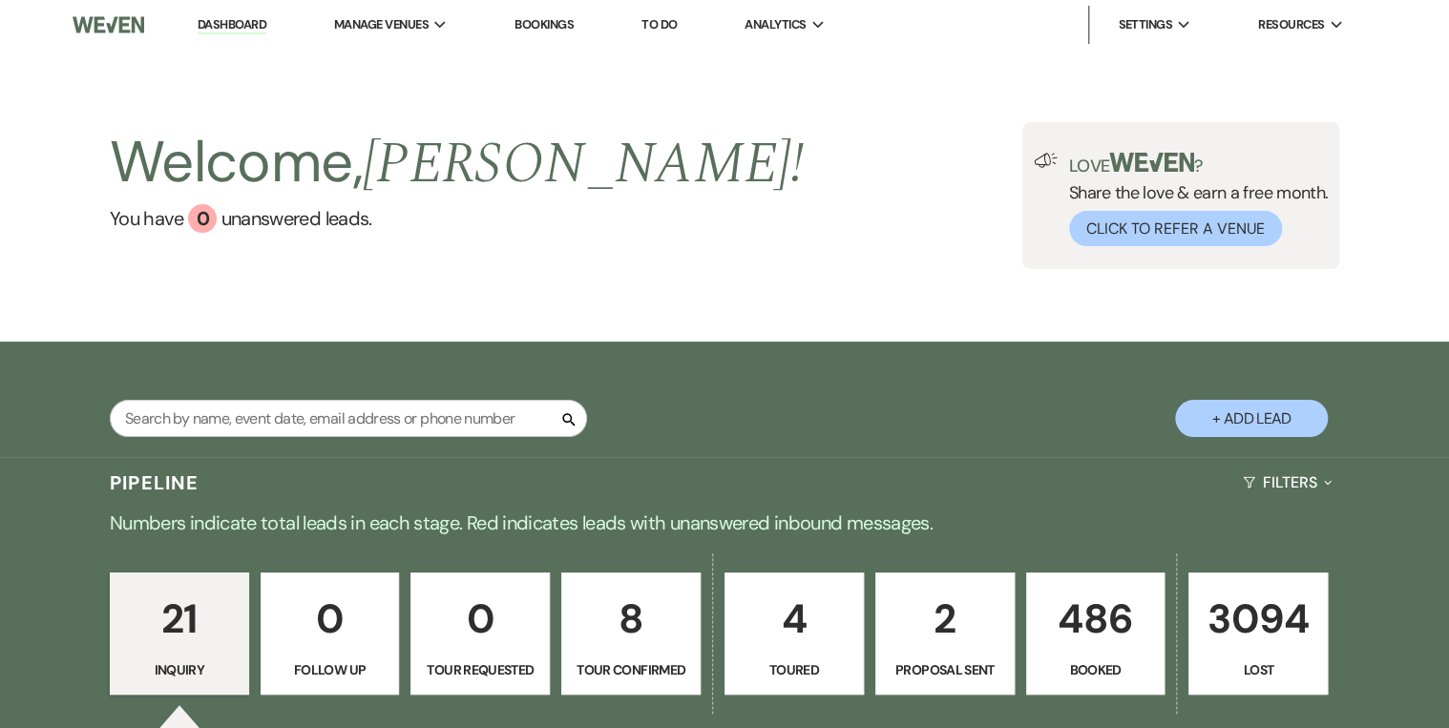
click at [737, 290] on div "Welcome, Robin ! You have 0 unanswered lead s . Love ? Share the love & earn a …" at bounding box center [724, 196] width 1449 height 292
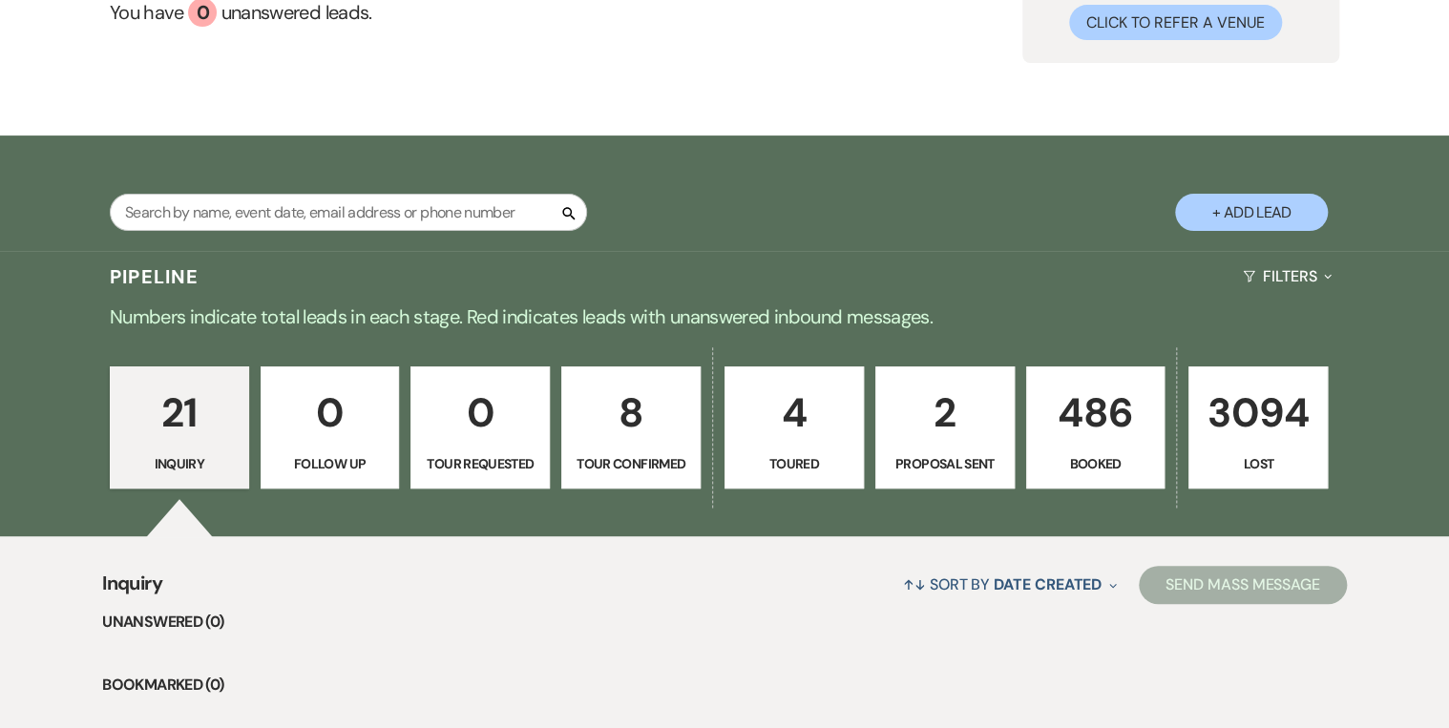
scroll to position [76, 0]
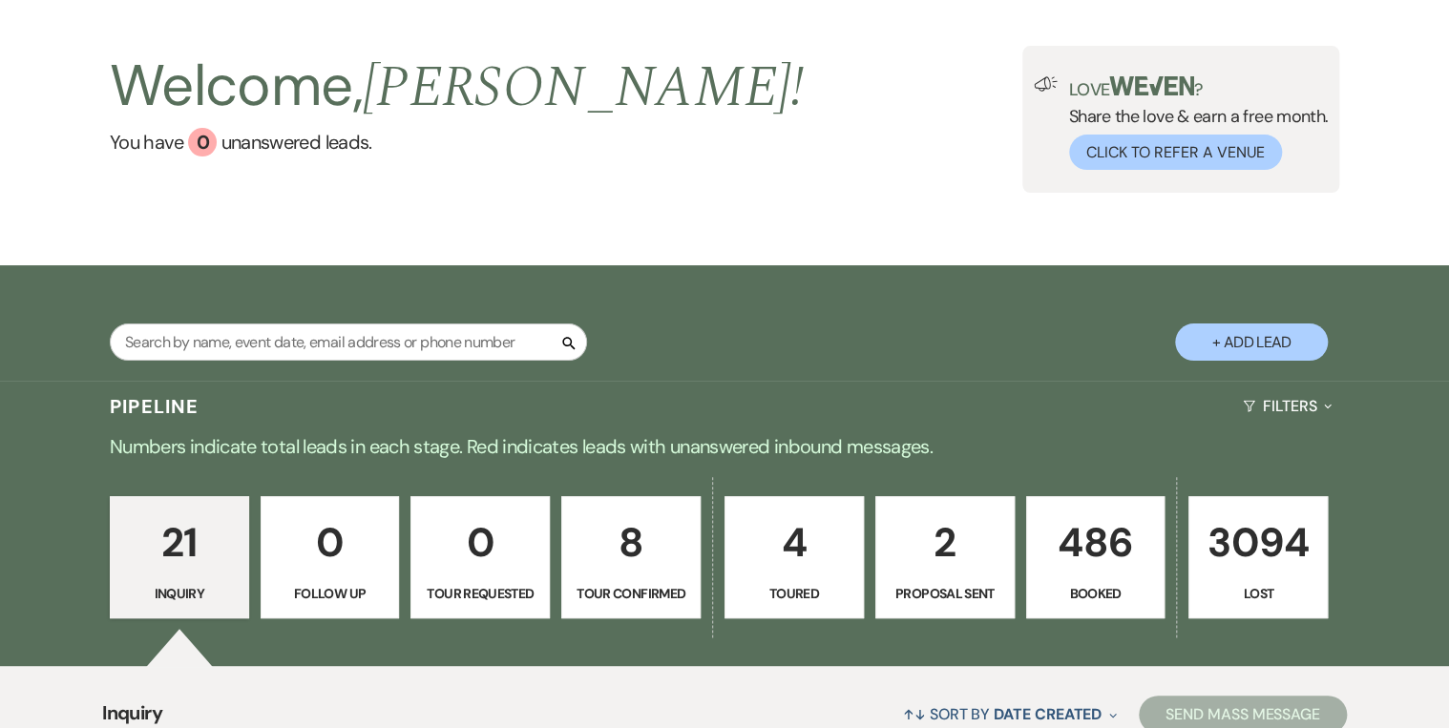
click at [896, 93] on div "Welcome, Robin ! You have 0 unanswered lead s . Love ? Share the love & earn a …" at bounding box center [724, 119] width 1374 height 147
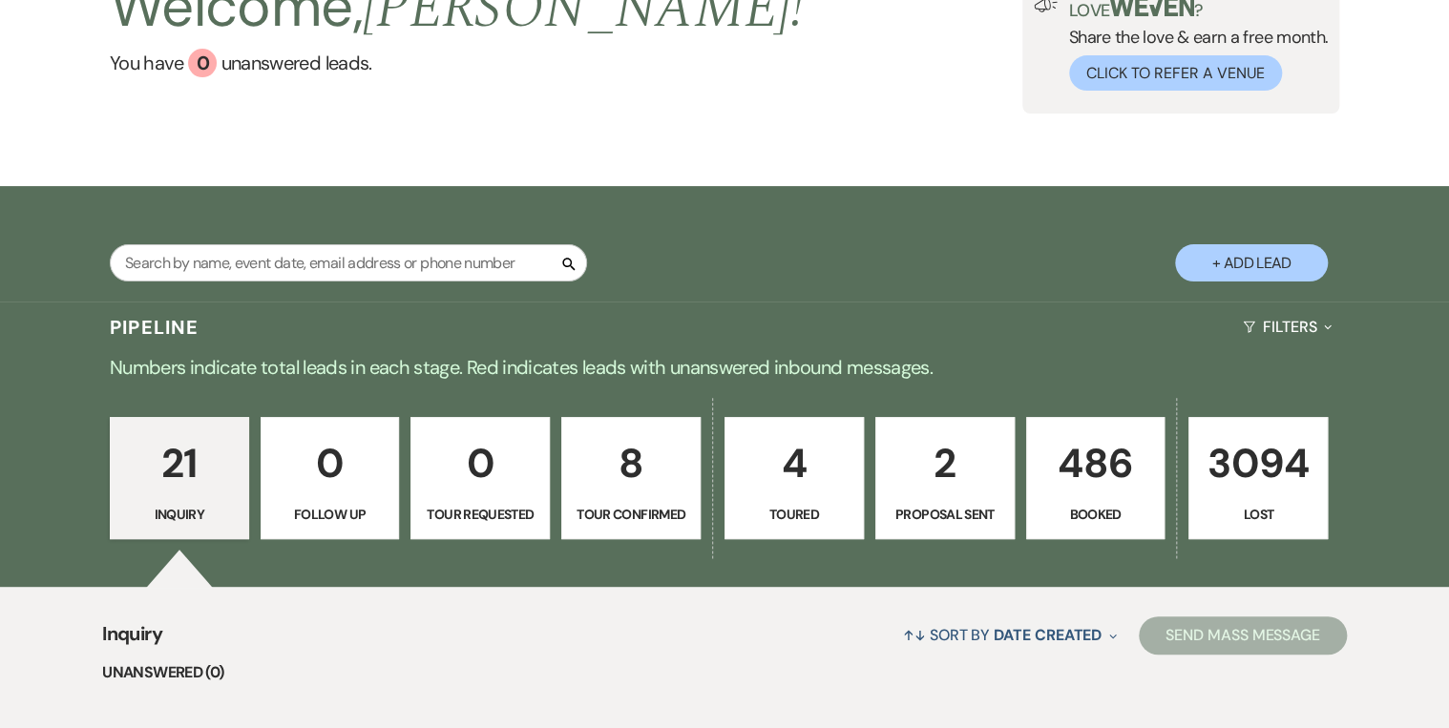
scroll to position [305, 0]
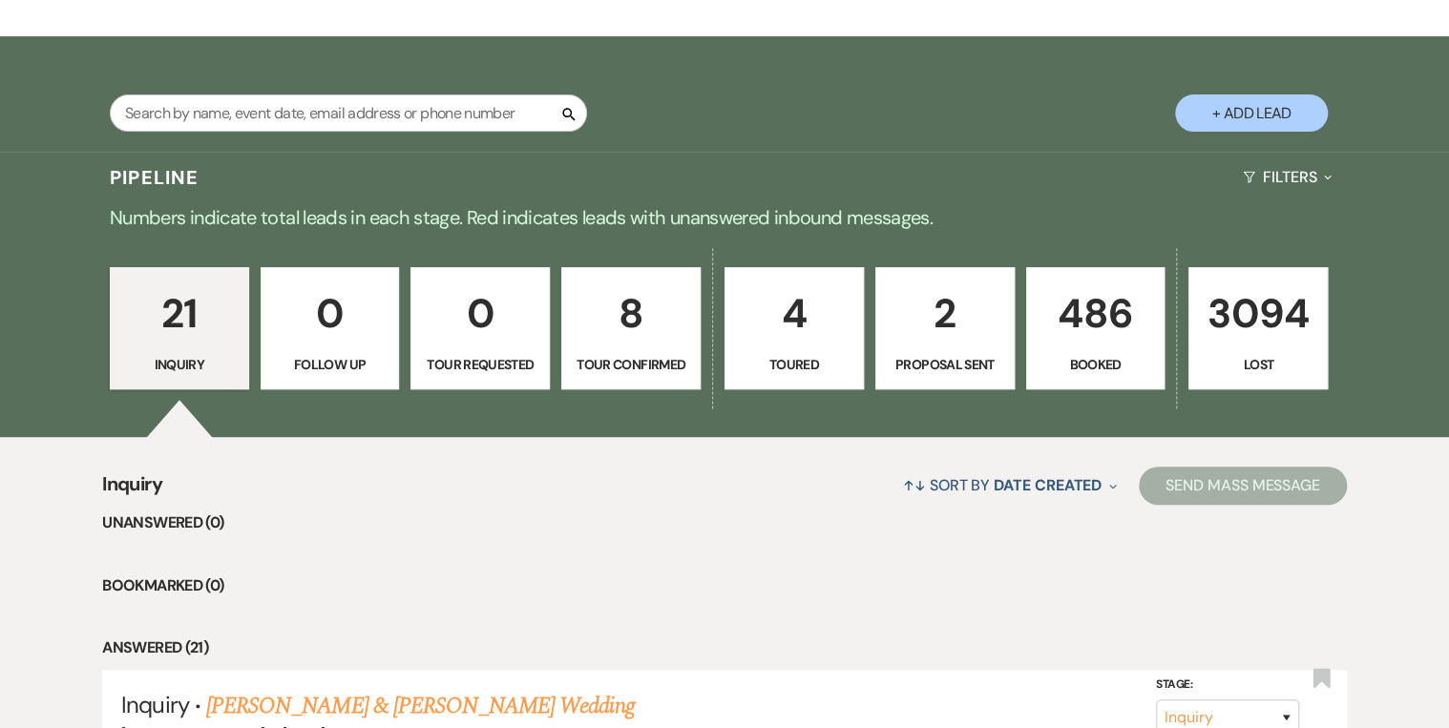
click at [634, 351] on link "8 Tour Confirmed" at bounding box center [630, 328] width 139 height 122
select select "4"
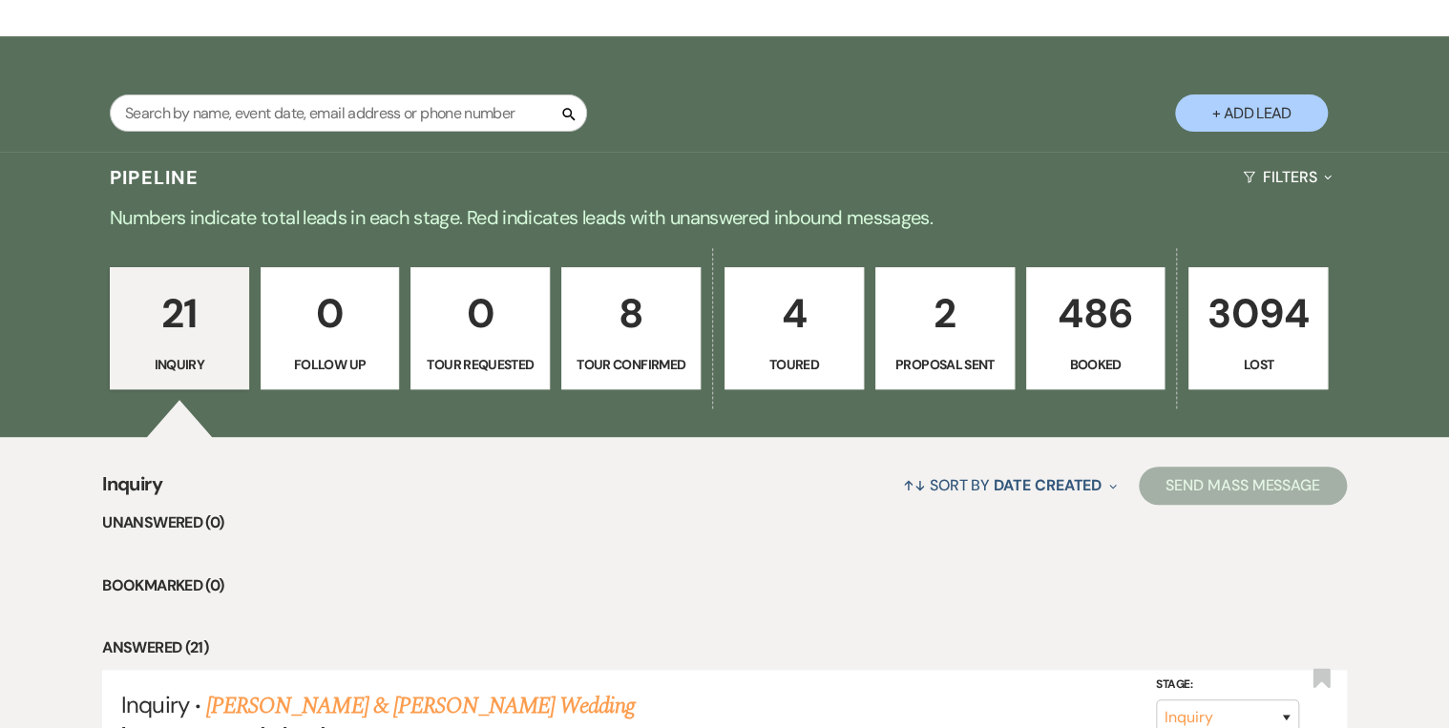
select select "4"
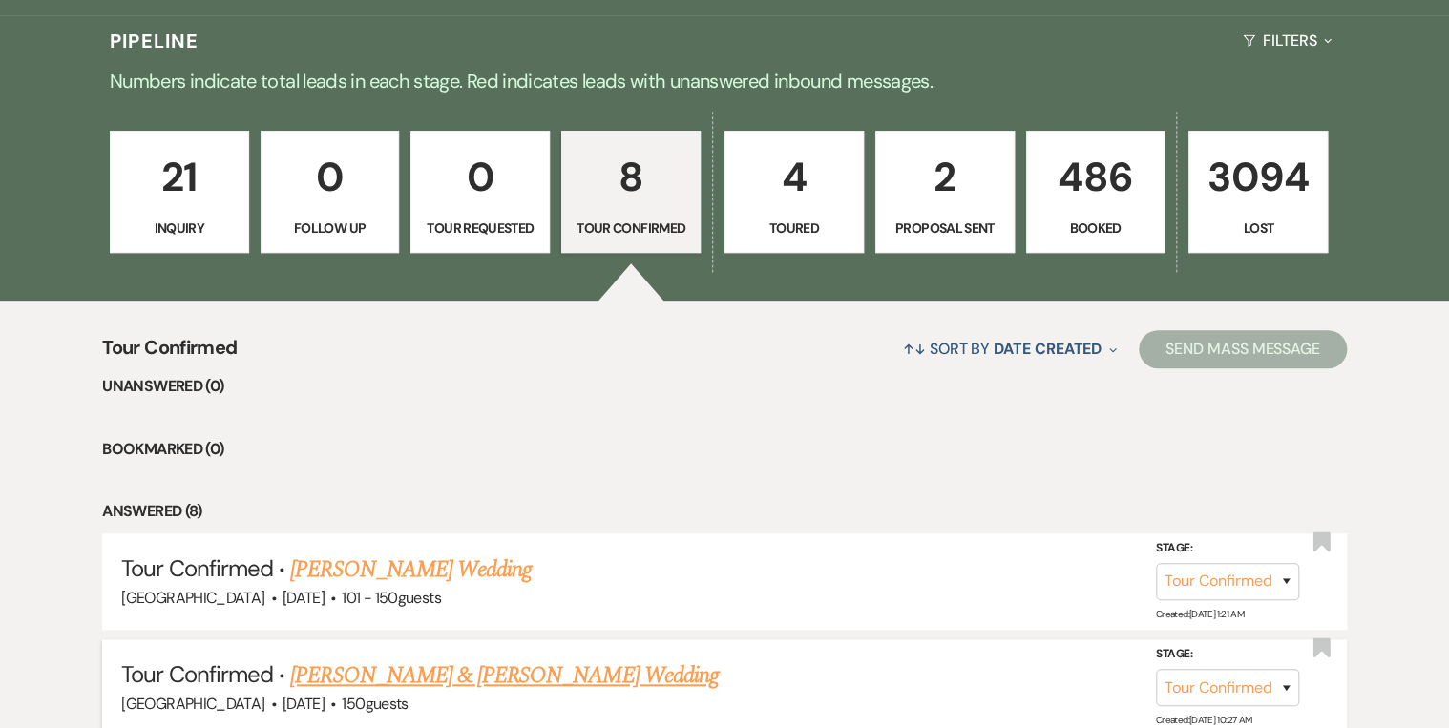
scroll to position [229, 0]
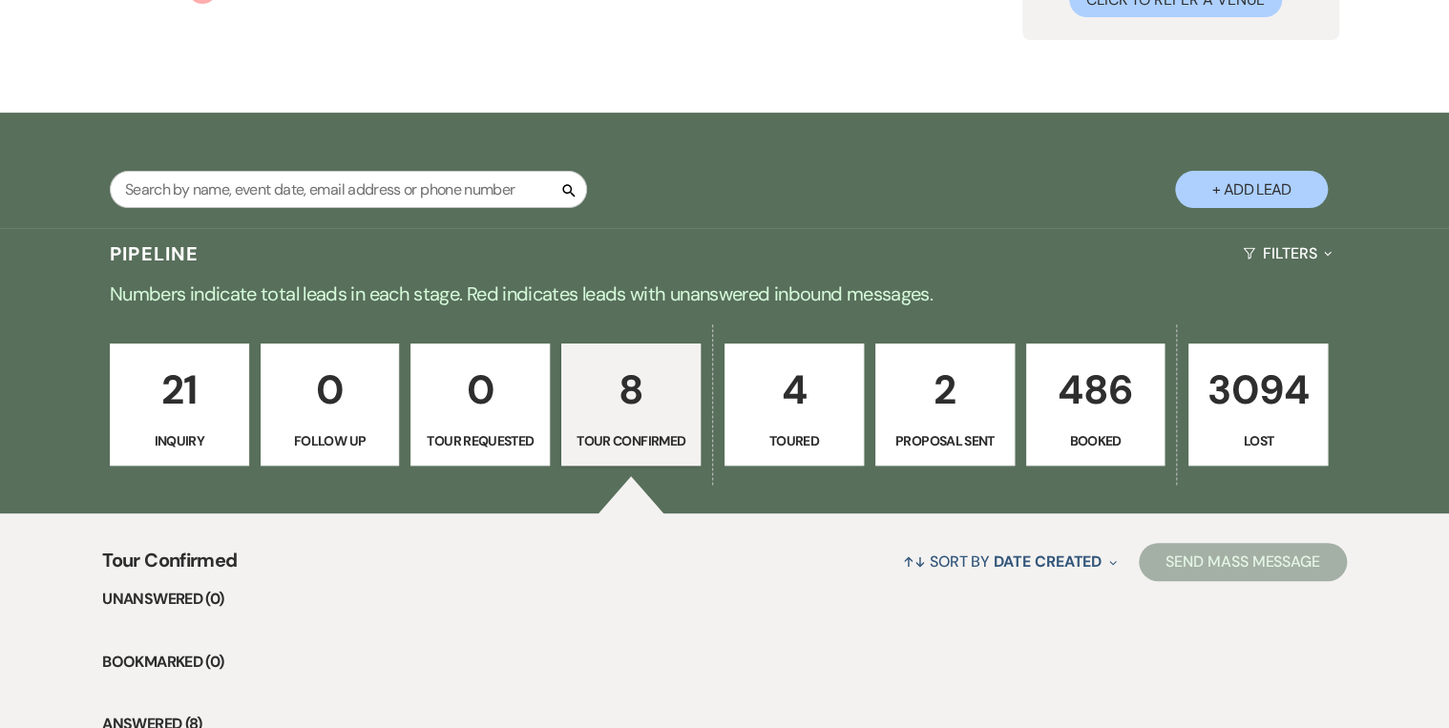
click at [787, 378] on p "4" at bounding box center [794, 390] width 115 height 64
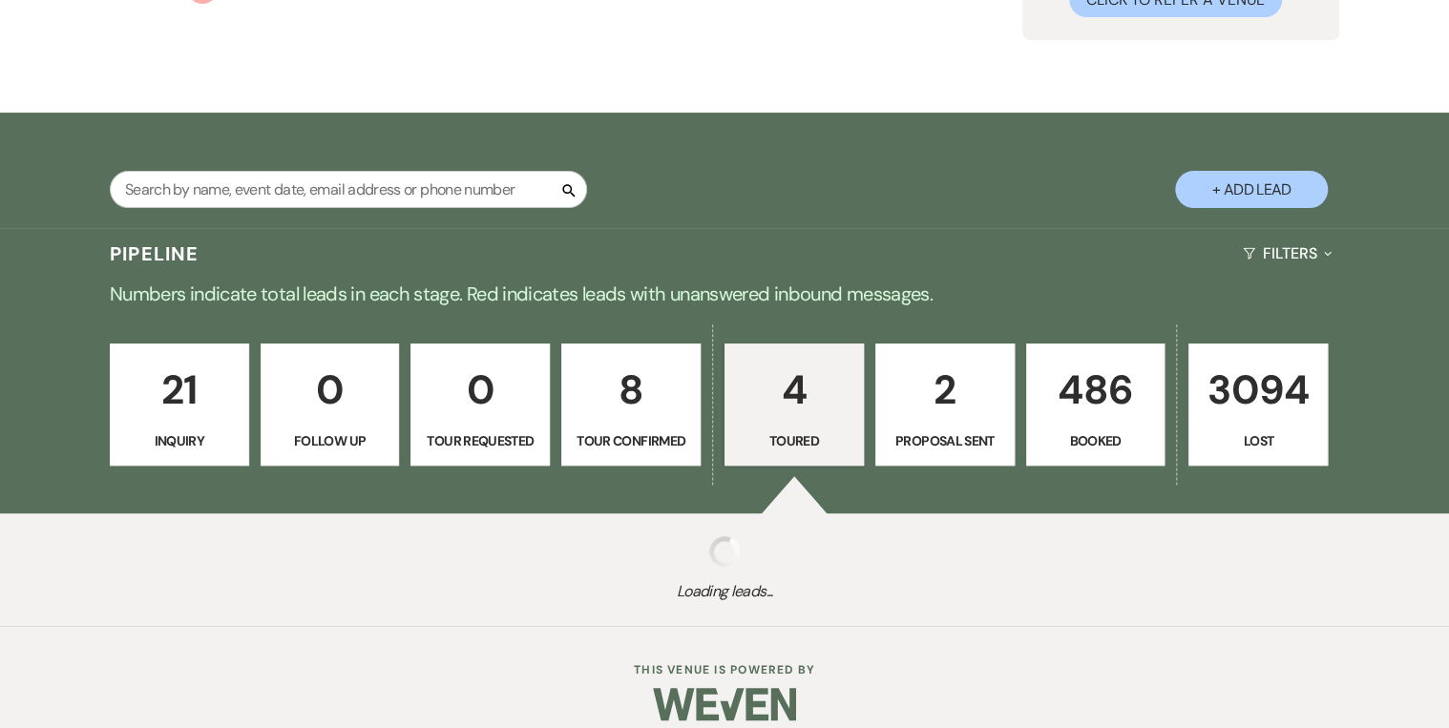
select select "5"
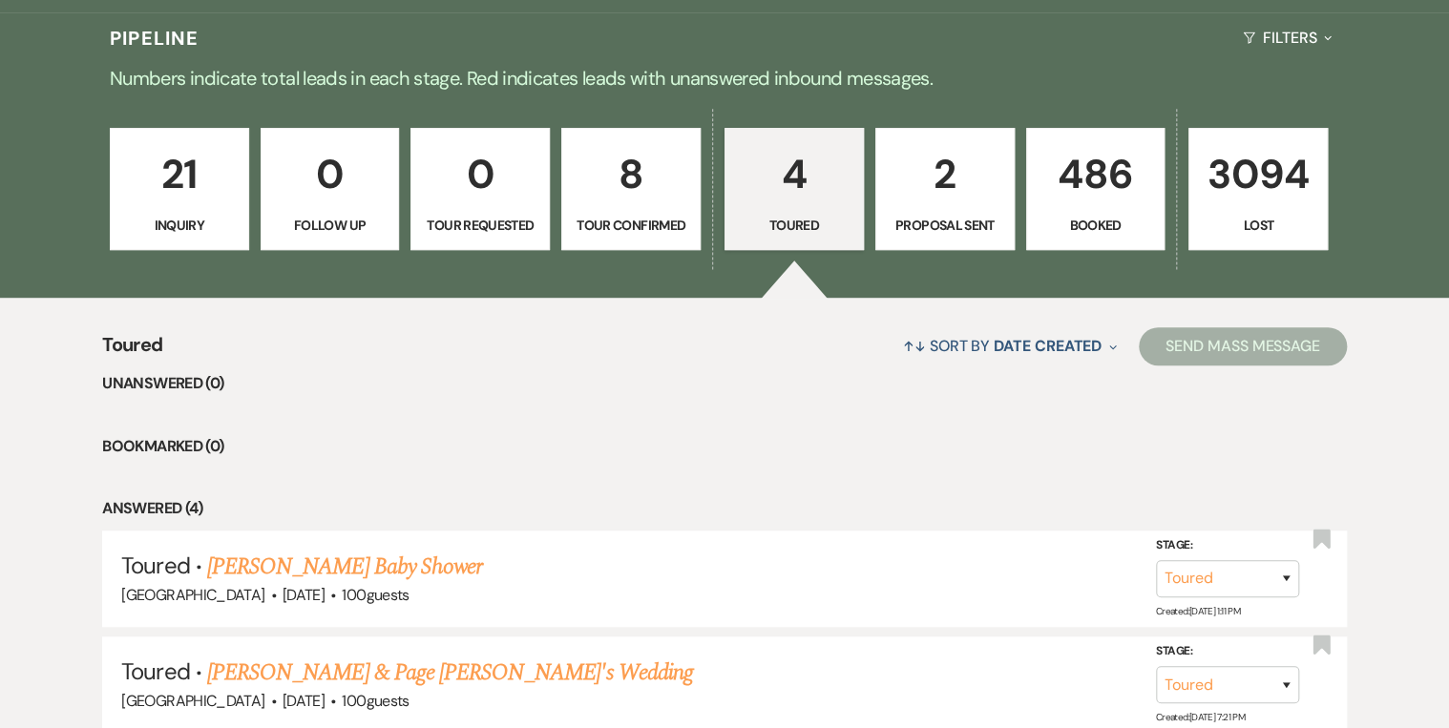
scroll to position [354, 0]
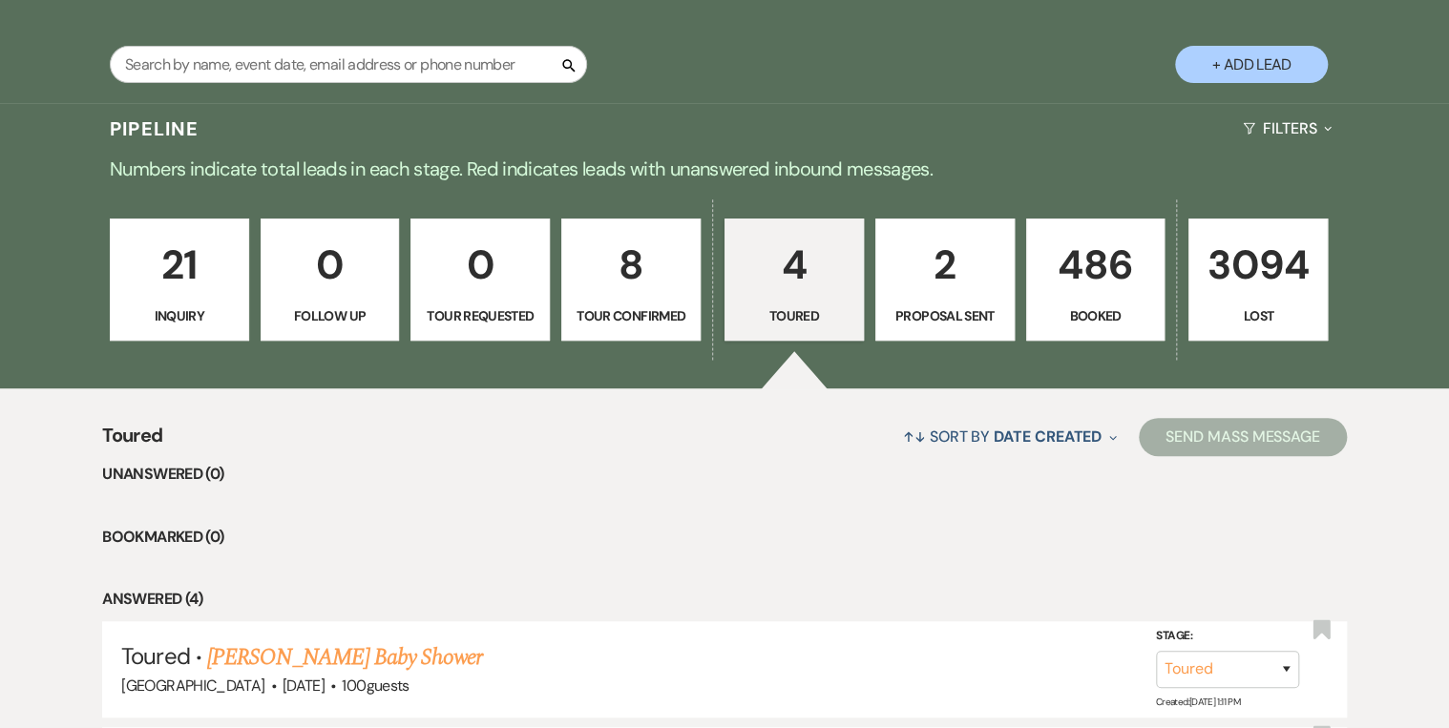
click at [203, 299] on link "21 Inquiry" at bounding box center [179, 280] width 139 height 122
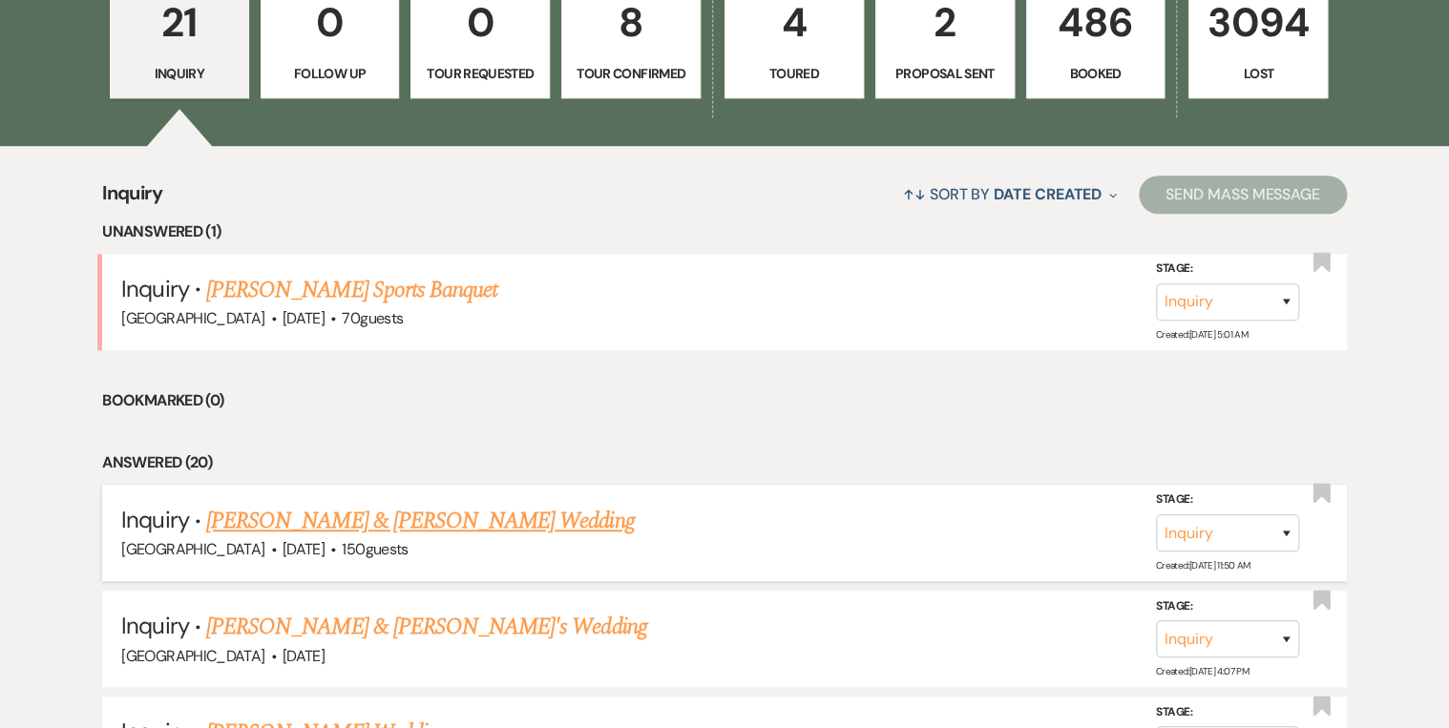
scroll to position [736, 0]
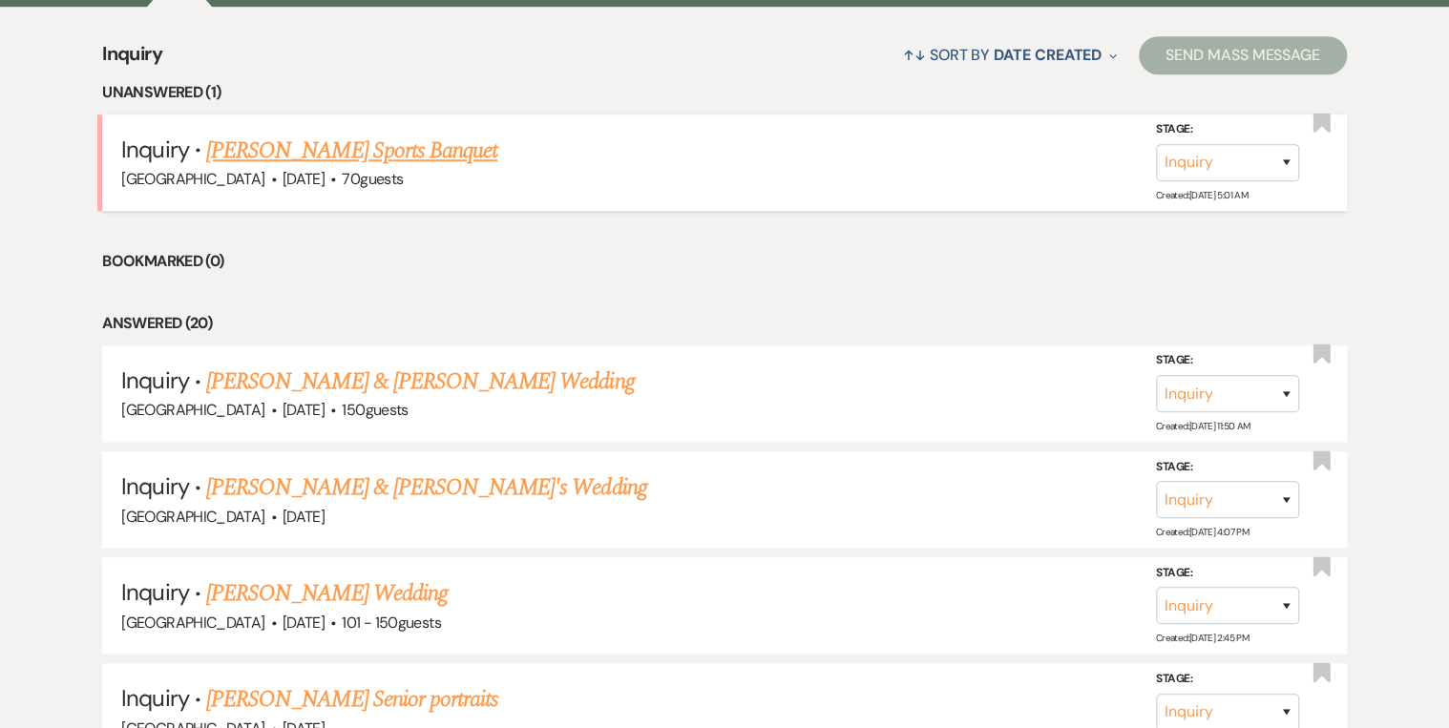
click at [273, 156] on link "[PERSON_NAME] Sports Banquet" at bounding box center [351, 151] width 291 height 34
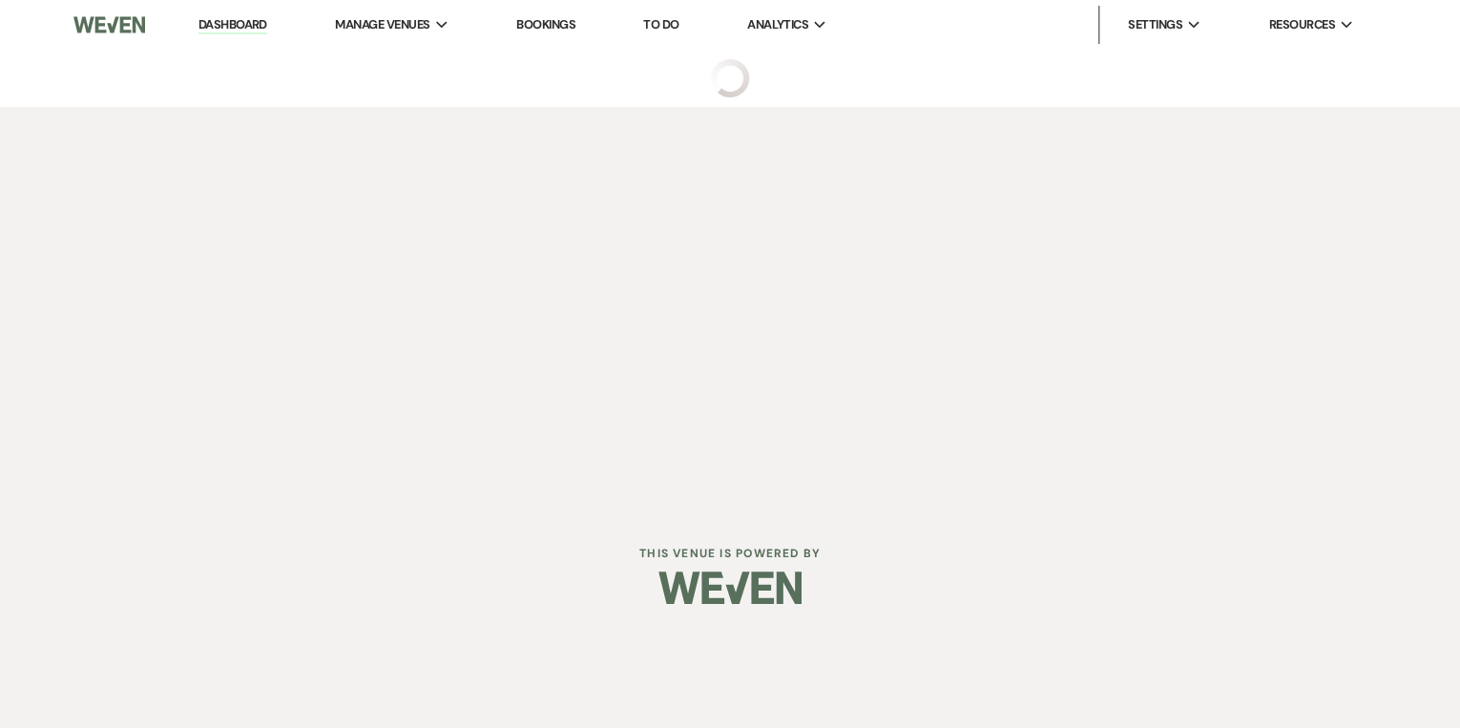
select select "5"
select select "13"
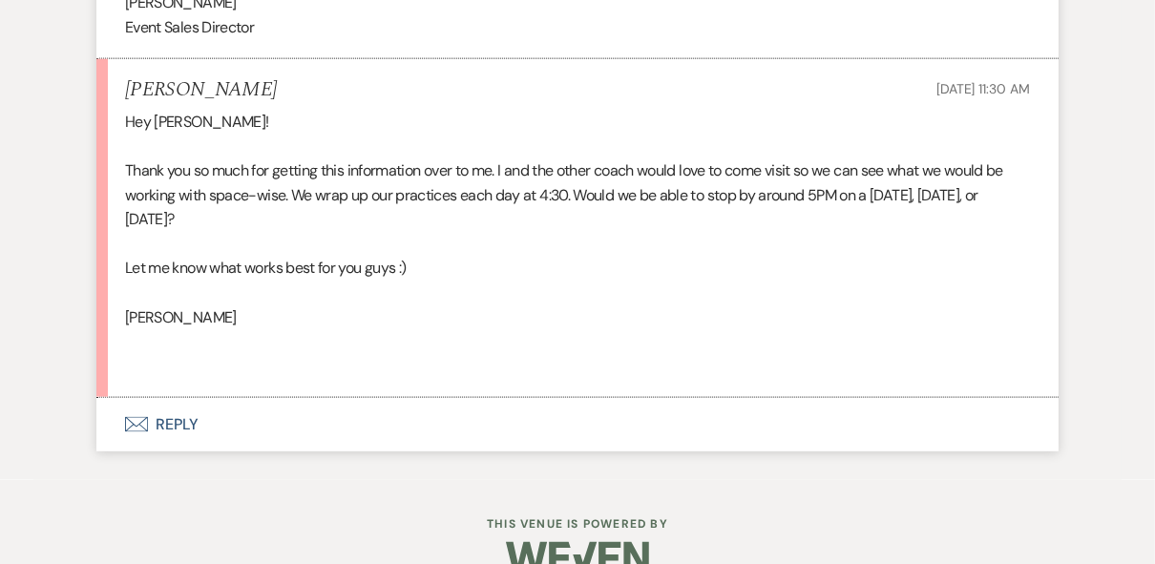
scroll to position [1660, 0]
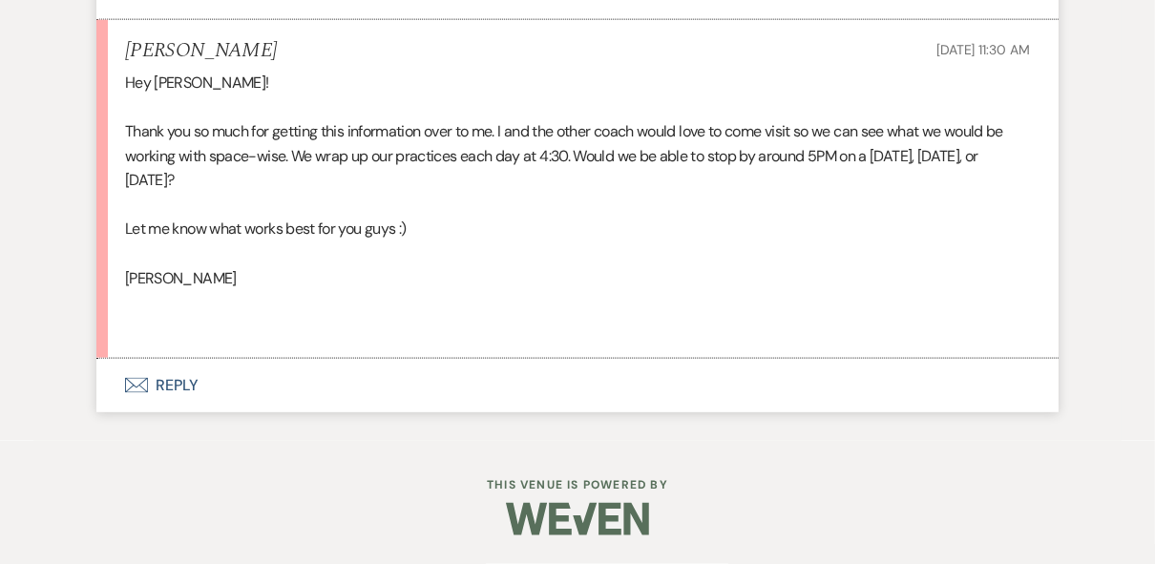
click at [173, 380] on button "Envelope Reply" at bounding box center [577, 385] width 962 height 53
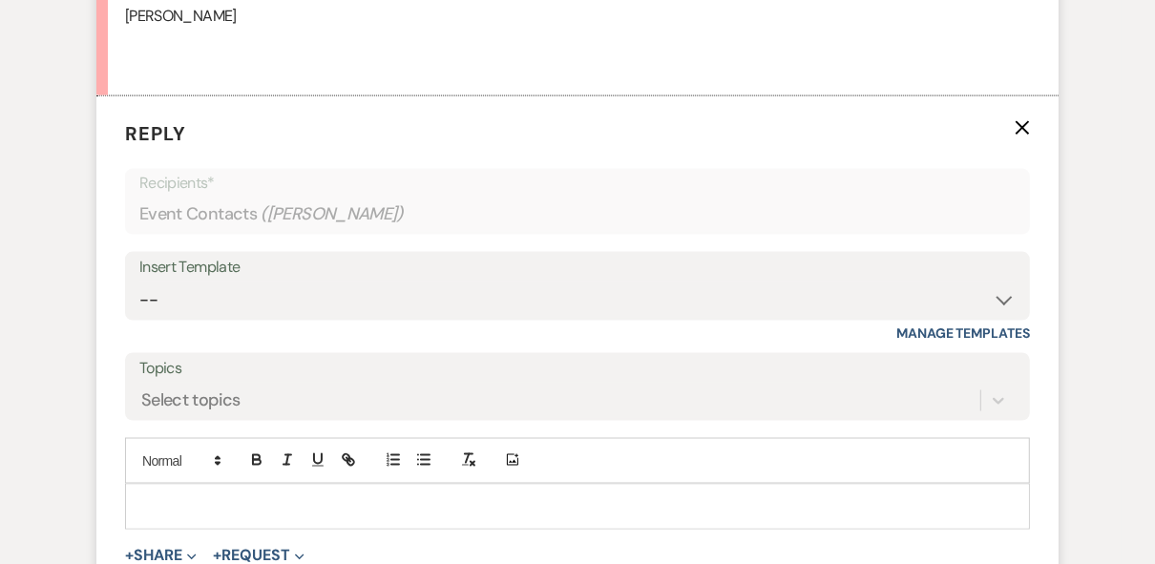
scroll to position [1935, 0]
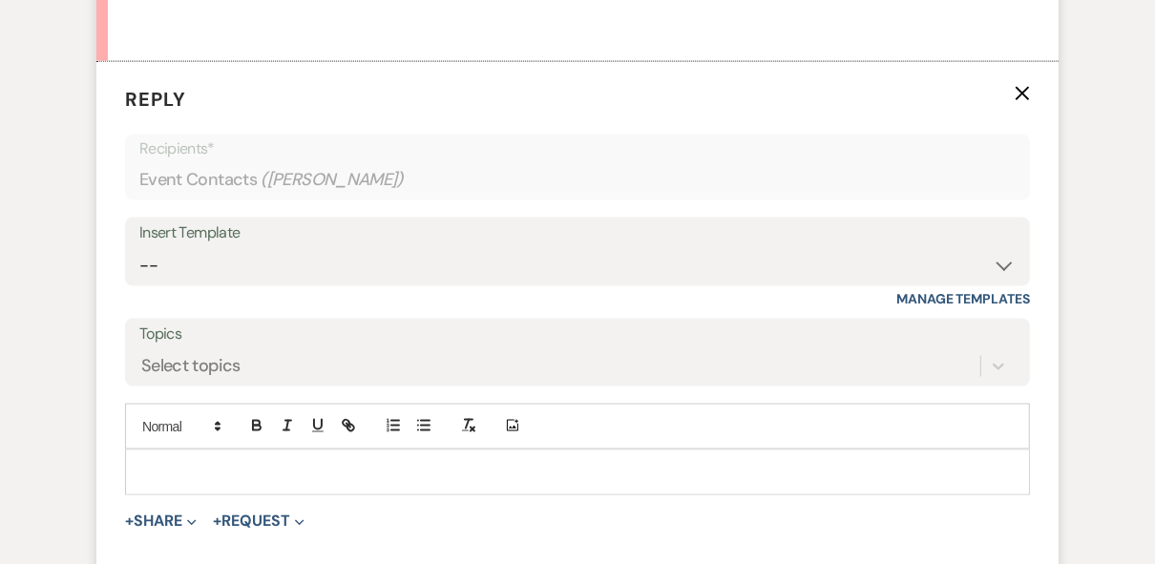
click at [210, 483] on p at bounding box center [577, 472] width 874 height 21
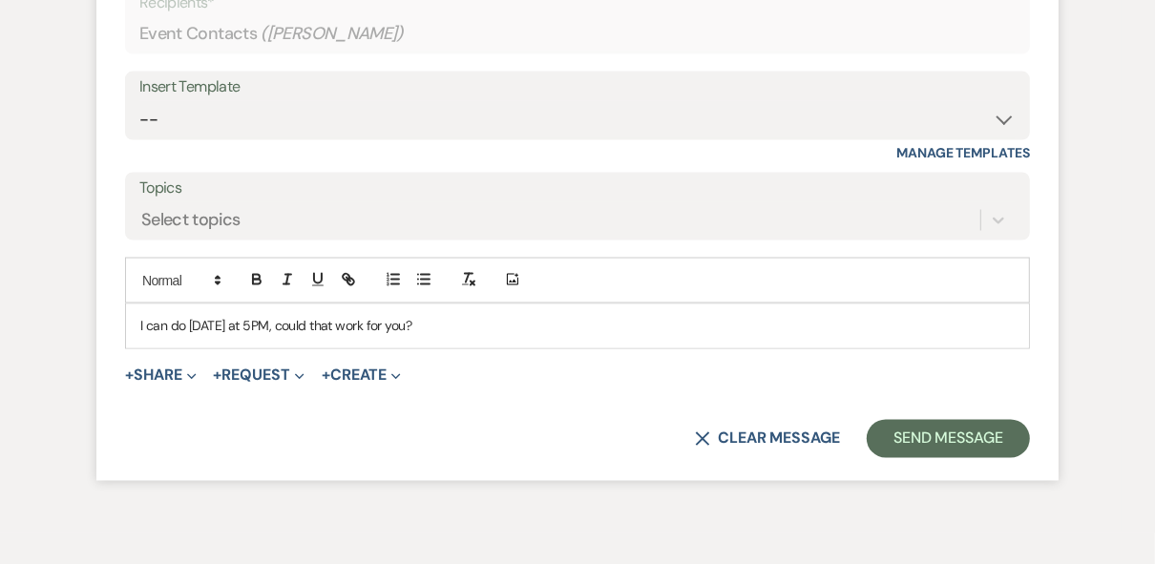
scroll to position [2088, 0]
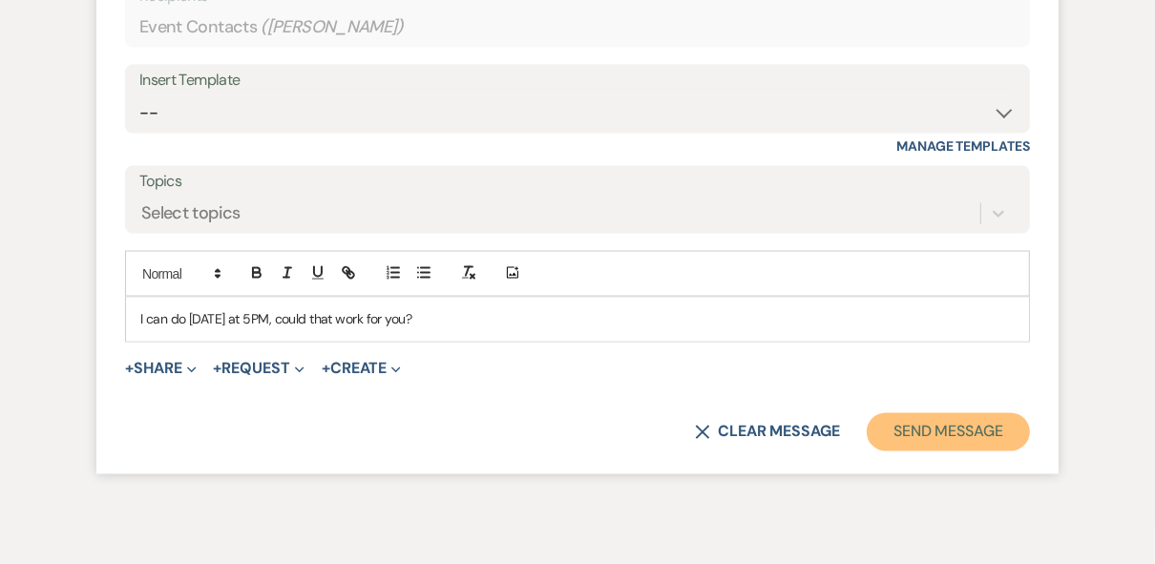
click at [916, 451] on button "Send Message" at bounding box center [947, 432] width 163 height 38
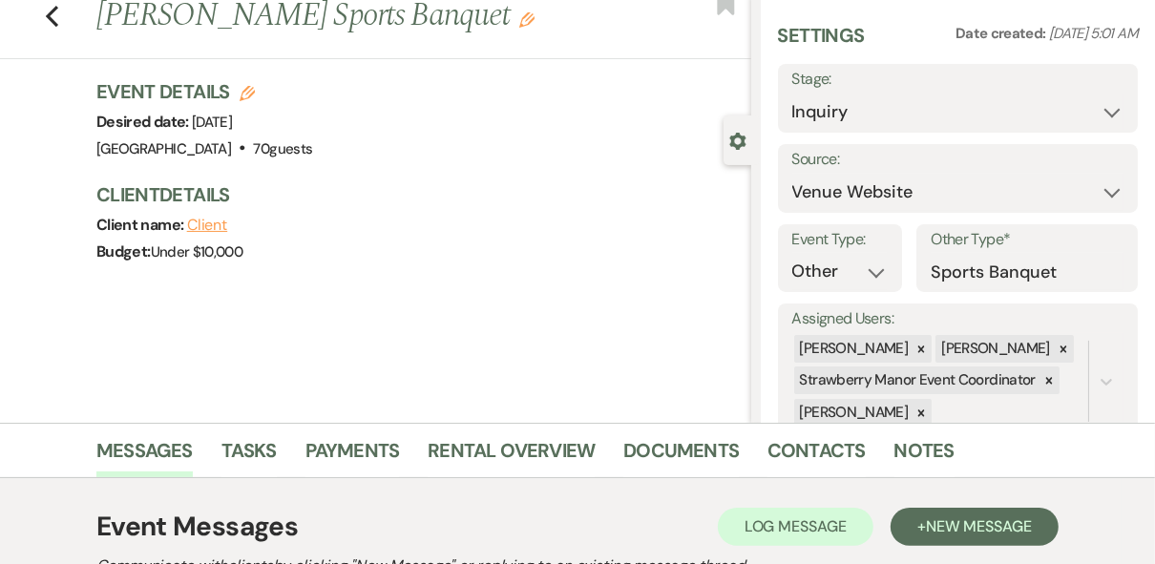
scroll to position [0, 0]
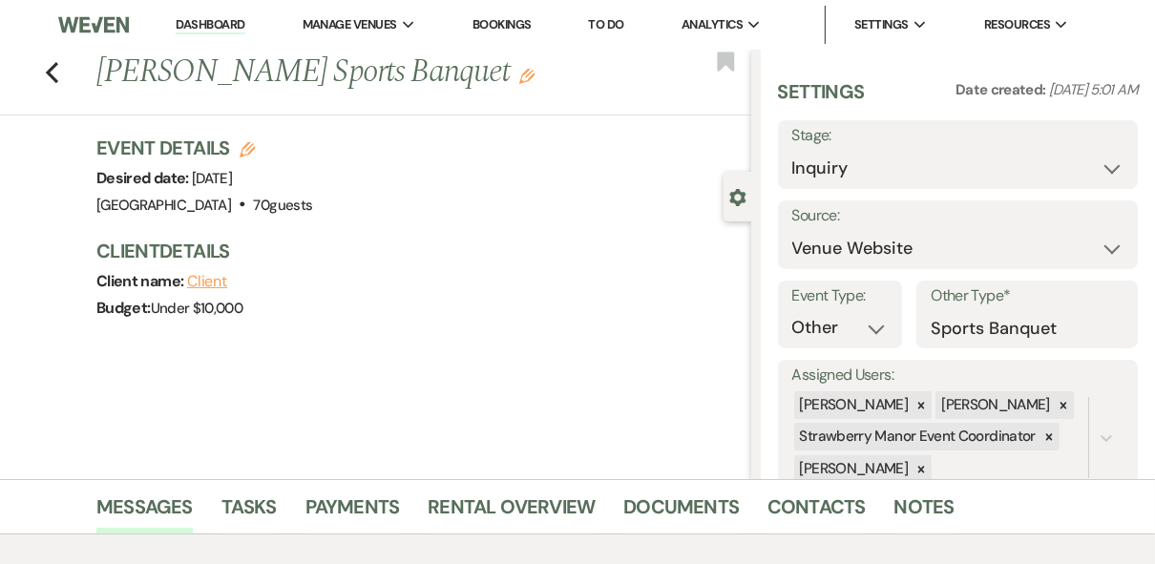
click at [197, 26] on link "Dashboard" at bounding box center [210, 25] width 69 height 18
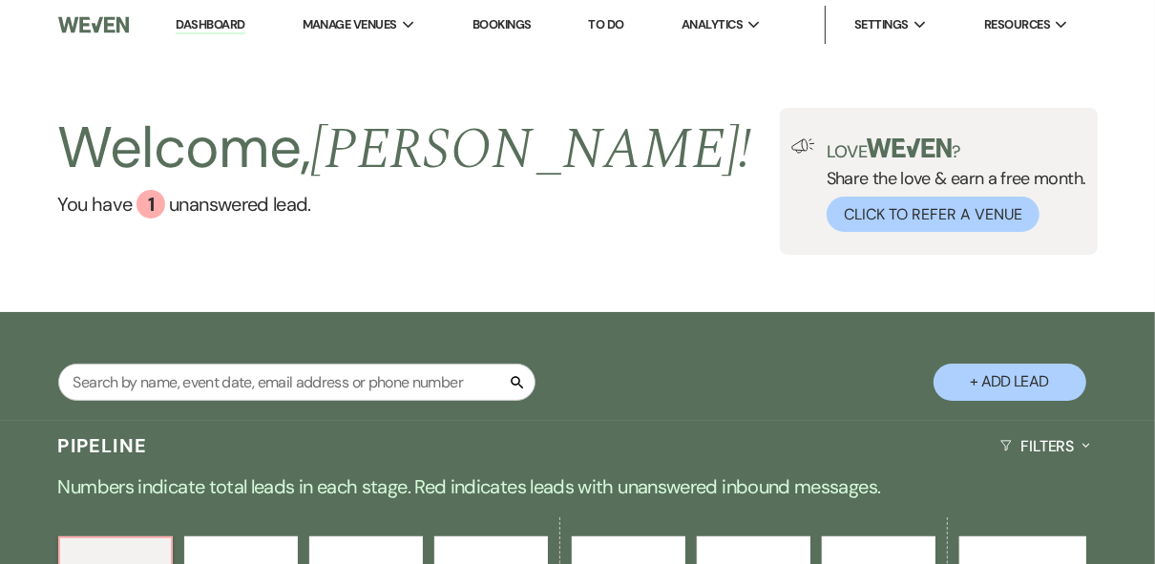
click at [670, 231] on div "Welcome, Robin ! You have 1 unanswered lead . Love ? Share the love & earn a fr…" at bounding box center [577, 181] width 1155 height 147
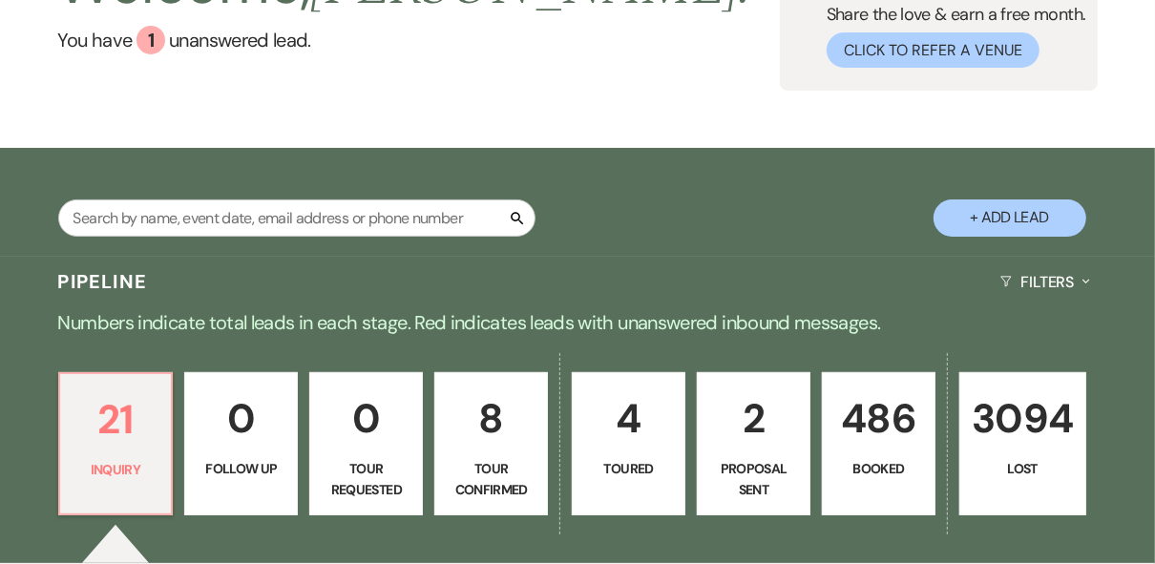
scroll to position [305, 0]
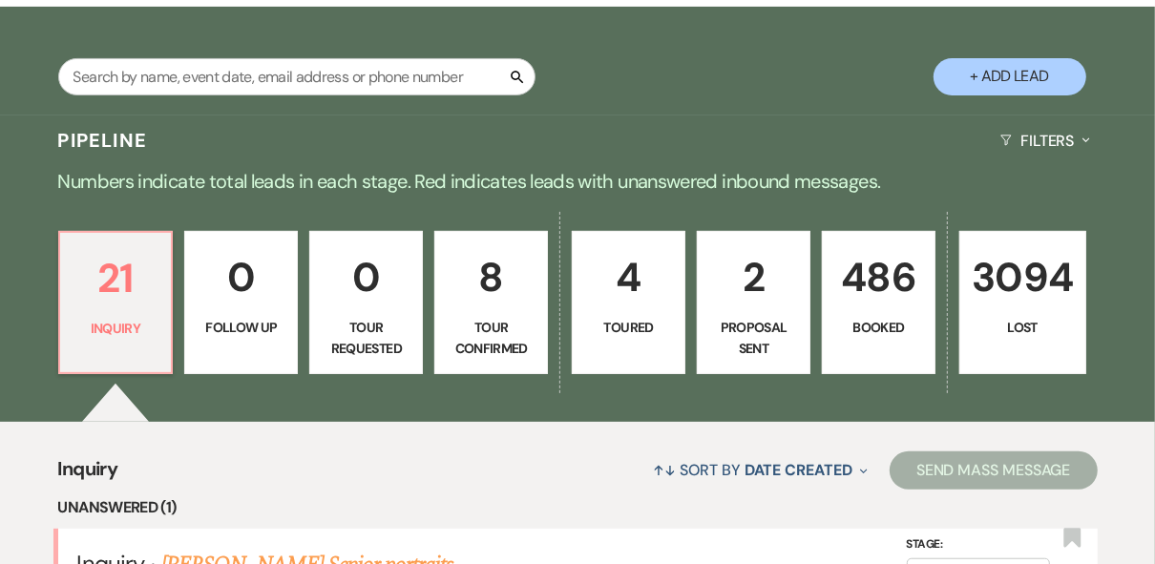
click at [874, 308] on p "486" at bounding box center [878, 277] width 89 height 64
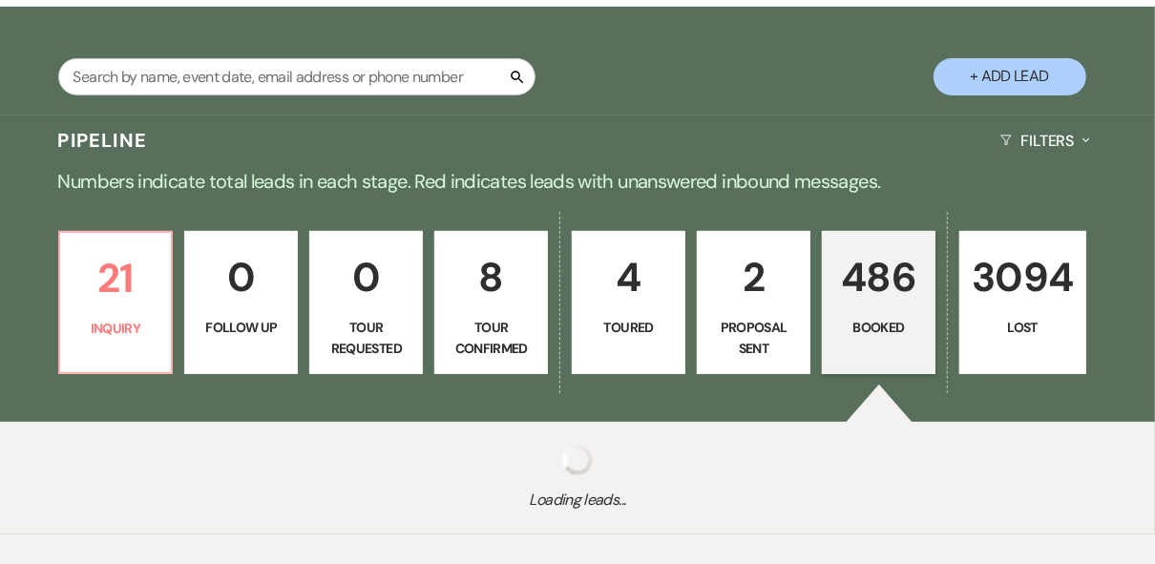
scroll to position [398, 0]
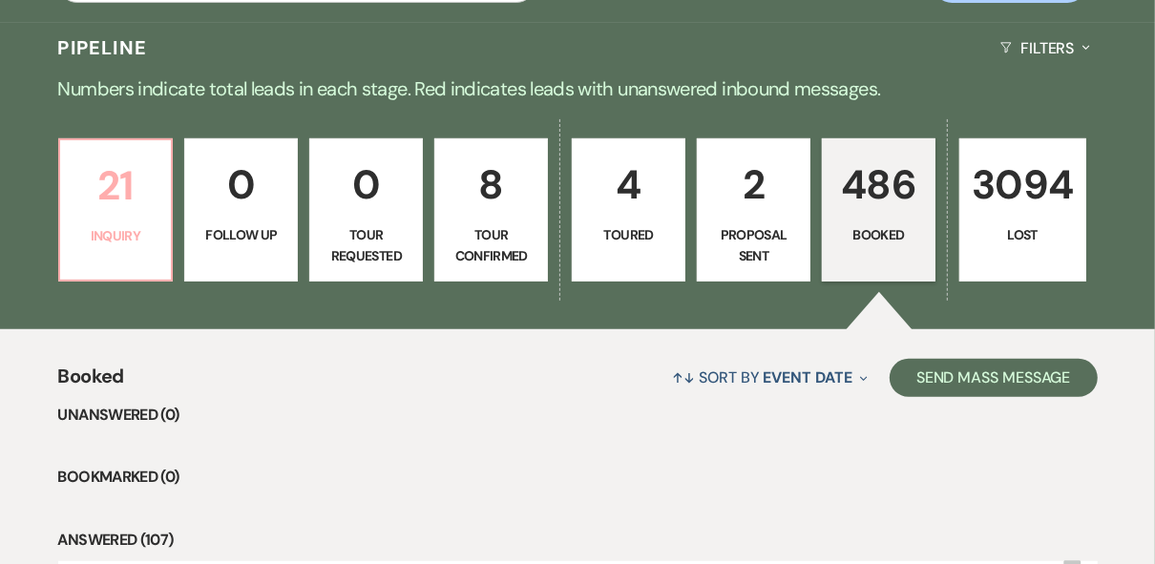
click at [117, 195] on p "21" at bounding box center [116, 186] width 89 height 64
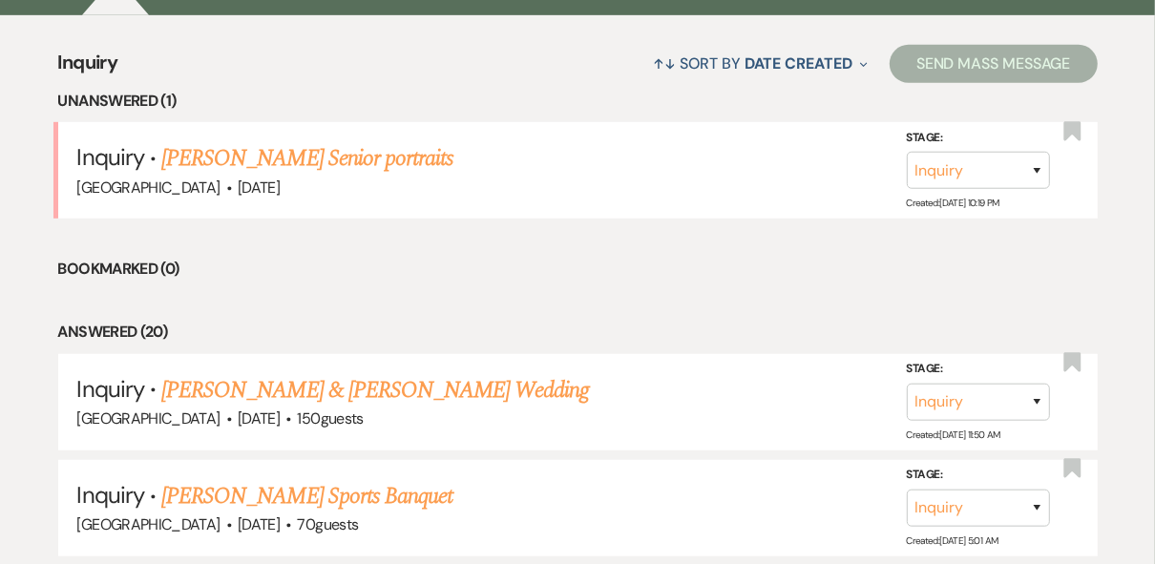
scroll to position [780, 0]
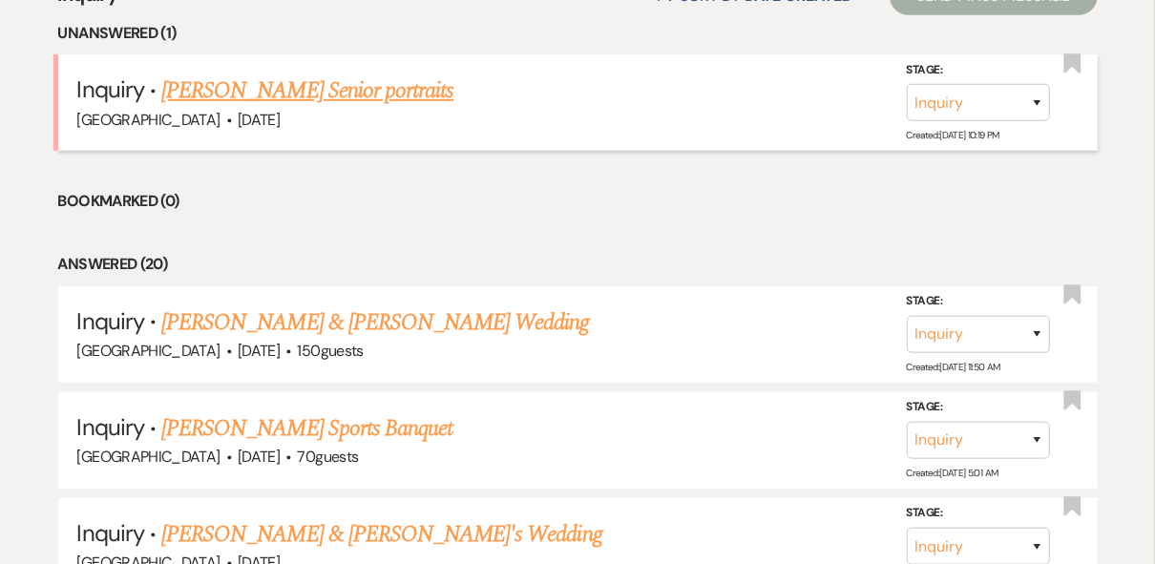
click at [226, 121] on span "·" at bounding box center [229, 121] width 6 height 0
click at [237, 83] on link "[PERSON_NAME] Senior portraits" at bounding box center [307, 90] width 292 height 34
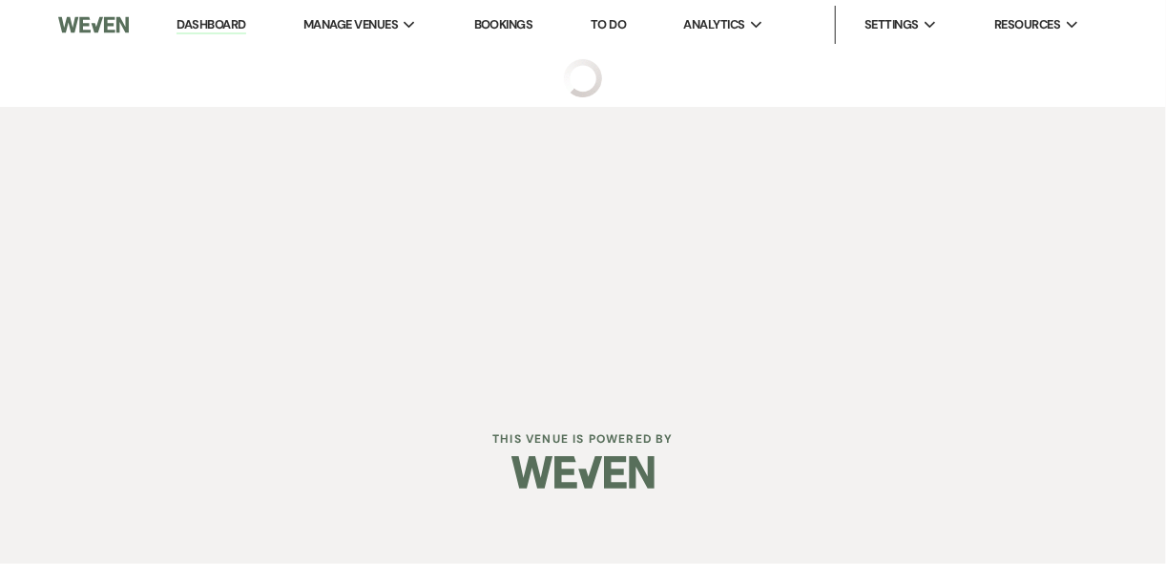
select select "5"
select select "13"
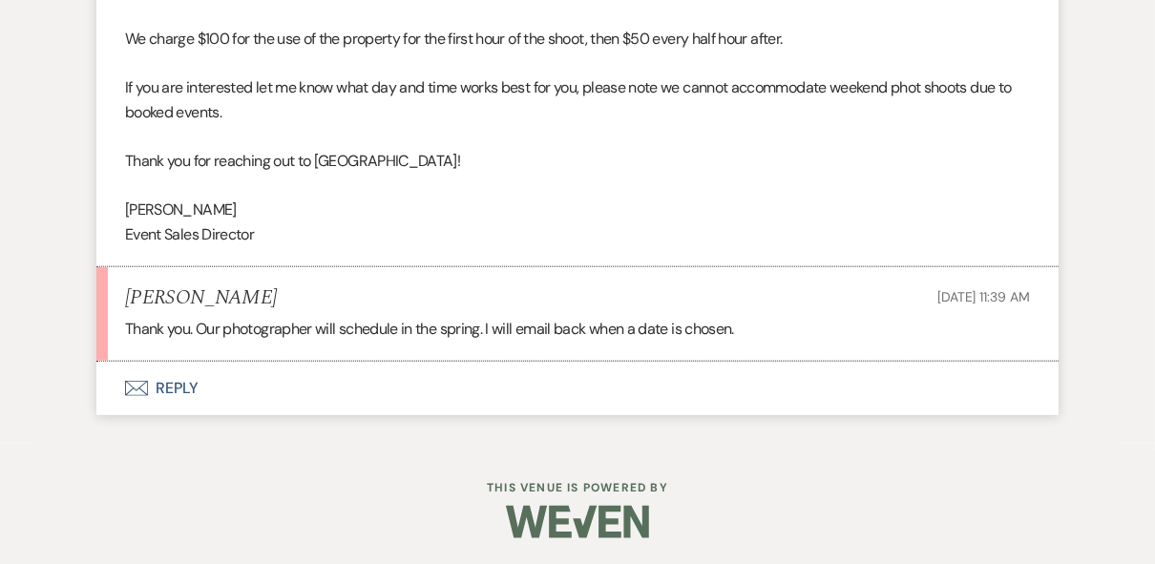
scroll to position [1249, 0]
click at [180, 382] on button "Envelope Reply" at bounding box center [577, 387] width 962 height 53
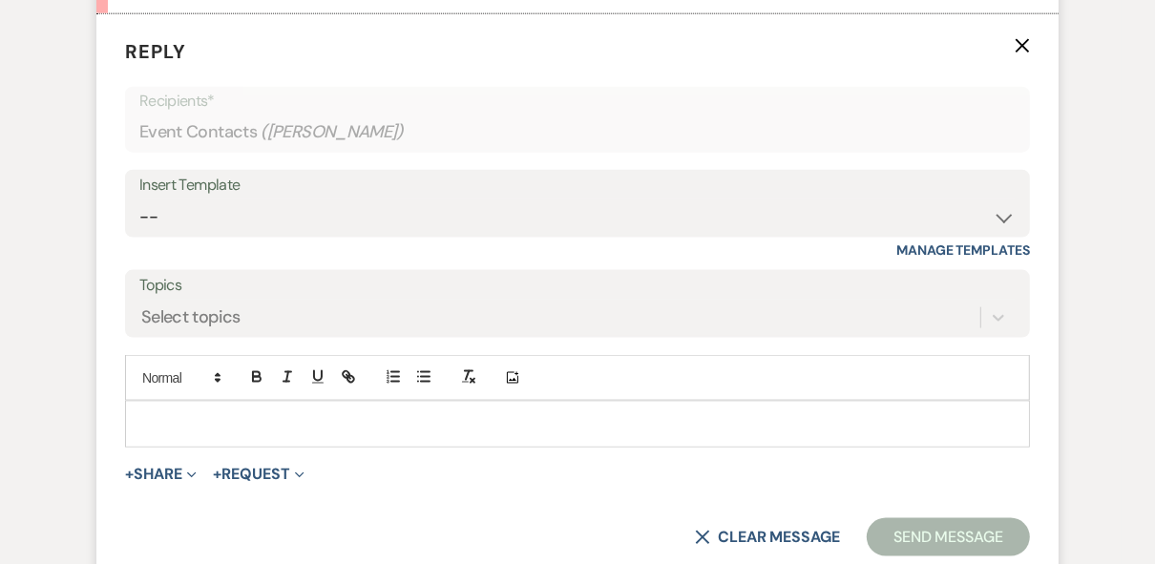
scroll to position [1608, 0]
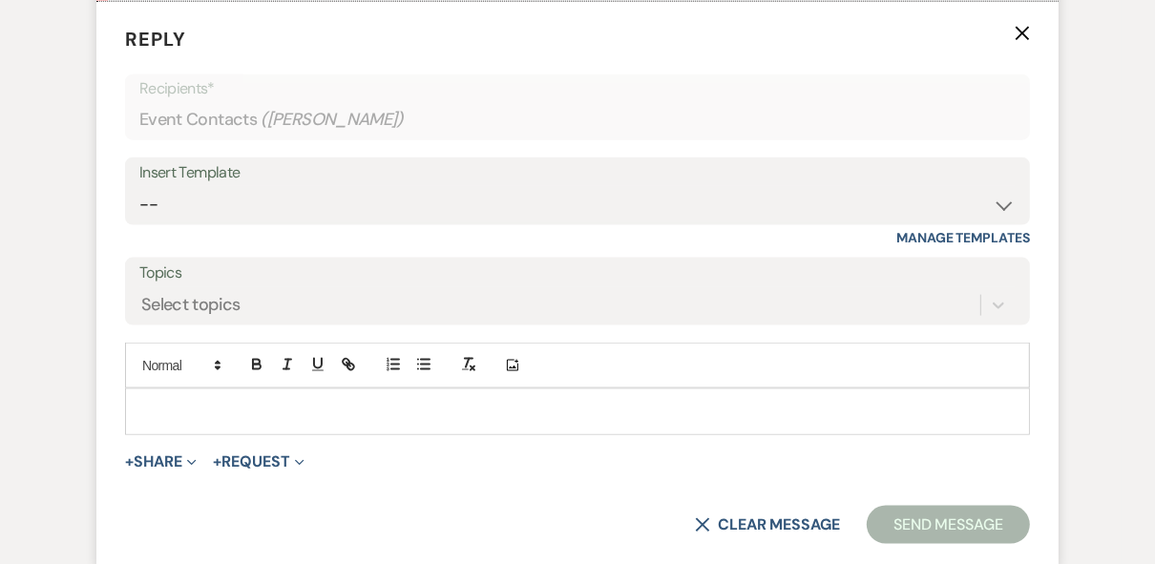
click at [206, 408] on p at bounding box center [577, 411] width 874 height 21
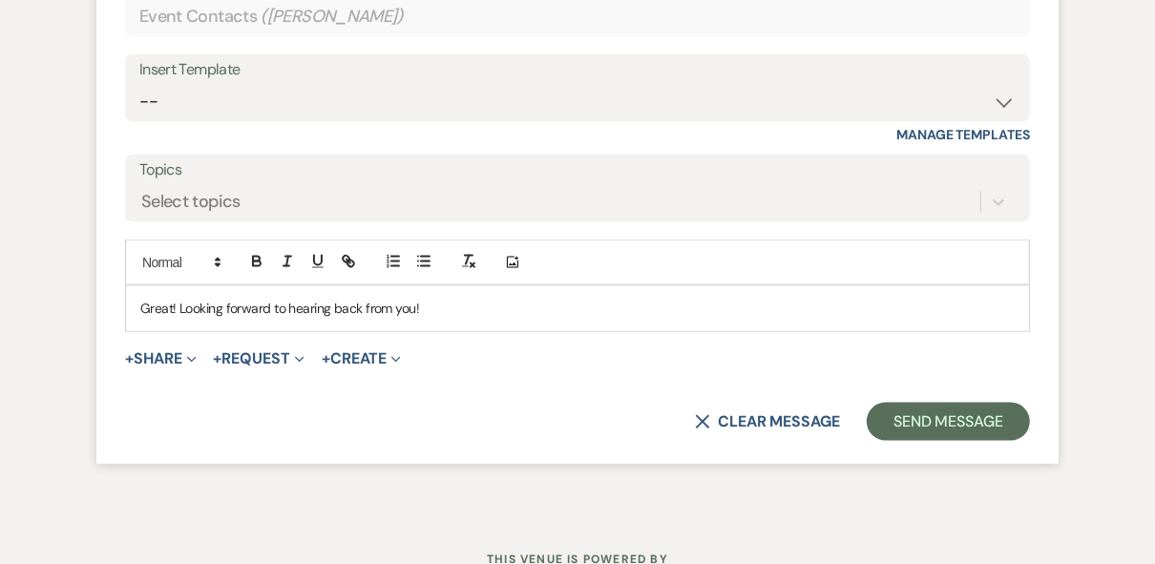
scroll to position [1783, 0]
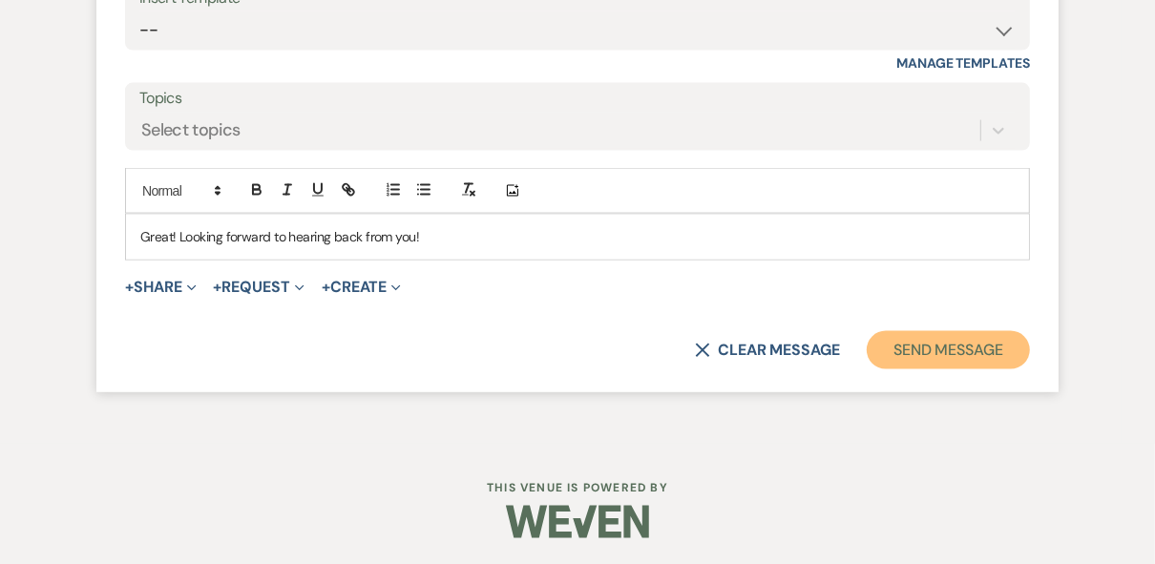
click at [971, 344] on button "Send Message" at bounding box center [947, 350] width 163 height 38
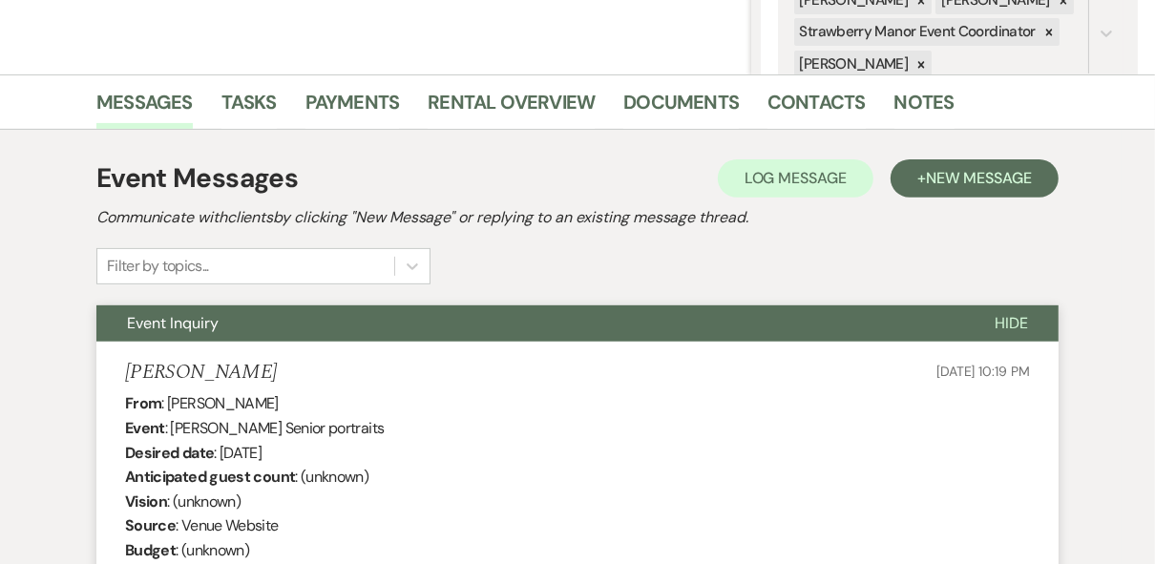
scroll to position [0, 0]
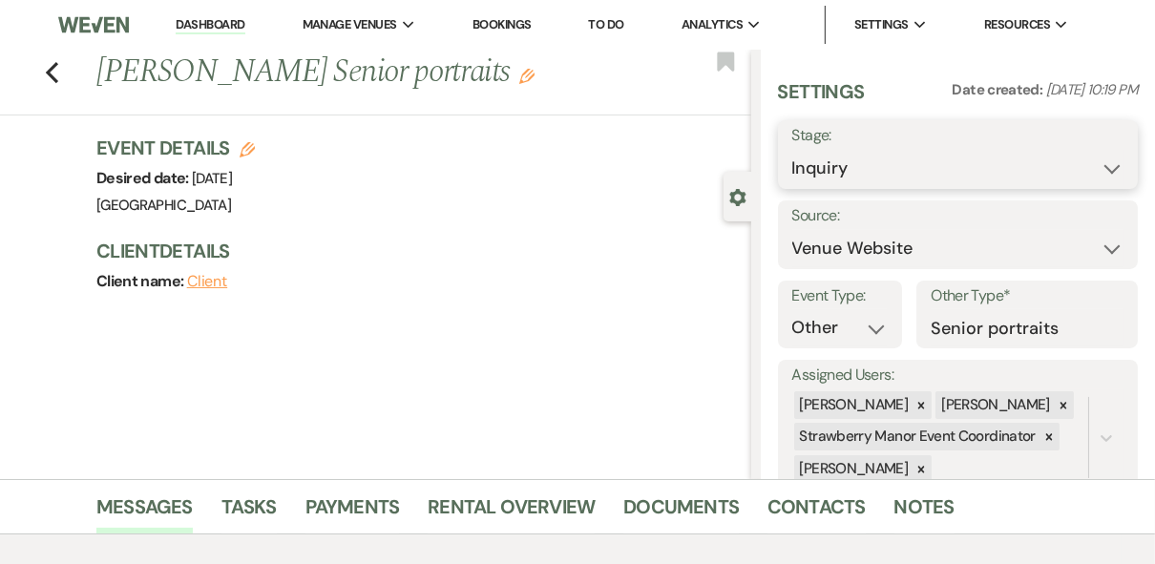
click at [1103, 163] on select "Inquiry Follow Up Tour Requested Tour Confirmed Toured Proposal Sent Booked Lost" at bounding box center [958, 168] width 332 height 37
select select "8"
click at [792, 150] on select "Inquiry Follow Up Tour Requested Tour Confirmed Toured Proposal Sent Booked Lost" at bounding box center [958, 168] width 332 height 37
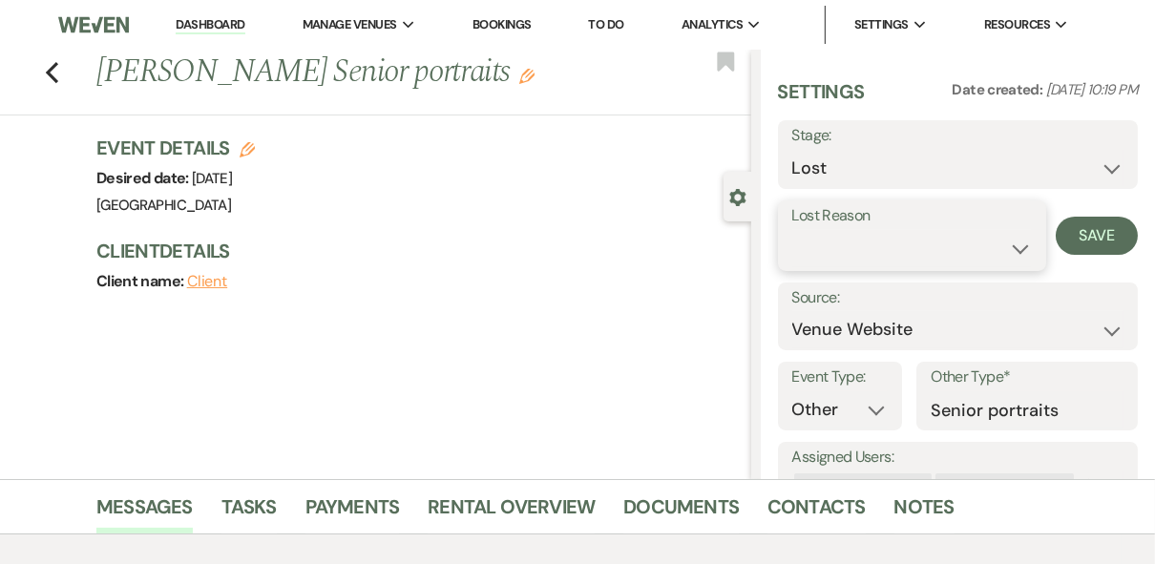
click at [996, 253] on select "Booked Elsewhere Budget Date Unavailable No Response Not a Good Match Capacity …" at bounding box center [912, 248] width 240 height 37
select select "10"
click at [792, 230] on select "Booked Elsewhere Budget Date Unavailable No Response Not a Good Match Capacity …" at bounding box center [912, 248] width 240 height 37
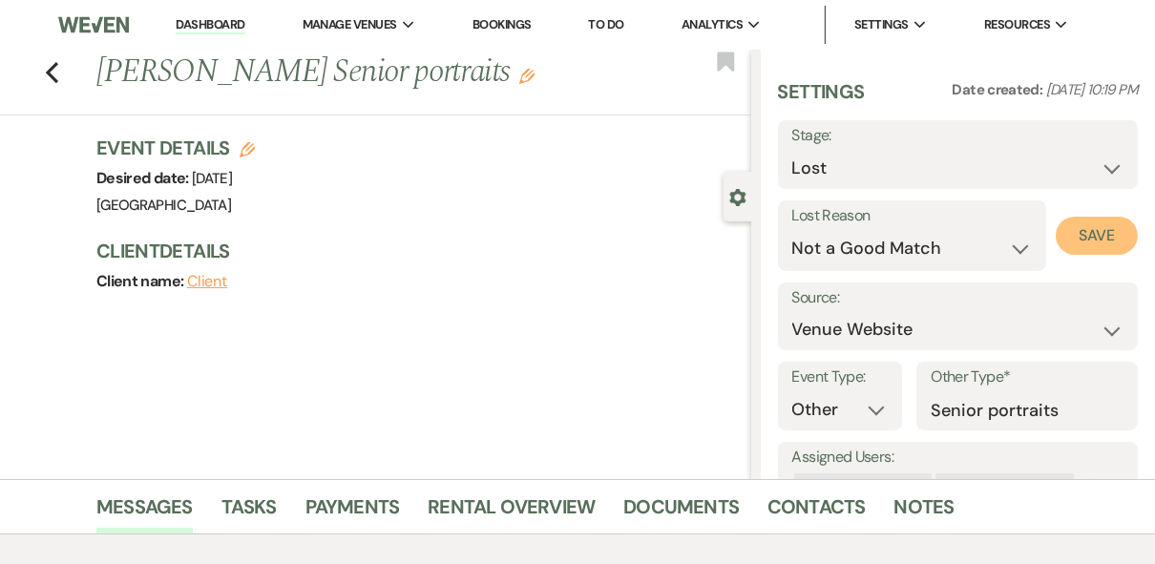
click at [1074, 238] on button "Save" at bounding box center [1096, 236] width 82 height 38
click at [201, 21] on link "Dashboard" at bounding box center [210, 25] width 69 height 18
select select "8"
select select "10"
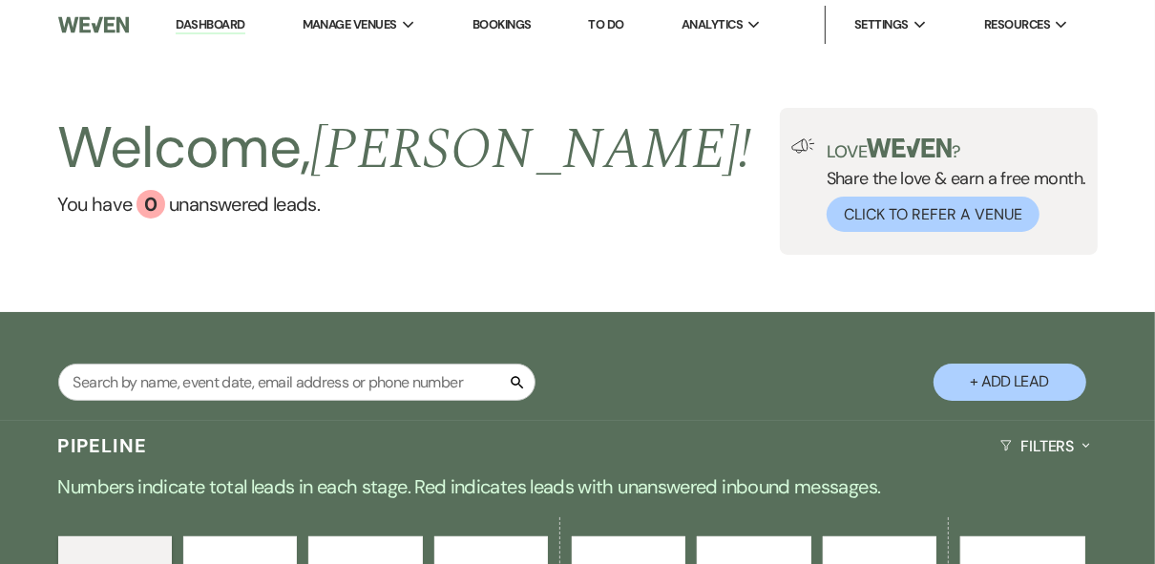
click at [663, 260] on div "Welcome, Robin ! You have 0 unanswered lead s . Love ? Share the love & earn a …" at bounding box center [577, 181] width 1155 height 262
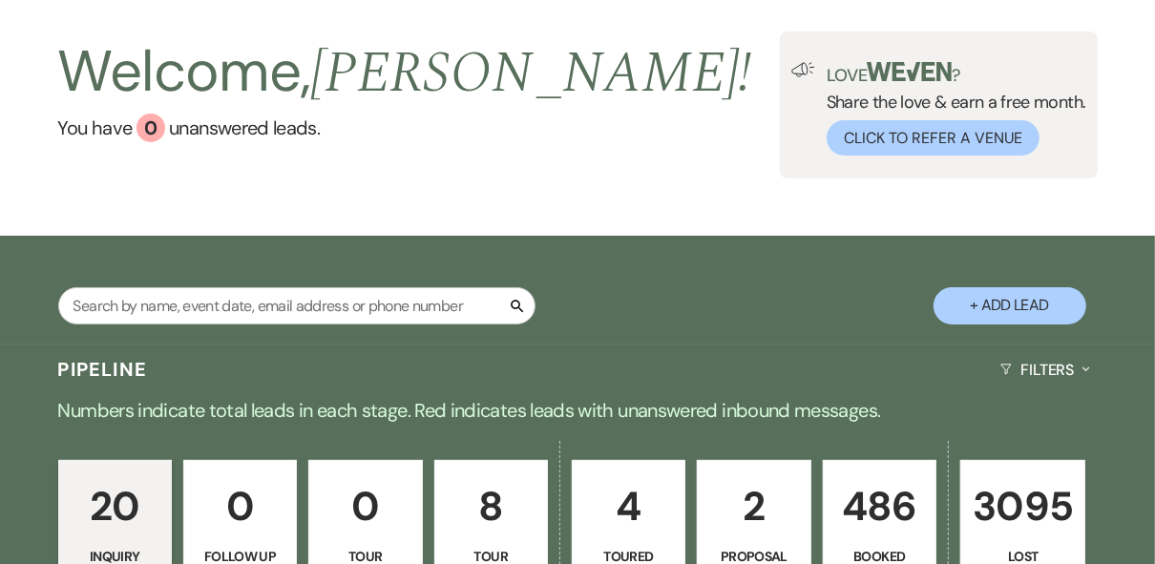
scroll to position [382, 0]
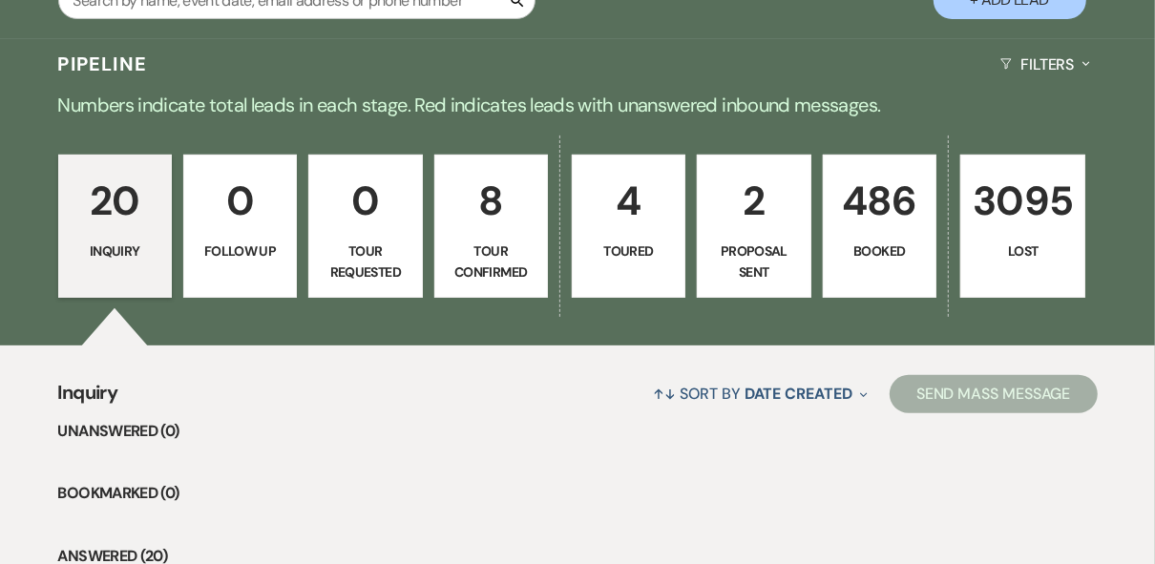
click at [663, 276] on link "4 Toured" at bounding box center [629, 226] width 114 height 143
select select "5"
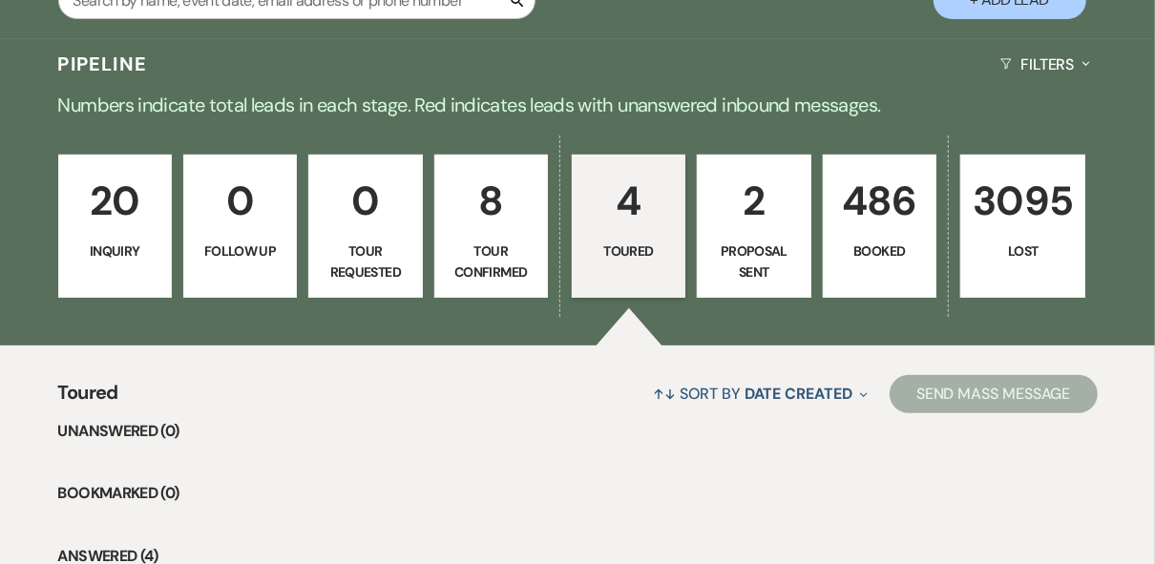
click at [751, 233] on link "2 Proposal Sent" at bounding box center [754, 226] width 114 height 143
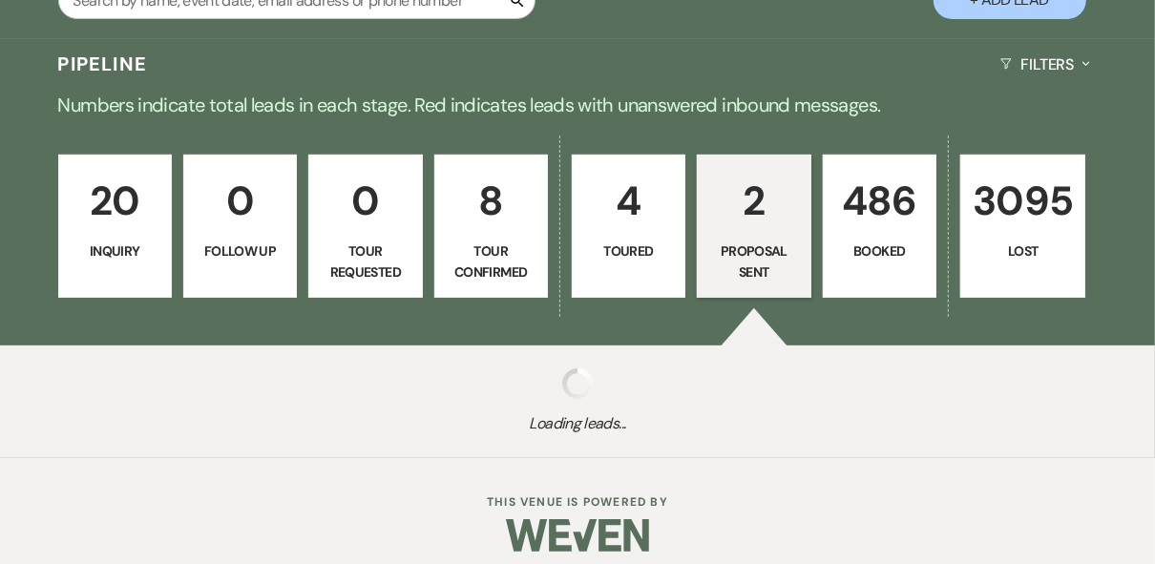
select select "6"
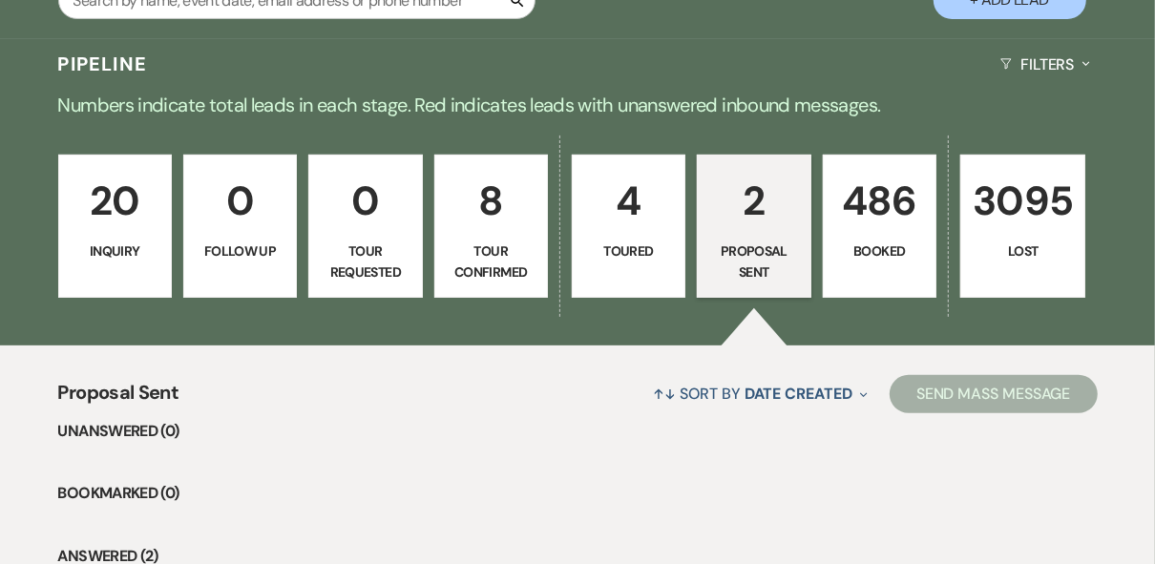
click at [883, 230] on p "486" at bounding box center [879, 201] width 89 height 64
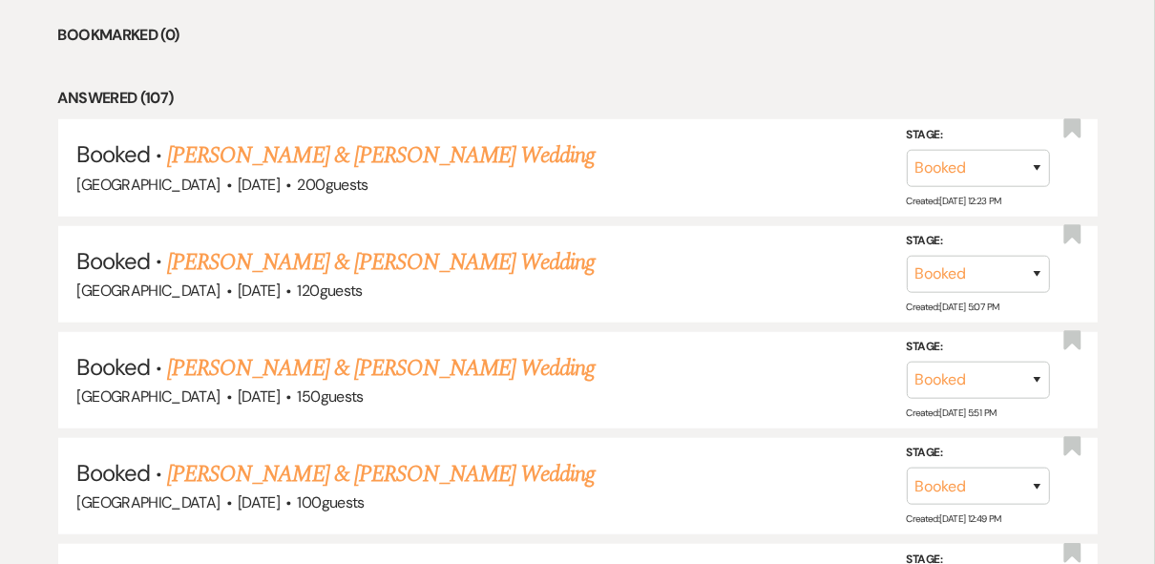
scroll to position [382, 0]
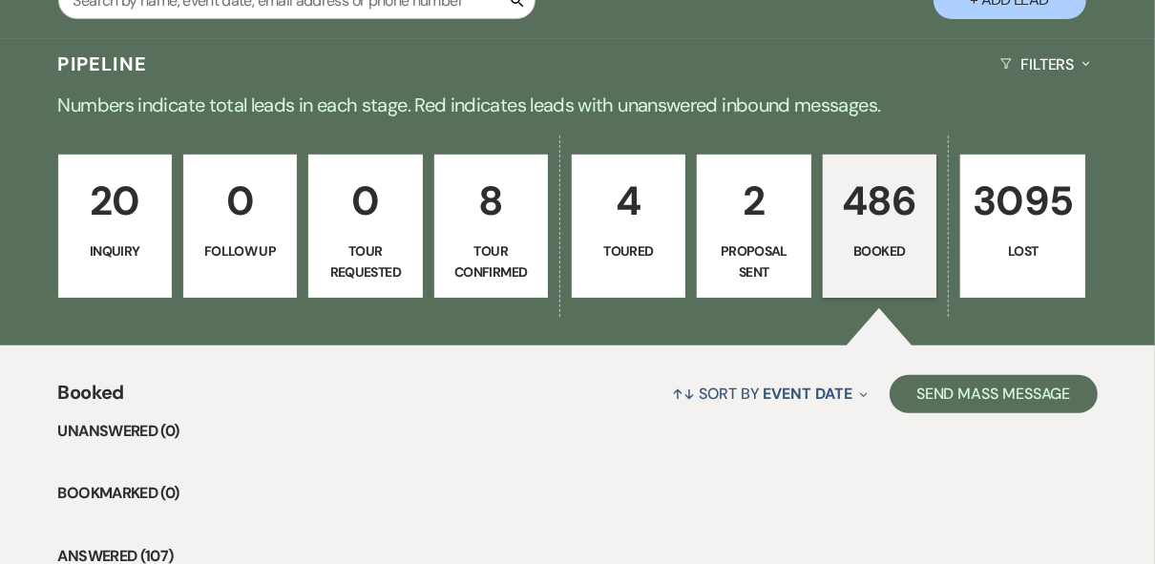
click at [164, 270] on link "20 Inquiry" at bounding box center [115, 226] width 114 height 143
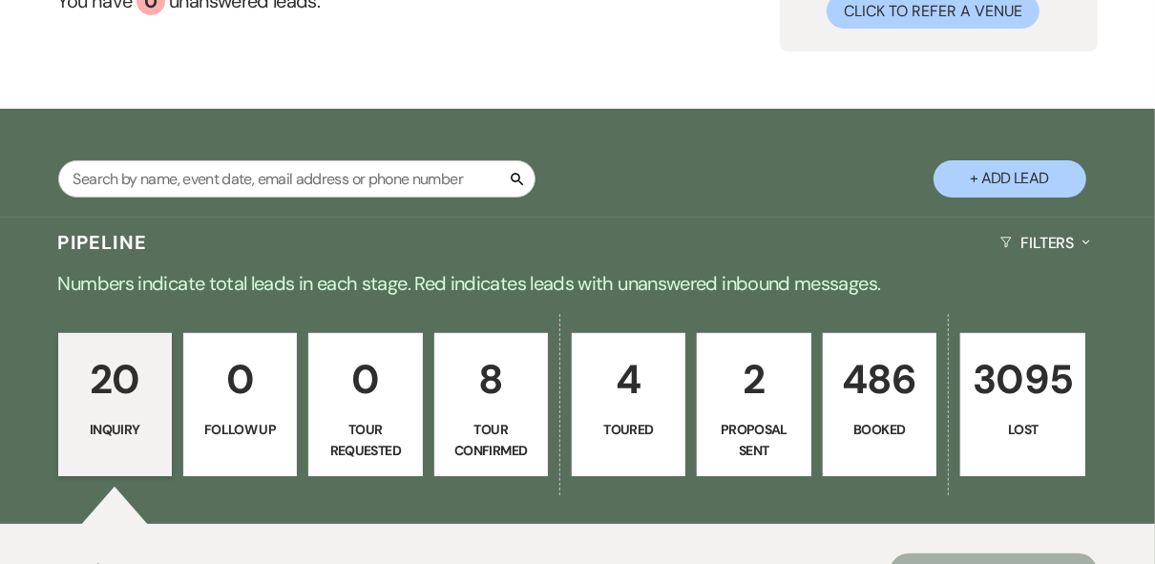
scroll to position [382, 0]
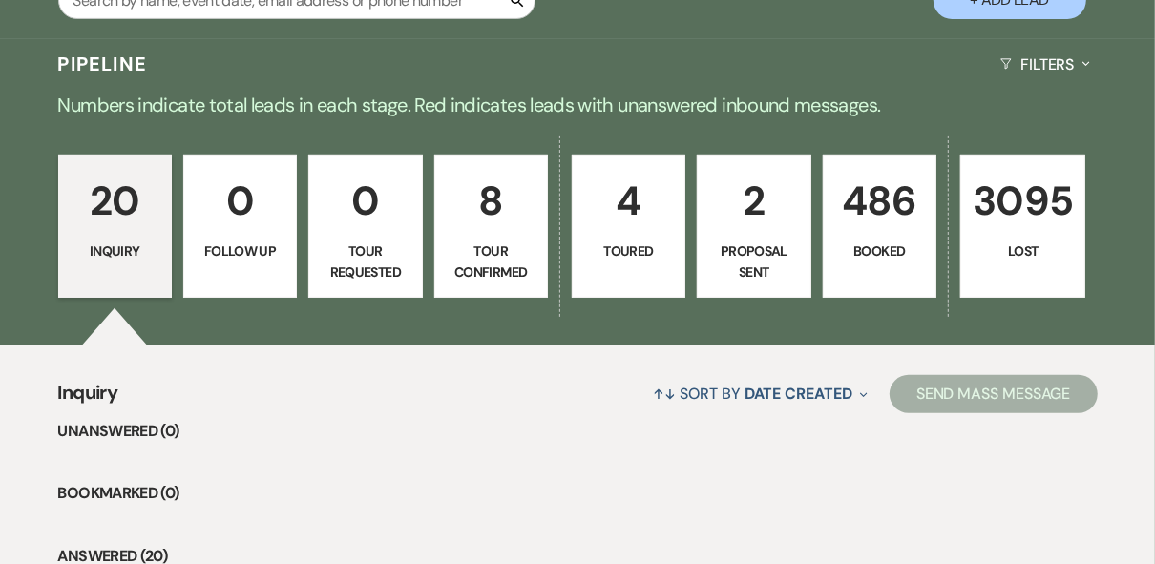
click at [505, 218] on p "8" at bounding box center [491, 201] width 89 height 64
select select "4"
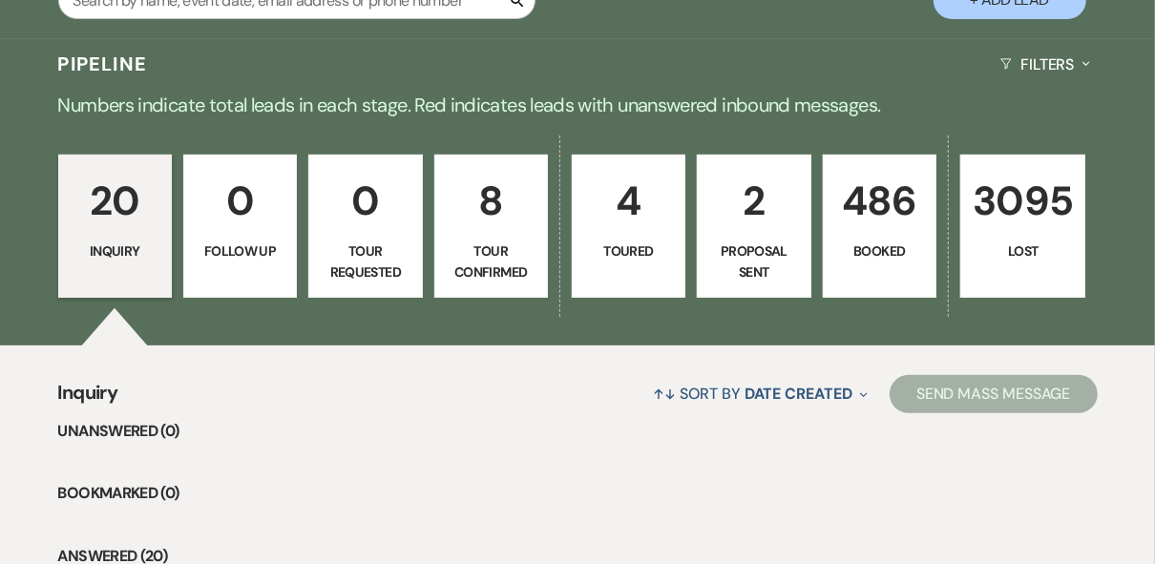
select select "4"
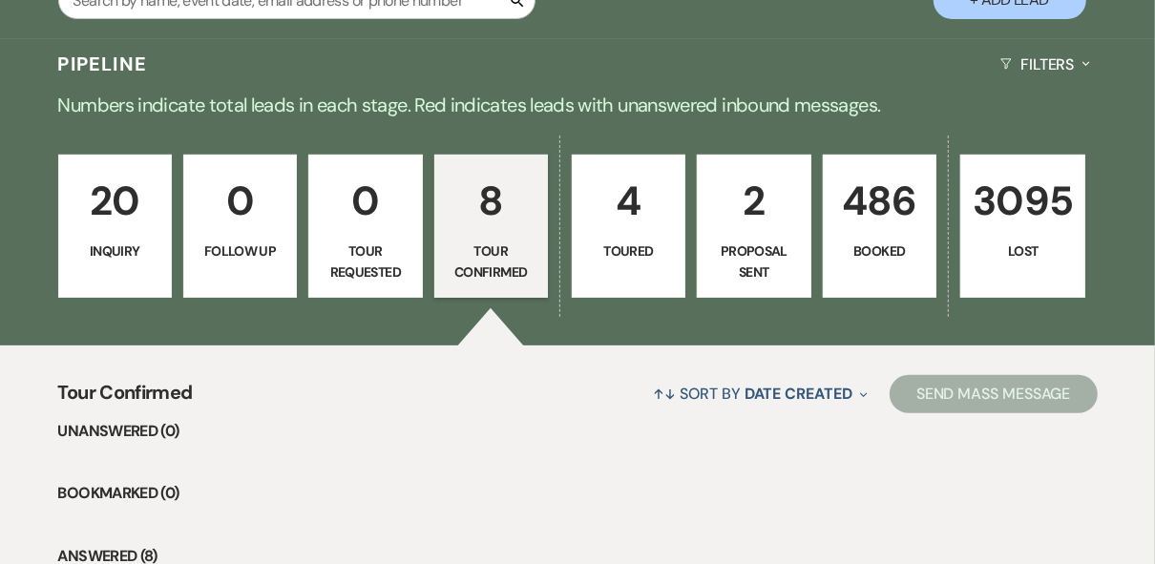
scroll to position [763, 0]
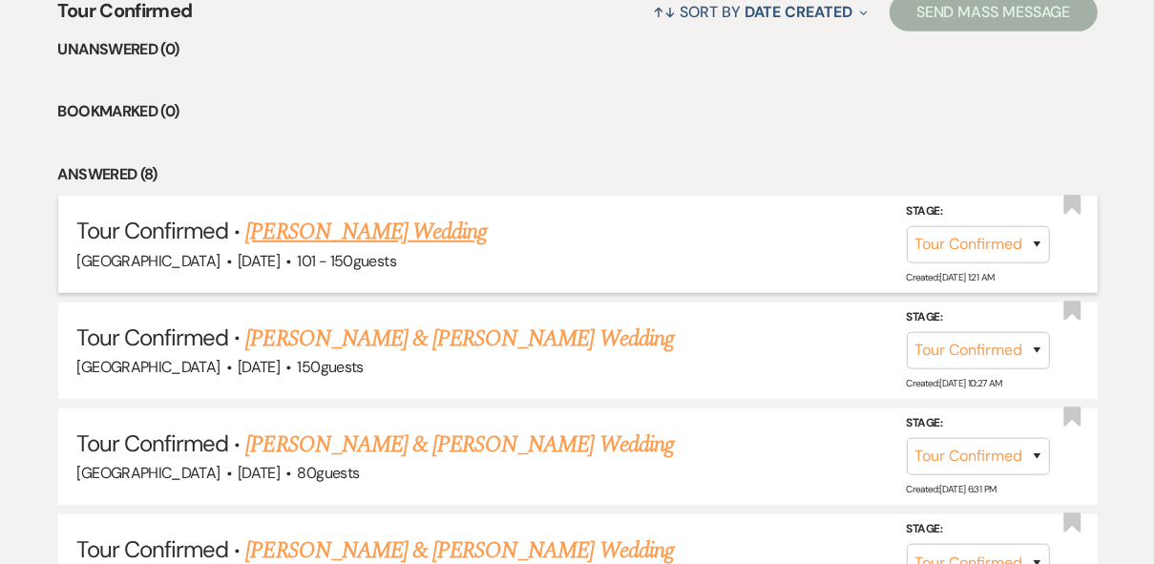
click at [410, 232] on link "[PERSON_NAME] Wedding" at bounding box center [365, 232] width 241 height 34
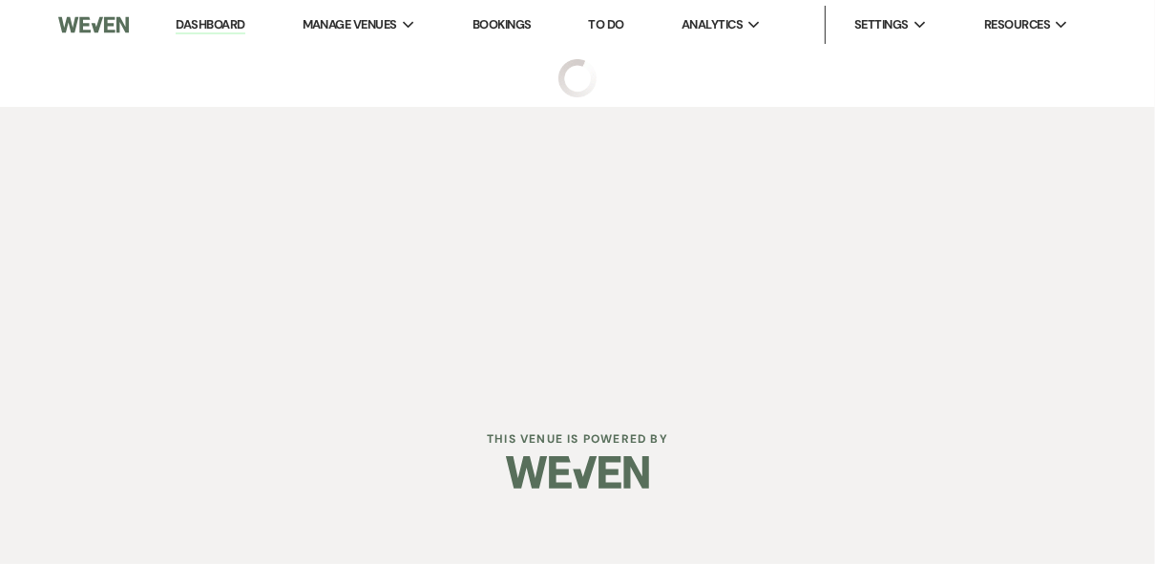
select select "4"
select select "2"
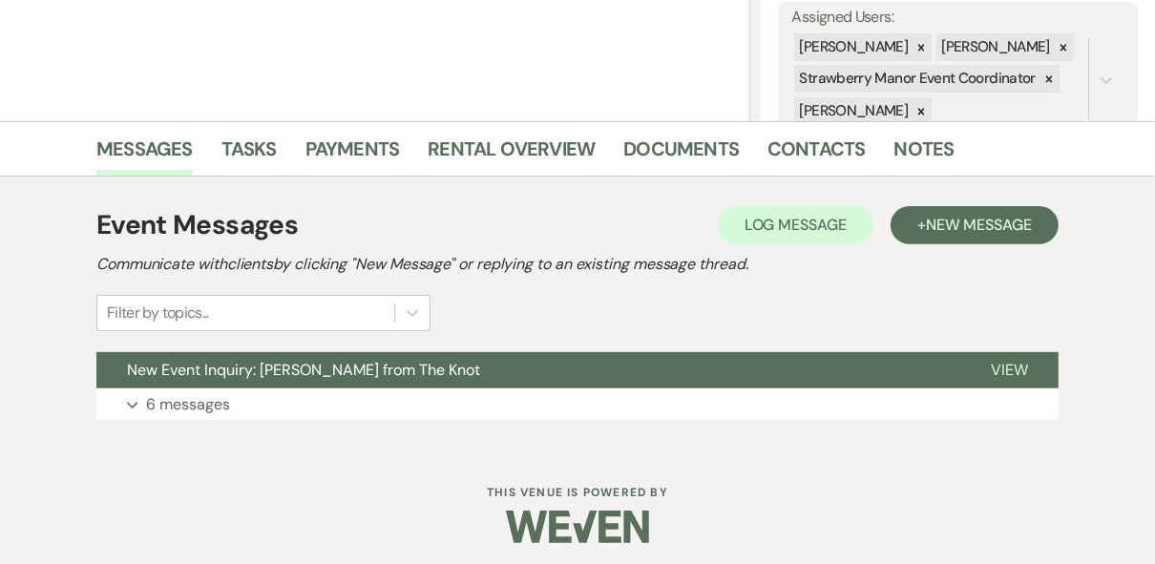
scroll to position [365, 0]
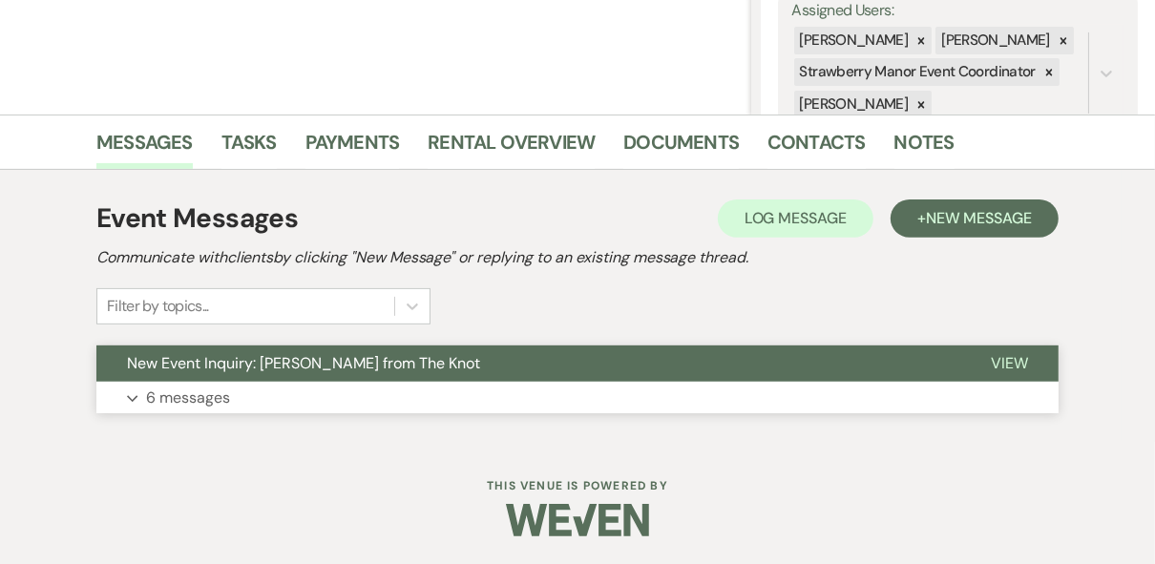
click at [1027, 366] on button "View" at bounding box center [1009, 363] width 98 height 36
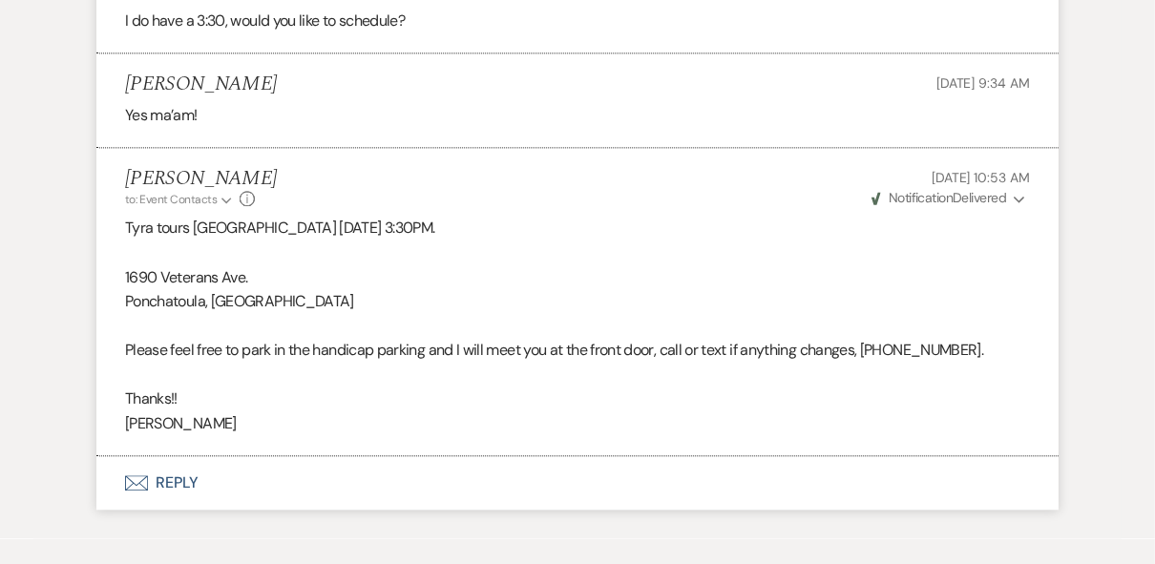
scroll to position [3034, 0]
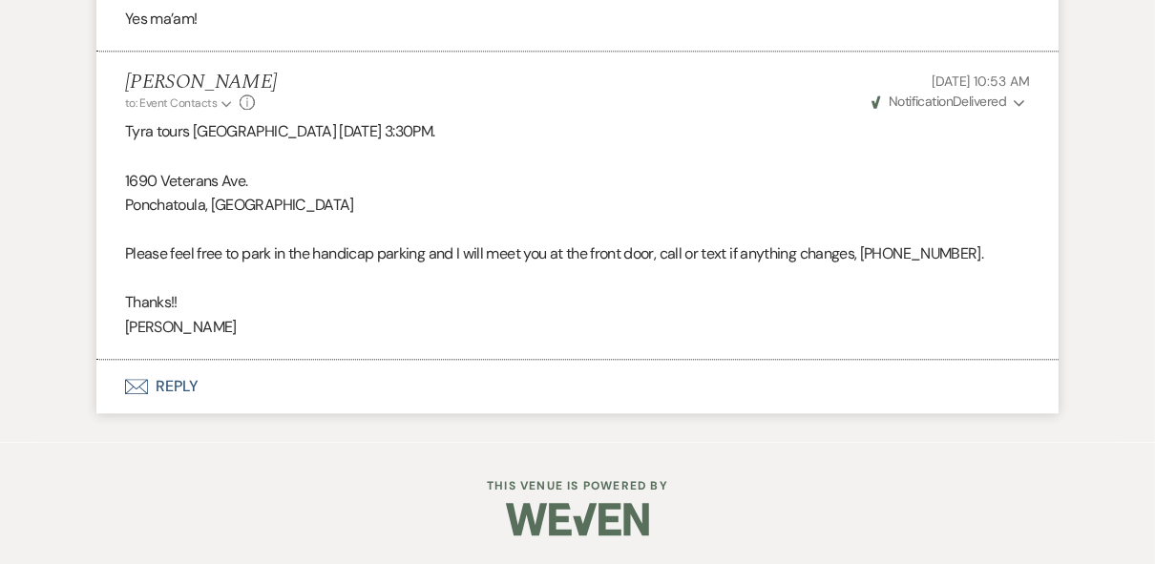
click at [175, 386] on button "Envelope Reply" at bounding box center [577, 386] width 962 height 53
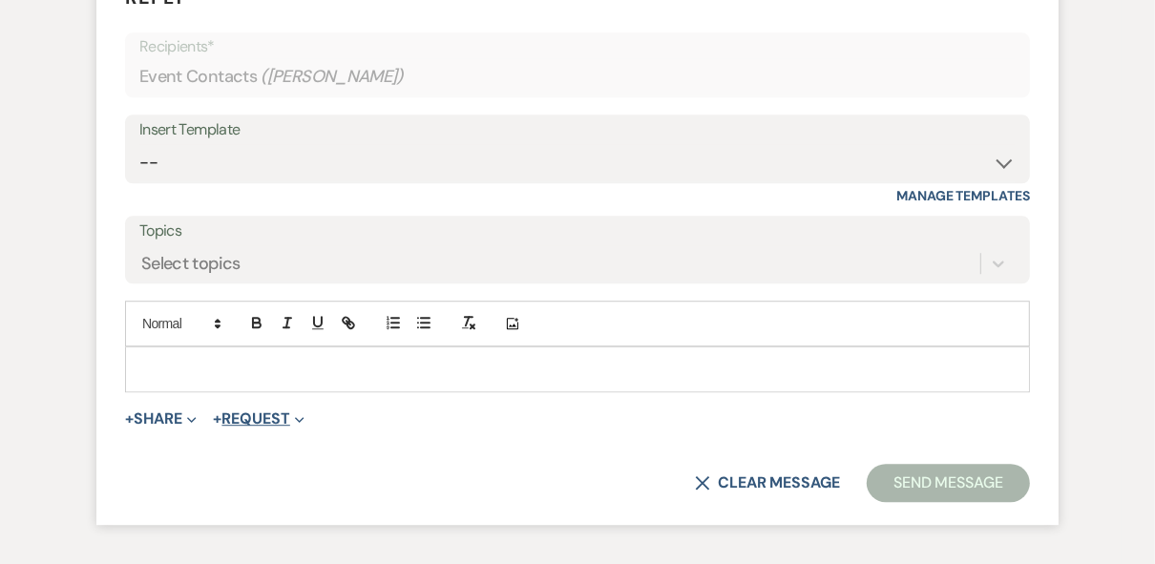
scroll to position [3392, 0]
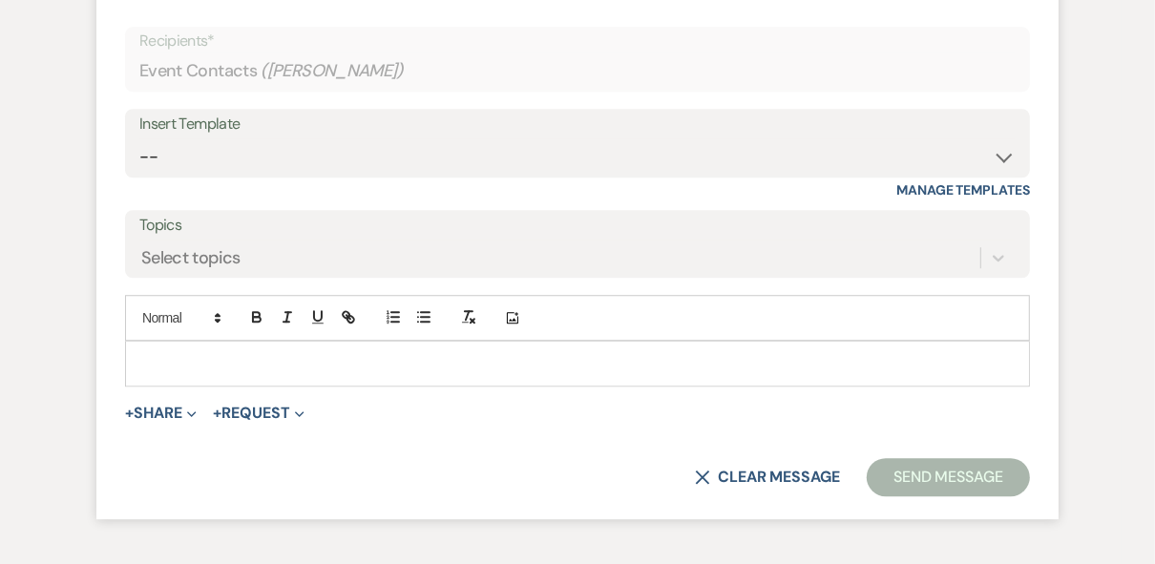
click at [219, 374] on p at bounding box center [577, 363] width 874 height 21
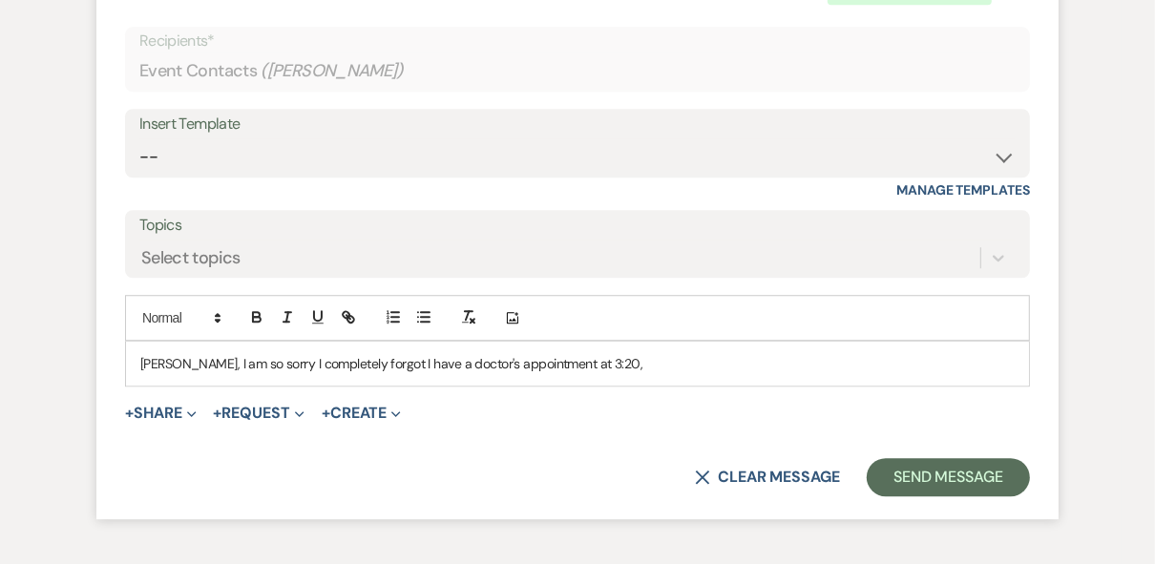
click at [593, 374] on p "Tyra, I am so sorry I completely forgot I have a doctor's appointment at 3:20," at bounding box center [577, 363] width 874 height 21
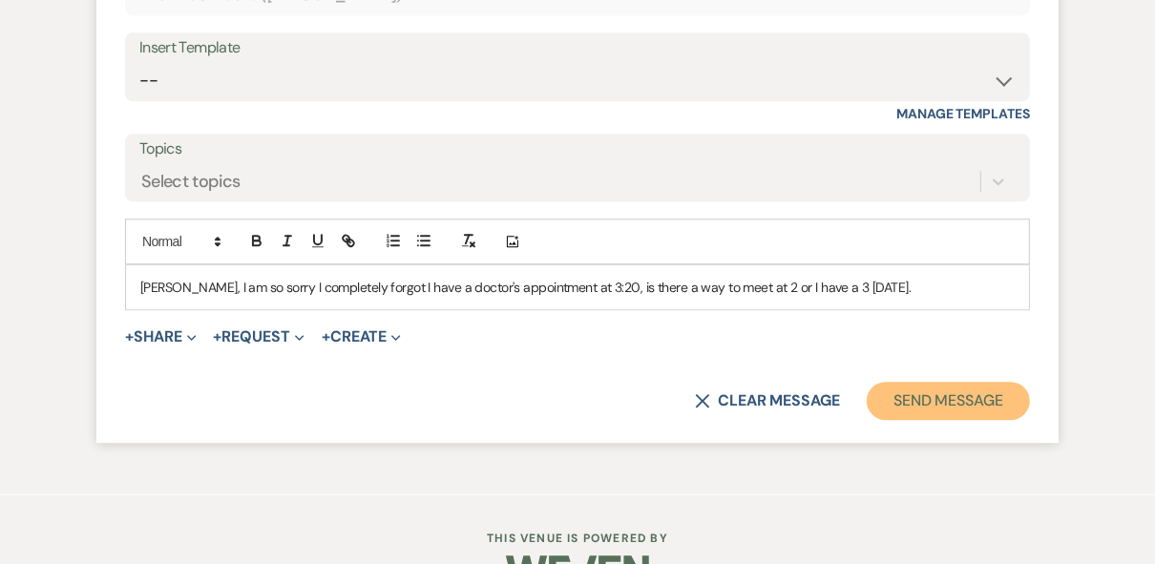
click at [950, 420] on button "Send Message" at bounding box center [947, 401] width 163 height 38
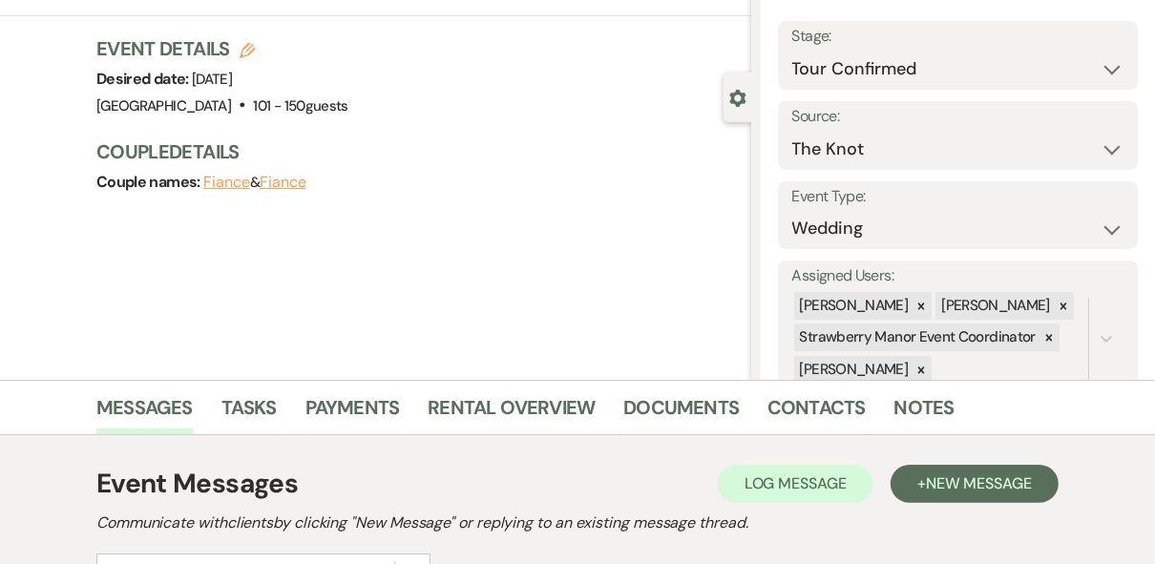
scroll to position [0, 0]
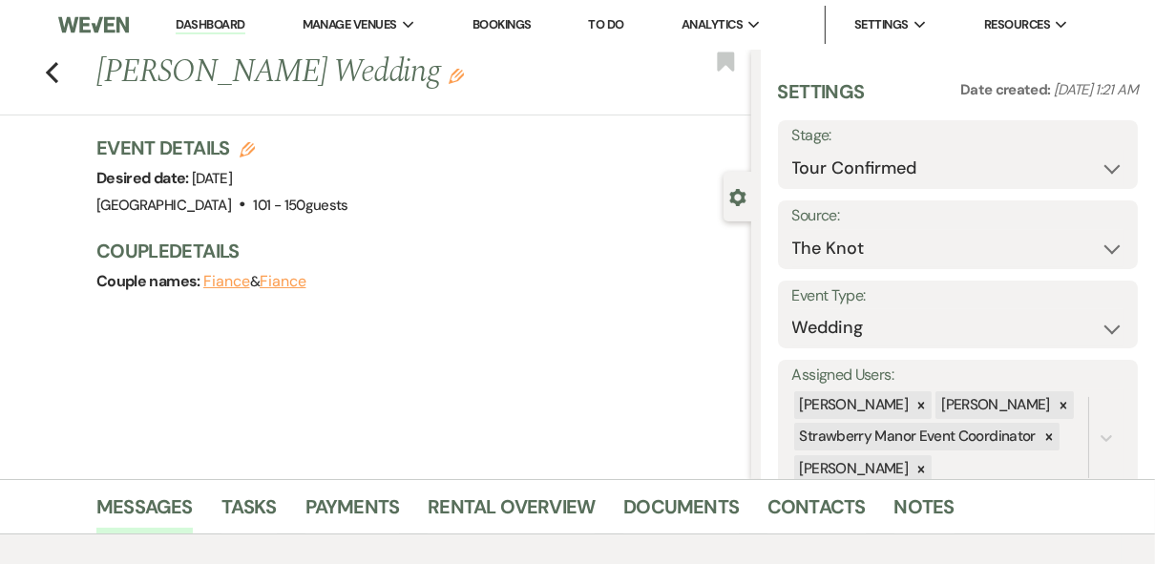
click at [234, 26] on link "Dashboard" at bounding box center [210, 25] width 69 height 18
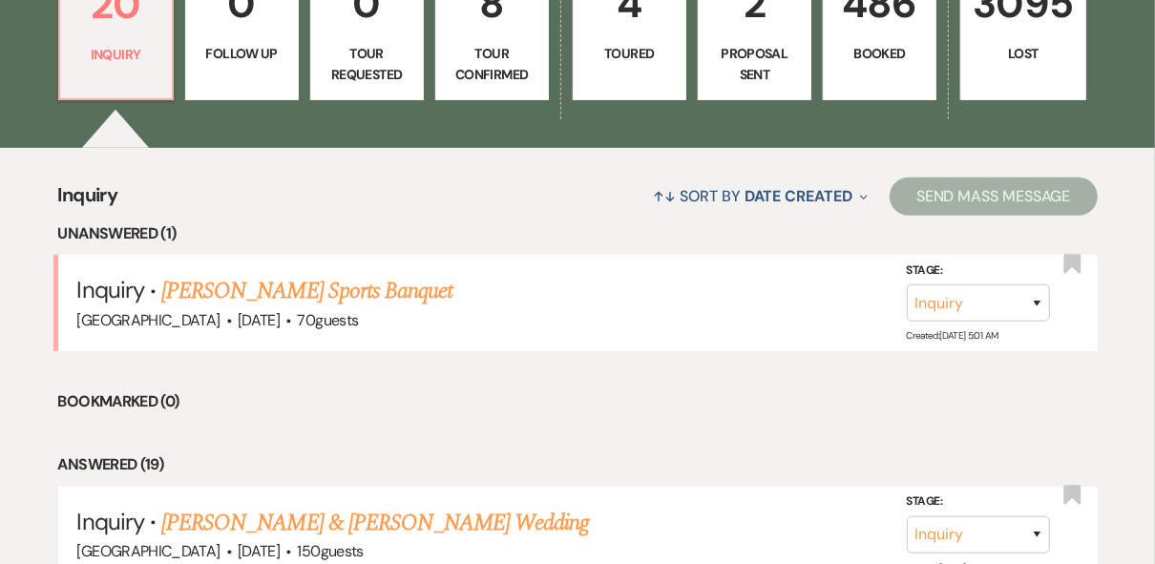
scroll to position [687, 0]
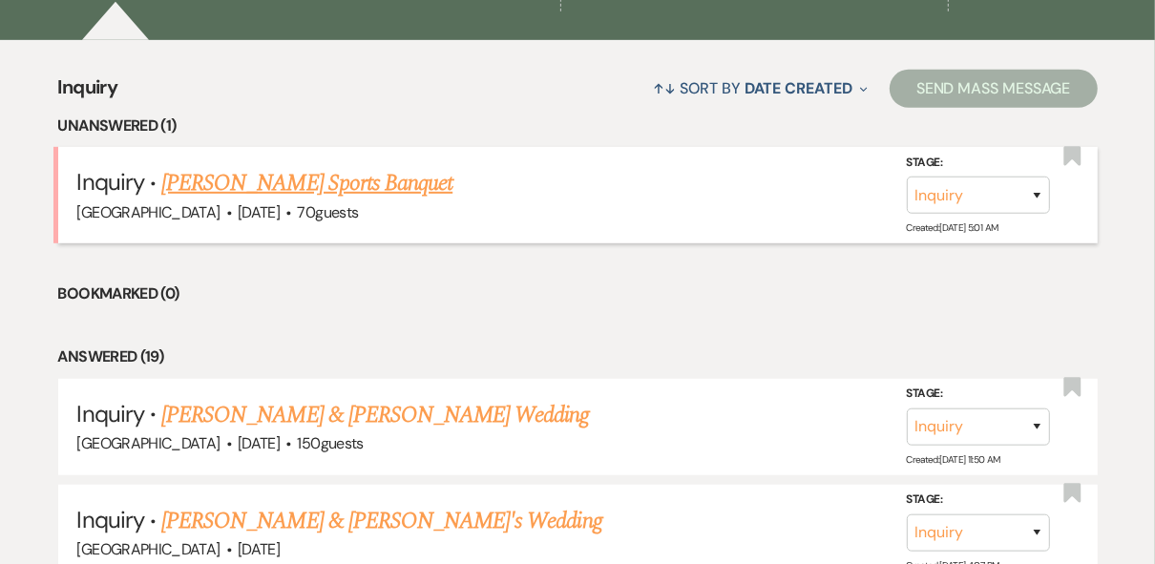
click at [281, 177] on link "[PERSON_NAME] Sports Banquet" at bounding box center [306, 183] width 291 height 34
select select "5"
select select "13"
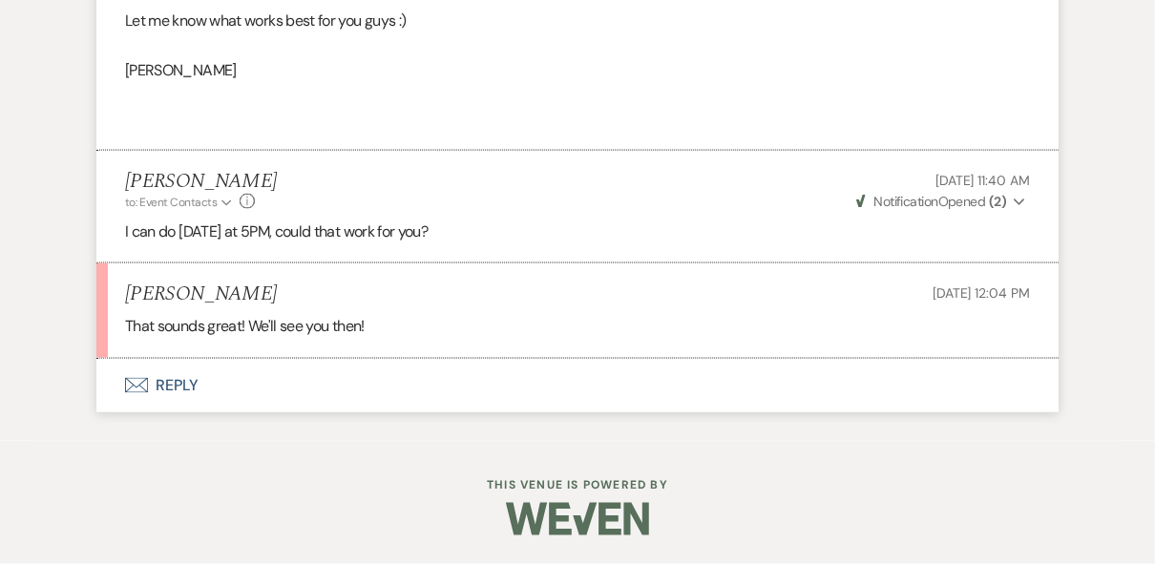
scroll to position [1867, 0]
drag, startPoint x: 243, startPoint y: 298, endPoint x: 127, endPoint y: 294, distance: 116.5
click at [127, 294] on div "Amy Legendre Sep 22, 2025, 12:04 PM" at bounding box center [577, 294] width 905 height 24
copy h5 "[PERSON_NAME]"
click at [165, 384] on button "Envelope Reply" at bounding box center [577, 385] width 962 height 53
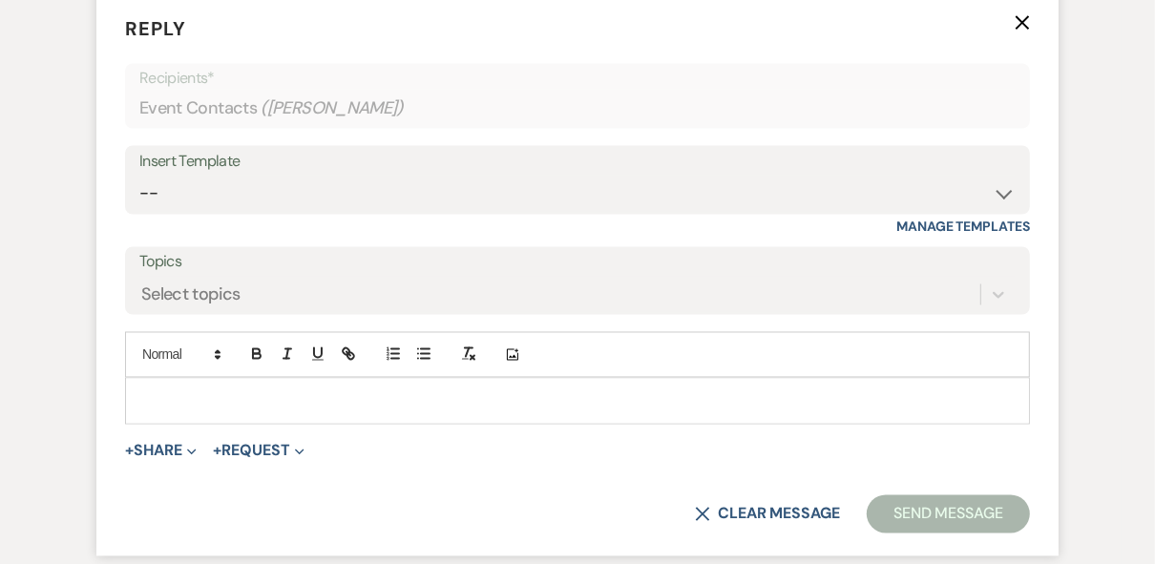
scroll to position [2227, 0]
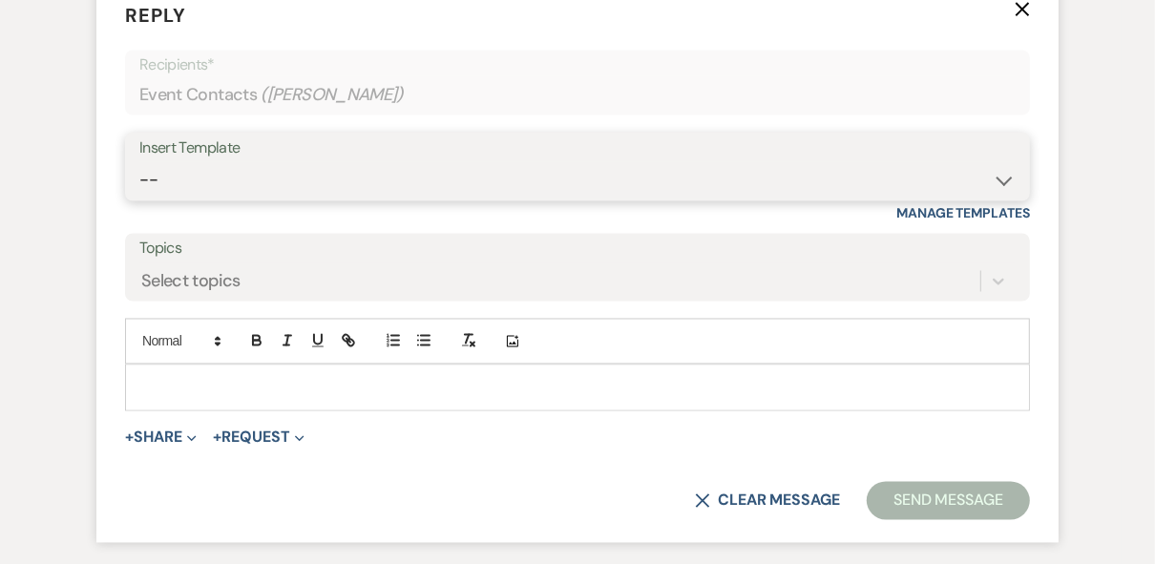
click at [242, 198] on select "-- Weven Planning Portal Introduction (Booked Events) Private Party Inquiry Res…" at bounding box center [577, 180] width 876 height 37
select select "6122"
click at [139, 183] on select "-- Weven Planning Portal Introduction (Booked Events) Private Party Inquiry Res…" at bounding box center [577, 180] width 876 height 37
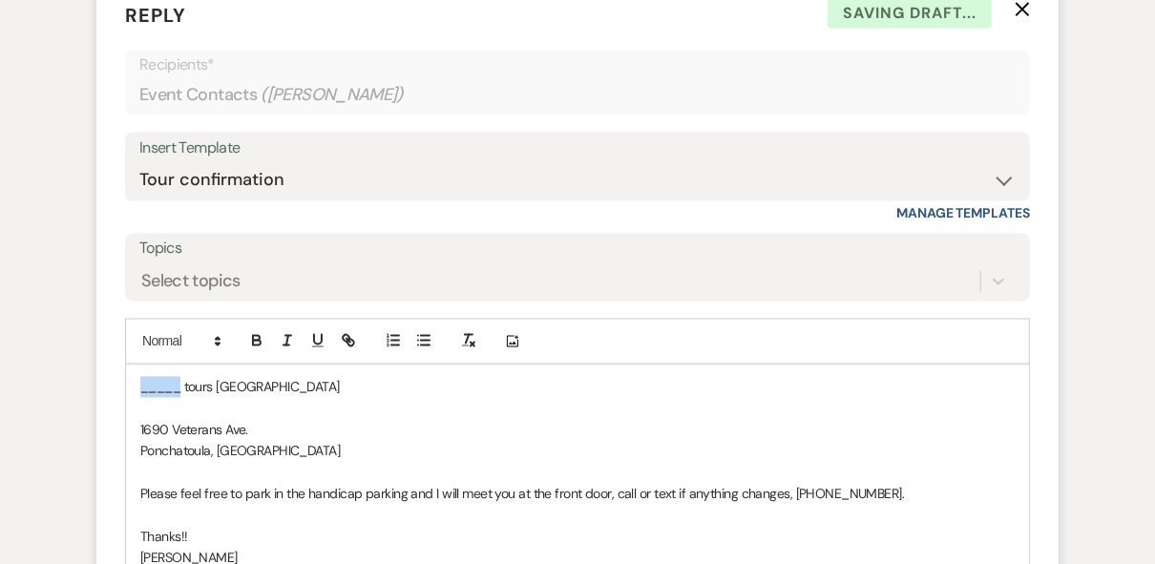
drag, startPoint x: 180, startPoint y: 409, endPoint x: 124, endPoint y: 408, distance: 56.3
click at [125, 408] on div "_____ tours [GEOGRAPHIC_DATA] [GEOGRAPHIC_DATA]. Ponchatoula, LA Please feel fr…" at bounding box center [577, 474] width 905 height 218
click at [344, 398] on p "Amy tours Strawberry Manor" at bounding box center [577, 387] width 874 height 21
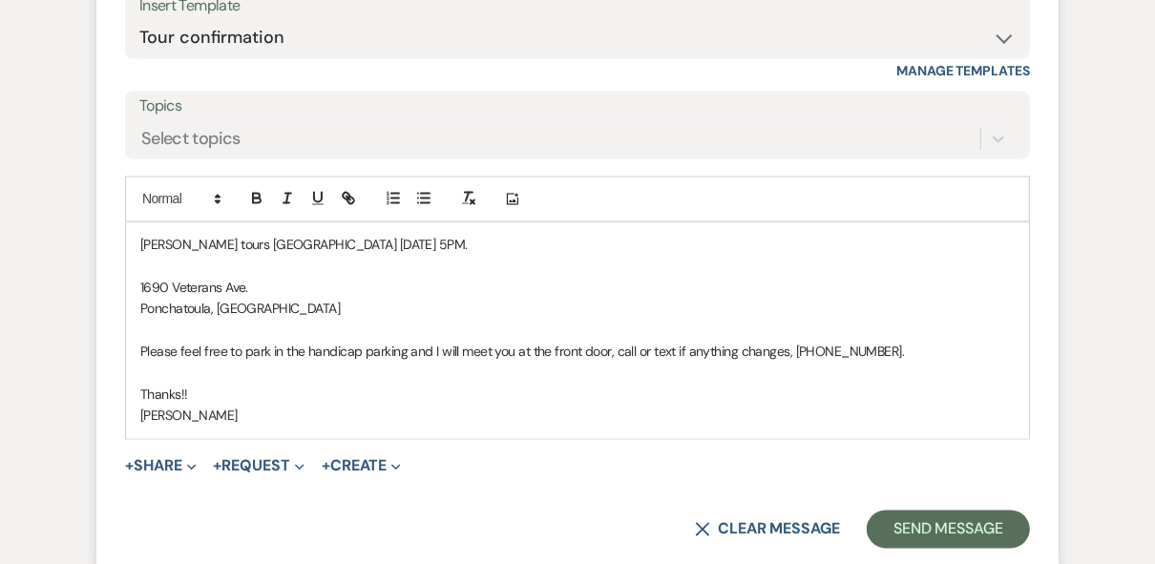
scroll to position [2572, 0]
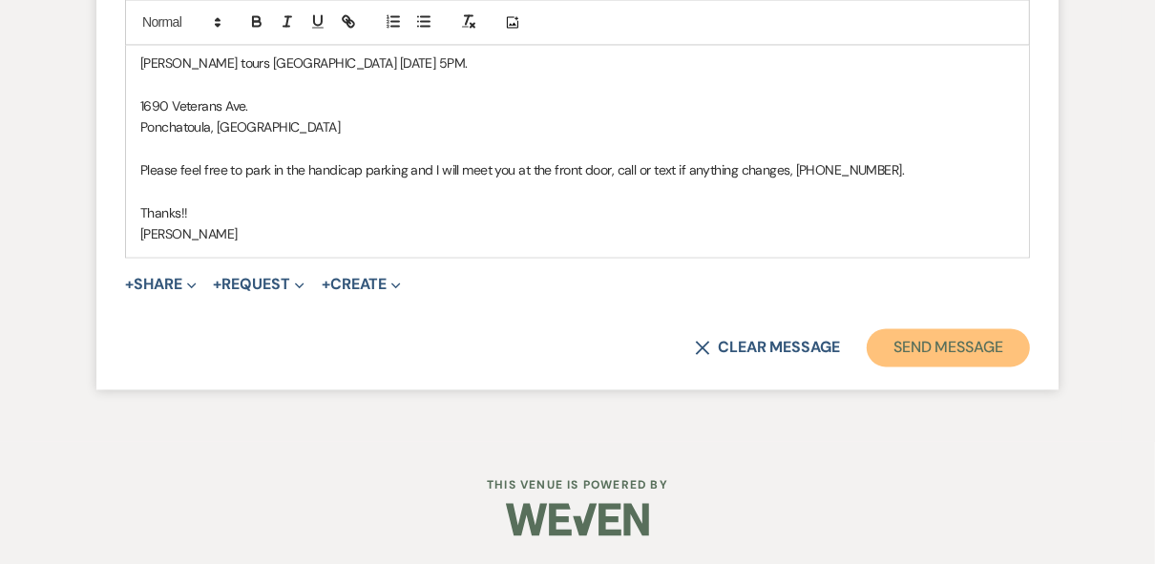
click at [919, 344] on button "Send Message" at bounding box center [947, 347] width 163 height 38
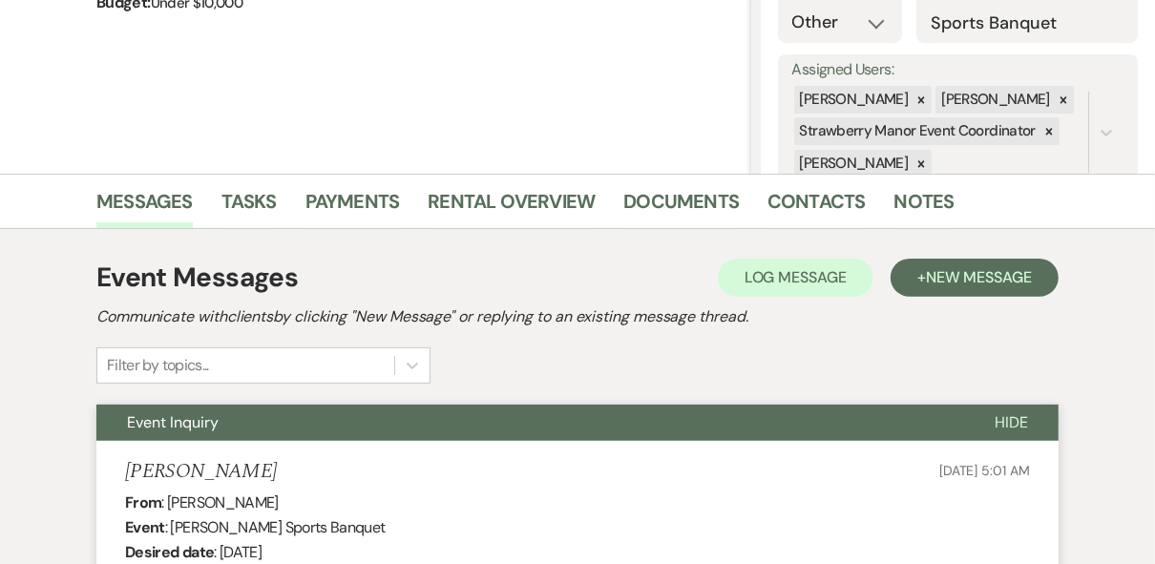
scroll to position [0, 0]
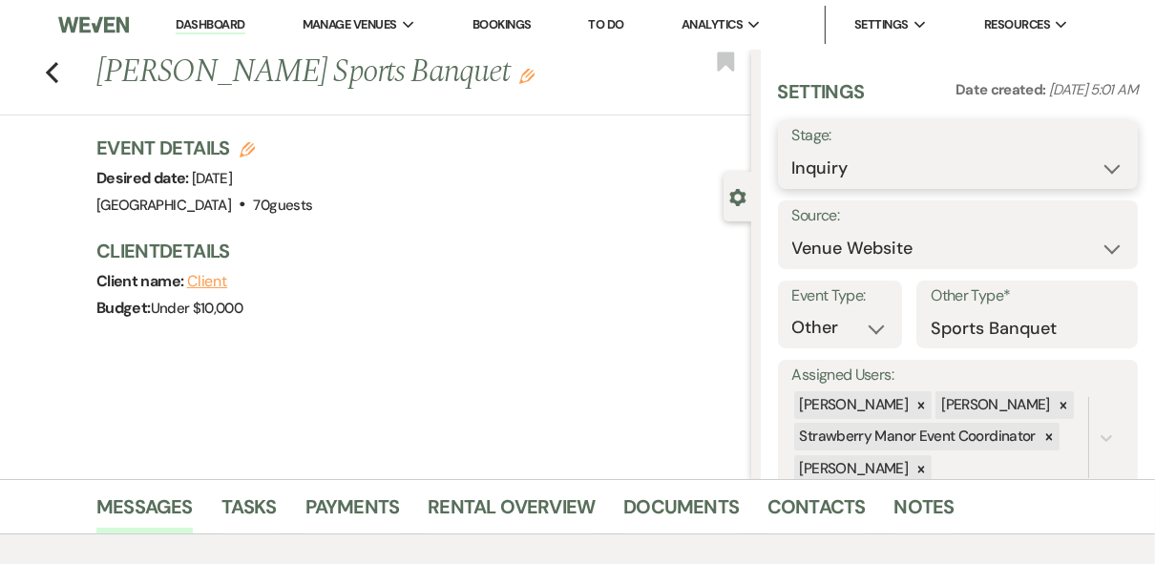
click at [1104, 177] on select "Inquiry Follow Up Tour Requested Tour Confirmed Toured Proposal Sent Booked Lost" at bounding box center [958, 168] width 332 height 37
select select "4"
click at [792, 150] on select "Inquiry Follow Up Tour Requested Tour Confirmed Toured Proposal Sent Booked Lost" at bounding box center [958, 168] width 332 height 37
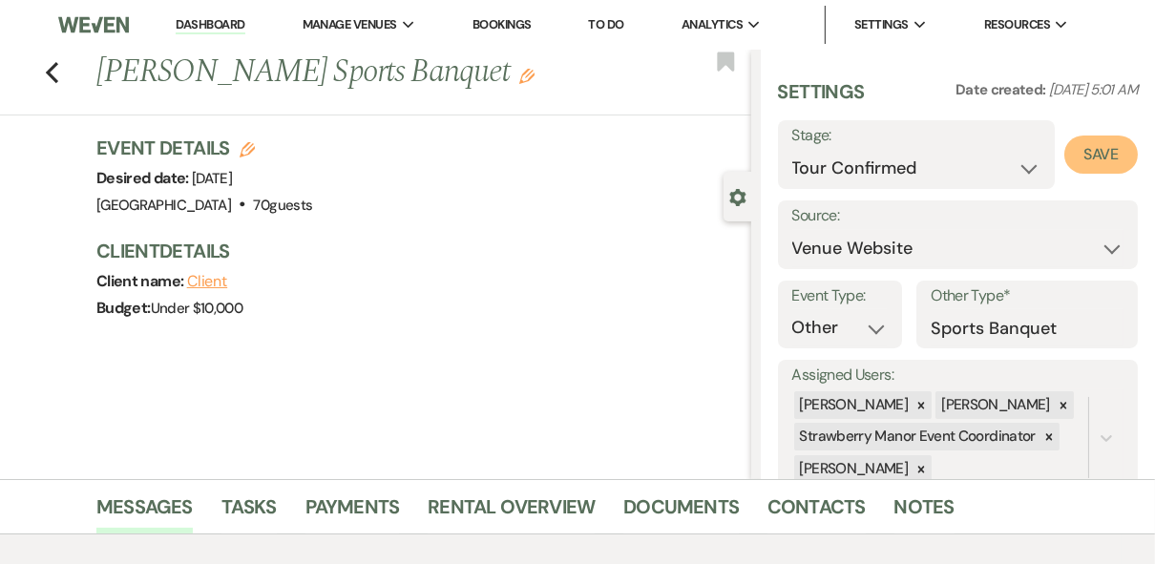
click at [1068, 156] on button "Save" at bounding box center [1100, 155] width 73 height 38
drag, startPoint x: 189, startPoint y: 19, endPoint x: 238, endPoint y: 39, distance: 52.6
click at [190, 19] on link "Dashboard" at bounding box center [210, 25] width 69 height 18
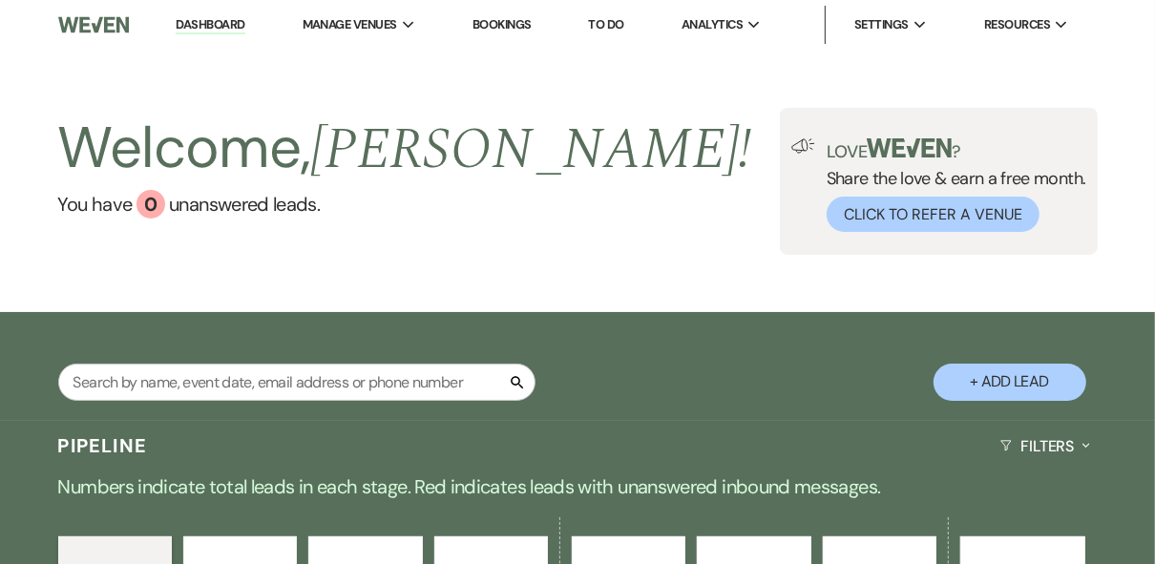
click at [573, 261] on div "Welcome, Robin ! You have 0 unanswered lead s . Love ? Share the love & earn a …" at bounding box center [577, 181] width 1155 height 262
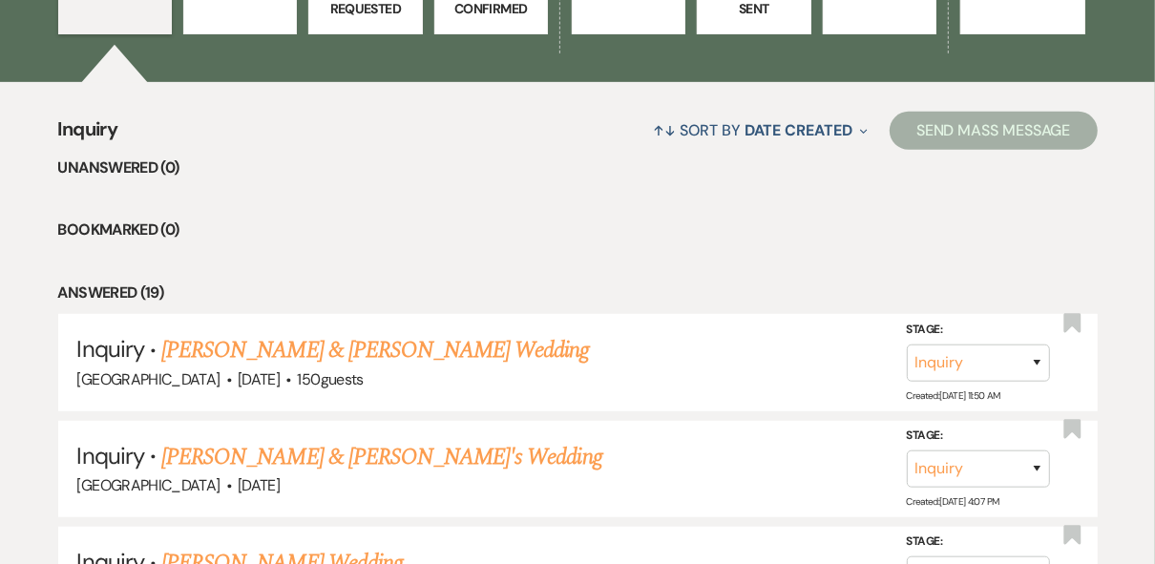
scroll to position [534, 0]
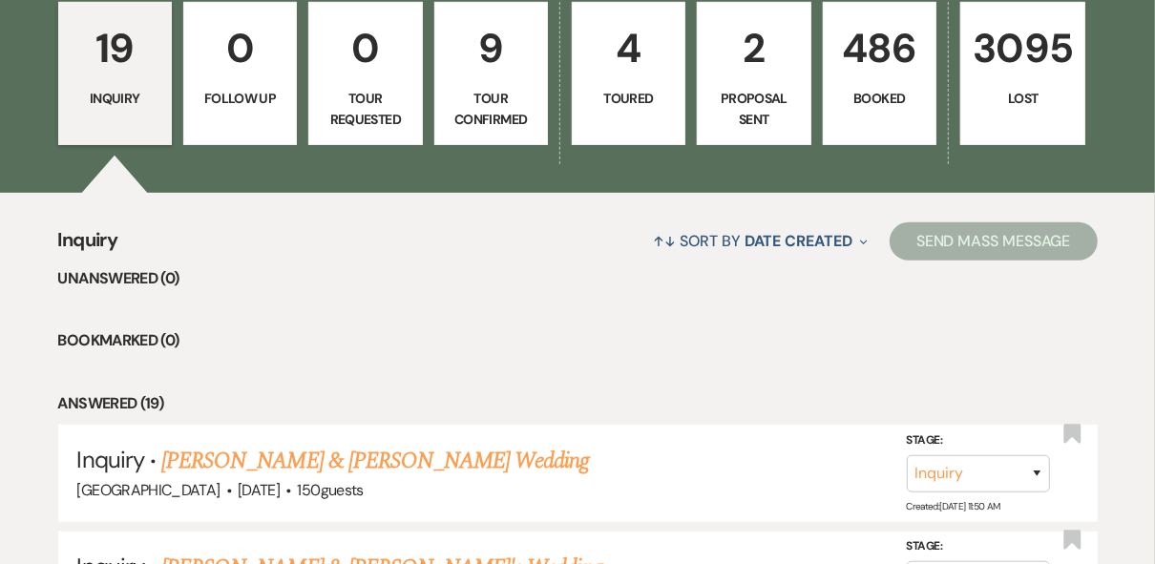
click at [504, 101] on p "Tour Confirmed" at bounding box center [491, 109] width 89 height 43
select select "4"
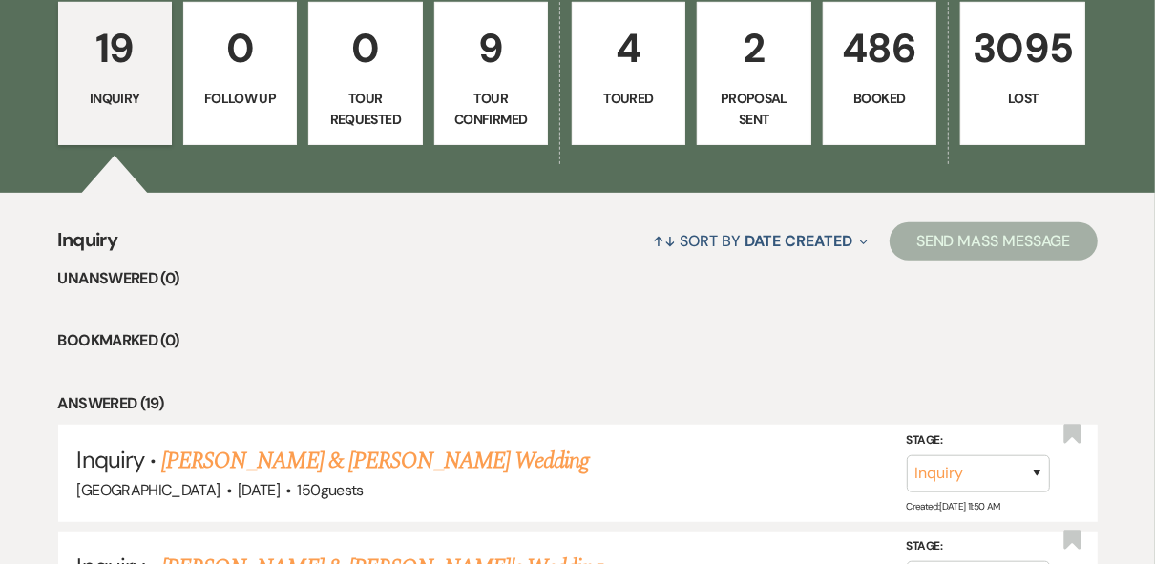
select select "4"
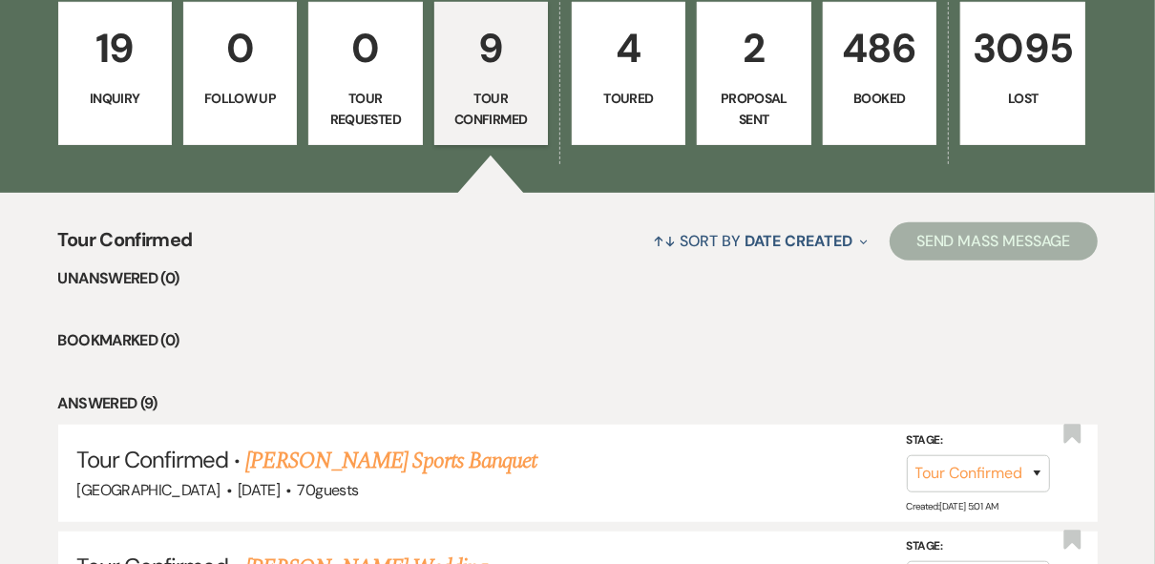
click at [651, 334] on li "Bookmarked (0)" at bounding box center [577, 340] width 1039 height 25
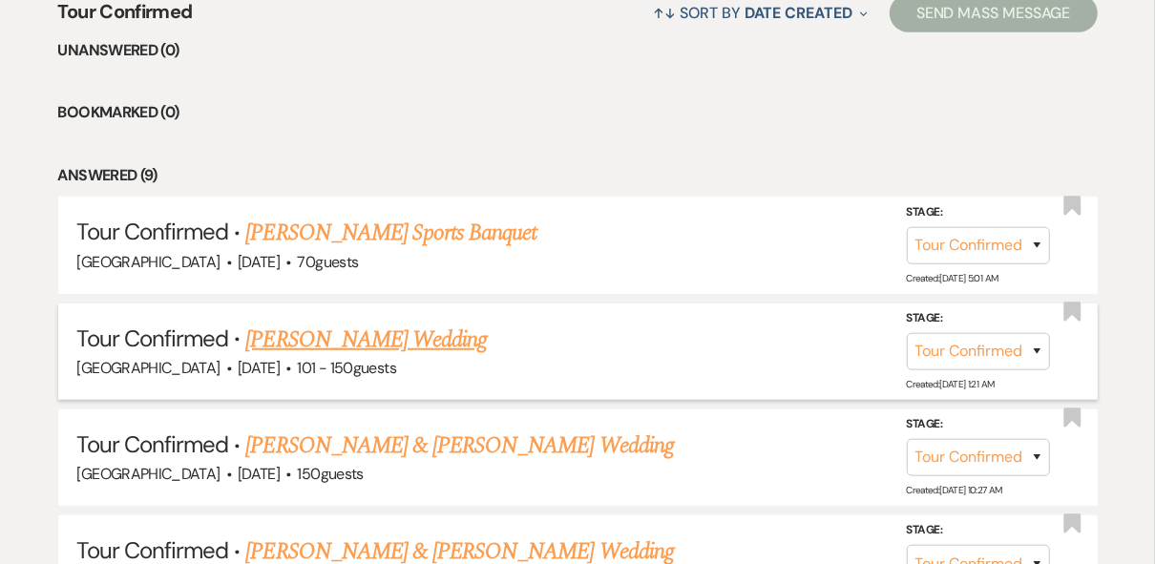
scroll to position [763, 0]
